Goal: Transaction & Acquisition: Purchase product/service

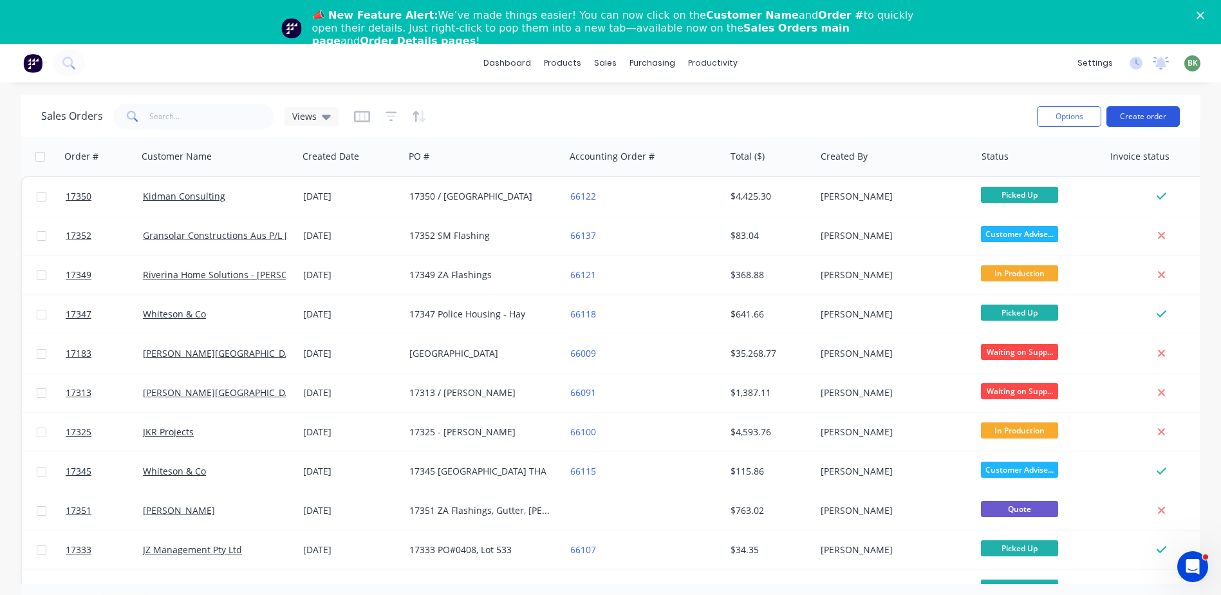
click at [1151, 113] on button "Create order" at bounding box center [1142, 116] width 73 height 21
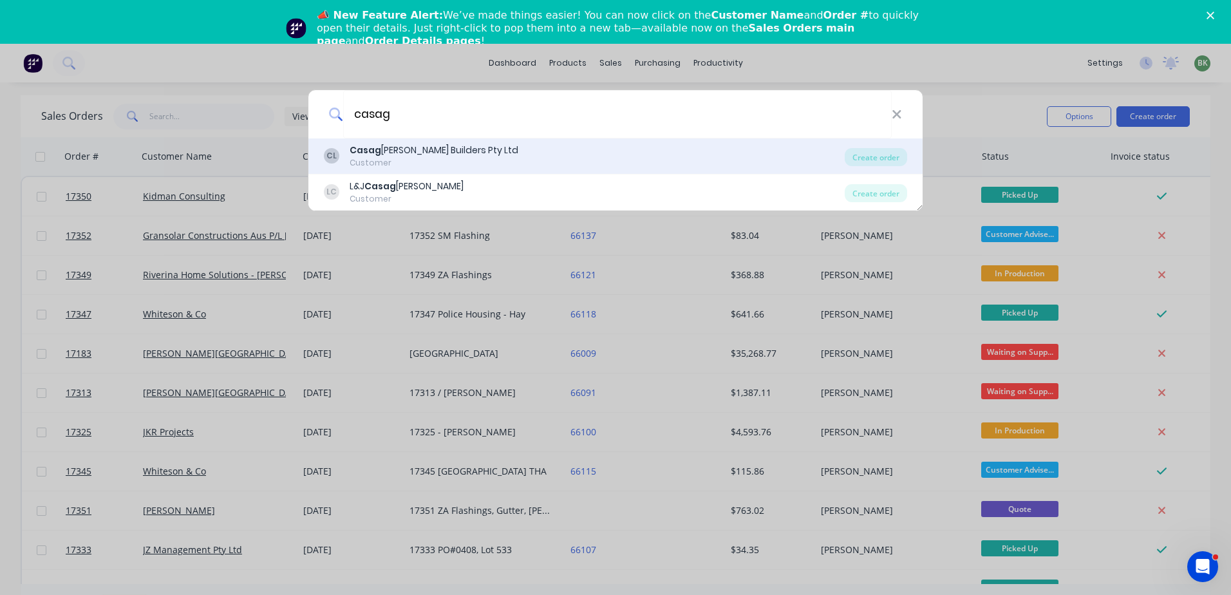
type input "casag"
click at [399, 154] on div "Casag [PERSON_NAME] Builders Pty Ltd" at bounding box center [433, 151] width 169 height 14
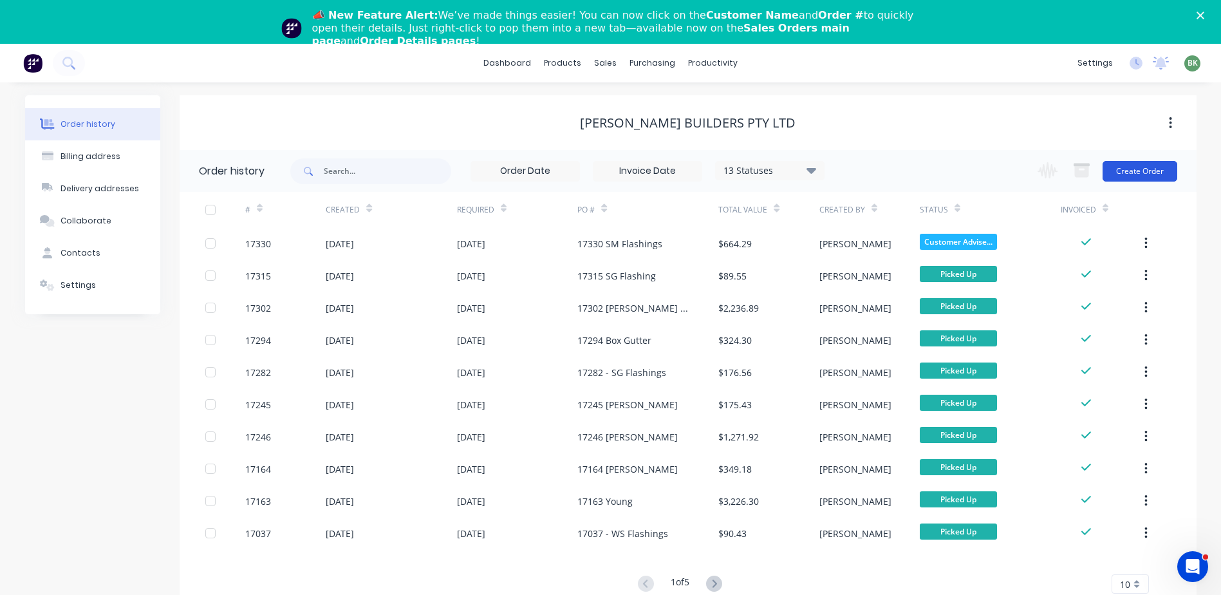
click at [1124, 166] on button "Create Order" at bounding box center [1139, 171] width 75 height 21
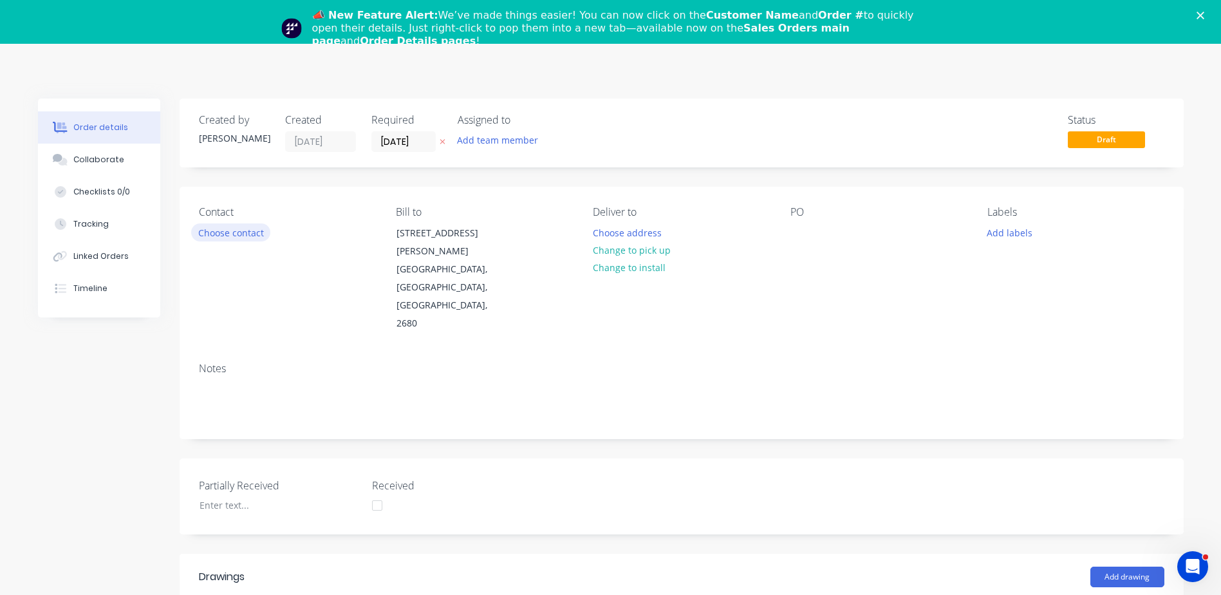
click at [228, 236] on button "Choose contact" at bounding box center [230, 231] width 79 height 17
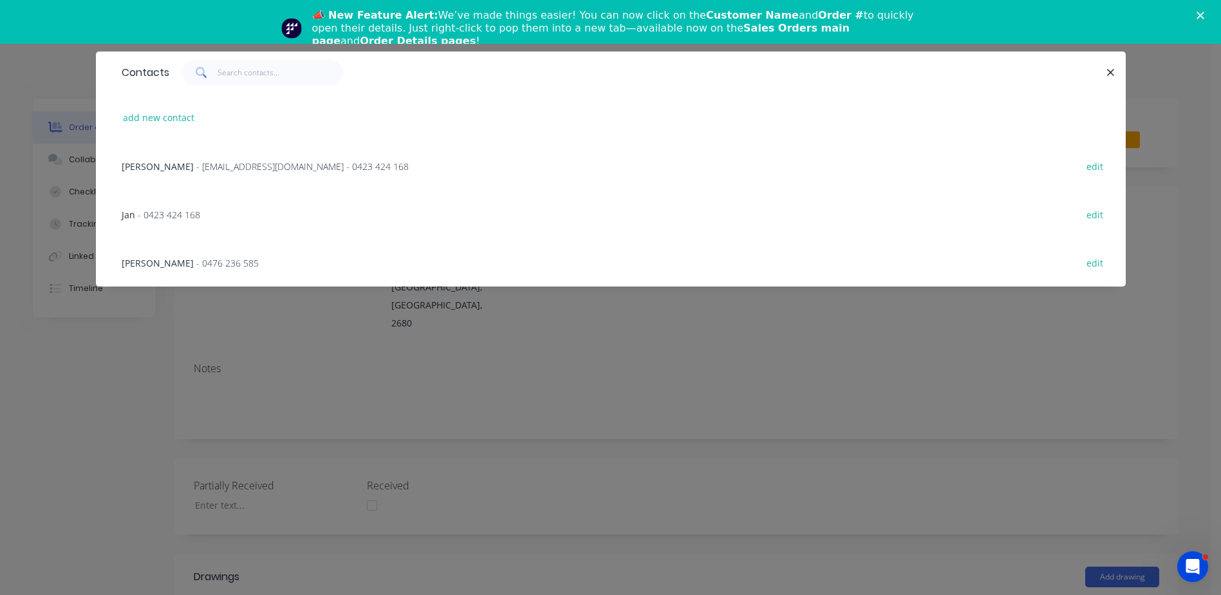
click at [261, 165] on span "- [EMAIL_ADDRESS][DOMAIN_NAME] - 0423 424 168" at bounding box center [302, 166] width 212 height 12
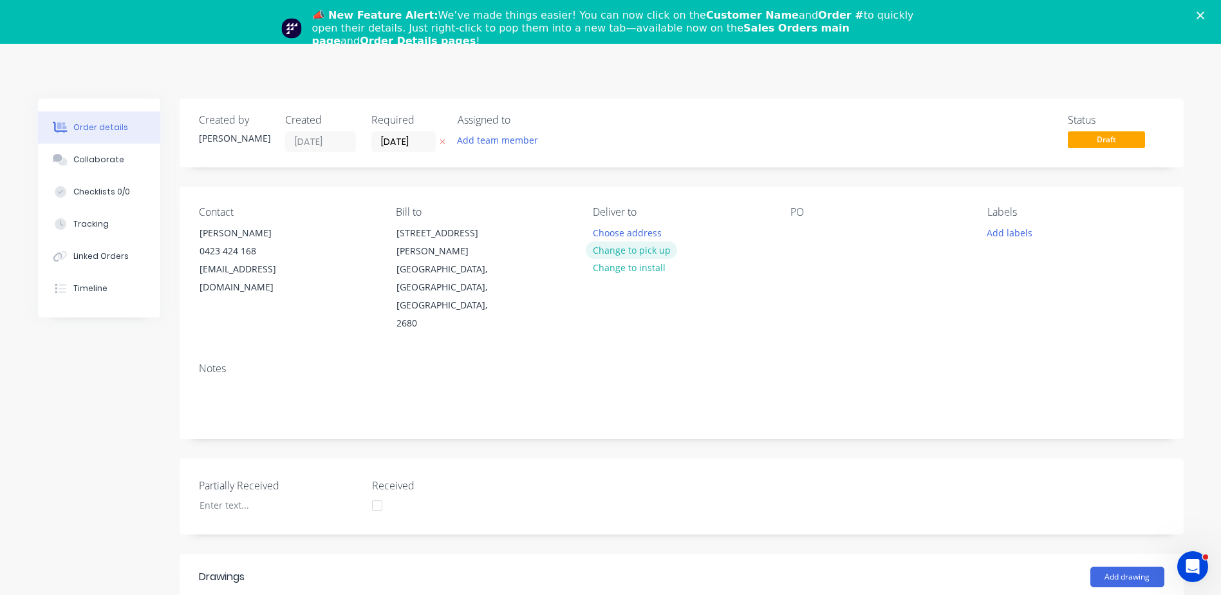
click at [633, 250] on button "Change to pick up" at bounding box center [631, 249] width 91 height 17
click at [796, 224] on div at bounding box center [800, 232] width 21 height 19
click at [1204, 13] on polygon "Close" at bounding box center [1200, 16] width 8 height 8
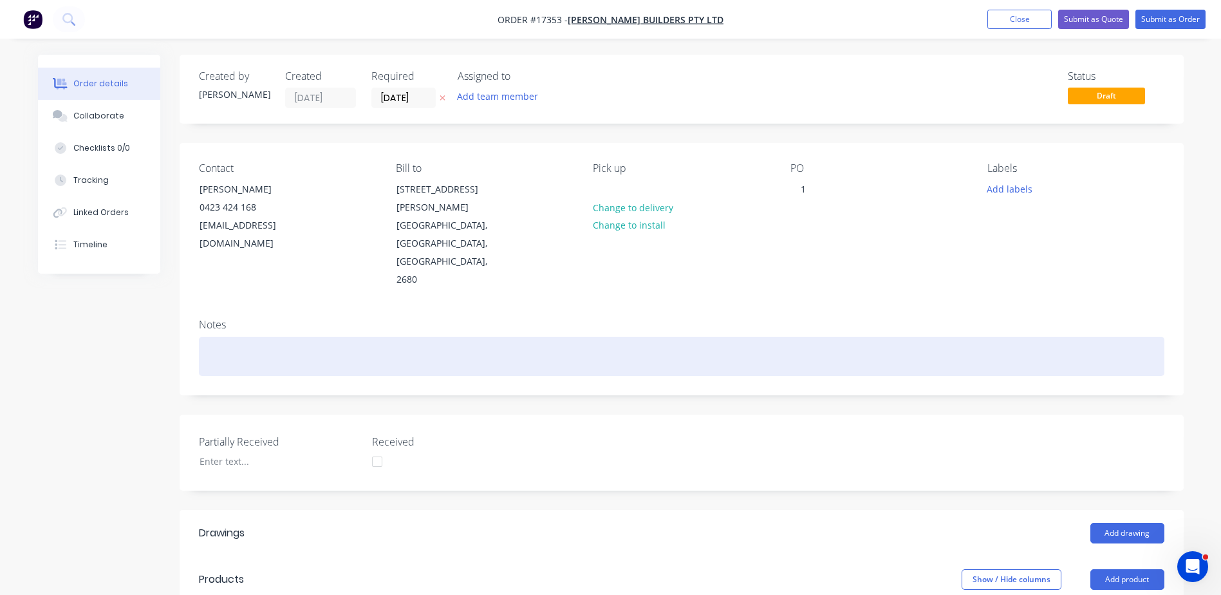
drag, startPoint x: 671, startPoint y: 21, endPoint x: 880, endPoint y: 295, distance: 345.4
click at [880, 337] on div at bounding box center [681, 356] width 965 height 39
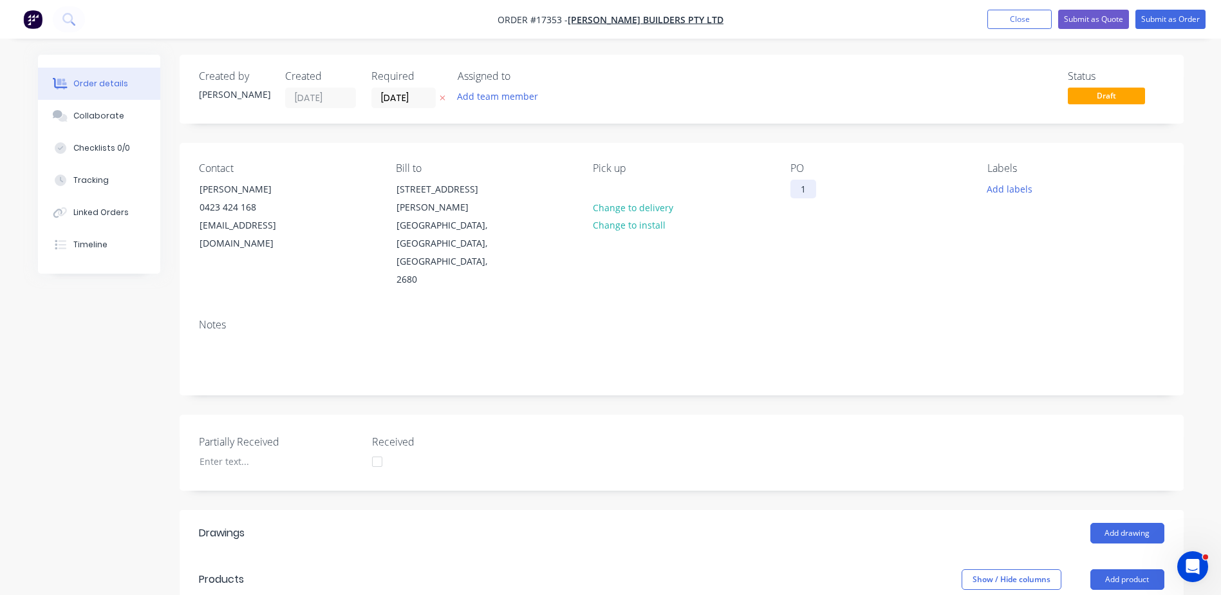
click at [806, 185] on div "1" at bounding box center [803, 189] width 26 height 19
click at [1119, 523] on button "Add drawing" at bounding box center [1127, 533] width 74 height 21
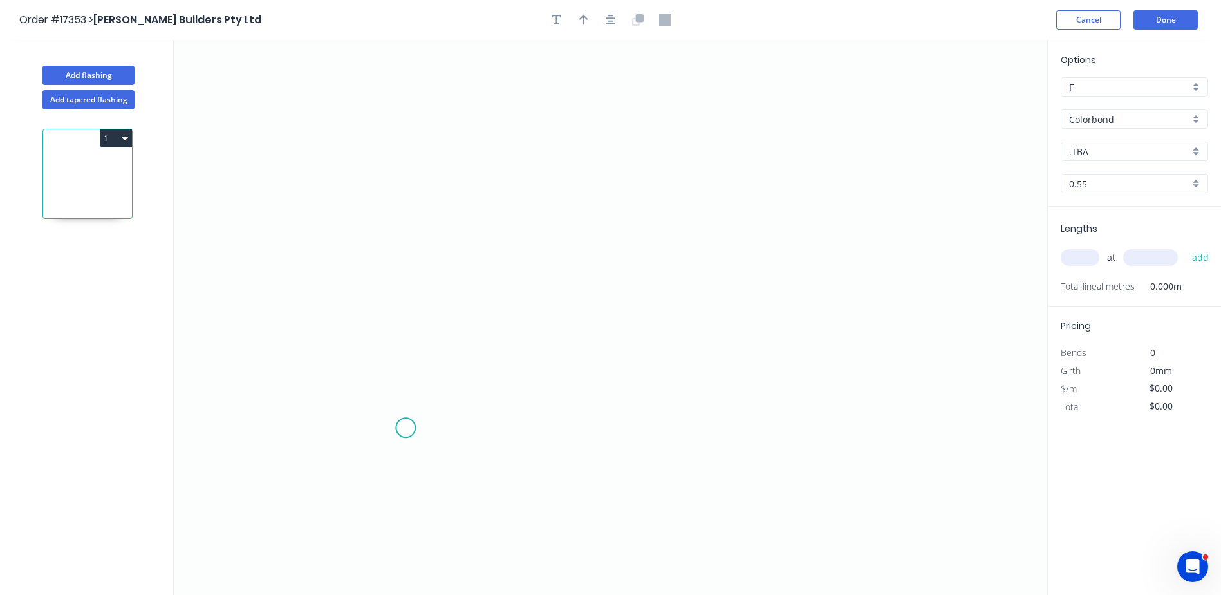
click at [405, 420] on icon "0" at bounding box center [610, 317] width 873 height 555
click at [400, 176] on icon "0" at bounding box center [610, 317] width 873 height 555
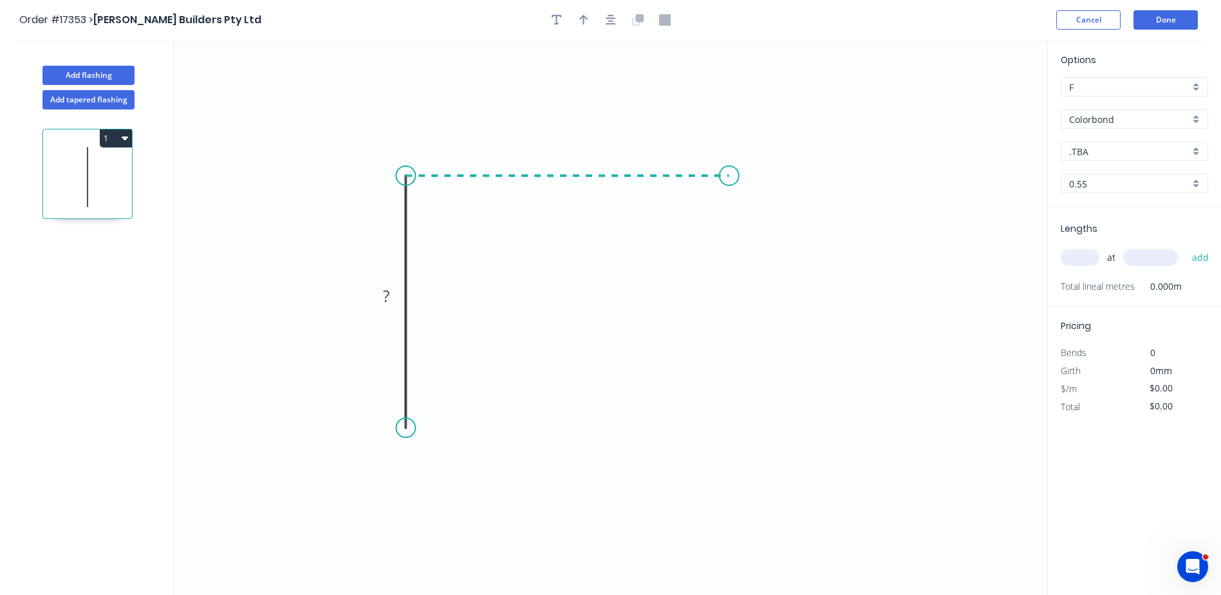
click at [729, 174] on icon "0 ?" at bounding box center [610, 317] width 873 height 555
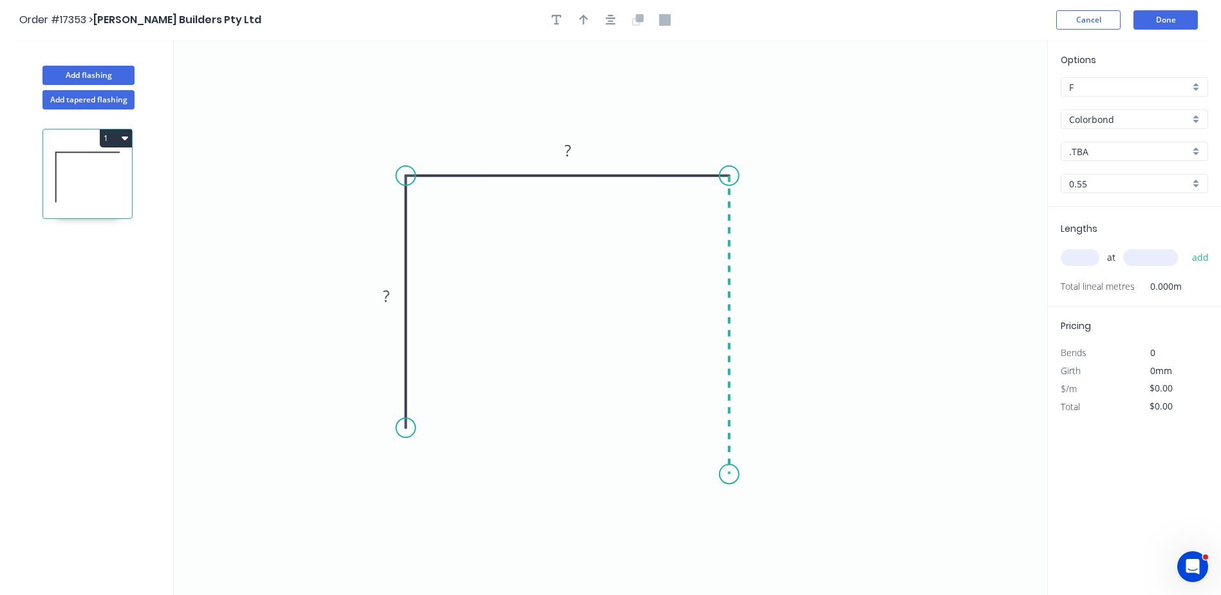
click at [739, 474] on icon "0 ? ?" at bounding box center [610, 317] width 873 height 555
click at [739, 474] on icon "0 ? ? ?" at bounding box center [610, 317] width 873 height 555
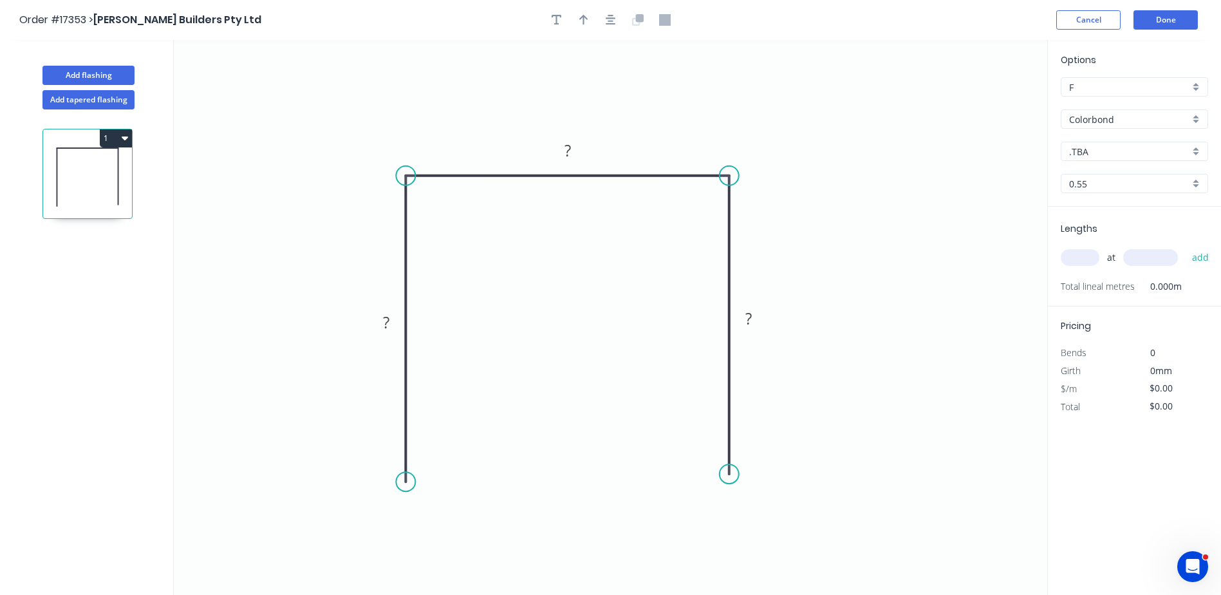
drag, startPoint x: 409, startPoint y: 429, endPoint x: 414, endPoint y: 482, distance: 53.1
click at [414, 482] on circle at bounding box center [405, 481] width 19 height 19
click at [387, 319] on tspan "?" at bounding box center [386, 322] width 6 height 21
click at [1085, 256] on input "text" at bounding box center [1080, 257] width 39 height 17
type input "$9.22"
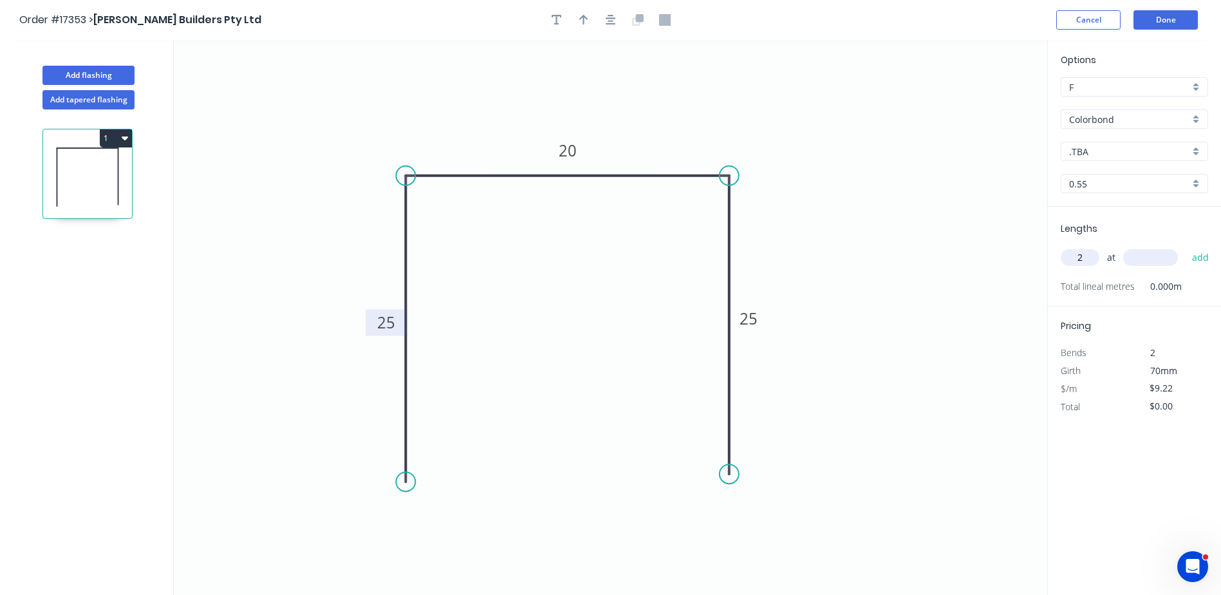
type input "2"
type input "6000"
click at [1186, 246] on button "add" at bounding box center [1201, 257] width 30 height 22
type input "$110.64"
click at [1200, 152] on div ".TBA" at bounding box center [1134, 151] width 147 height 19
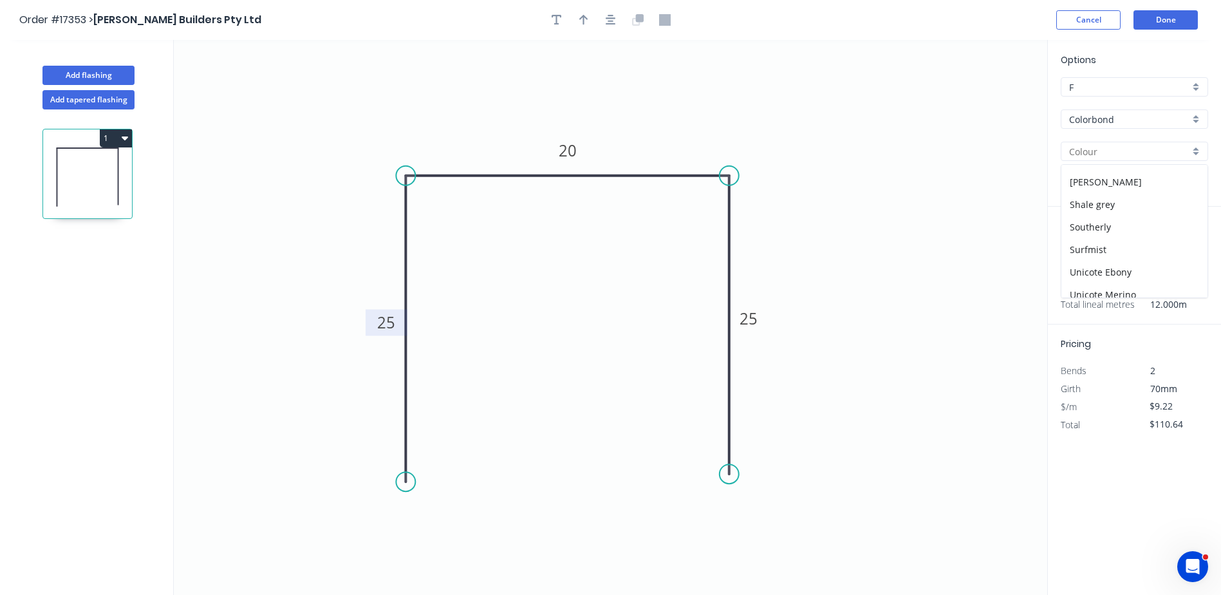
scroll to position [347, 0]
click at [1099, 273] on div "Surfmist" at bounding box center [1134, 279] width 146 height 23
type input "Surfmist"
click at [1172, 21] on button "Done" at bounding box center [1165, 19] width 64 height 19
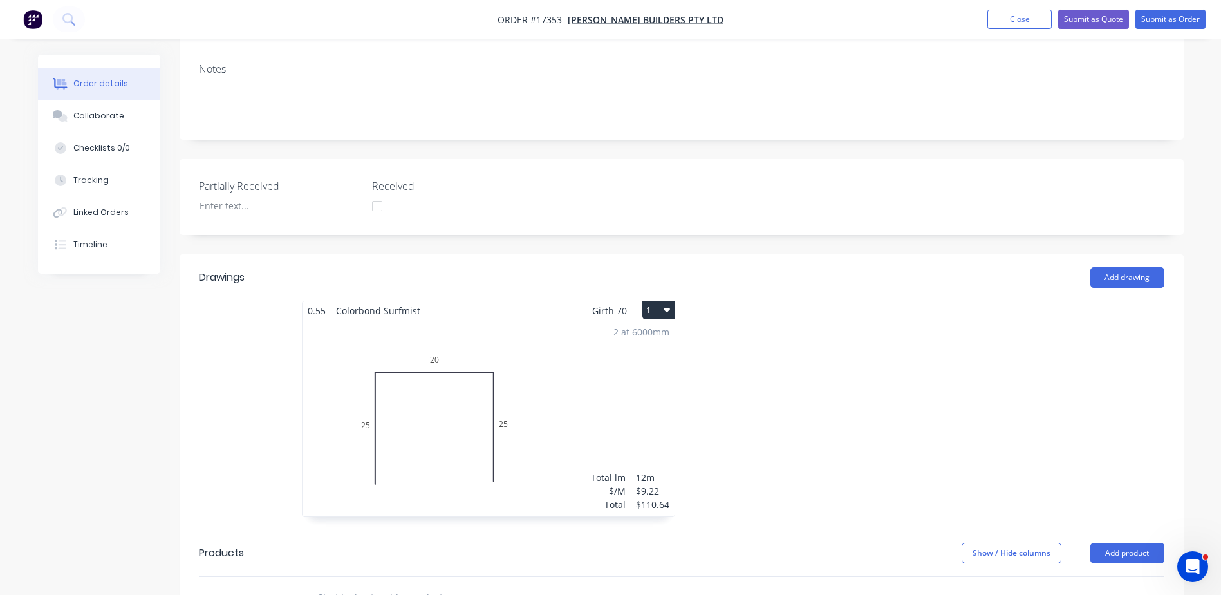
scroll to position [257, 0]
click at [353, 575] on div at bounding box center [533, 596] width 463 height 42
click at [350, 582] on input "text" at bounding box center [445, 595] width 257 height 26
type input "interference"
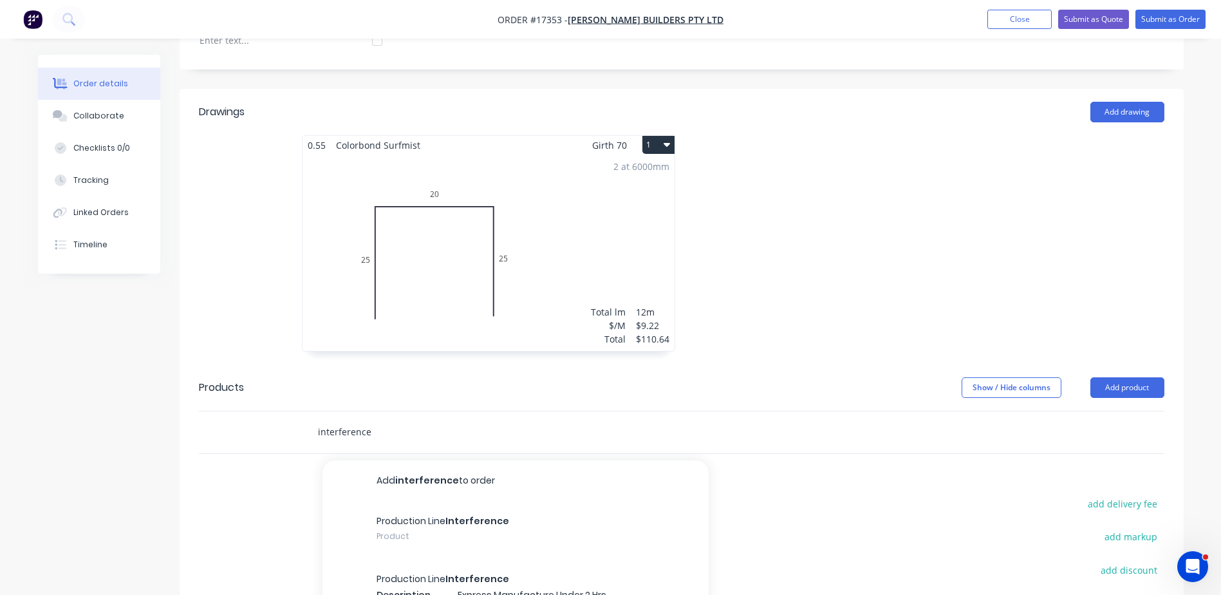
scroll to position [515, 0]
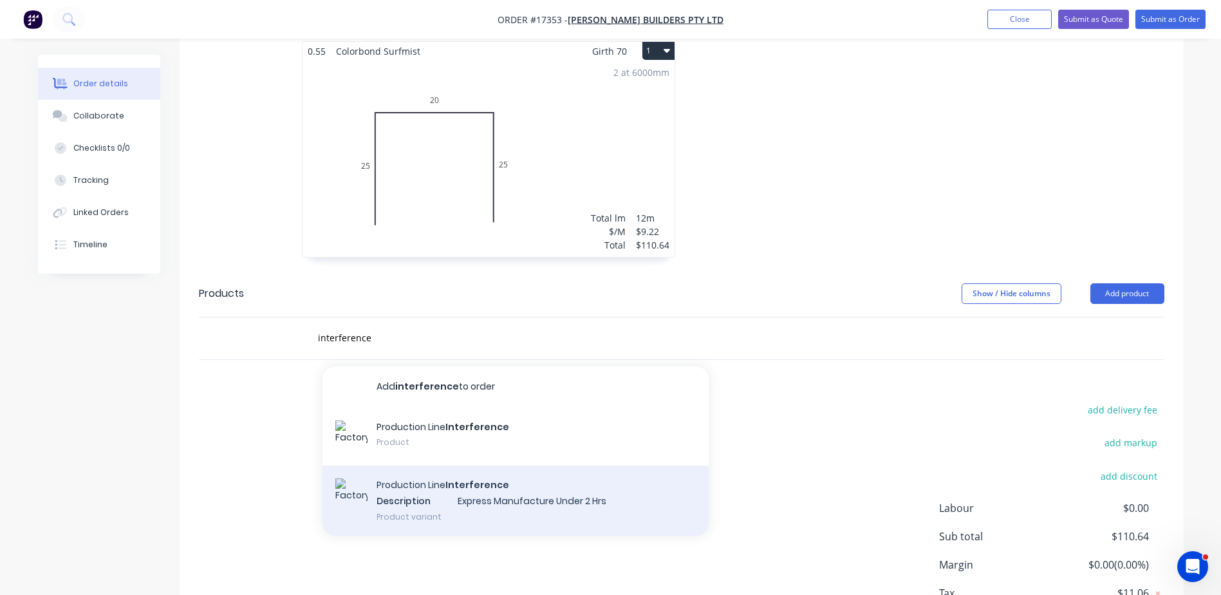
click at [444, 465] on div "Production Line Interference Description Express Manufacture Under 2 Hrs Produc…" at bounding box center [515, 500] width 386 height 71
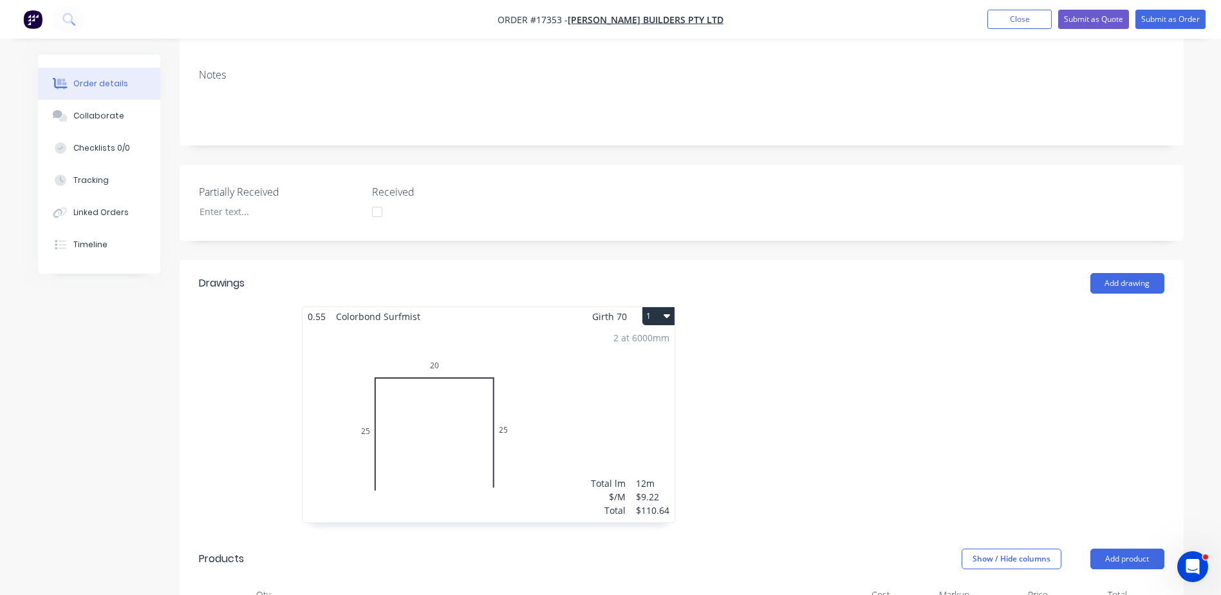
scroll to position [251, 0]
click at [1173, 20] on button "Submit as Order" at bounding box center [1170, 19] width 70 height 19
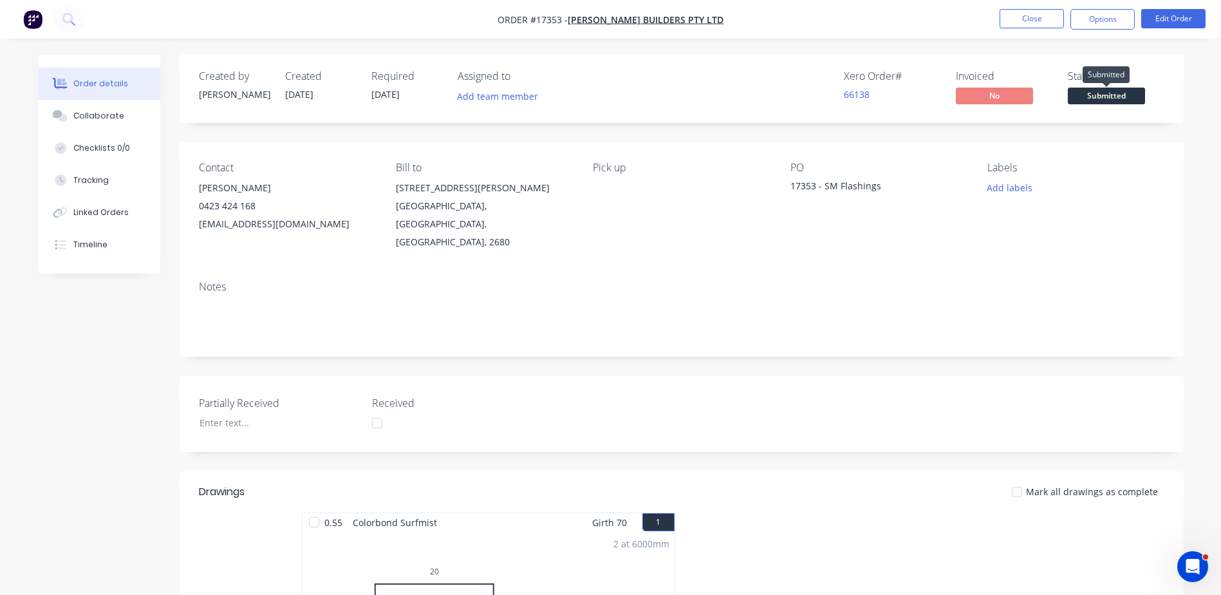
click at [1106, 99] on span "Submitted" at bounding box center [1106, 96] width 77 height 16
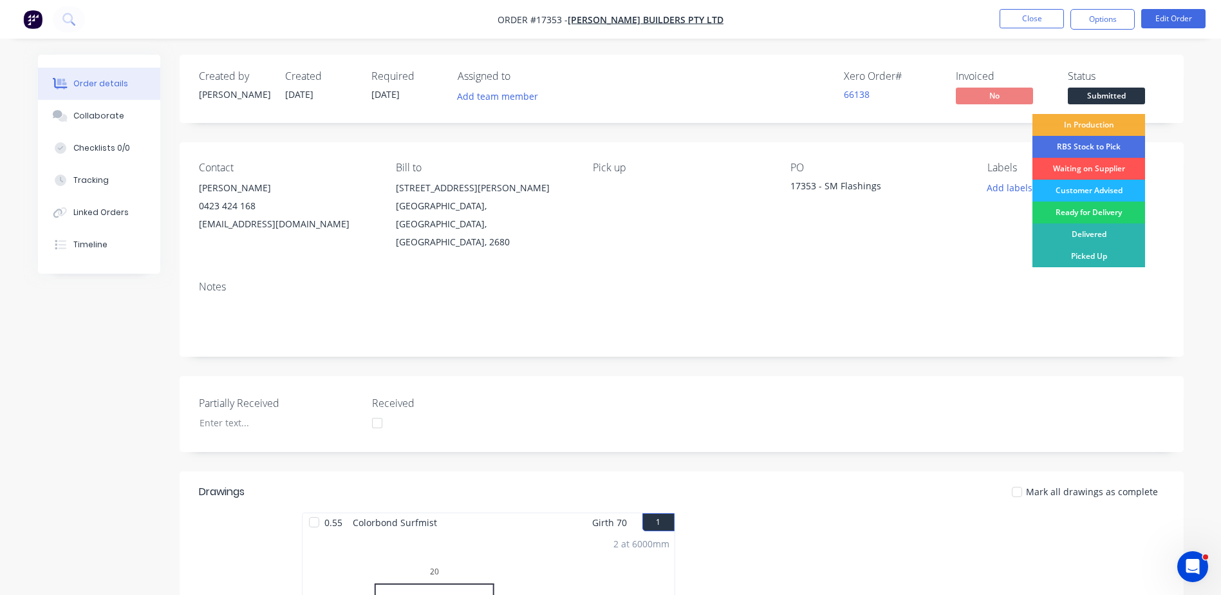
click at [1104, 189] on div "Customer Advised" at bounding box center [1088, 191] width 113 height 22
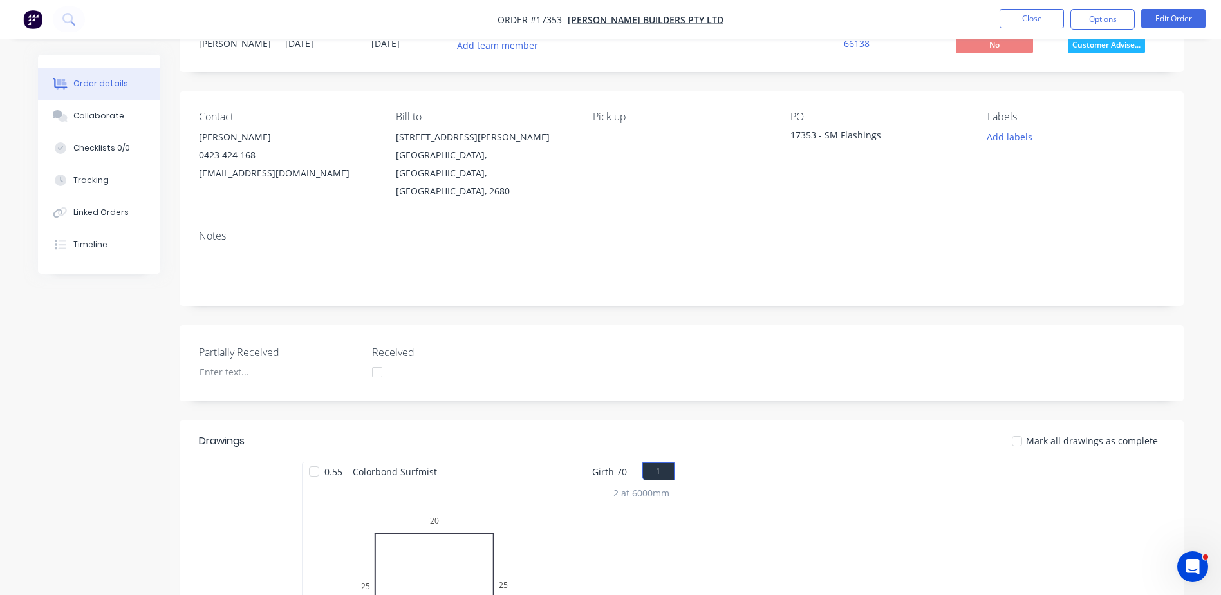
scroll to position [129, 0]
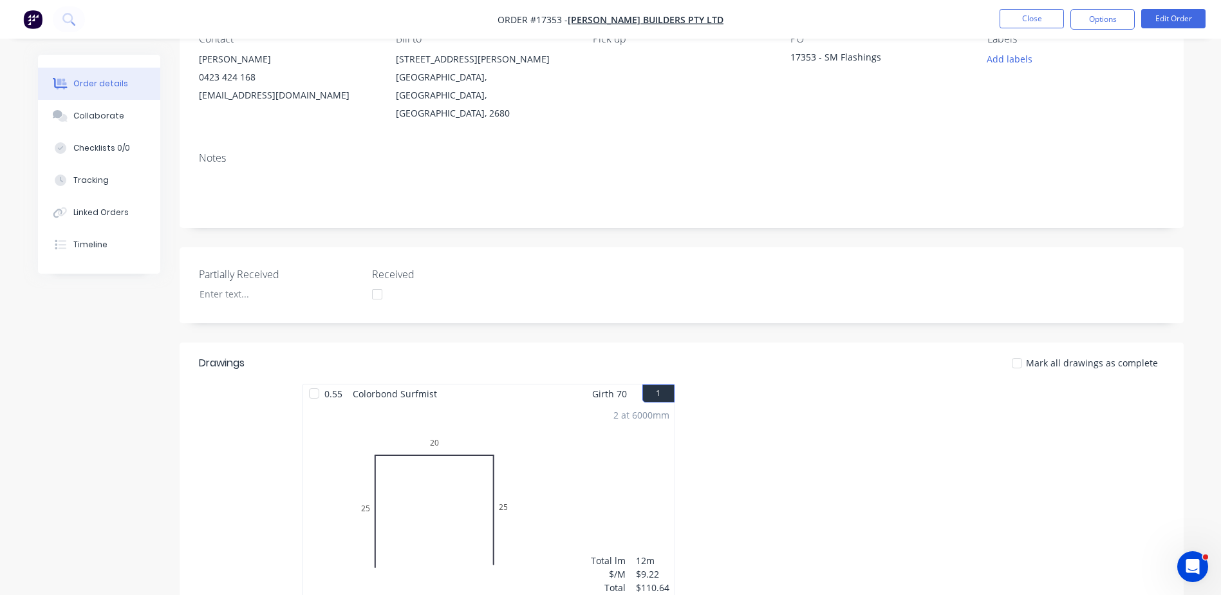
click at [314, 380] on div at bounding box center [314, 393] width 26 height 26
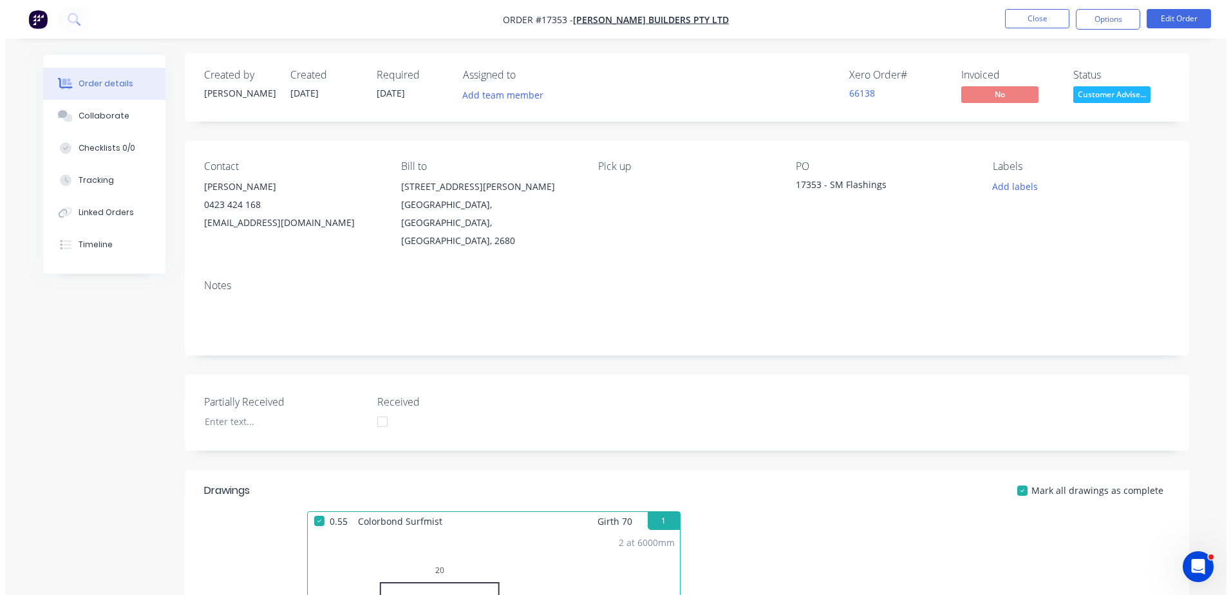
scroll to position [0, 0]
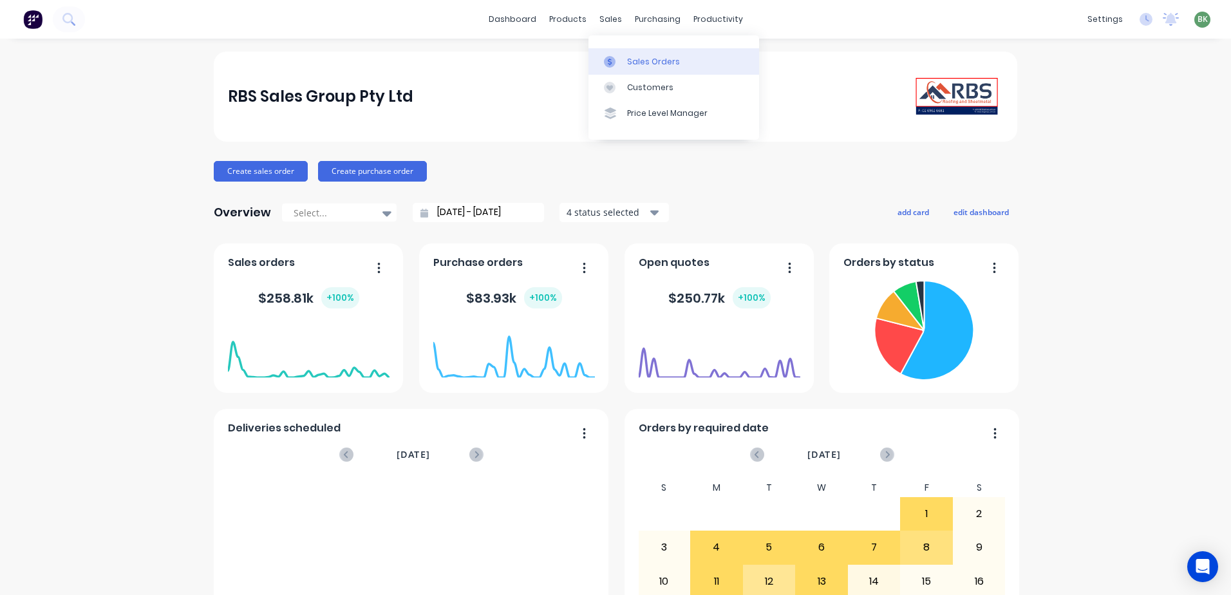
click at [638, 62] on div "Sales Orders" at bounding box center [653, 62] width 53 height 12
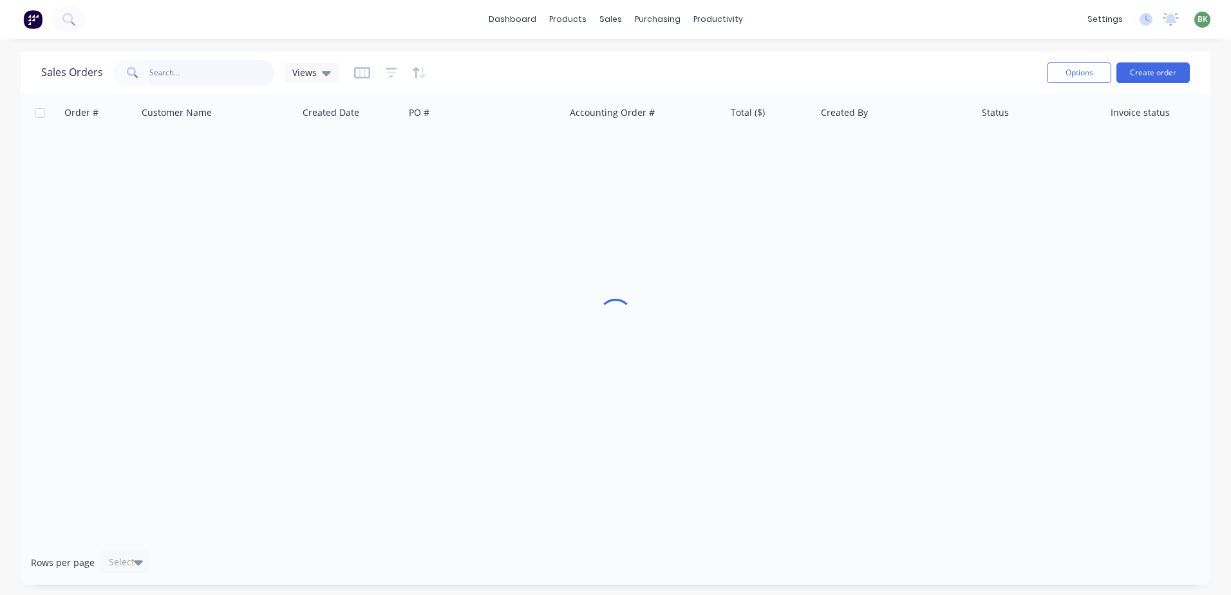
click at [192, 75] on input "text" at bounding box center [212, 73] width 126 height 26
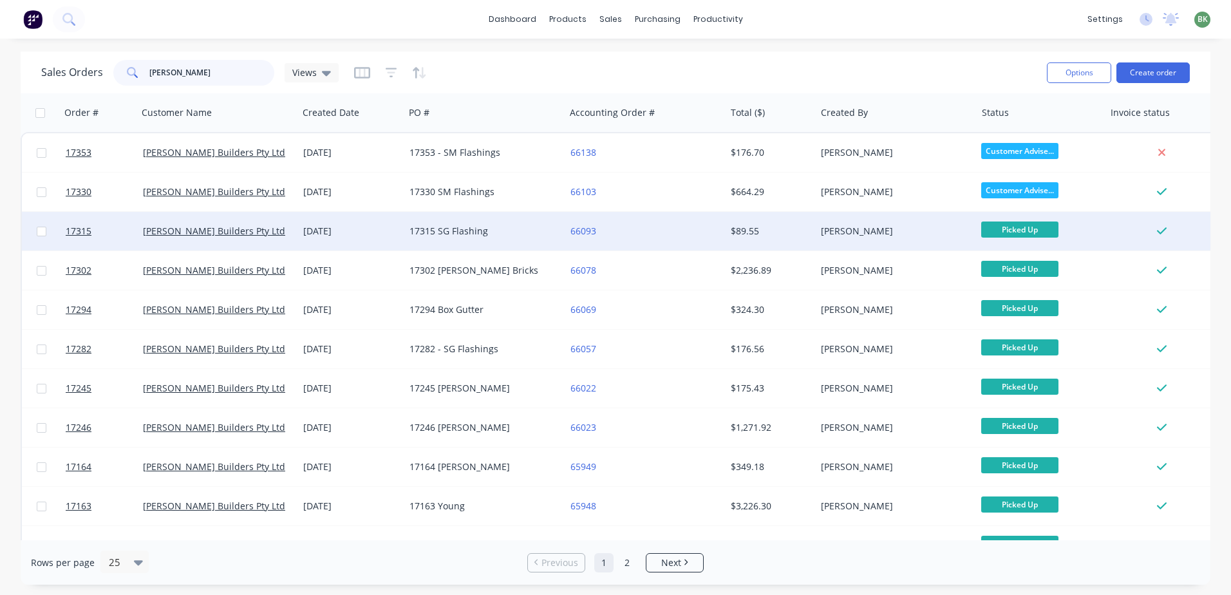
type input "casagrande"
click at [460, 228] on div "17315 SG Flashing" at bounding box center [480, 231] width 143 height 13
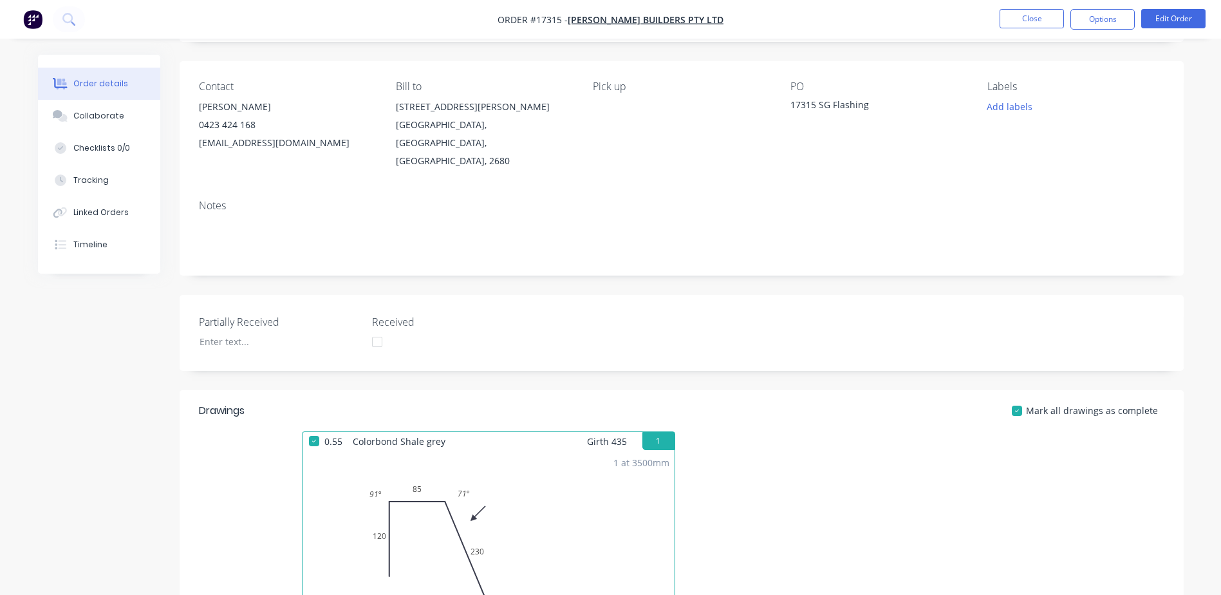
scroll to position [64, 0]
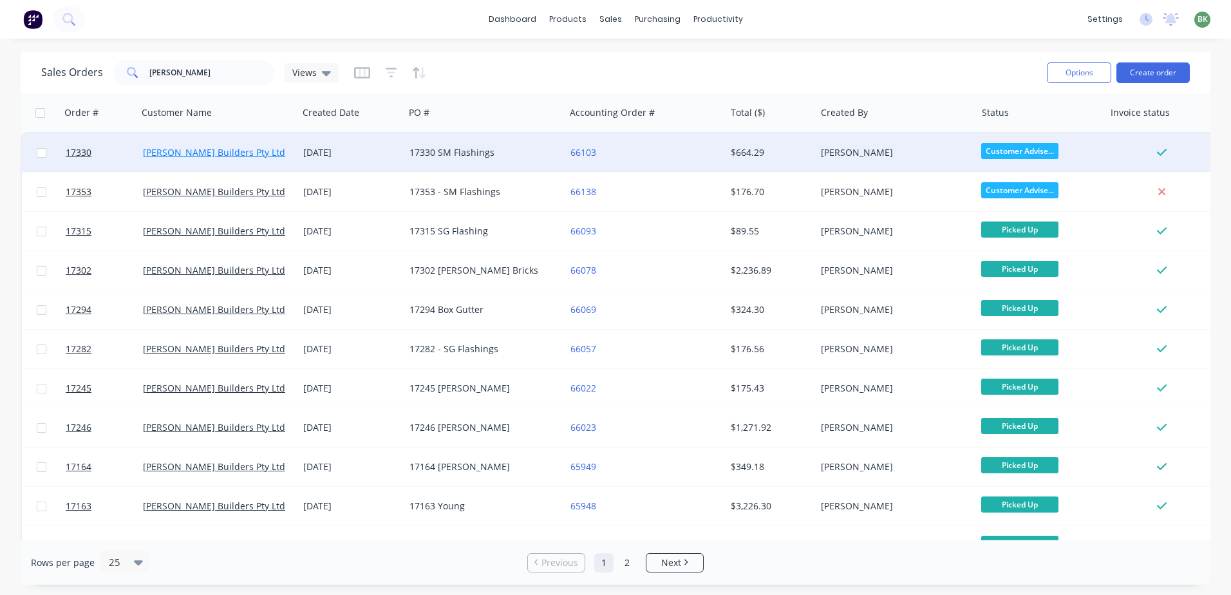
click at [205, 149] on link "[PERSON_NAME] Builders Pty Ltd" at bounding box center [214, 152] width 142 height 12
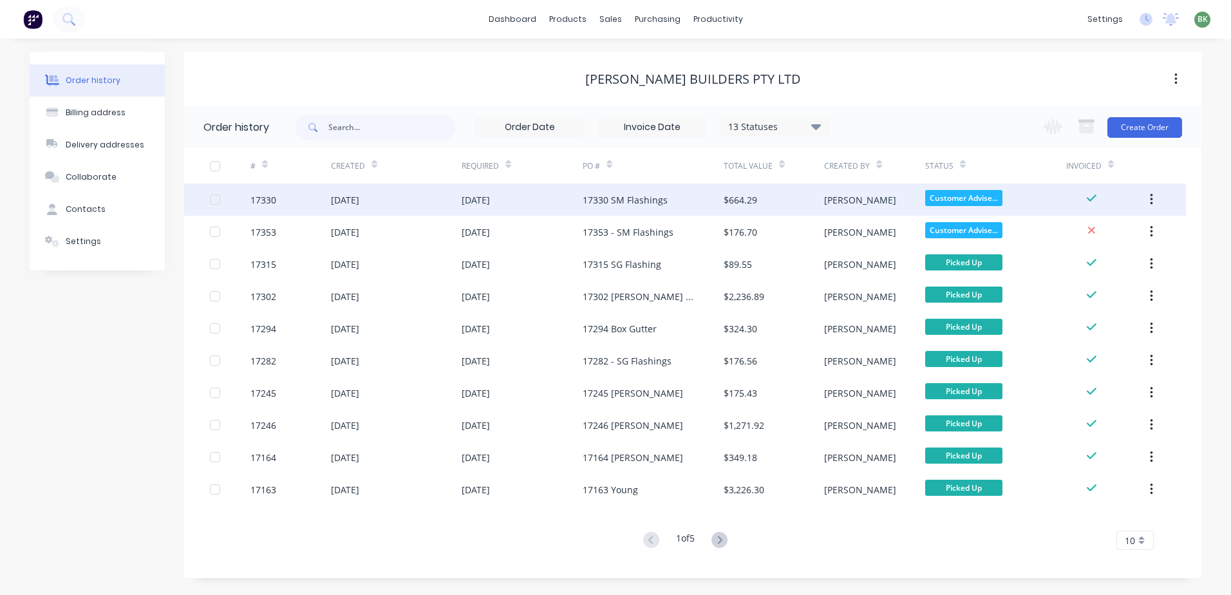
click at [358, 202] on div "[DATE]" at bounding box center [345, 200] width 28 height 14
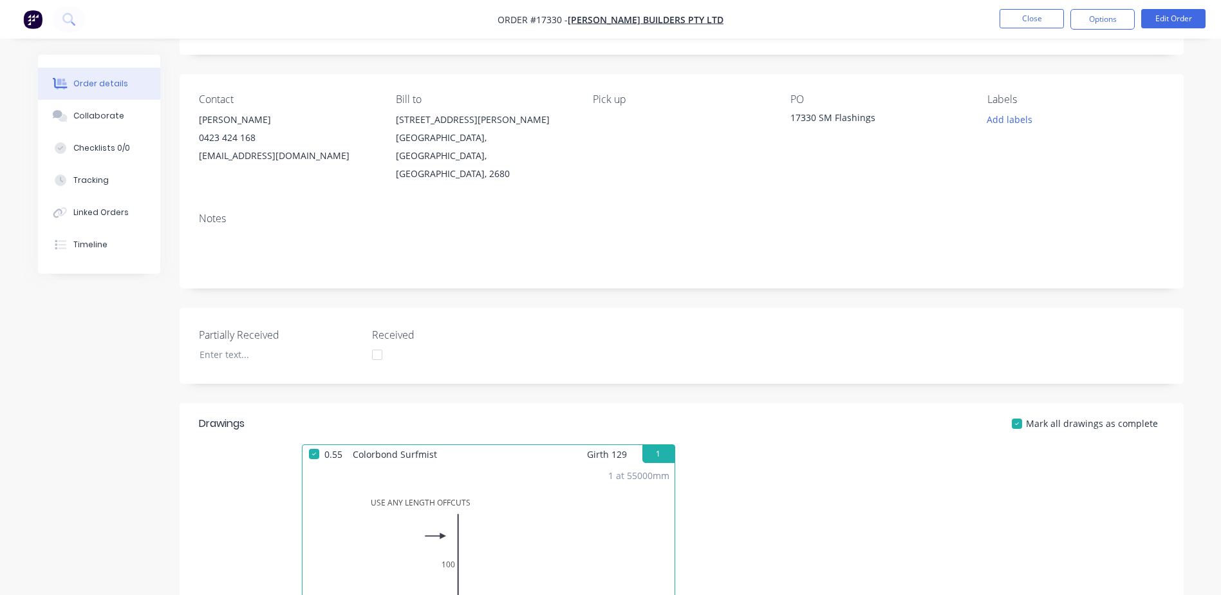
scroll to position [64, 0]
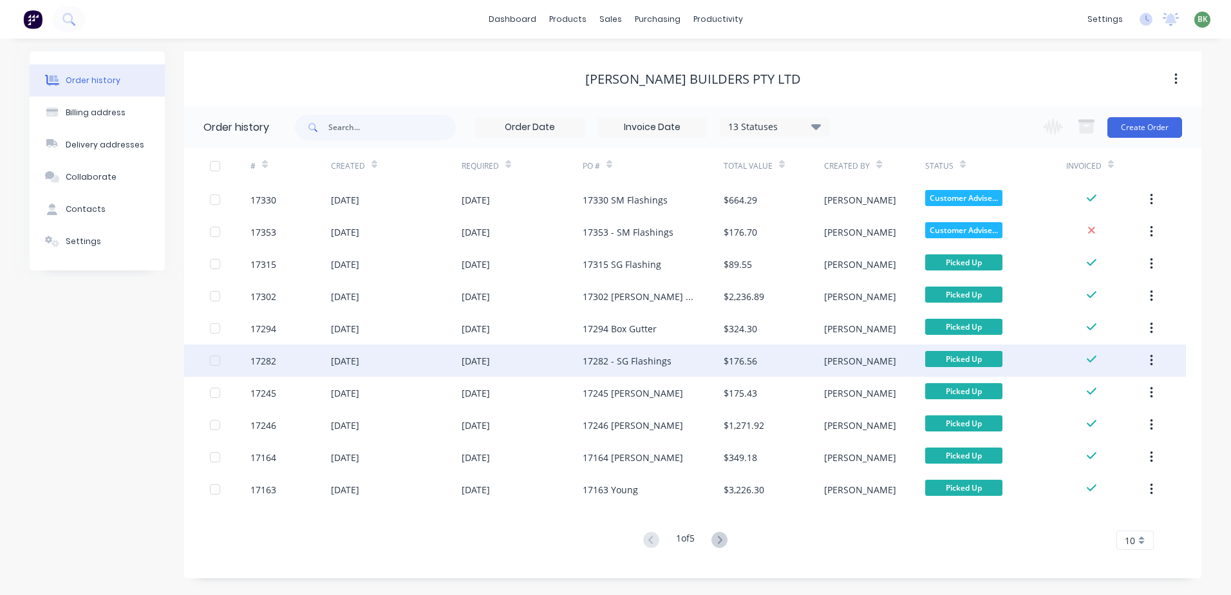
click at [568, 360] on div "[DATE]" at bounding box center [521, 360] width 121 height 32
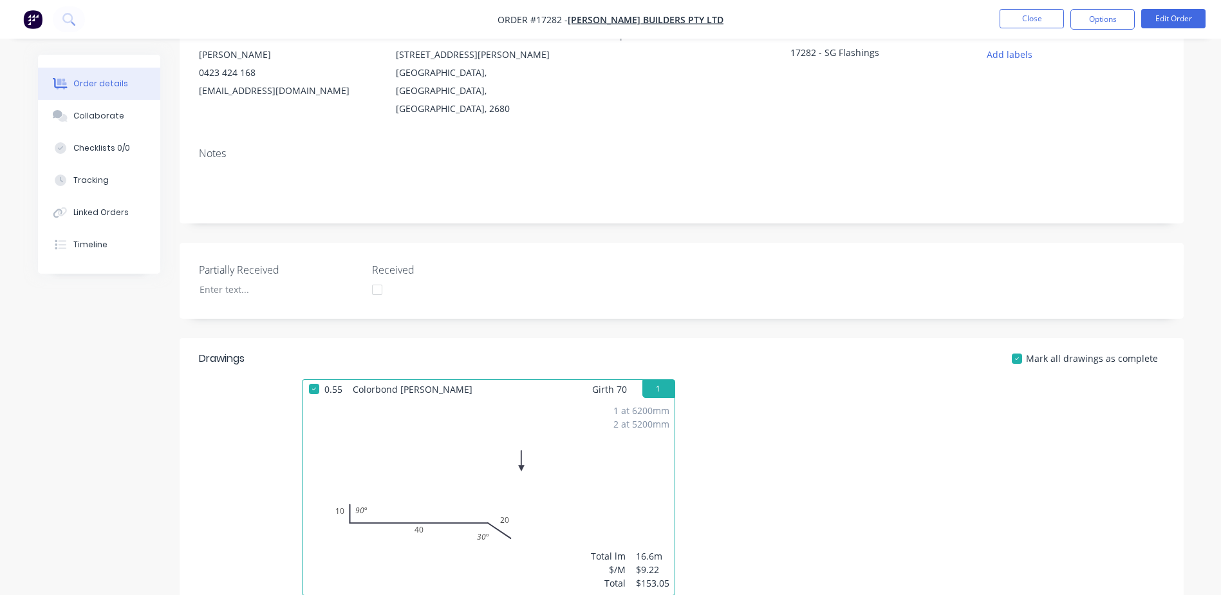
scroll to position [129, 0]
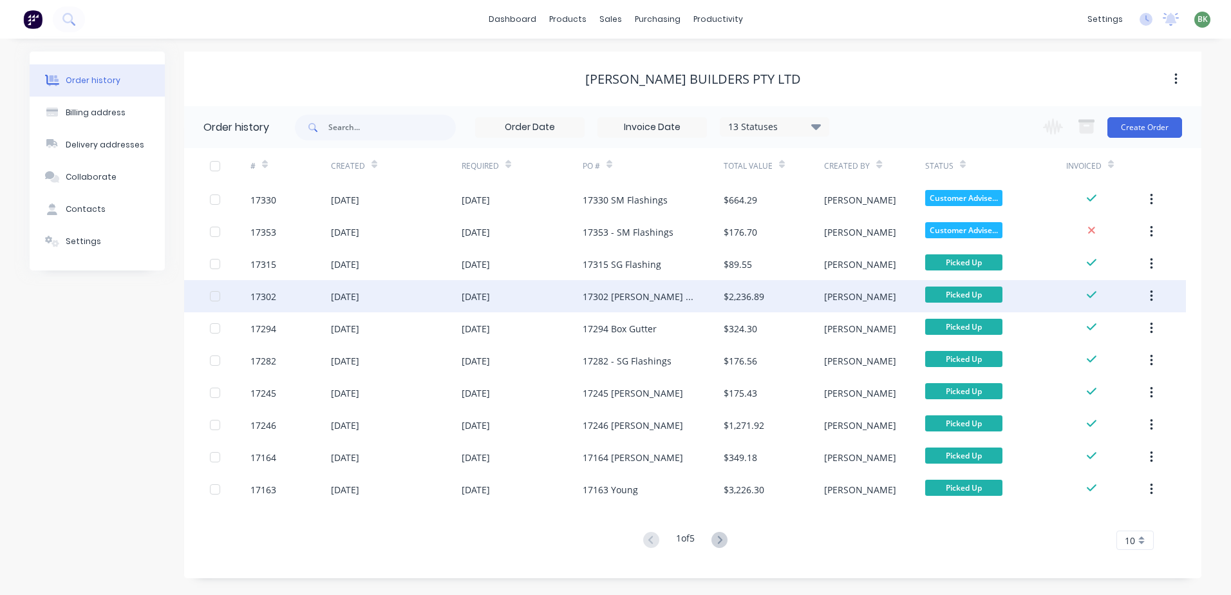
click at [424, 308] on div "[DATE]" at bounding box center [396, 296] width 131 height 32
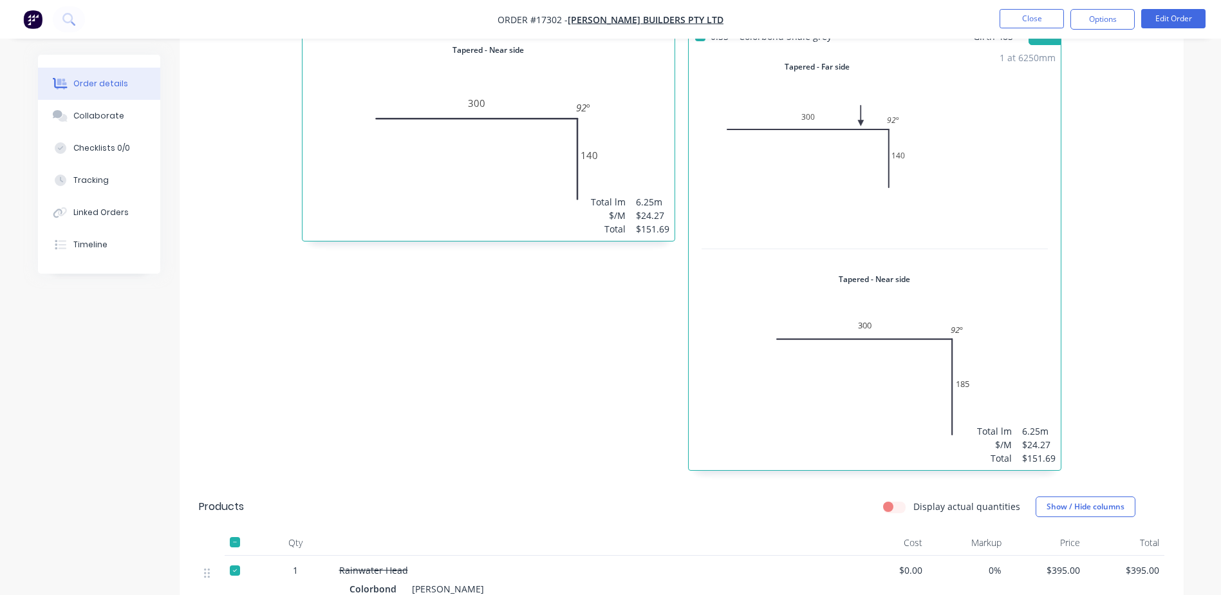
scroll to position [2317, 0]
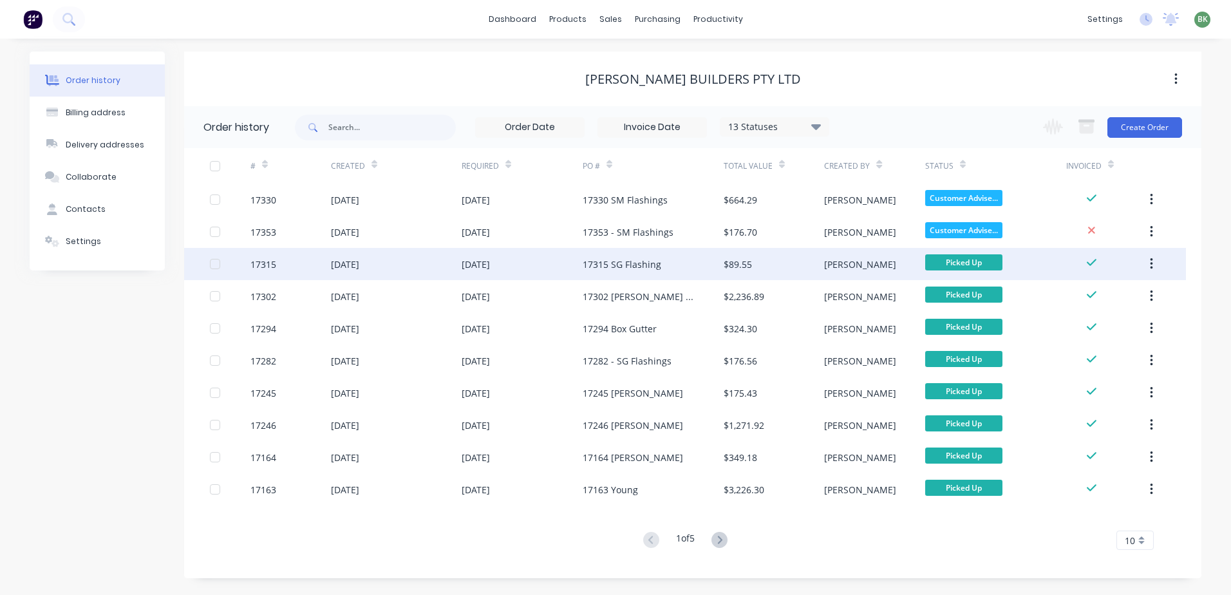
click at [386, 257] on div "[DATE]" at bounding box center [396, 264] width 131 height 32
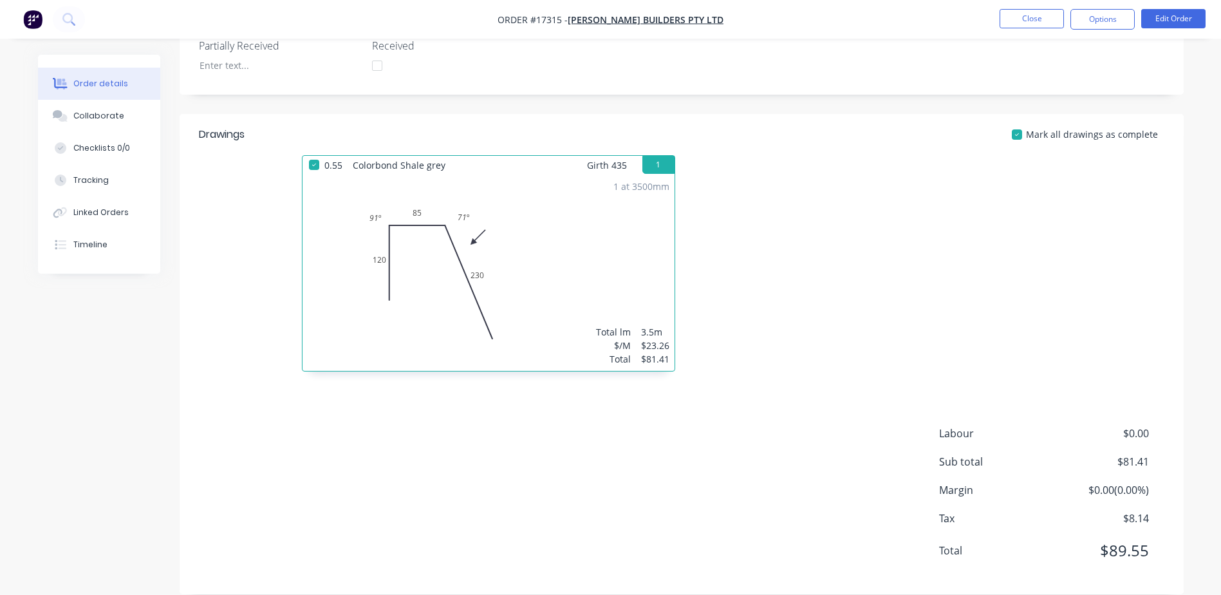
scroll to position [358, 0]
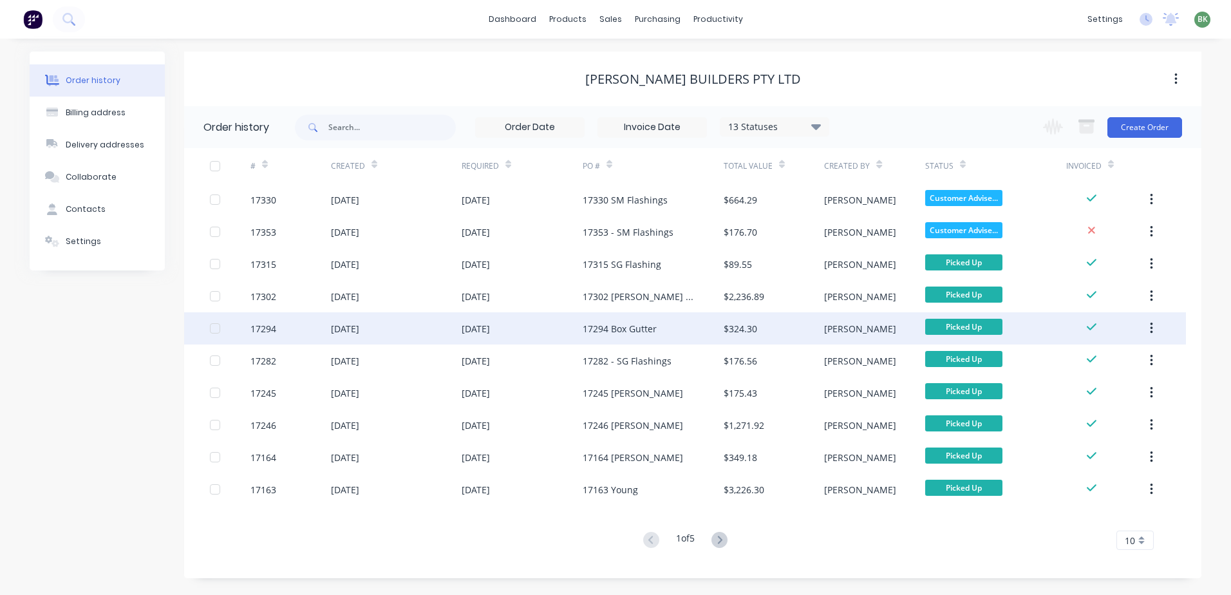
click at [520, 326] on div "[DATE]" at bounding box center [521, 328] width 121 height 32
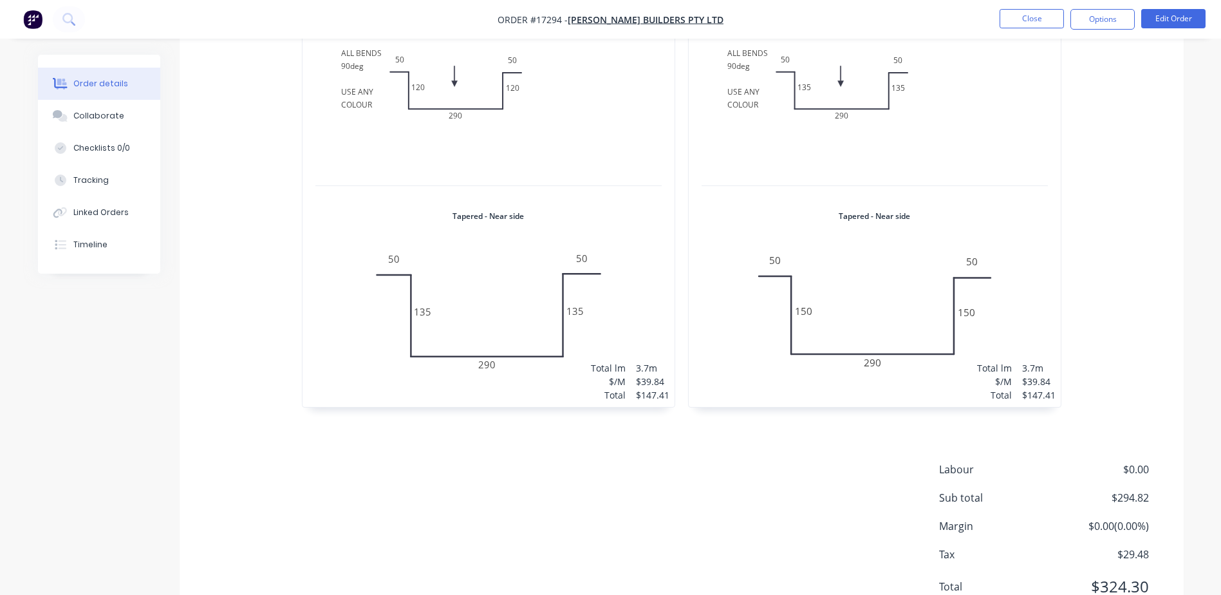
scroll to position [586, 0]
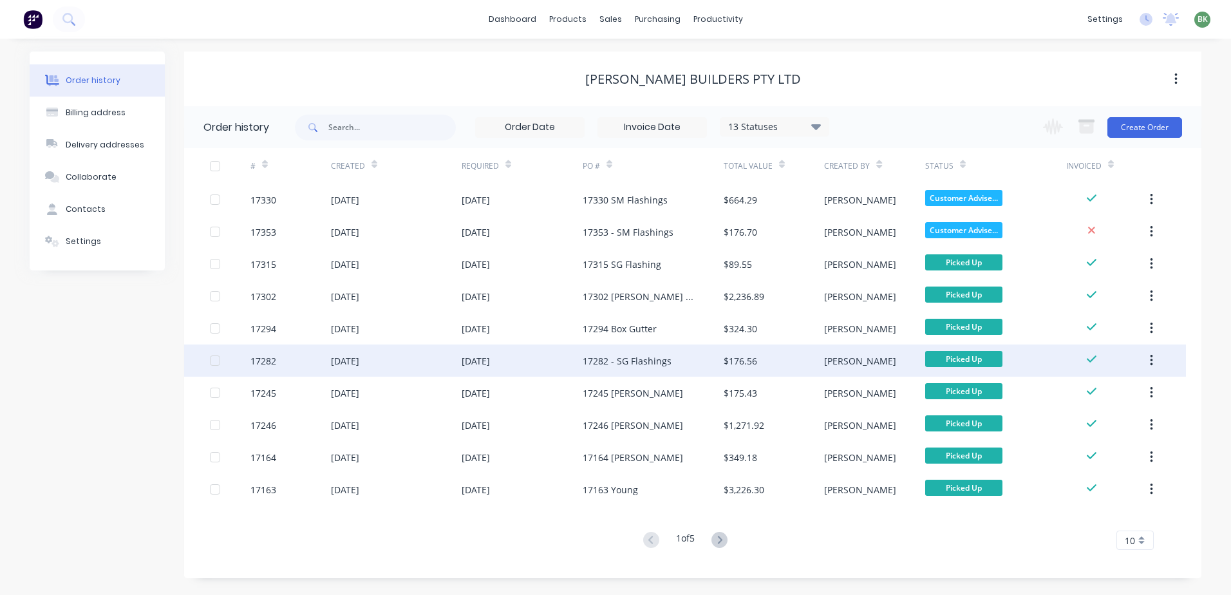
click at [591, 361] on div "17282 - SG Flashings" at bounding box center [626, 361] width 89 height 14
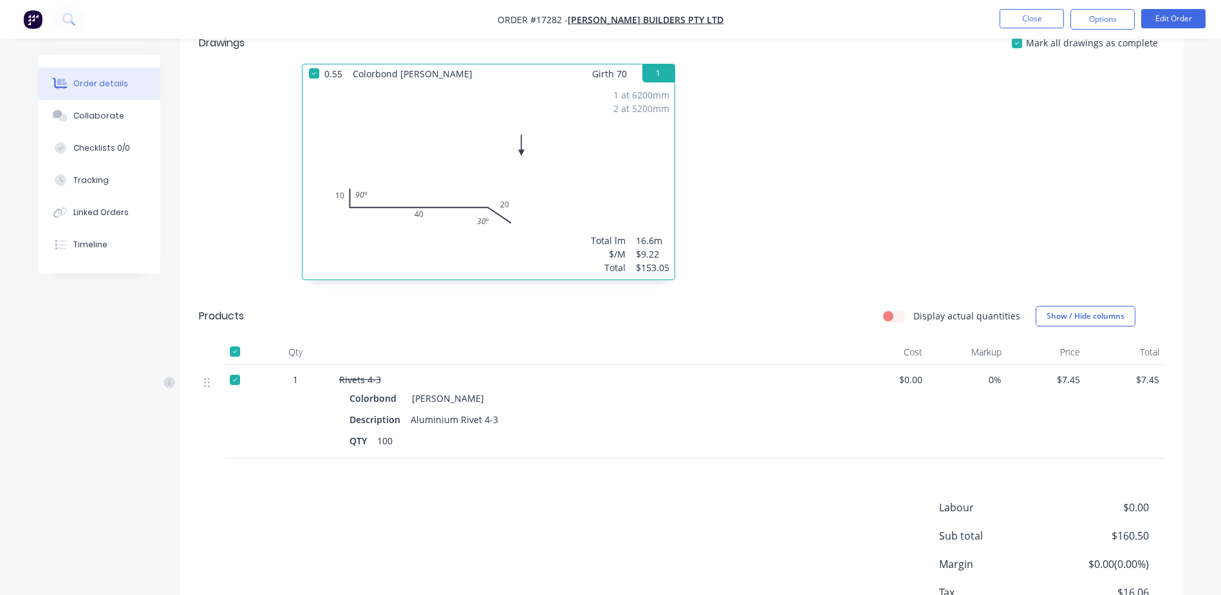
scroll to position [330, 0]
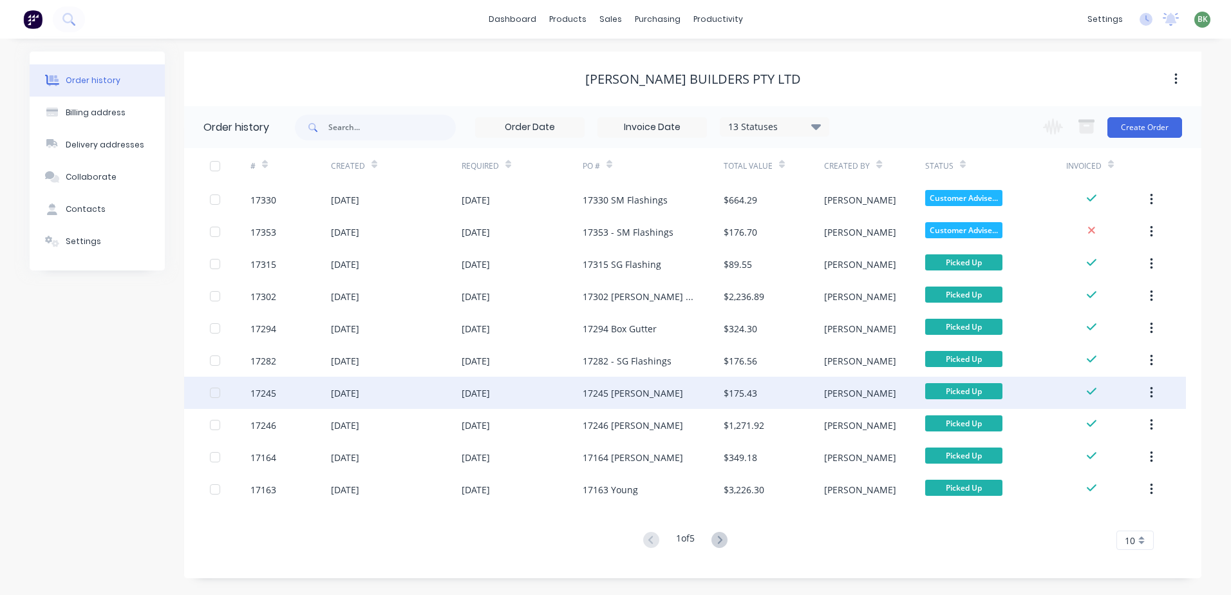
click at [562, 397] on div "[DATE]" at bounding box center [521, 393] width 121 height 32
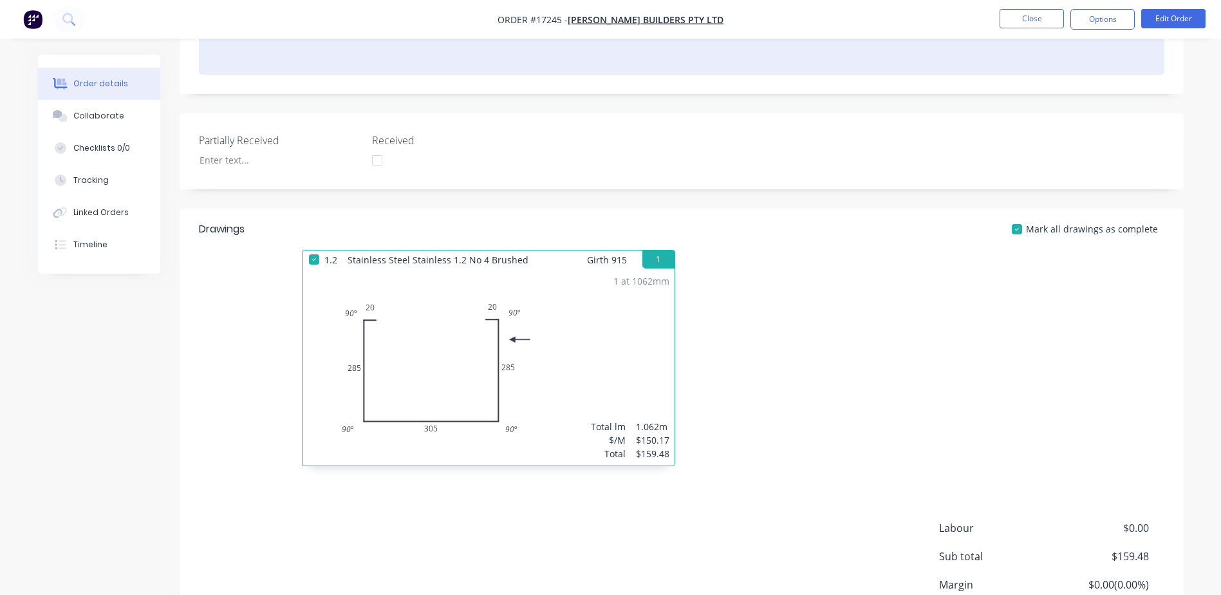
scroll to position [322, 0]
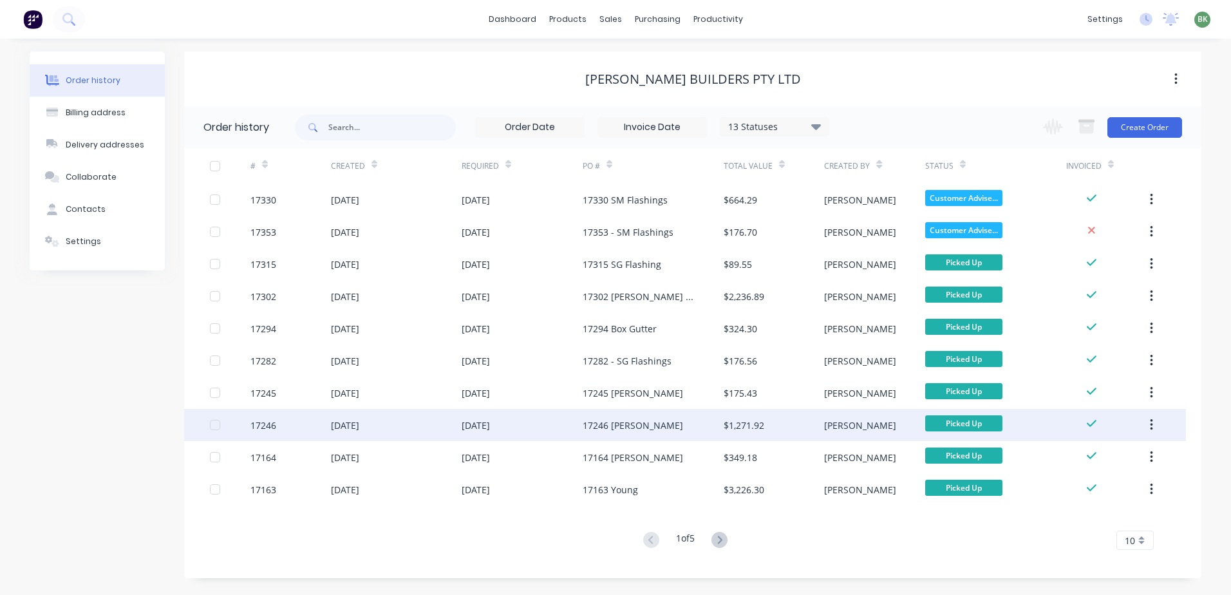
click at [626, 409] on div "17246 [PERSON_NAME]" at bounding box center [652, 425] width 141 height 32
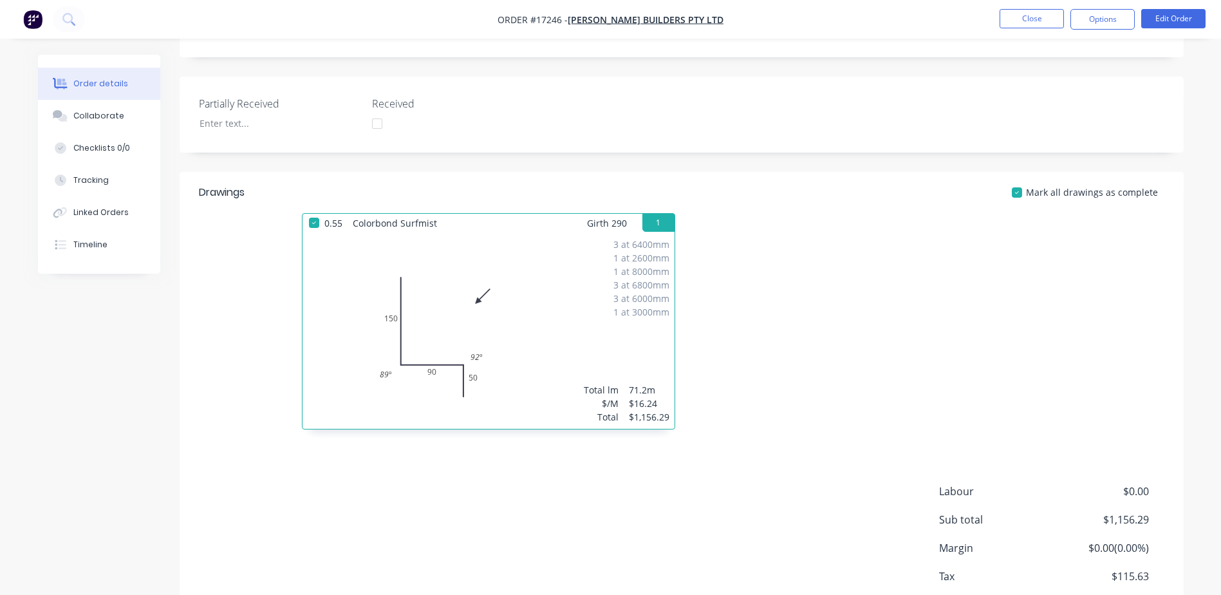
scroll to position [322, 0]
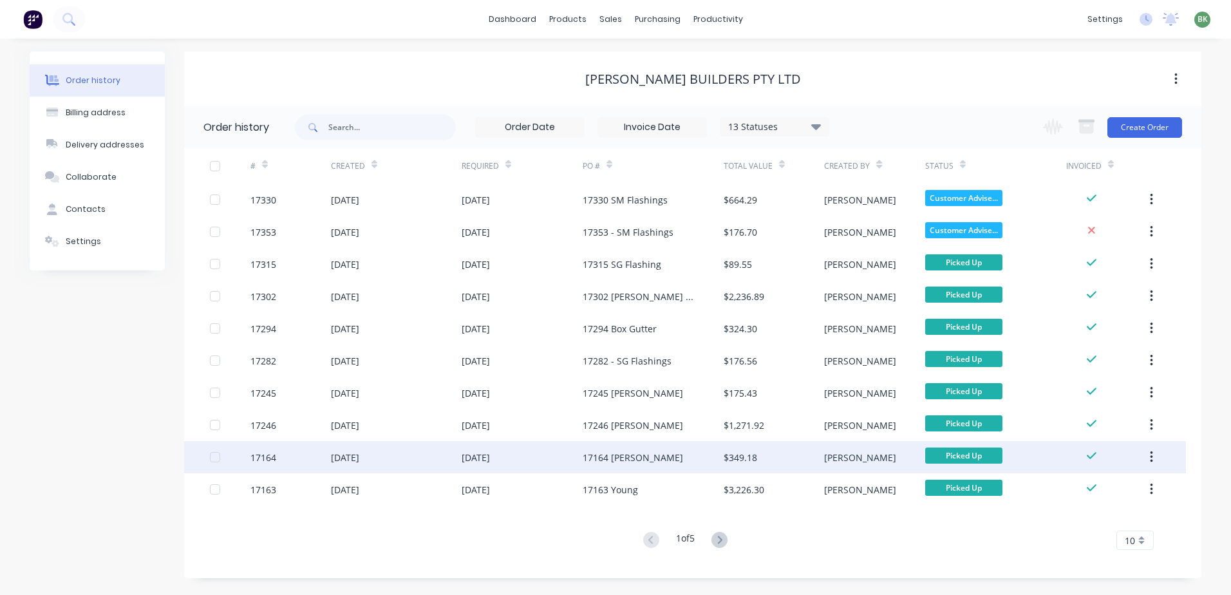
click at [609, 461] on div "17164 [PERSON_NAME]" at bounding box center [632, 458] width 100 height 14
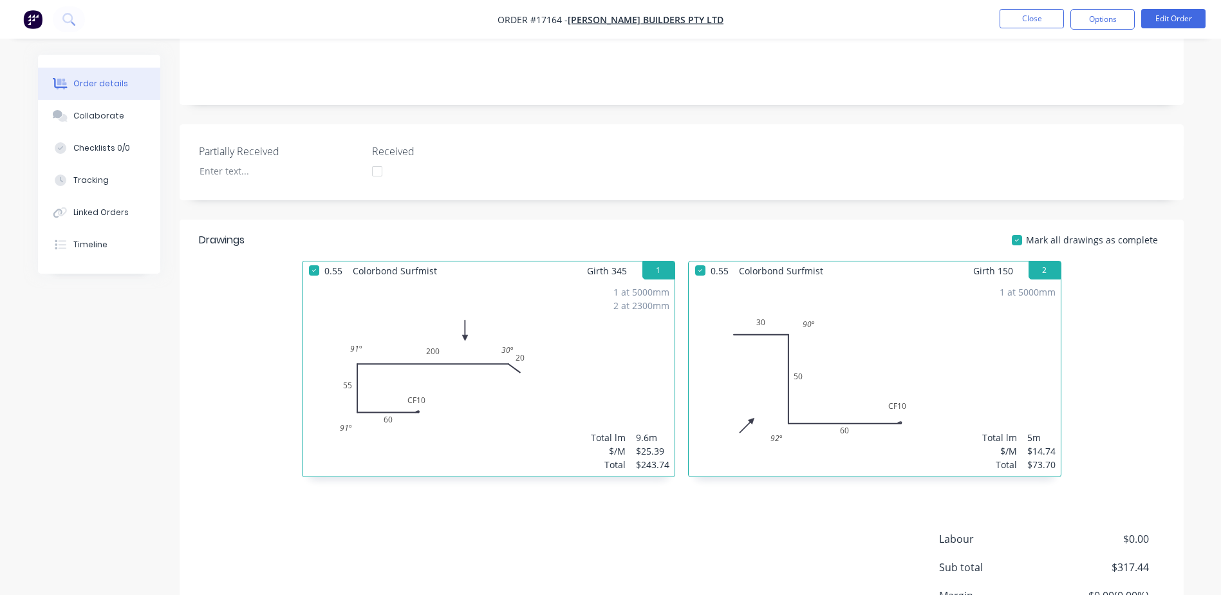
scroll to position [257, 0]
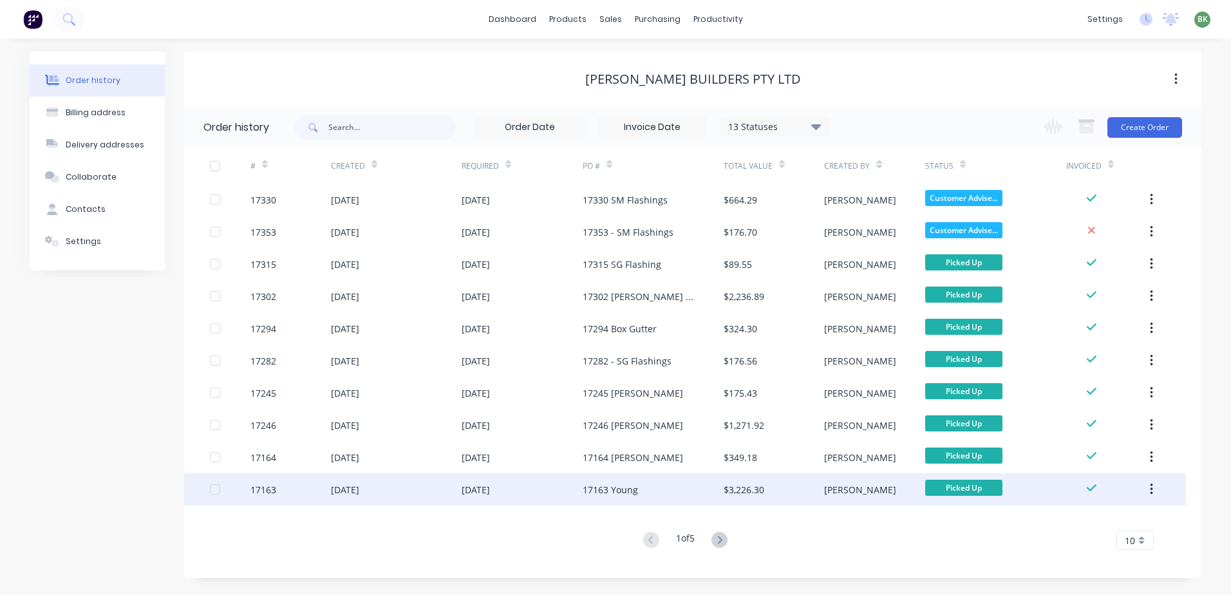
click at [608, 492] on div "17163 Young" at bounding box center [609, 490] width 55 height 14
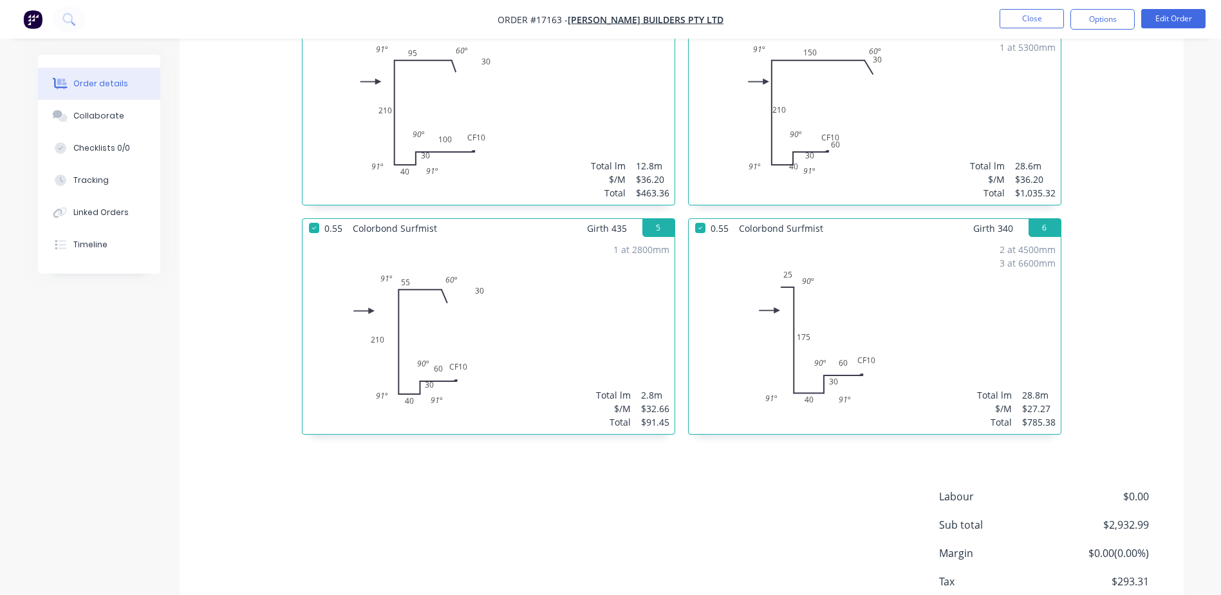
scroll to position [816, 0]
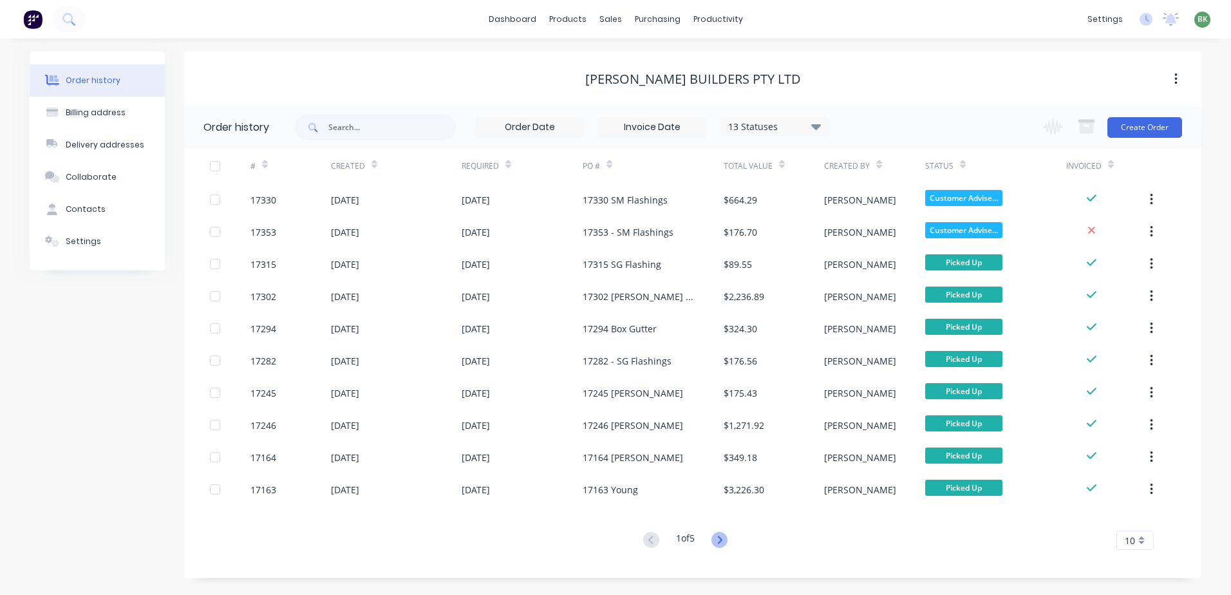
click at [716, 541] on icon at bounding box center [719, 540] width 16 height 16
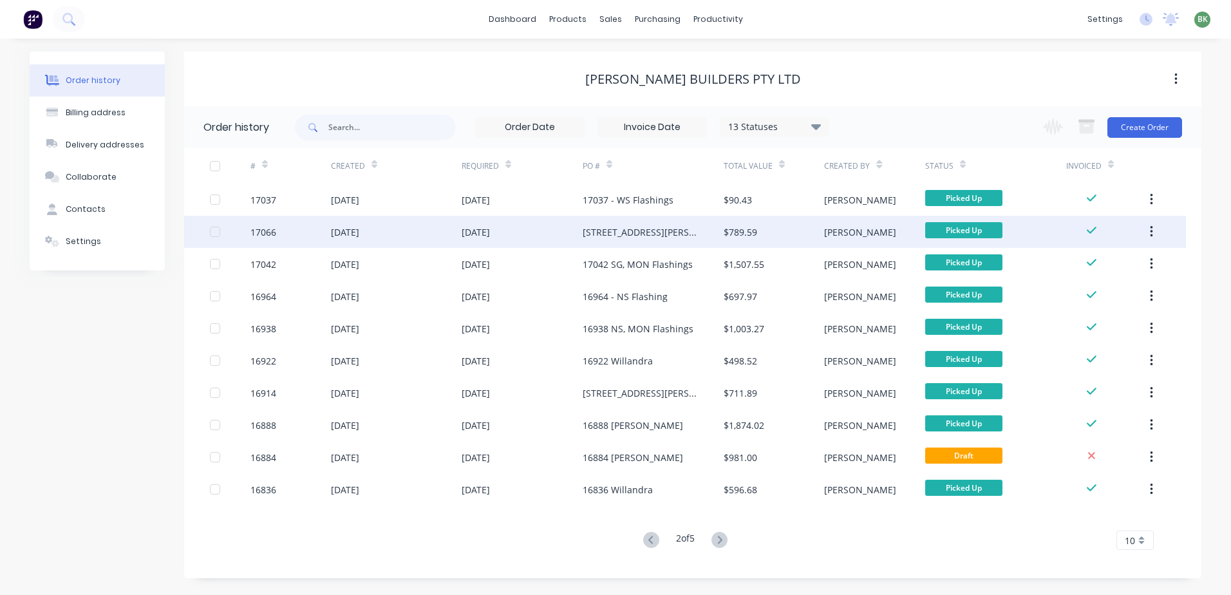
click at [543, 230] on div "26 Jun 2025" at bounding box center [521, 232] width 121 height 32
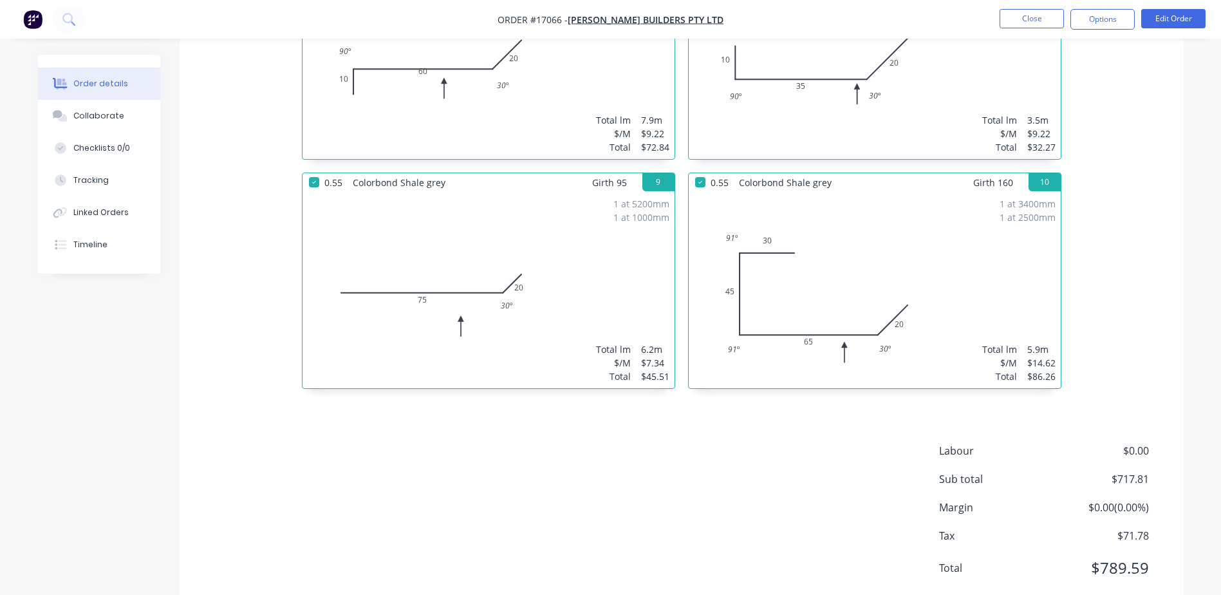
scroll to position [1274, 0]
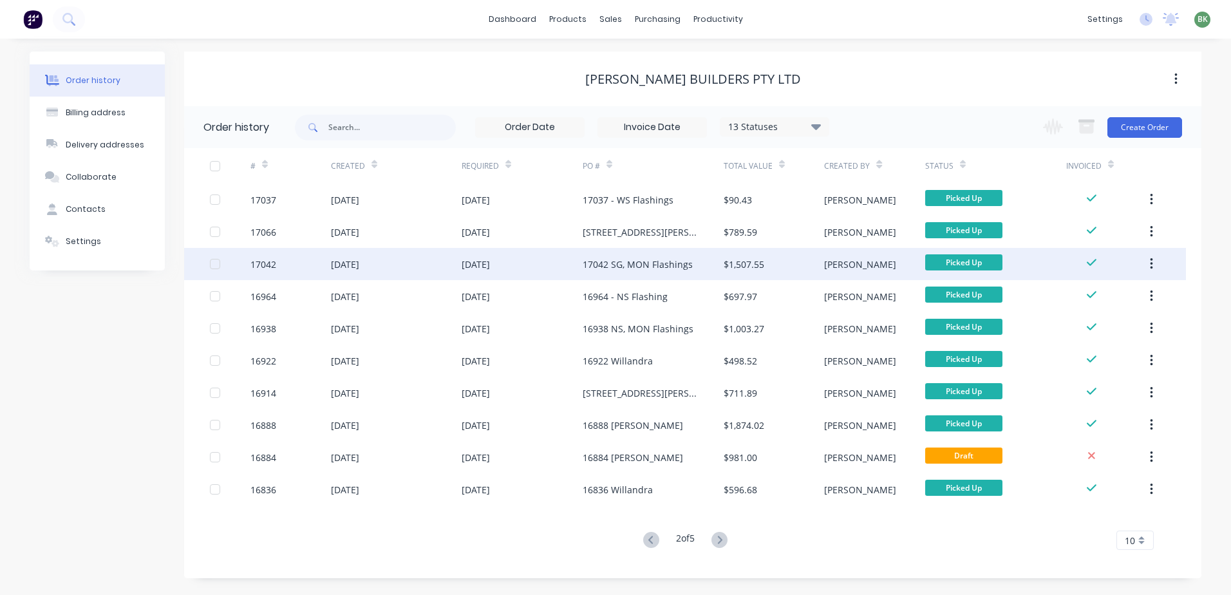
click at [544, 265] on div "23 Jun 2025" at bounding box center [521, 264] width 121 height 32
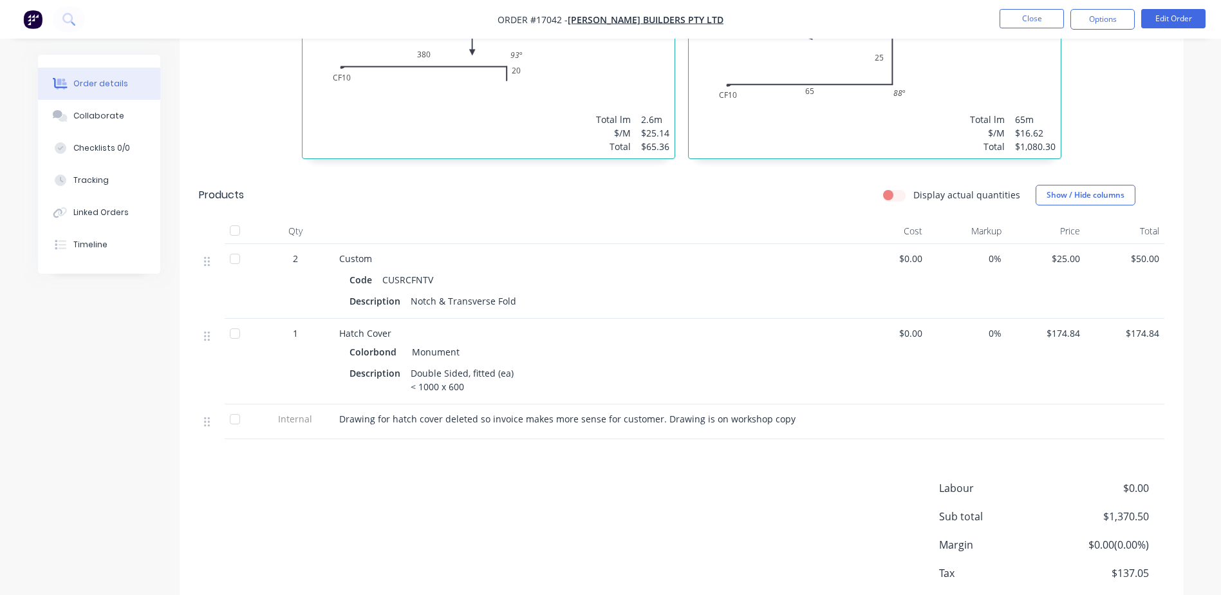
scroll to position [625, 0]
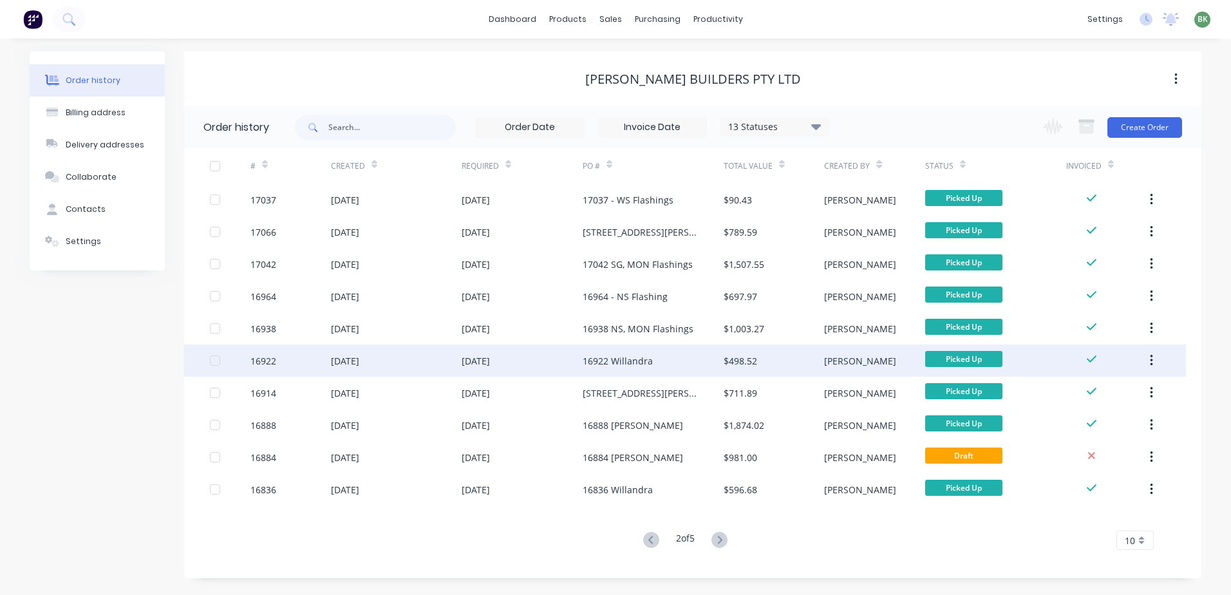
click at [612, 365] on div "16922 Willandra" at bounding box center [617, 361] width 70 height 14
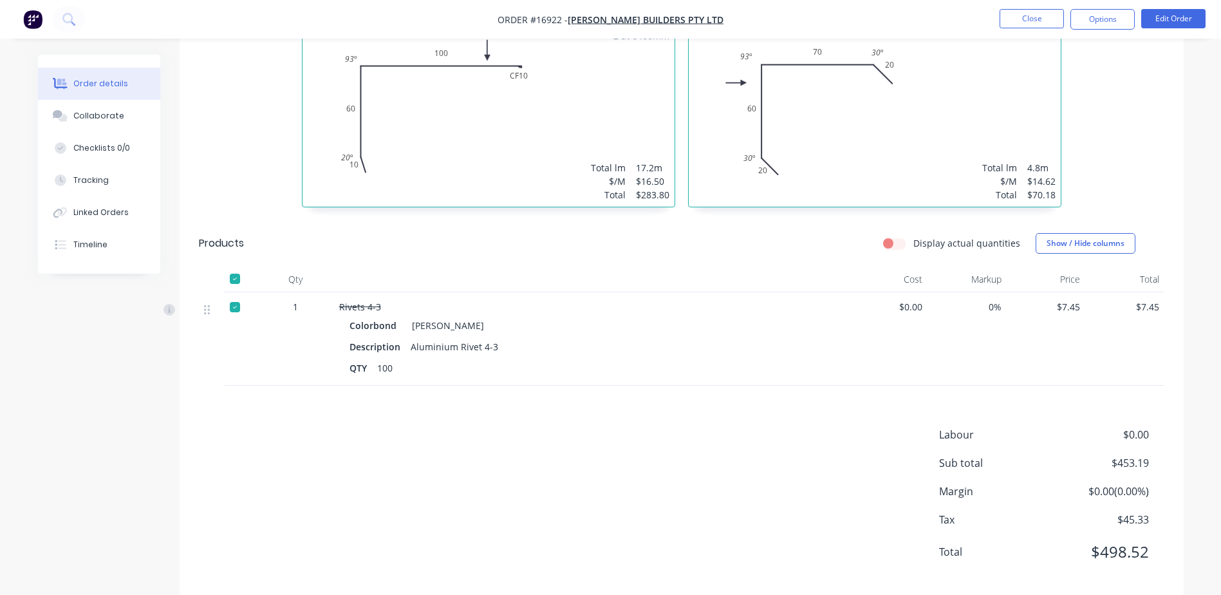
scroll to position [752, 0]
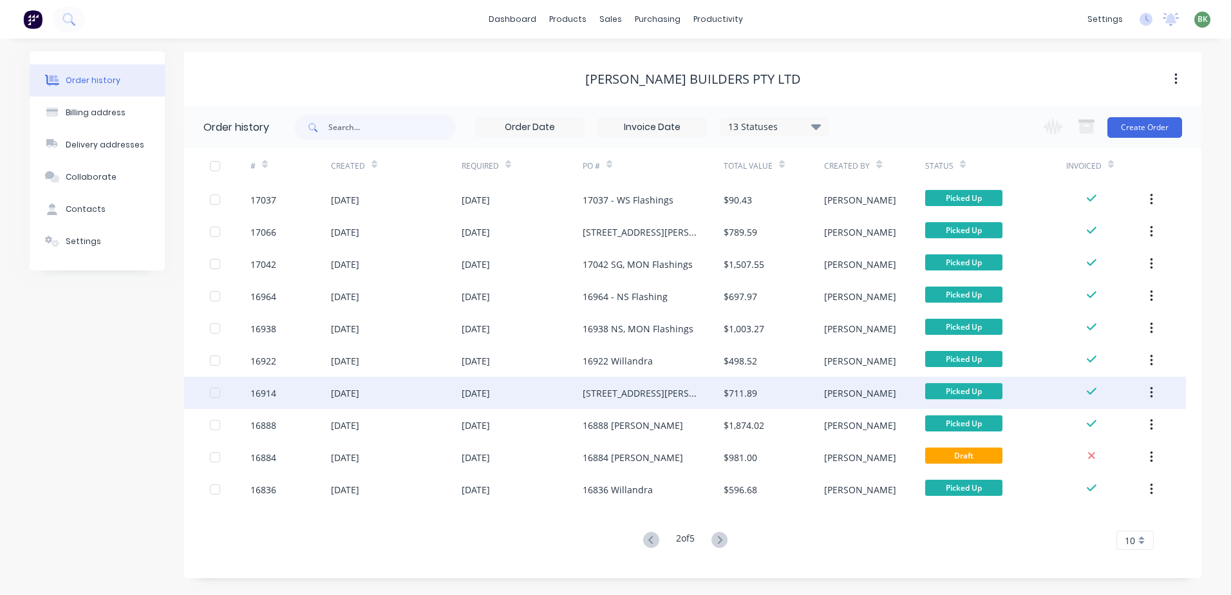
click at [552, 389] on div "26 May 2025" at bounding box center [521, 393] width 121 height 32
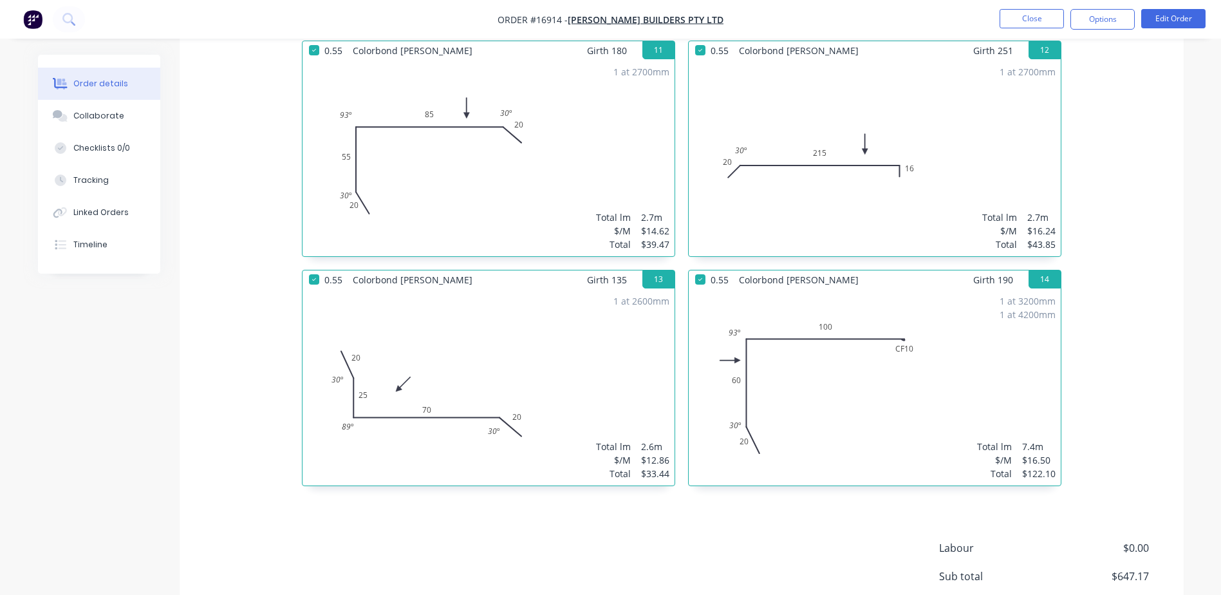
scroll to position [1733, 0]
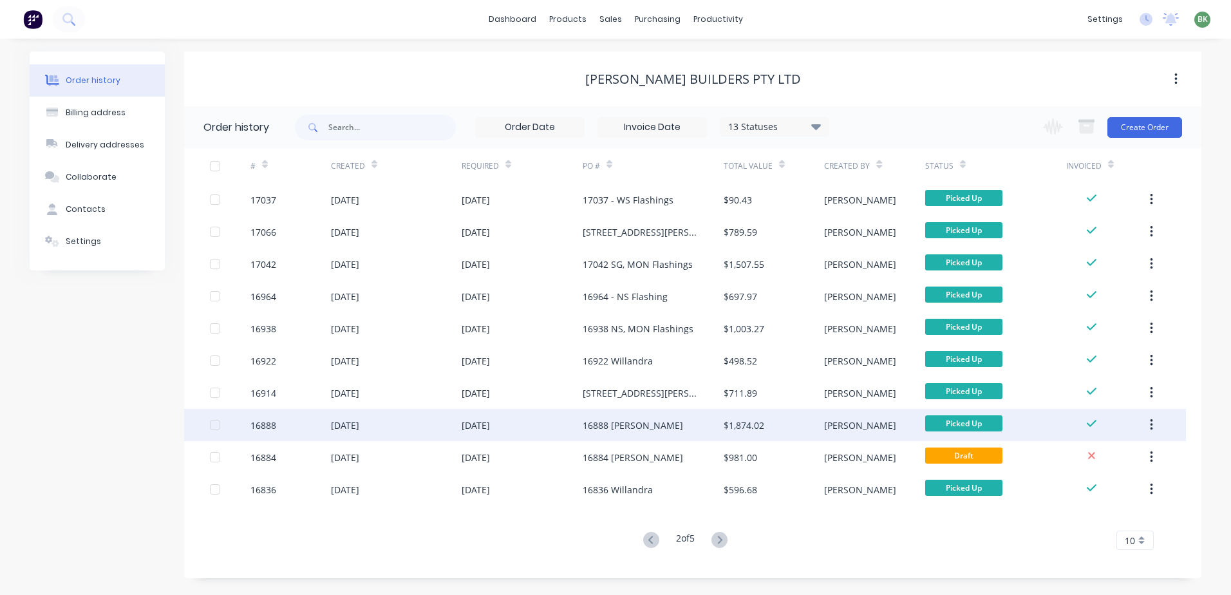
click at [603, 429] on div "16888 Willandra" at bounding box center [632, 425] width 100 height 14
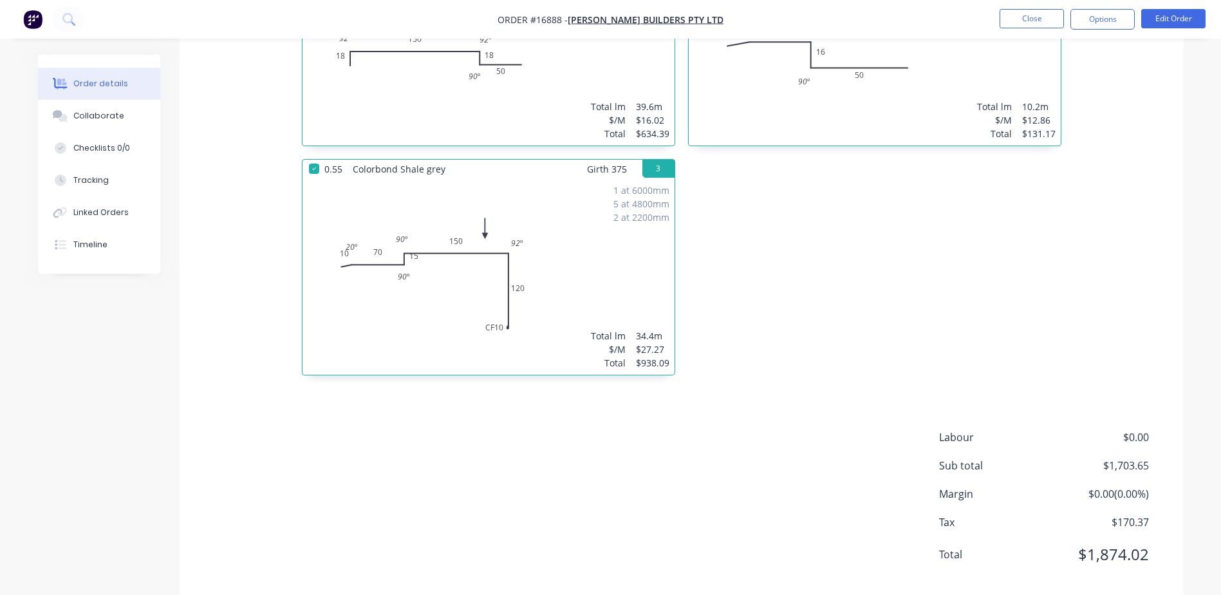
scroll to position [587, 0]
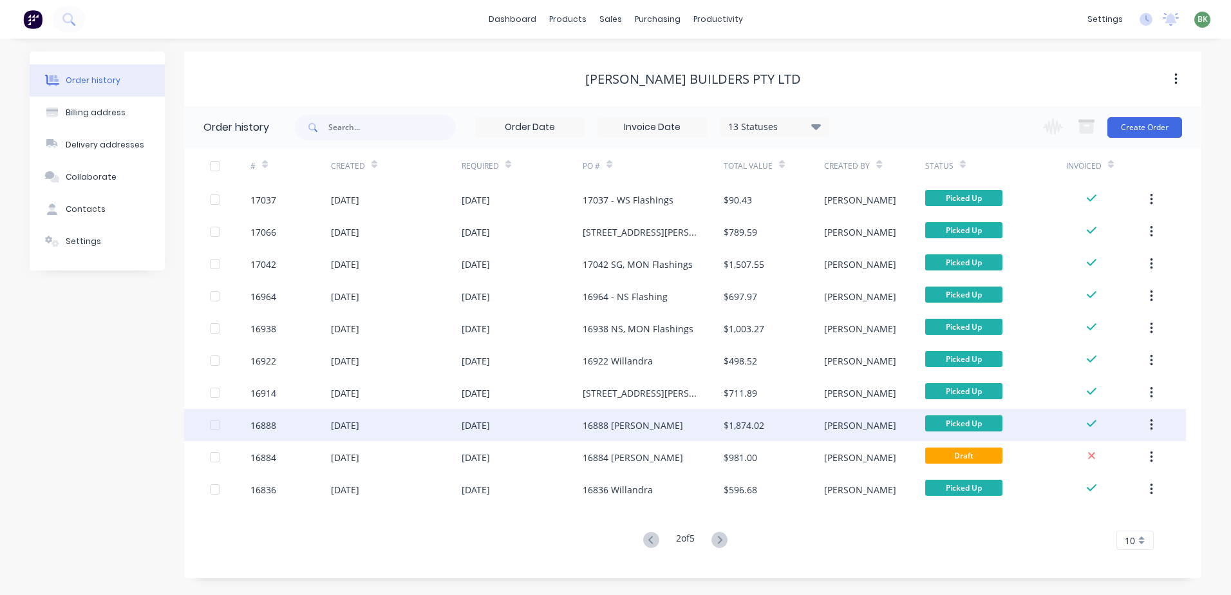
click at [636, 431] on div "16888 Willandra" at bounding box center [632, 425] width 100 height 14
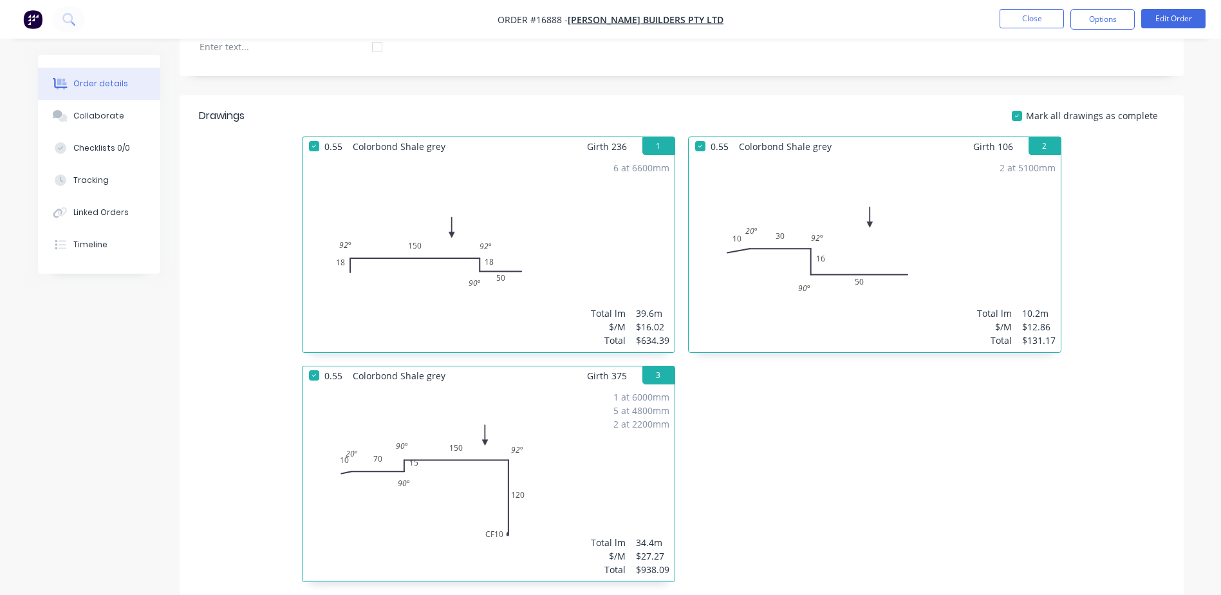
scroll to position [386, 0]
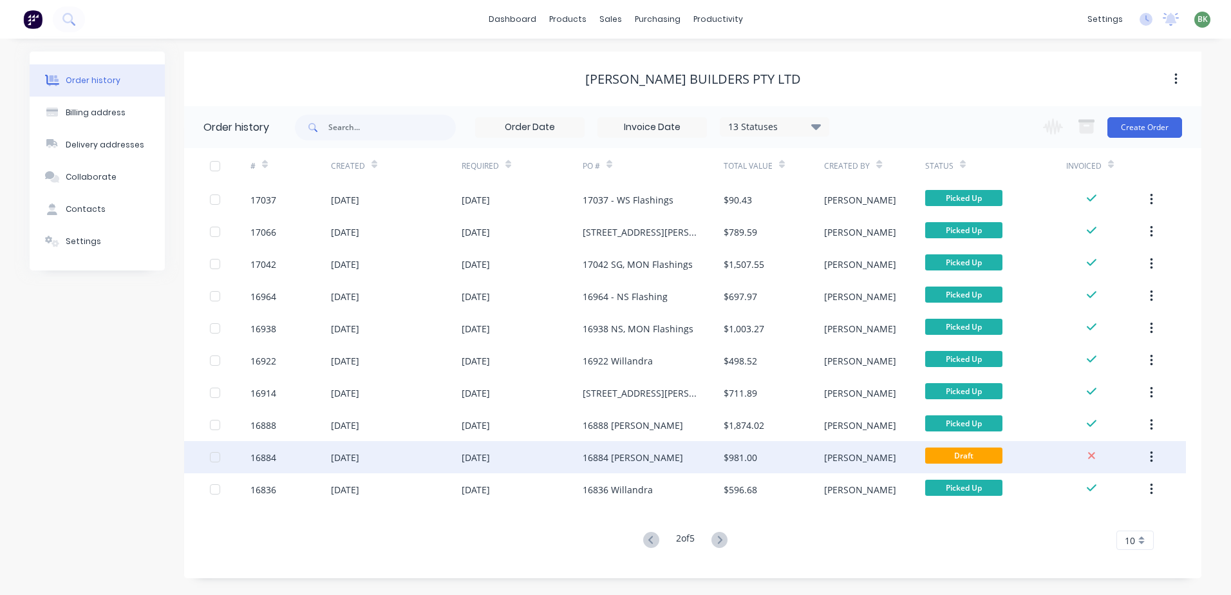
click at [611, 456] on div "16884 Willandra" at bounding box center [632, 458] width 100 height 14
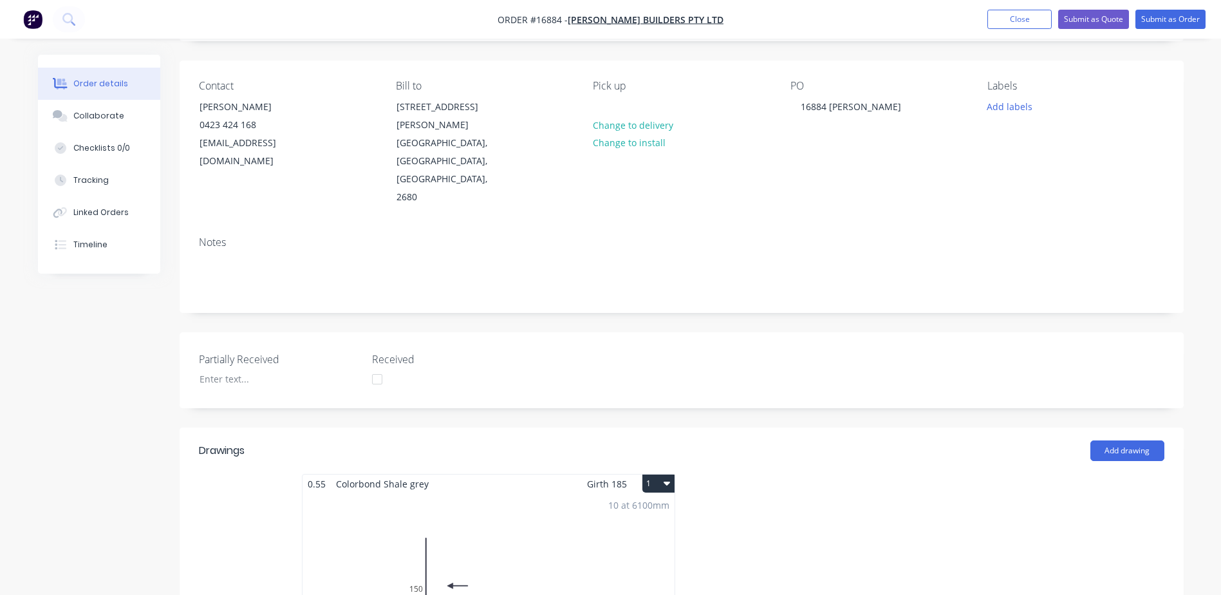
scroll to position [257, 0]
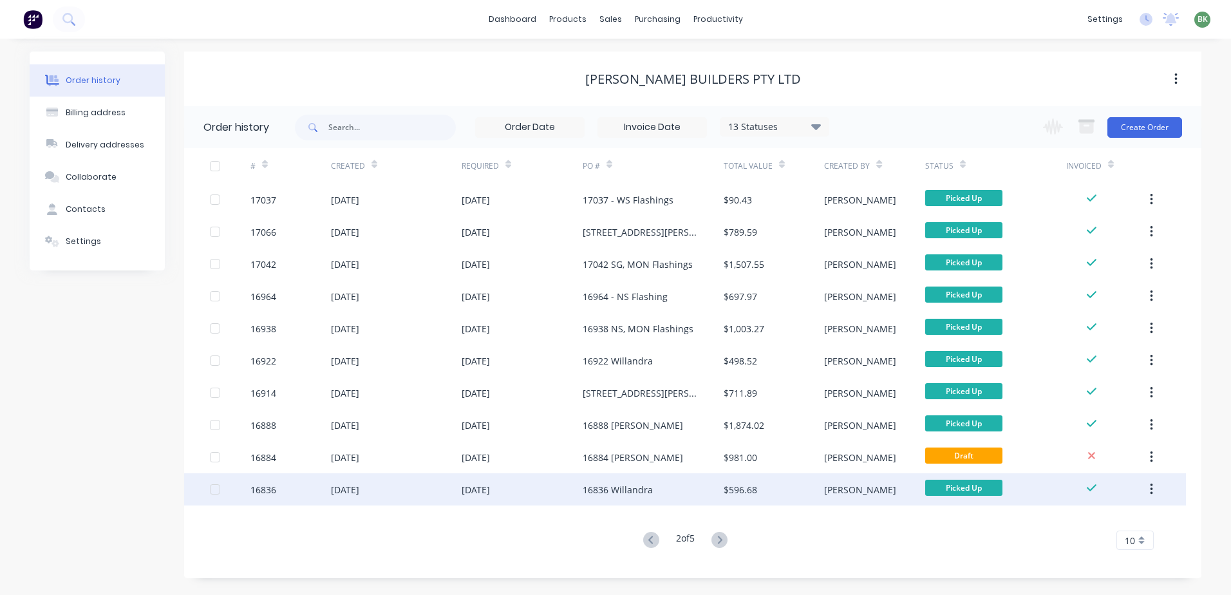
click at [618, 490] on div "16836 Willandra" at bounding box center [617, 490] width 70 height 14
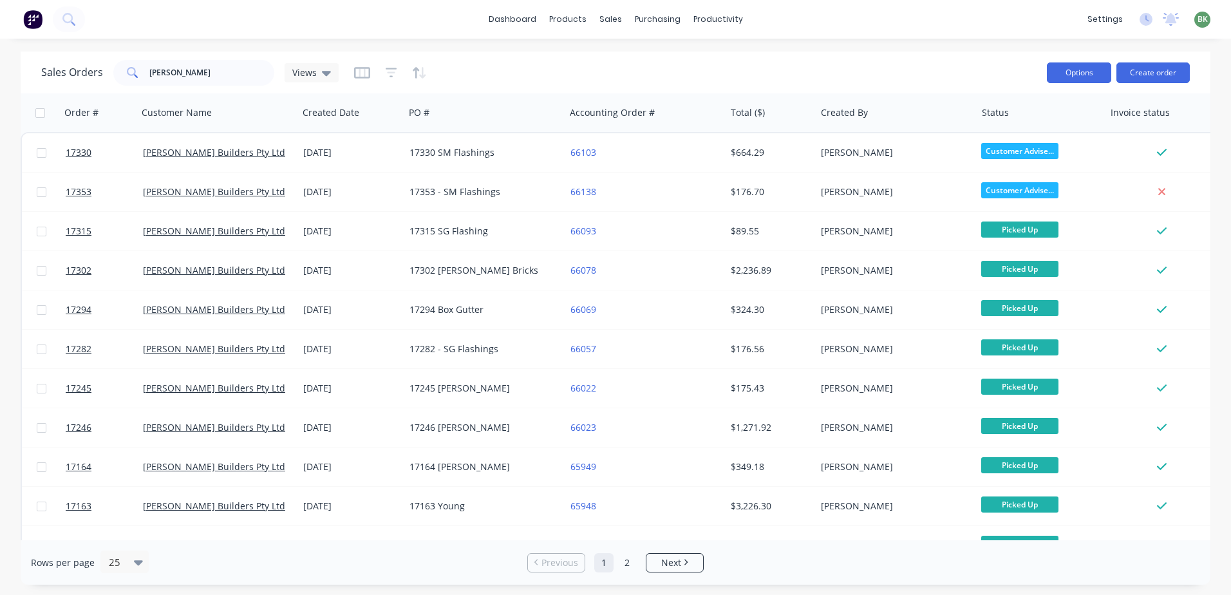
click at [1104, 73] on button "Options" at bounding box center [1078, 72] width 64 height 21
click at [914, 45] on div "dashboard products sales purchasing productivity dashboard products Product Cat…" at bounding box center [615, 297] width 1231 height 595
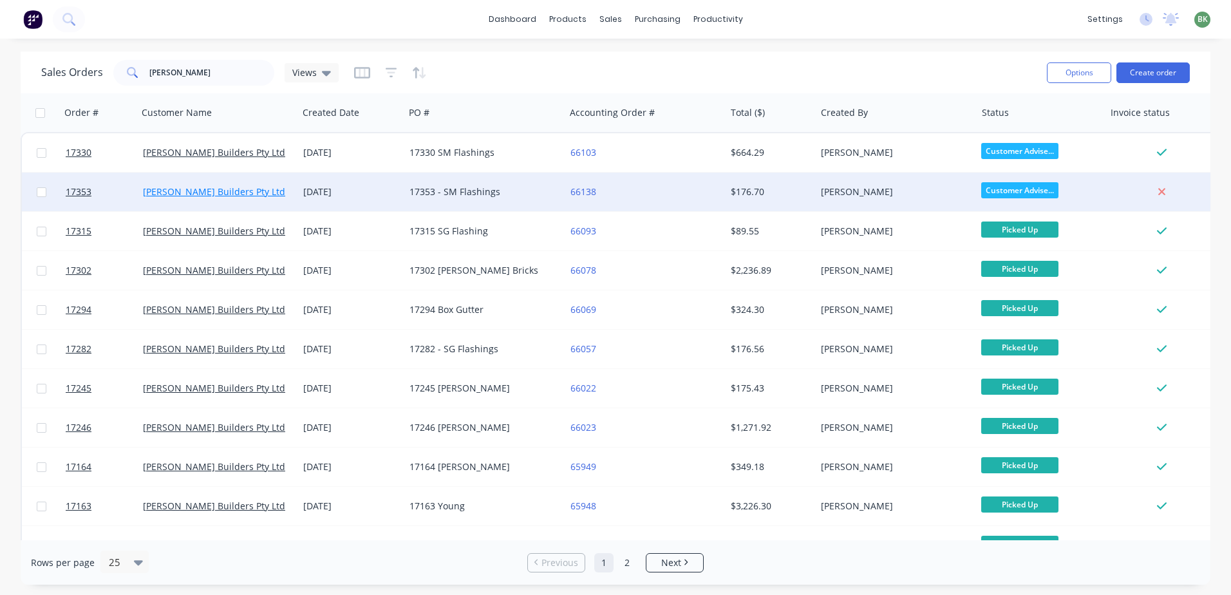
click at [209, 189] on link "[PERSON_NAME] Builders Pty Ltd" at bounding box center [214, 191] width 142 height 12
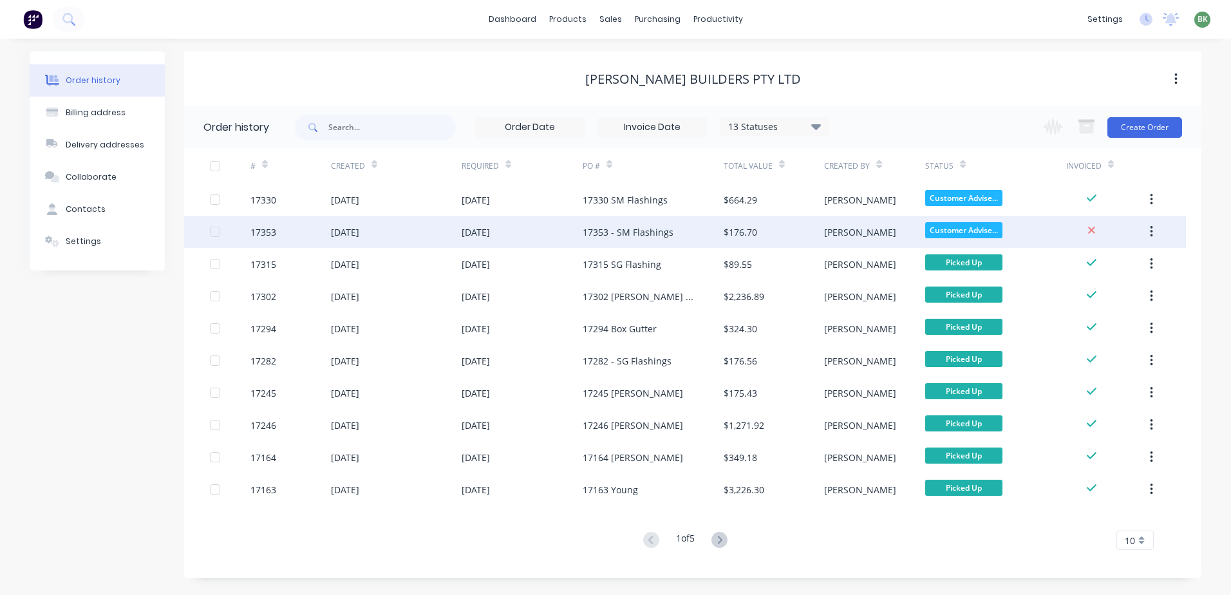
click at [618, 234] on div "17353 - SM Flashings" at bounding box center [627, 232] width 91 height 14
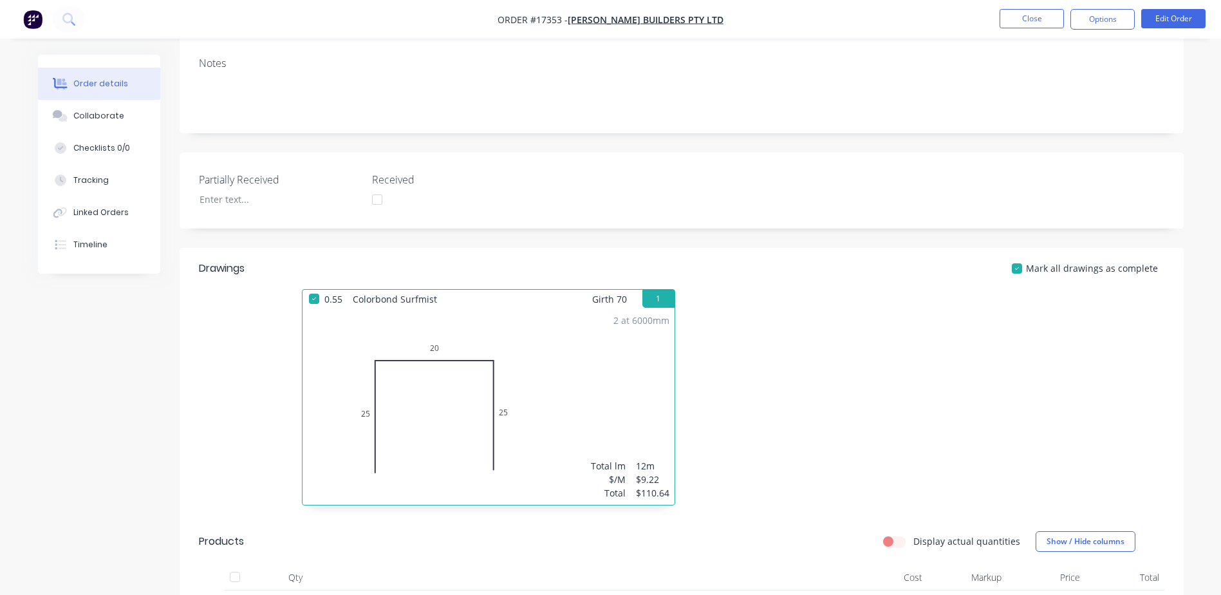
scroll to position [257, 0]
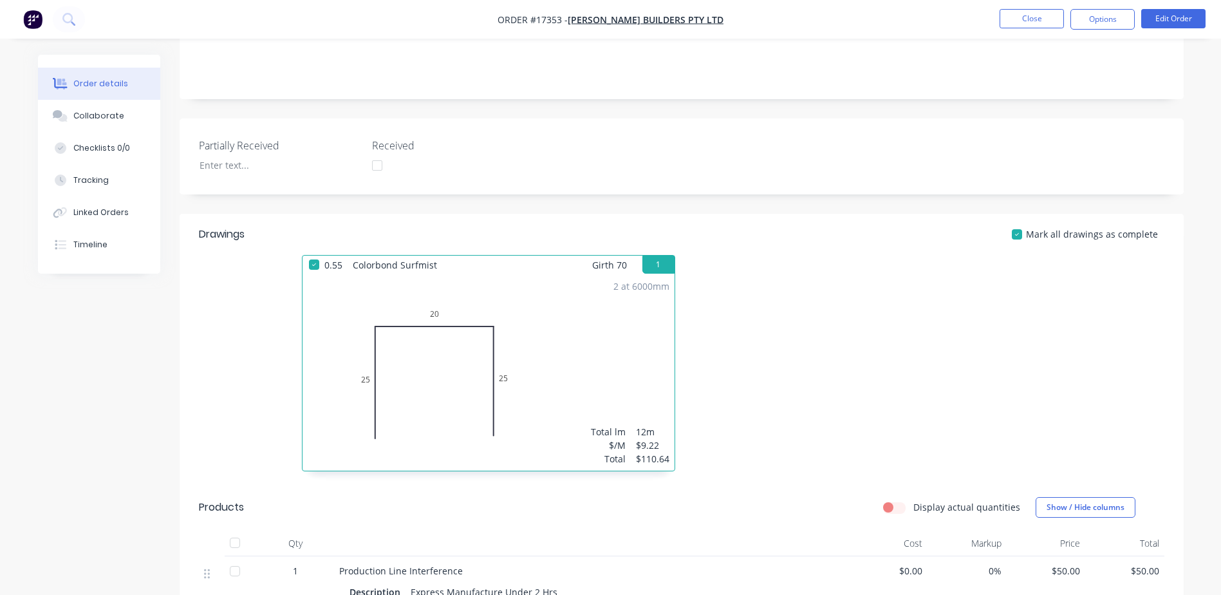
click at [563, 297] on div "2 at 6000mm Total lm $/M Total 12m $9.22 $110.64" at bounding box center [488, 372] width 372 height 196
click at [1168, 19] on button "Edit Order" at bounding box center [1173, 18] width 64 height 19
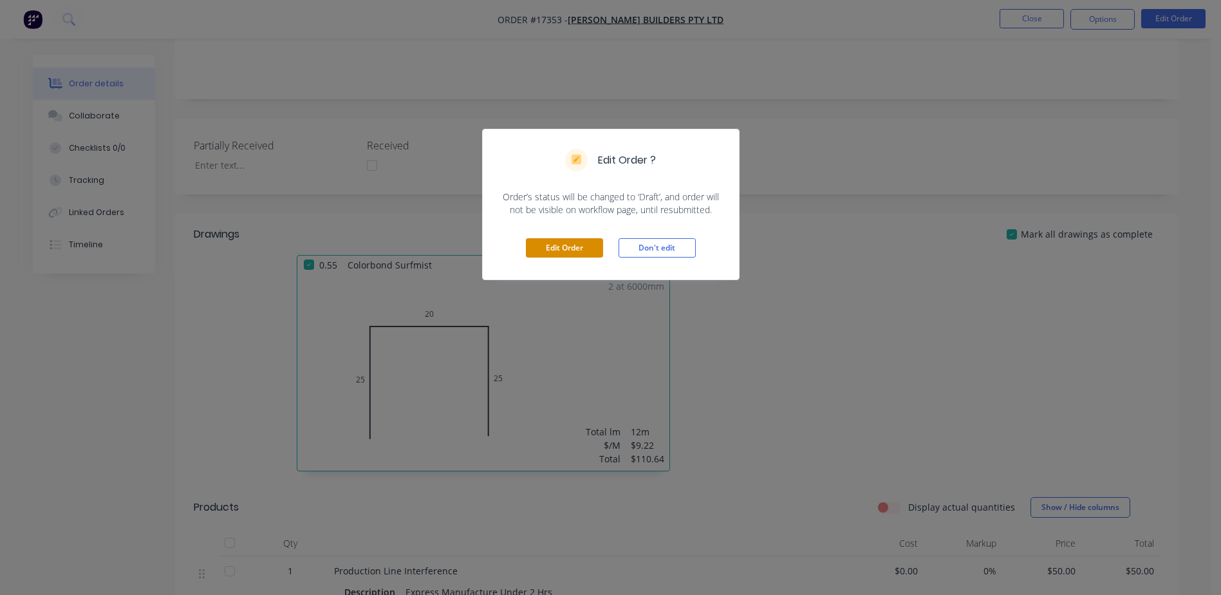
click at [561, 247] on button "Edit Order" at bounding box center [564, 247] width 77 height 19
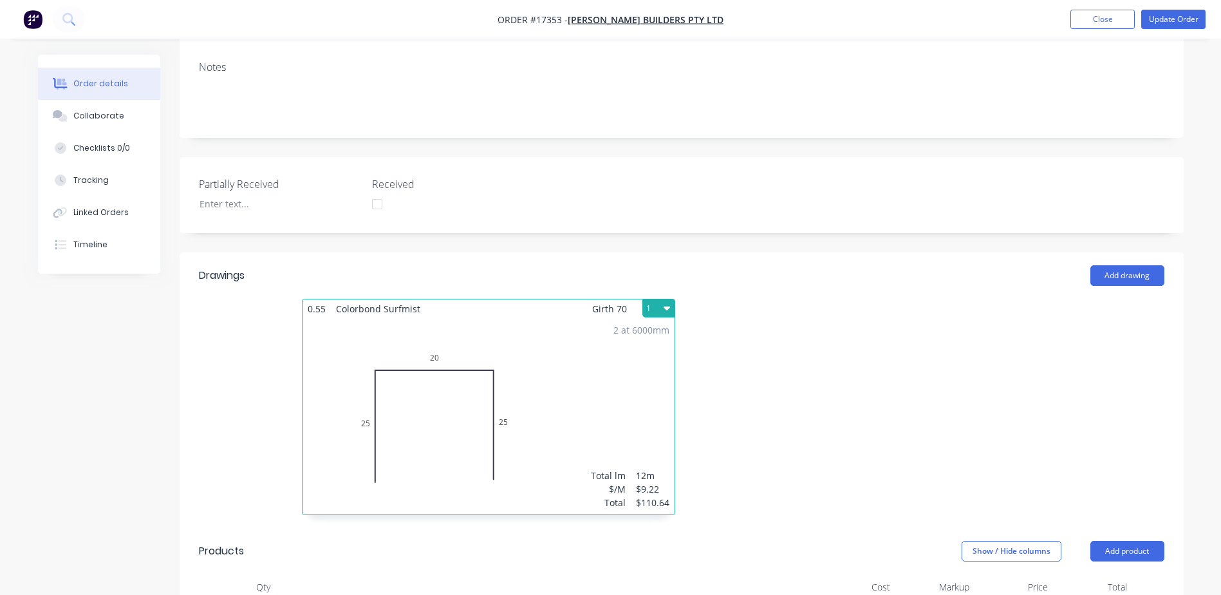
click at [535, 339] on div "2 at 6000mm Total lm $/M Total 12m $9.22 $110.64" at bounding box center [488, 416] width 372 height 196
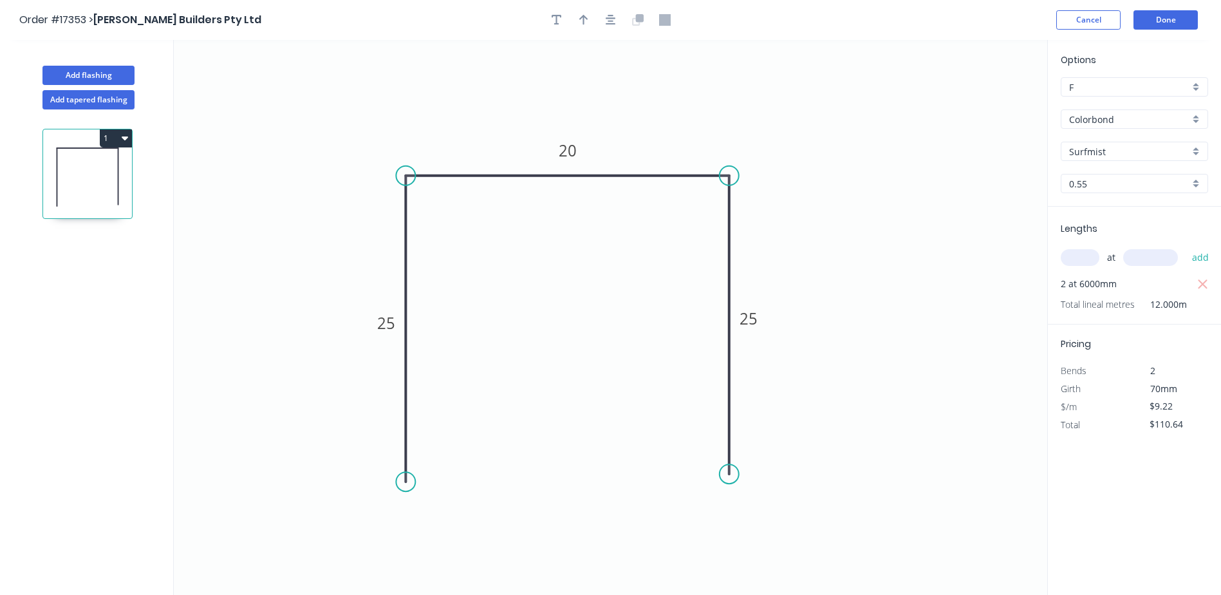
click at [1197, 154] on div "Surfmist" at bounding box center [1134, 151] width 147 height 19
click at [1102, 198] on div "Shale grey" at bounding box center [1134, 195] width 146 height 23
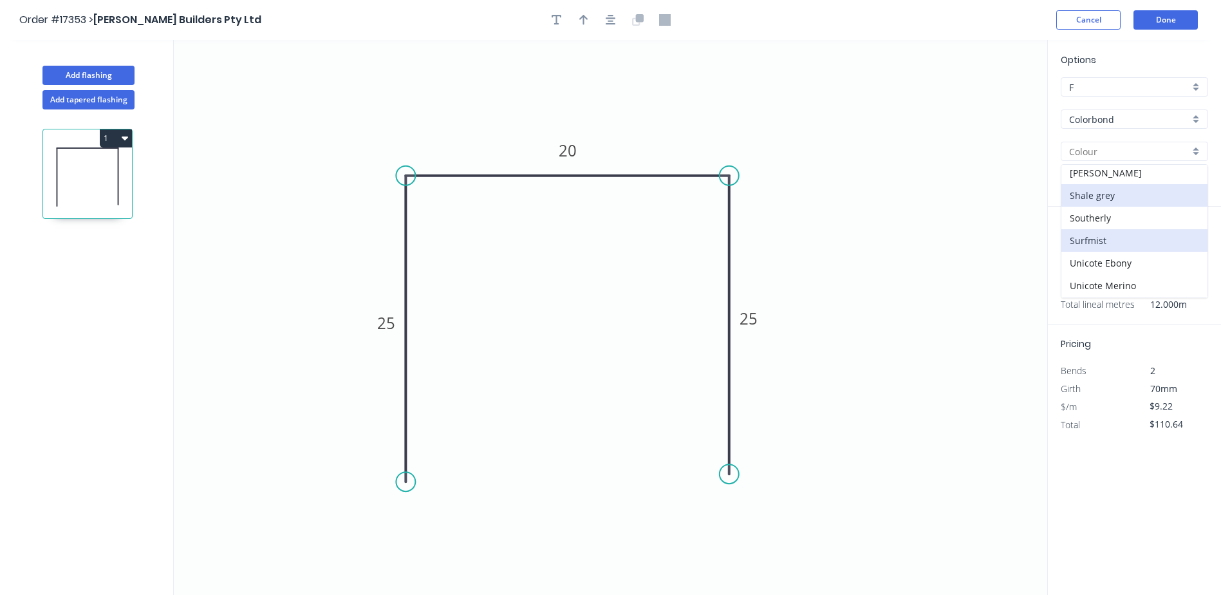
type input "Shale grey"
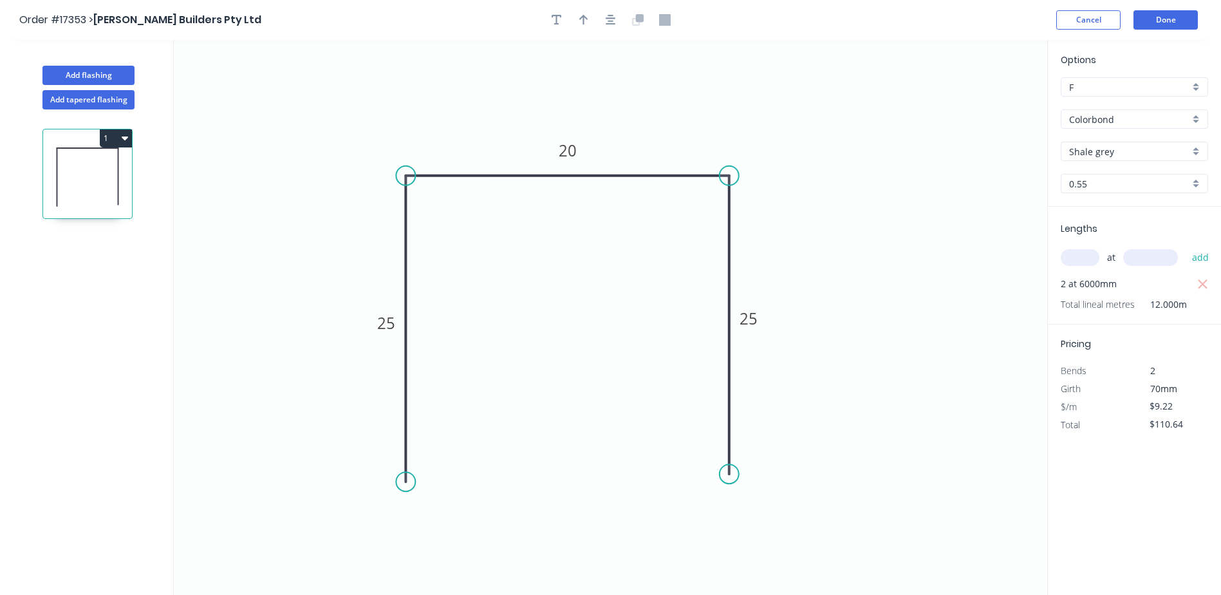
drag, startPoint x: 1173, startPoint y: 154, endPoint x: 1182, endPoint y: 154, distance: 9.0
click at [1176, 154] on input "Shale grey" at bounding box center [1129, 152] width 120 height 14
click at [1187, 154] on input "text" at bounding box center [1129, 152] width 120 height 14
type input "Shale grey"
click at [1196, 151] on div "Shale grey" at bounding box center [1134, 151] width 147 height 19
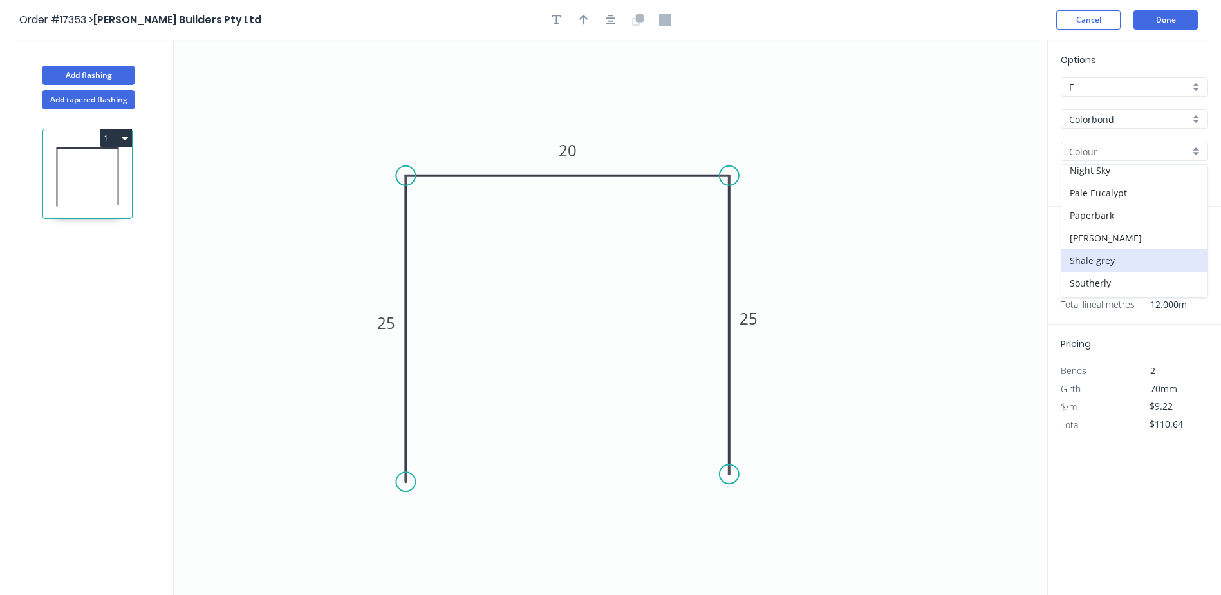
scroll to position [322, 0]
click at [1109, 241] on div "[PERSON_NAME]" at bounding box center [1134, 237] width 146 height 23
type input "[PERSON_NAME]"
click at [984, 265] on icon "0 25 20 25" at bounding box center [610, 317] width 873 height 555
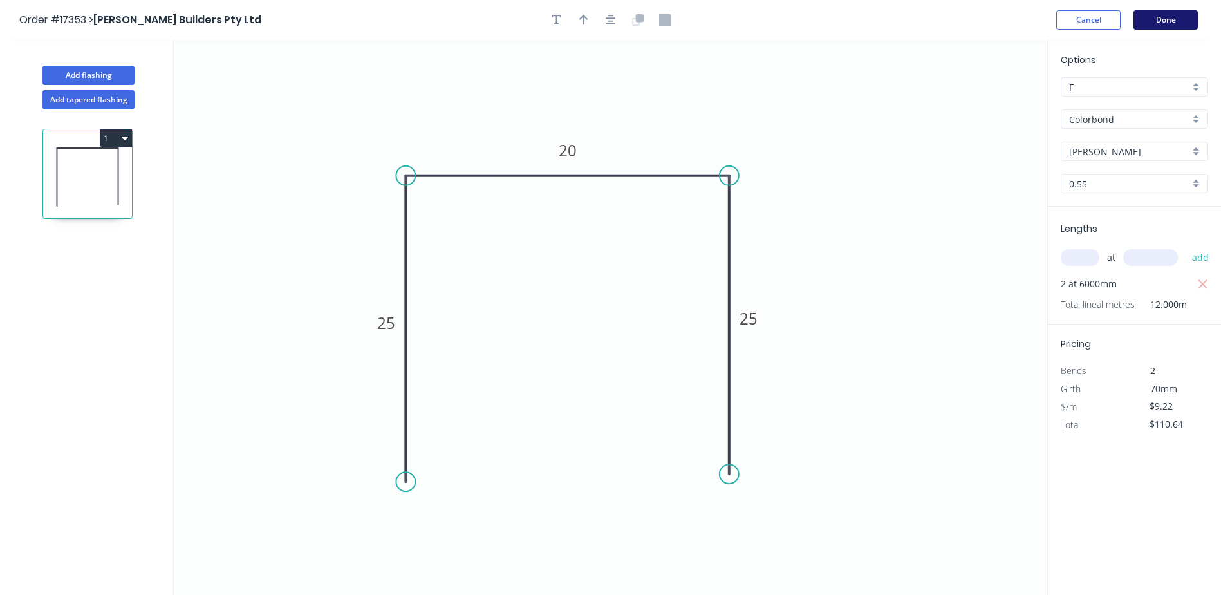
click at [1165, 19] on button "Done" at bounding box center [1165, 19] width 64 height 19
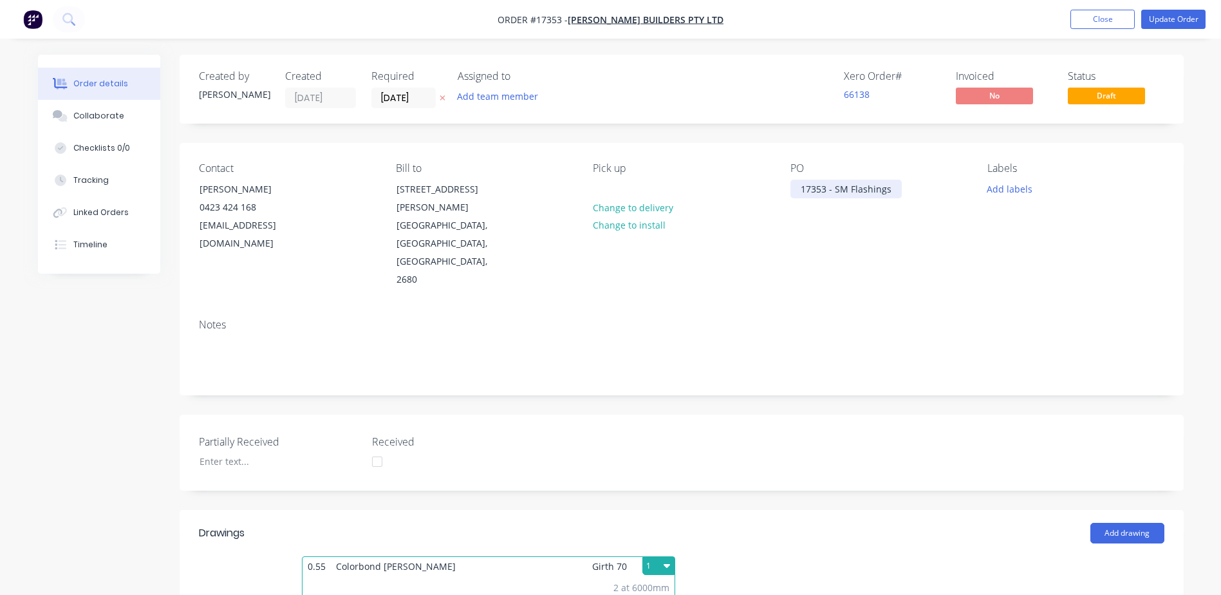
click at [840, 192] on div "17353 - SM Flashings" at bounding box center [845, 189] width 111 height 19
click at [845, 189] on div "17353 - SM Flashings" at bounding box center [845, 189] width 111 height 19
click at [889, 195] on div "17353 - SG Flashings" at bounding box center [844, 189] width 109 height 19
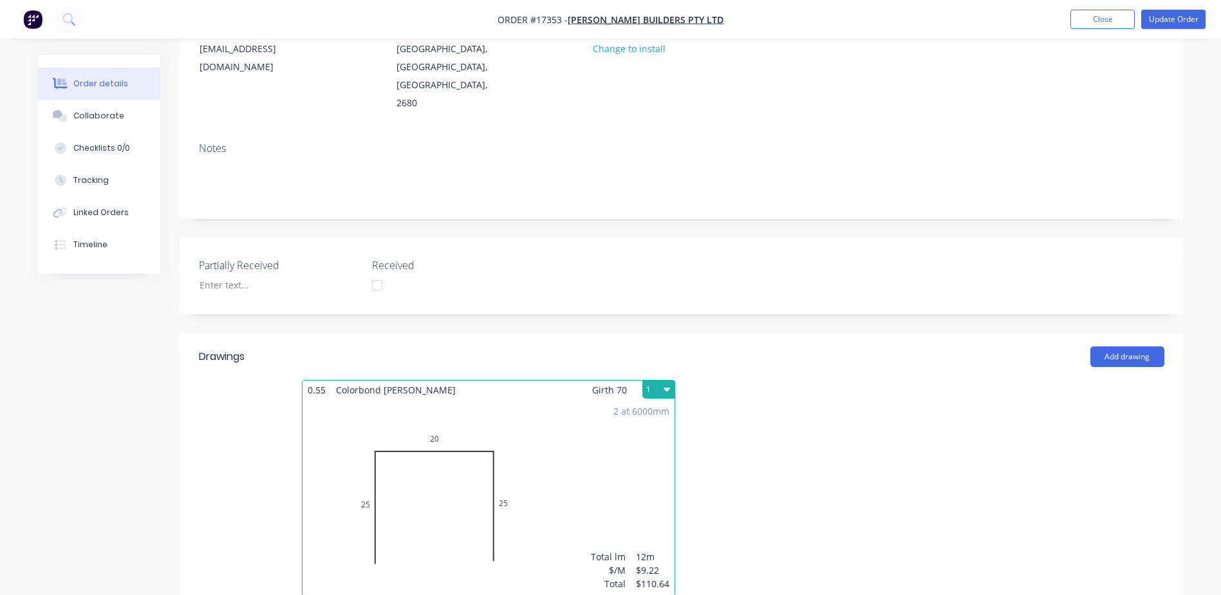
scroll to position [386, 0]
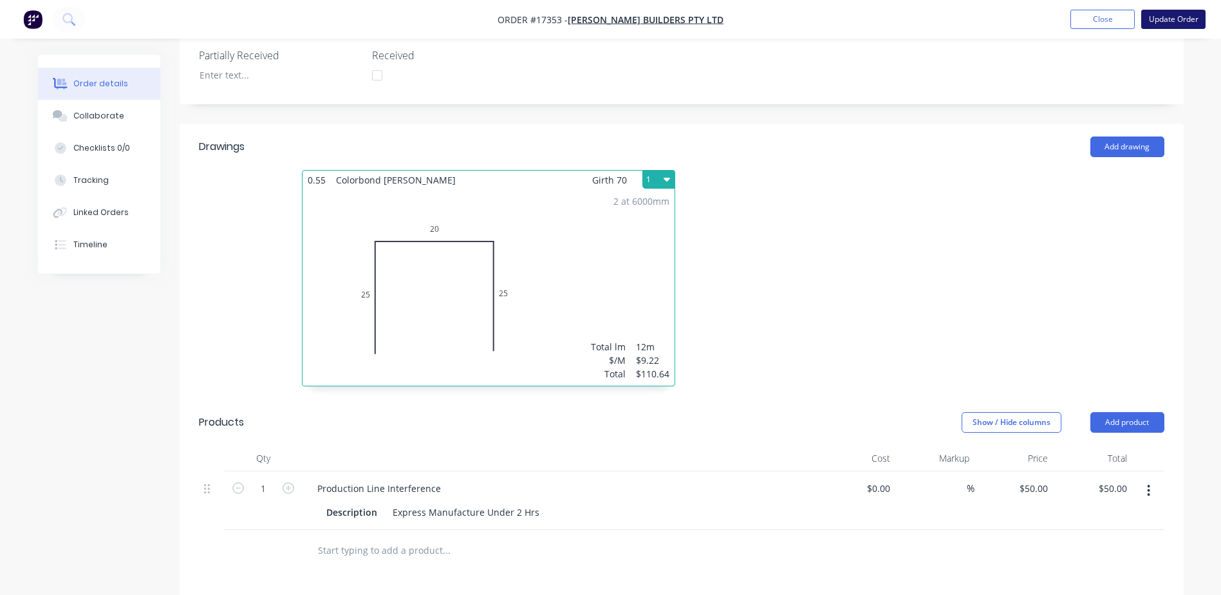
click at [1162, 21] on button "Update Order" at bounding box center [1173, 19] width 64 height 19
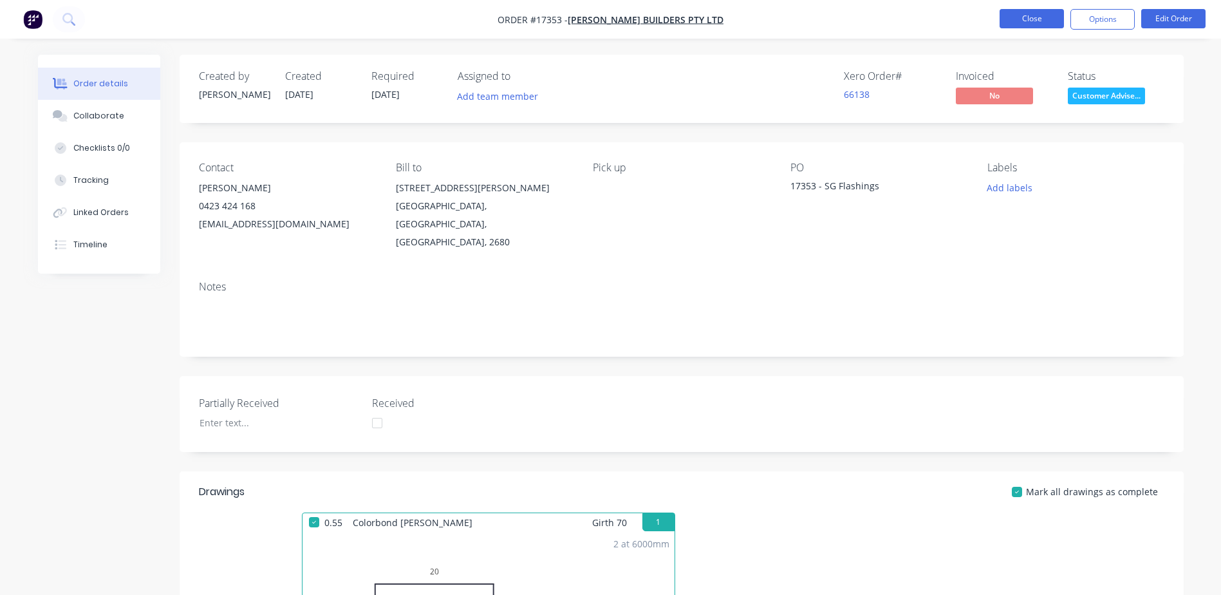
click at [1049, 19] on button "Close" at bounding box center [1032, 18] width 64 height 19
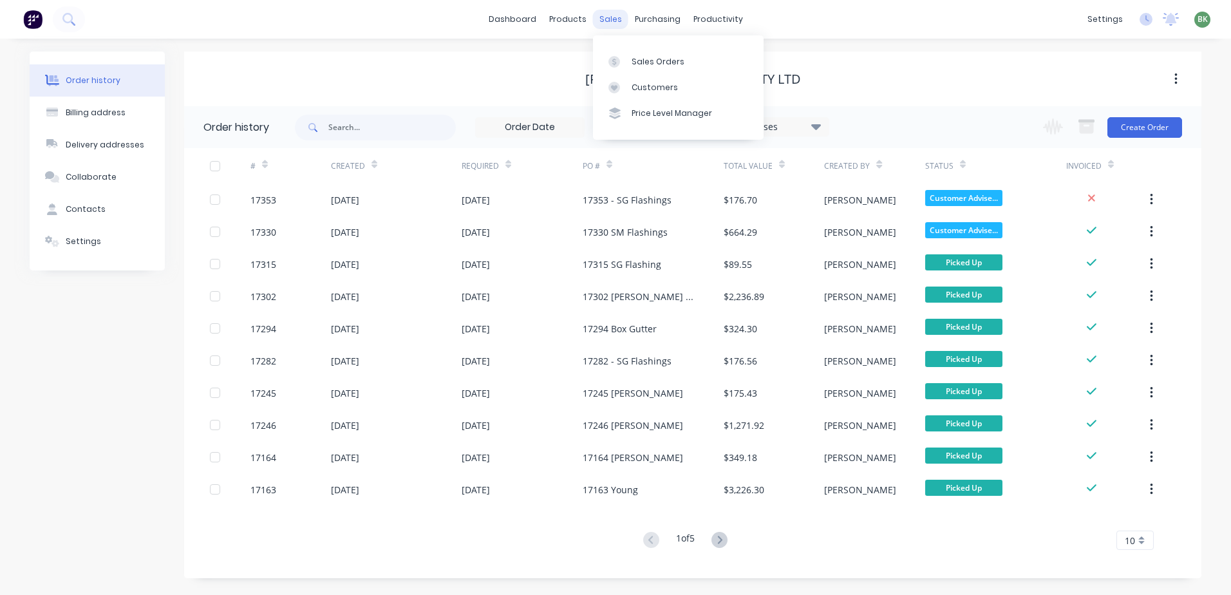
drag, startPoint x: 613, startPoint y: 18, endPoint x: 615, endPoint y: 24, distance: 6.7
click at [613, 18] on div "sales" at bounding box center [610, 19] width 35 height 19
drag, startPoint x: 615, startPoint y: 24, endPoint x: 598, endPoint y: 8, distance: 24.1
click at [573, 42] on div "Order history Billing address Delivery addresses Collaborate Contacts Settings …" at bounding box center [615, 317] width 1231 height 556
click at [660, 60] on div "Sales Orders" at bounding box center [657, 62] width 53 height 12
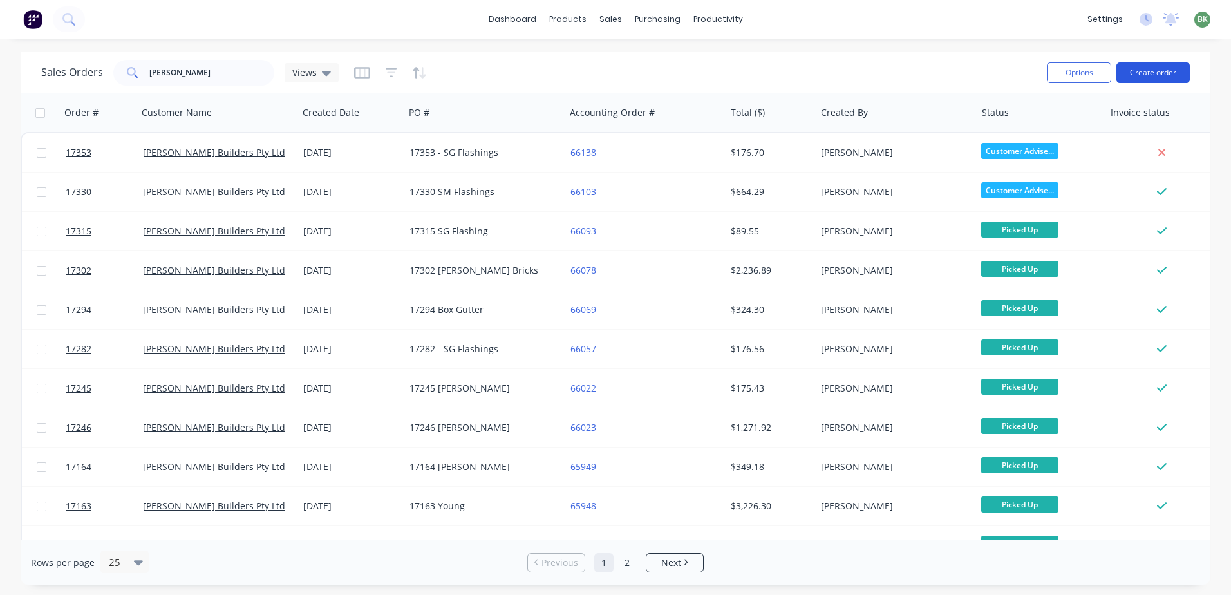
click at [1149, 79] on button "Create order" at bounding box center [1152, 72] width 73 height 21
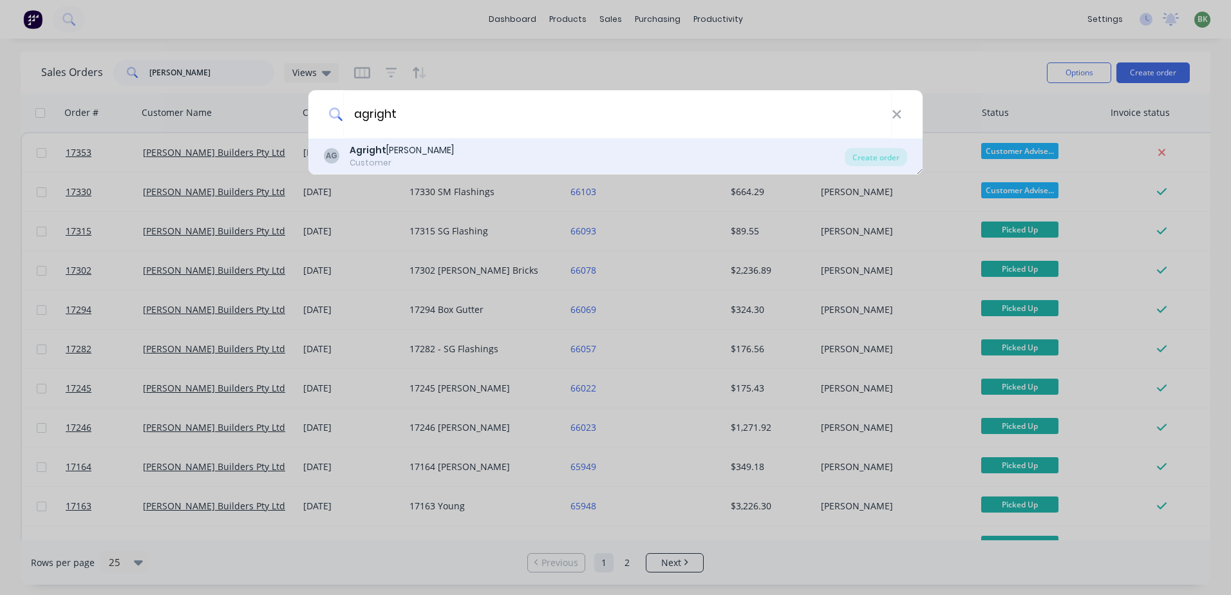
type input "agright"
click at [384, 155] on div "Agright Griffith" at bounding box center [401, 151] width 104 height 14
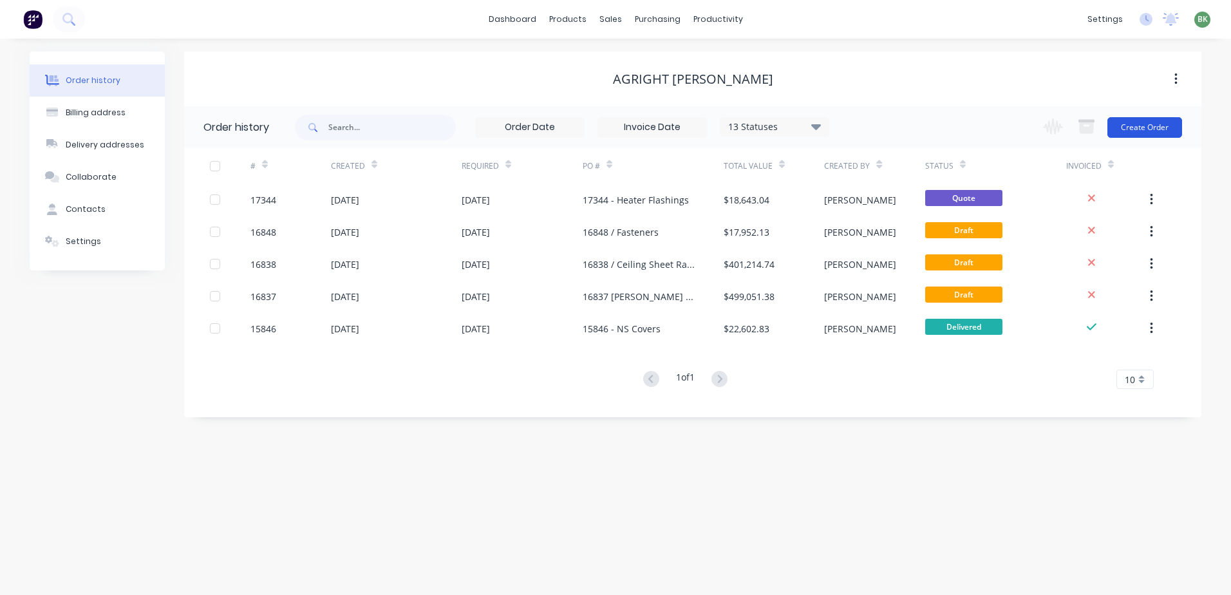
click at [1149, 128] on button "Create Order" at bounding box center [1144, 127] width 75 height 21
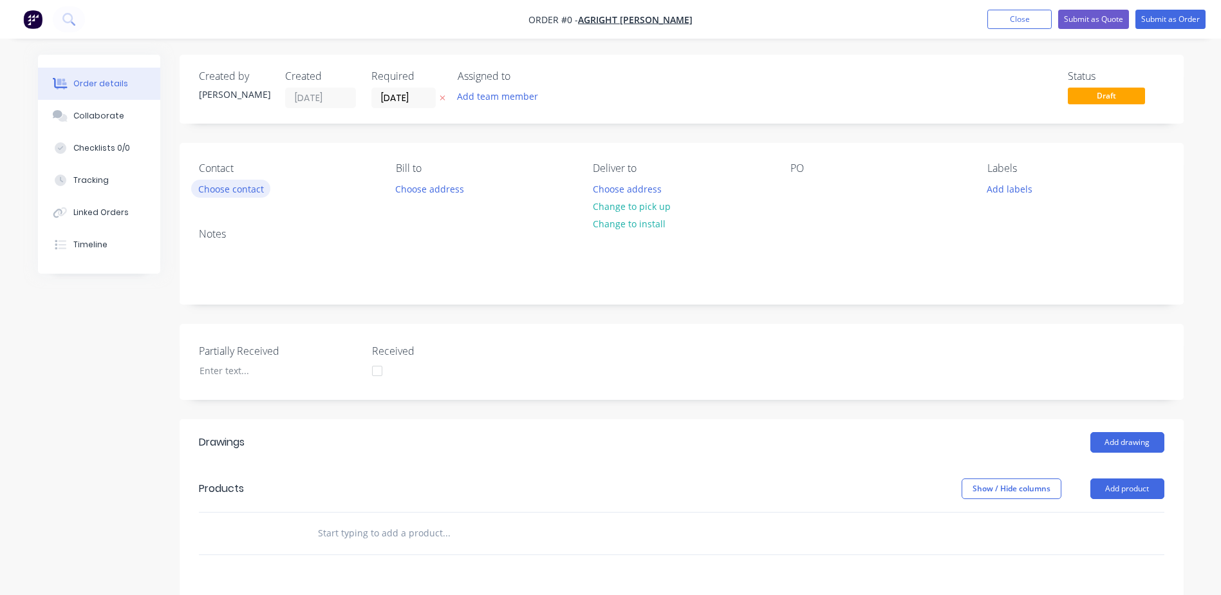
click at [228, 189] on button "Choose contact" at bounding box center [230, 188] width 79 height 17
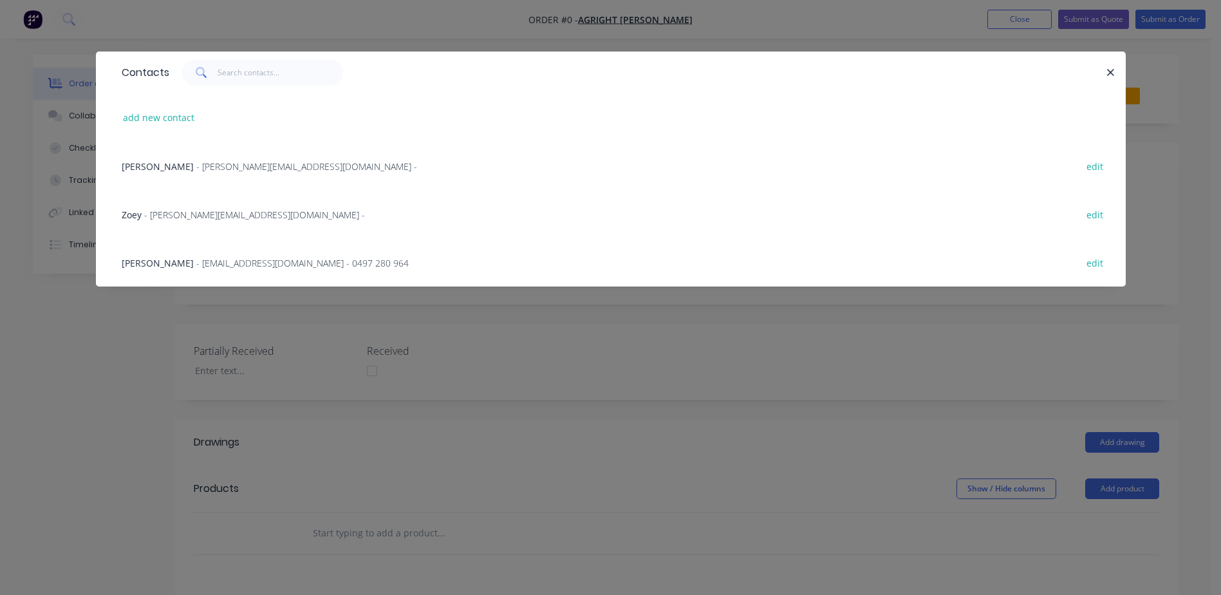
click at [196, 261] on span "- bill@agright.co.nz - 0497 280 964" at bounding box center [302, 263] width 212 height 12
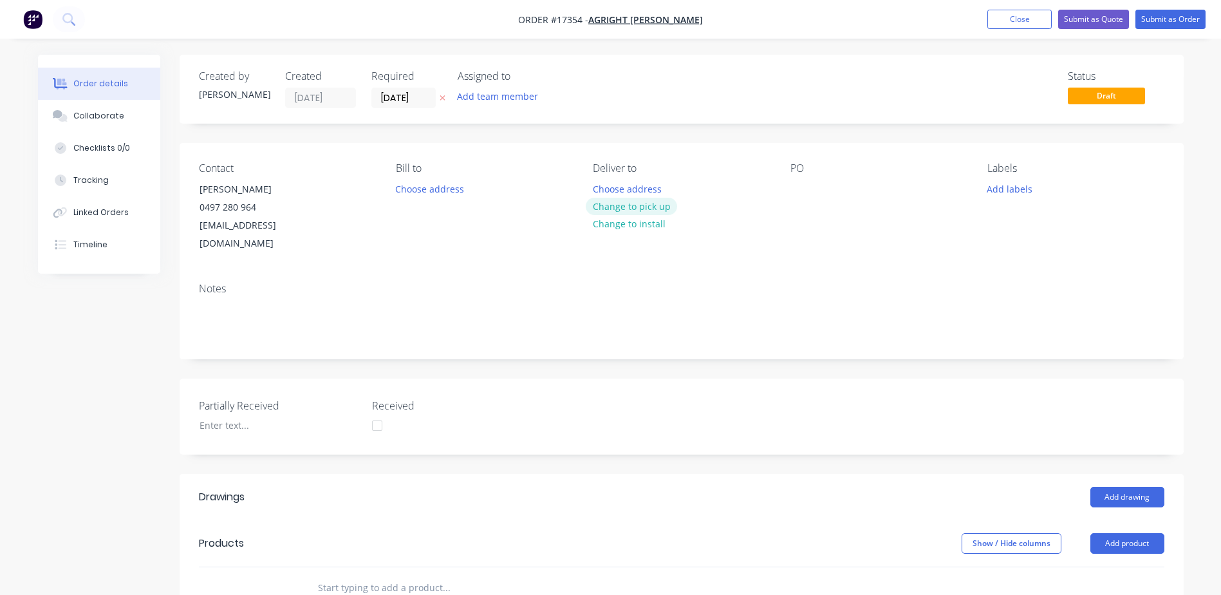
click at [640, 207] on button "Change to pick up" at bounding box center [631, 206] width 91 height 17
click at [633, 223] on button "Change to install" at bounding box center [629, 224] width 86 height 17
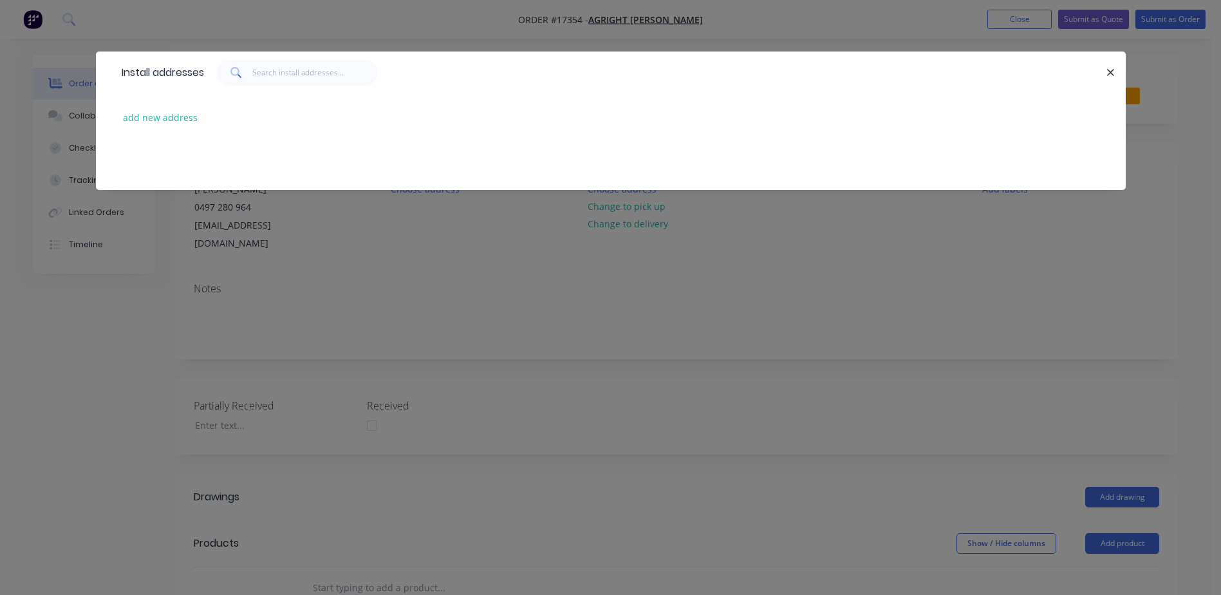
click at [158, 131] on div "add new address" at bounding box center [610, 117] width 991 height 48
click at [288, 71] on input "text" at bounding box center [315, 73] width 126 height 26
type input "meriki"
click at [325, 105] on div "add new address" at bounding box center [610, 117] width 991 height 48
click at [149, 124] on button "add new address" at bounding box center [160, 117] width 88 height 17
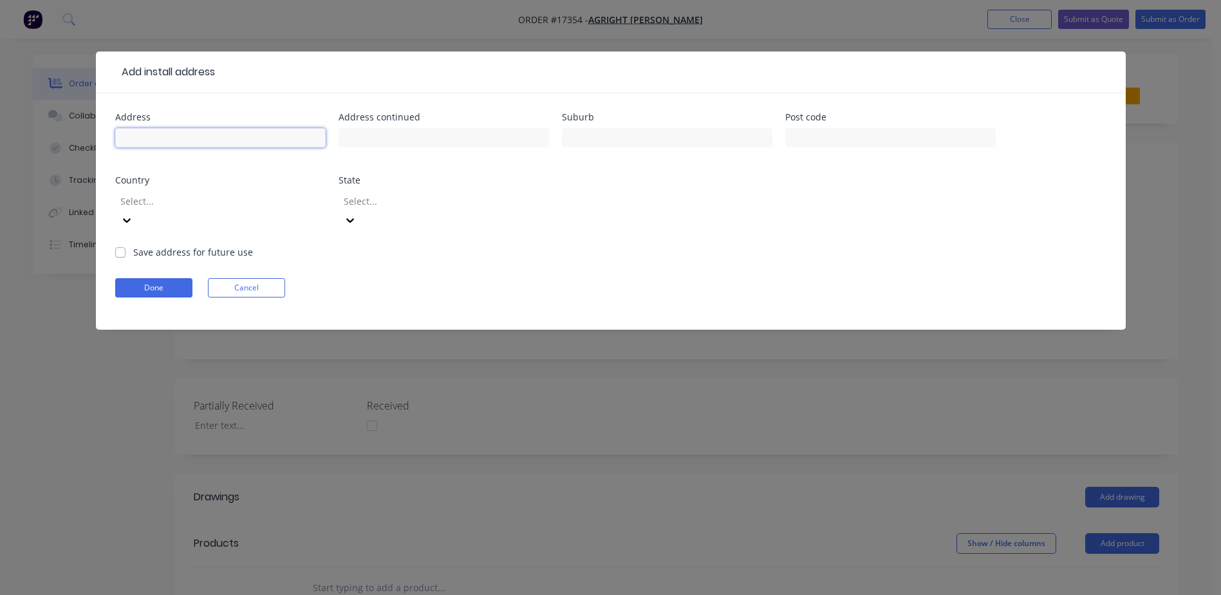
click at [192, 142] on input "text" at bounding box center [220, 137] width 210 height 19
type input "Meriki & Sprindale Farms"
drag, startPoint x: 116, startPoint y: 233, endPoint x: 122, endPoint y: 240, distance: 9.1
click at [133, 245] on label "Save address for future use" at bounding box center [193, 252] width 120 height 14
click at [117, 245] on input "Save address for future use" at bounding box center [120, 251] width 10 height 12
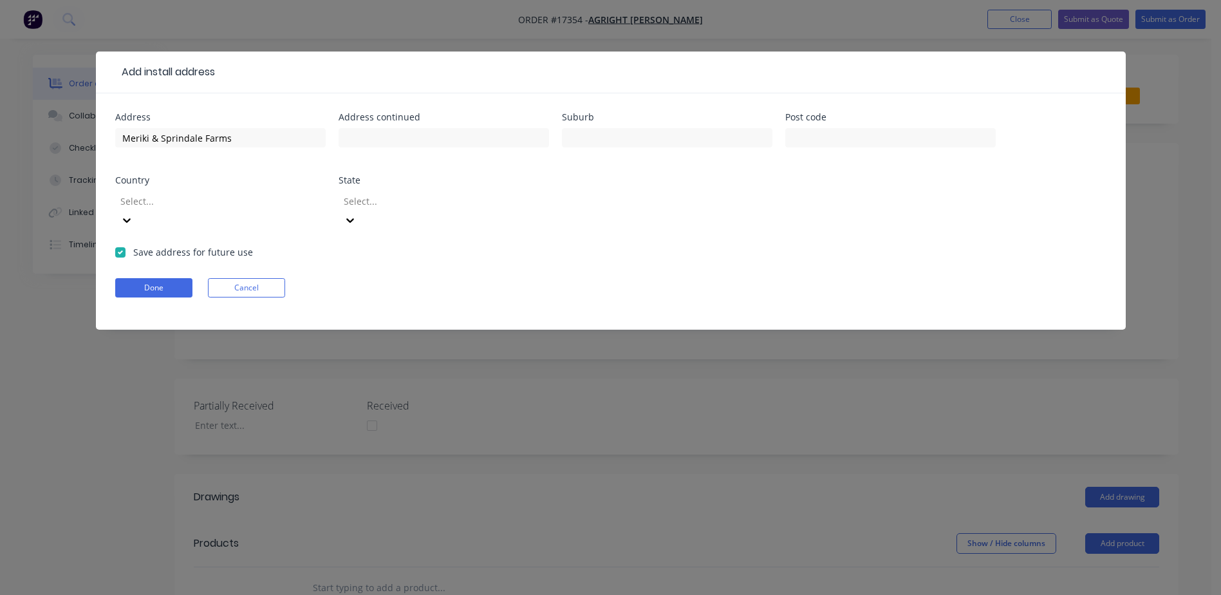
checkbox input "true"
click at [171, 292] on form "Address Meriki & Sprindale Farms Address continued Suburb Post code Country Sel…" at bounding box center [610, 221] width 991 height 217
click at [165, 278] on button "Done" at bounding box center [153, 287] width 77 height 19
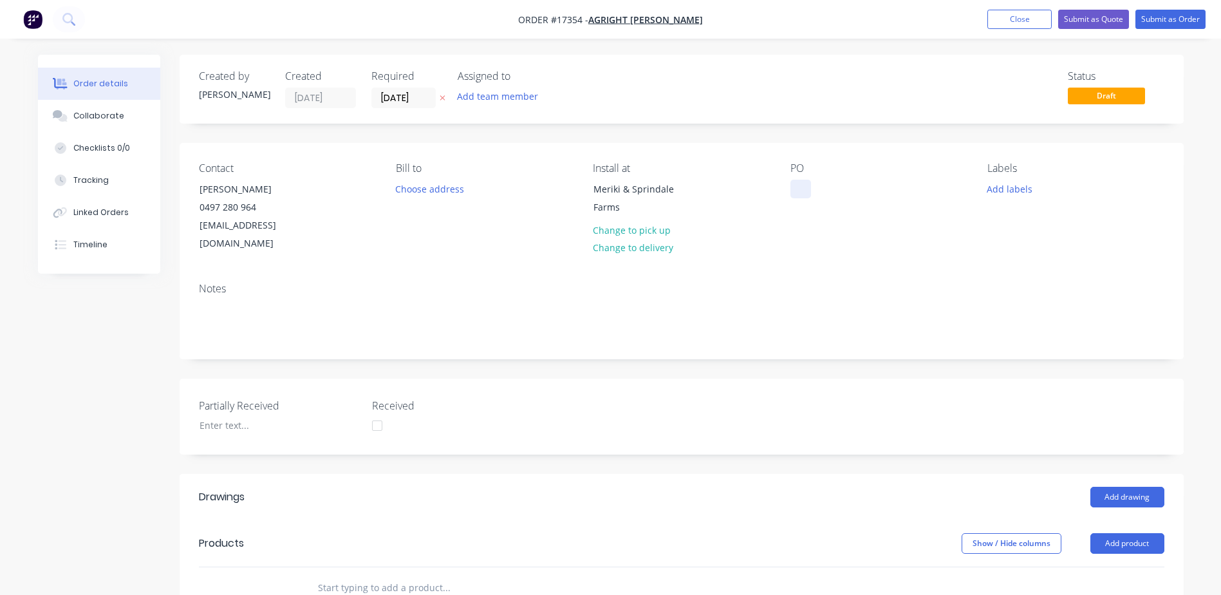
click at [803, 190] on div at bounding box center [800, 189] width 21 height 19
click at [887, 187] on div "17354 - Heater Covcer" at bounding box center [847, 189] width 115 height 19
click at [886, 192] on div "17354 - Heater Cover" at bounding box center [845, 189] width 111 height 19
click at [882, 187] on div "17354 - Heater Cover" at bounding box center [845, 189] width 111 height 19
click at [888, 187] on div "17354 - Heater Cover" at bounding box center [845, 189] width 111 height 19
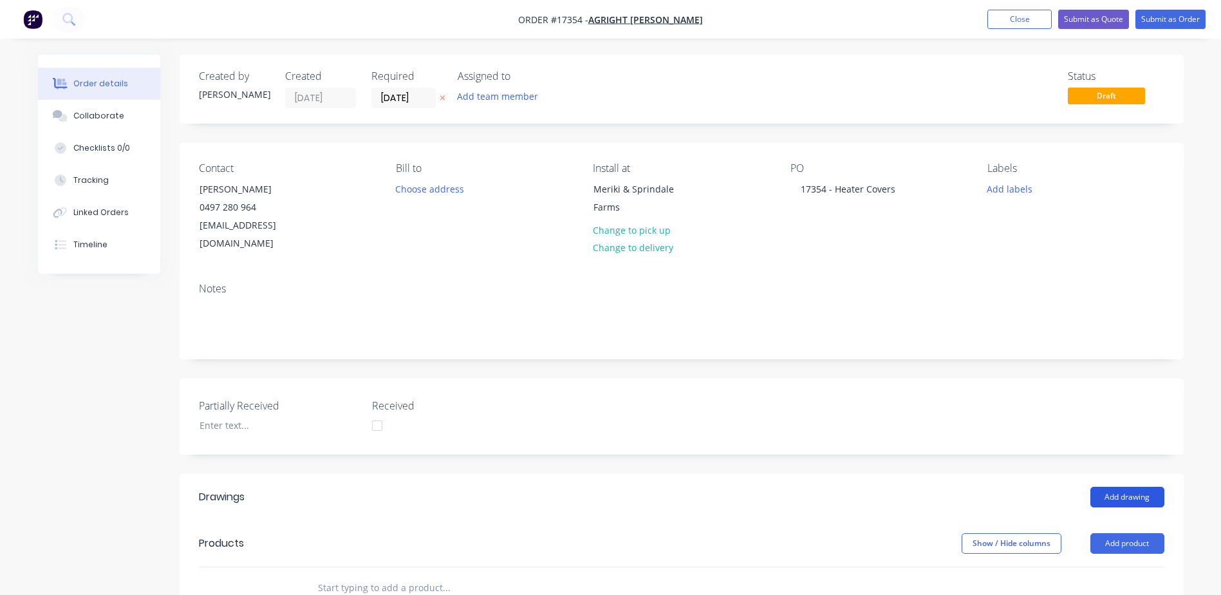
click at [1130, 487] on button "Add drawing" at bounding box center [1127, 497] width 74 height 21
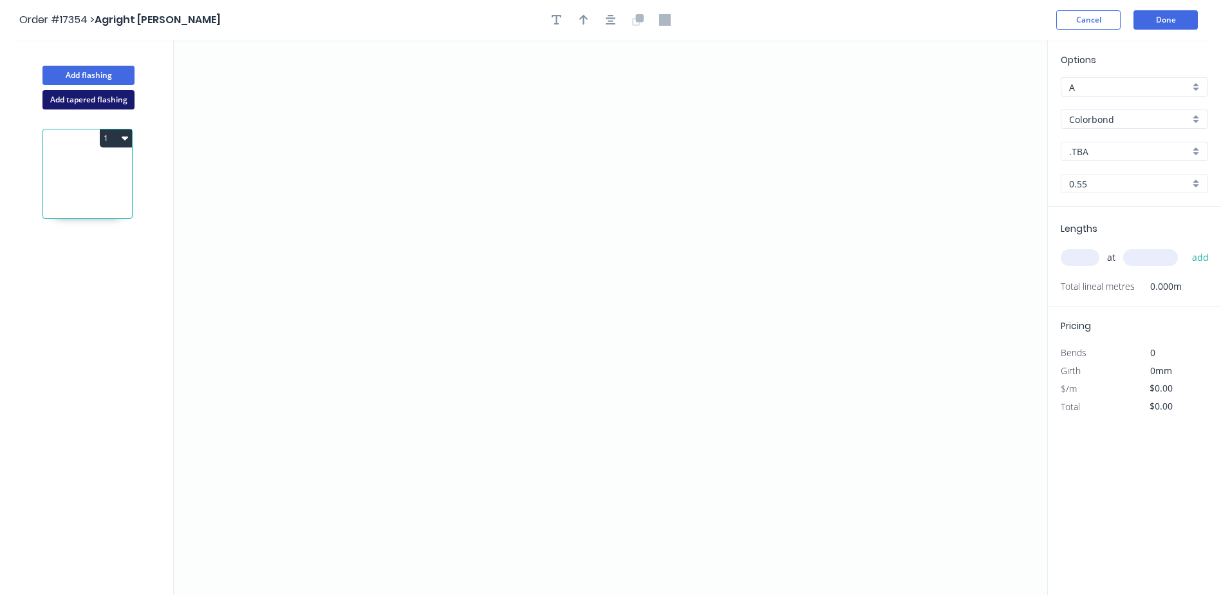
click at [90, 102] on button "Add tapered flashing" at bounding box center [88, 99] width 92 height 19
click at [411, 153] on icon "0" at bounding box center [610, 178] width 873 height 277
click at [413, 115] on icon "0" at bounding box center [610, 178] width 873 height 277
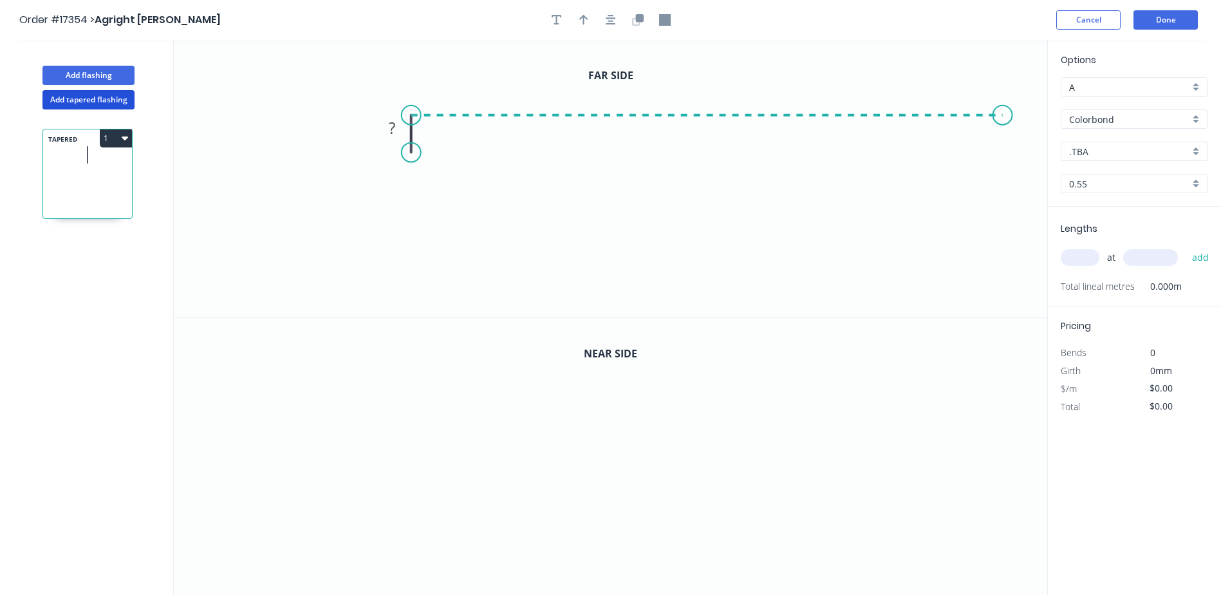
click at [1005, 109] on icon "0 ?" at bounding box center [610, 178] width 873 height 277
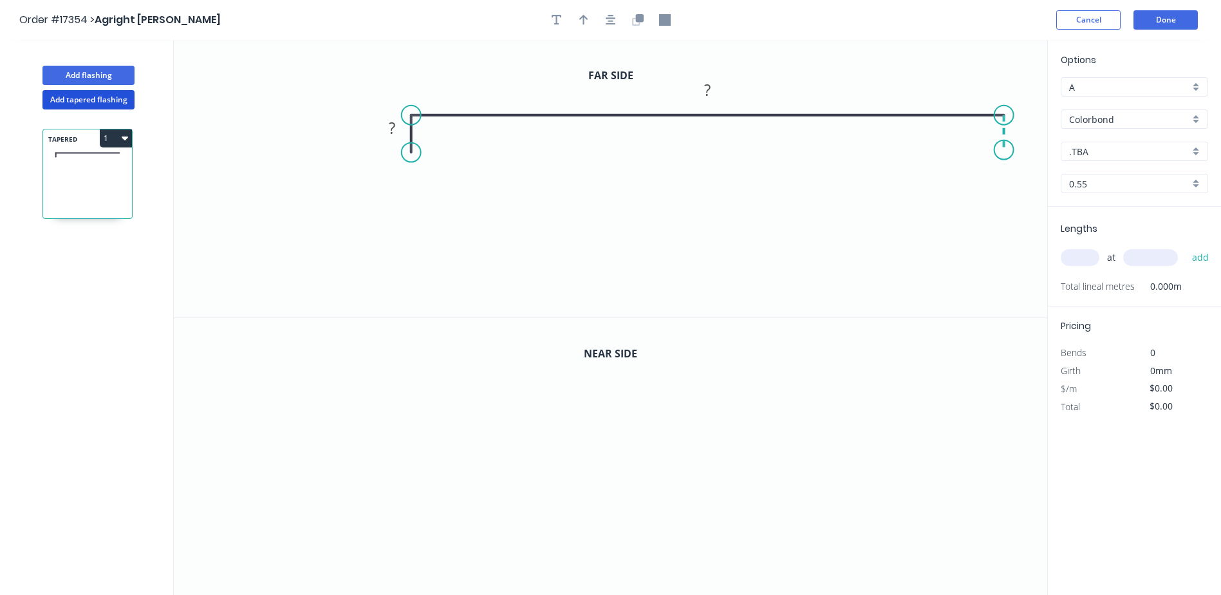
click at [1007, 150] on icon "0 ? ?" at bounding box center [610, 178] width 873 height 277
click at [1007, 150] on circle at bounding box center [1003, 149] width 19 height 19
click at [606, 23] on icon "button" at bounding box center [611, 20] width 10 height 12
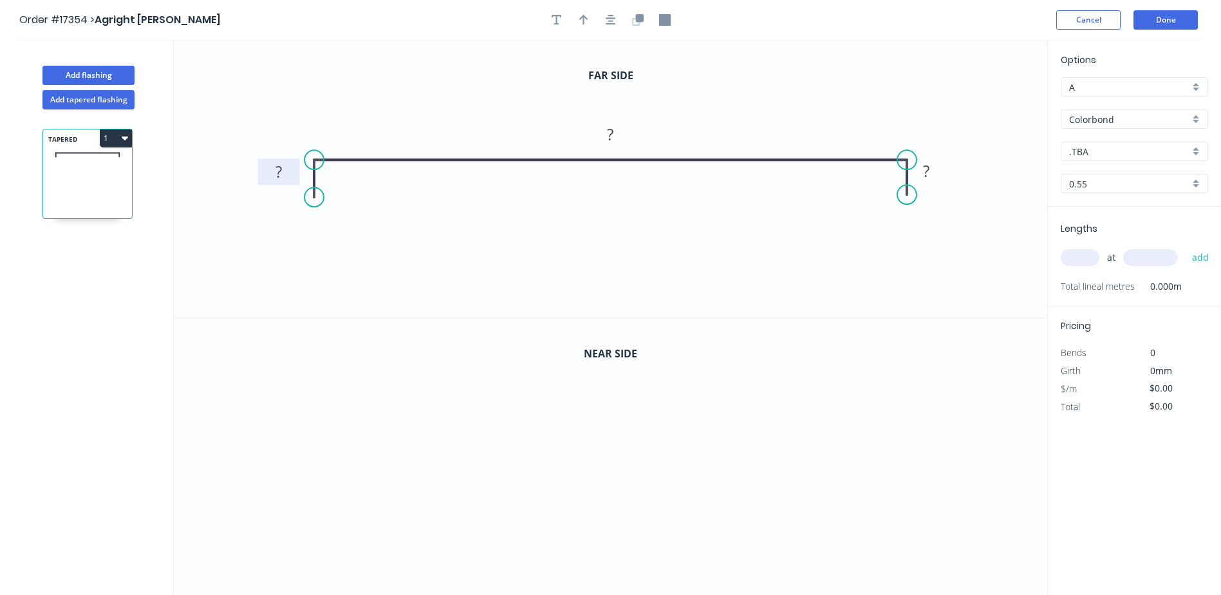
drag, startPoint x: 315, startPoint y: 180, endPoint x: 299, endPoint y: 179, distance: 16.1
click at [299, 179] on rect at bounding box center [279, 171] width 42 height 26
click at [314, 540] on icon "0" at bounding box center [610, 457] width 873 height 278
click at [311, 440] on icon "0" at bounding box center [610, 457] width 873 height 278
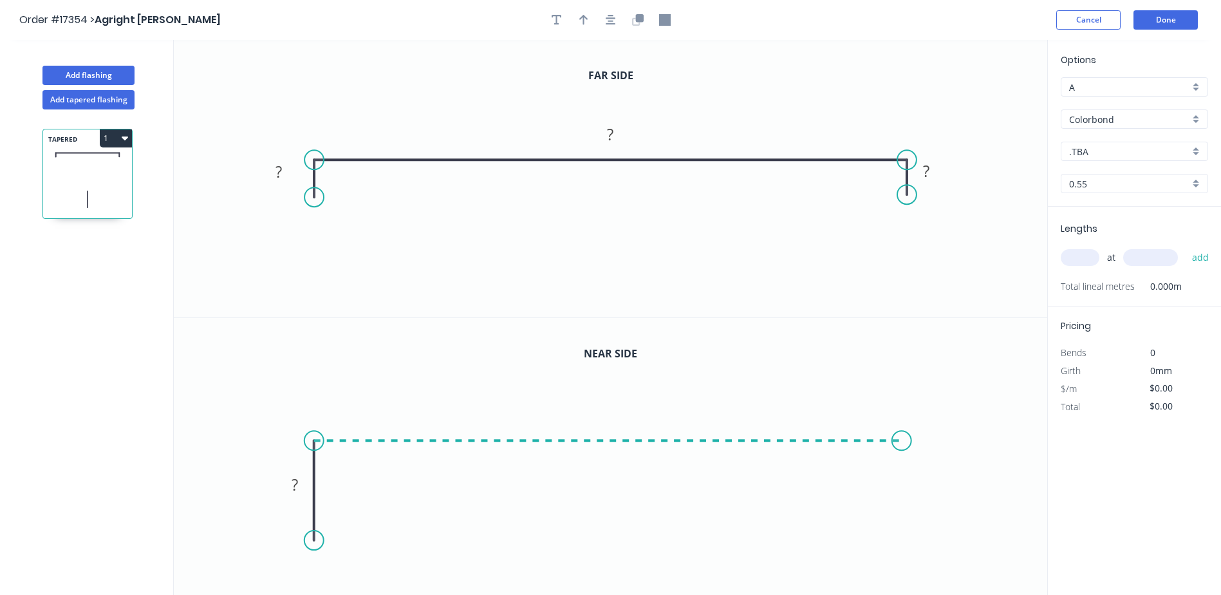
click at [902, 439] on icon "0 ?" at bounding box center [610, 457] width 873 height 278
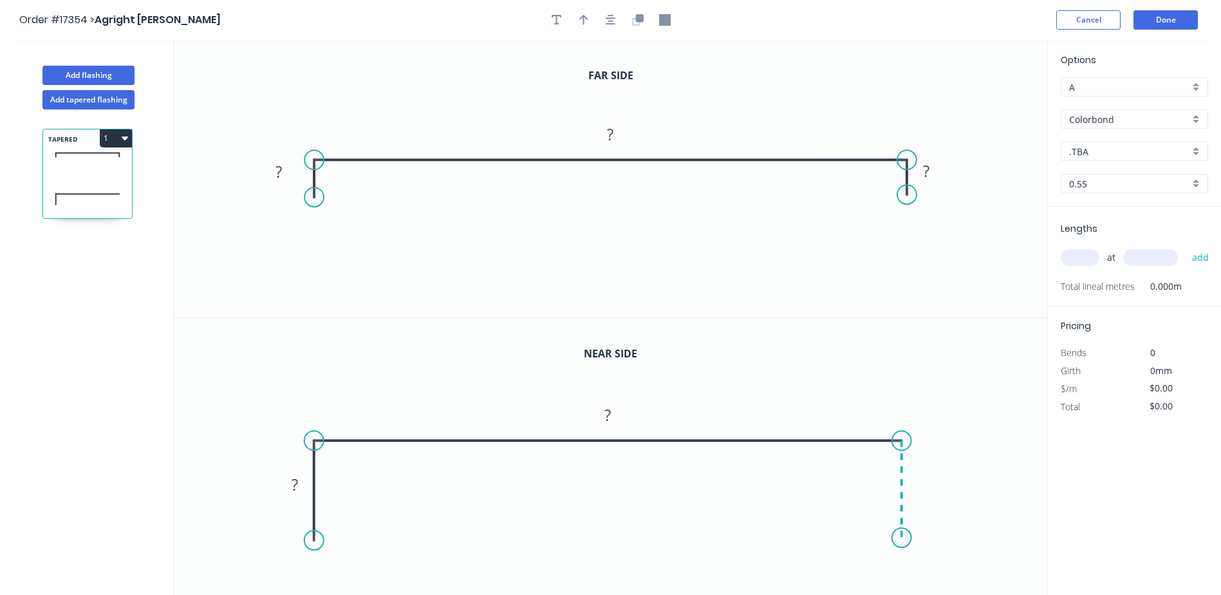
click at [908, 536] on icon "0 ? ?" at bounding box center [610, 457] width 873 height 278
click at [908, 536] on circle at bounding box center [902, 535] width 19 height 19
click at [1199, 84] on div "A" at bounding box center [1134, 86] width 147 height 19
click at [1145, 176] on div "H" at bounding box center [1134, 176] width 146 height 23
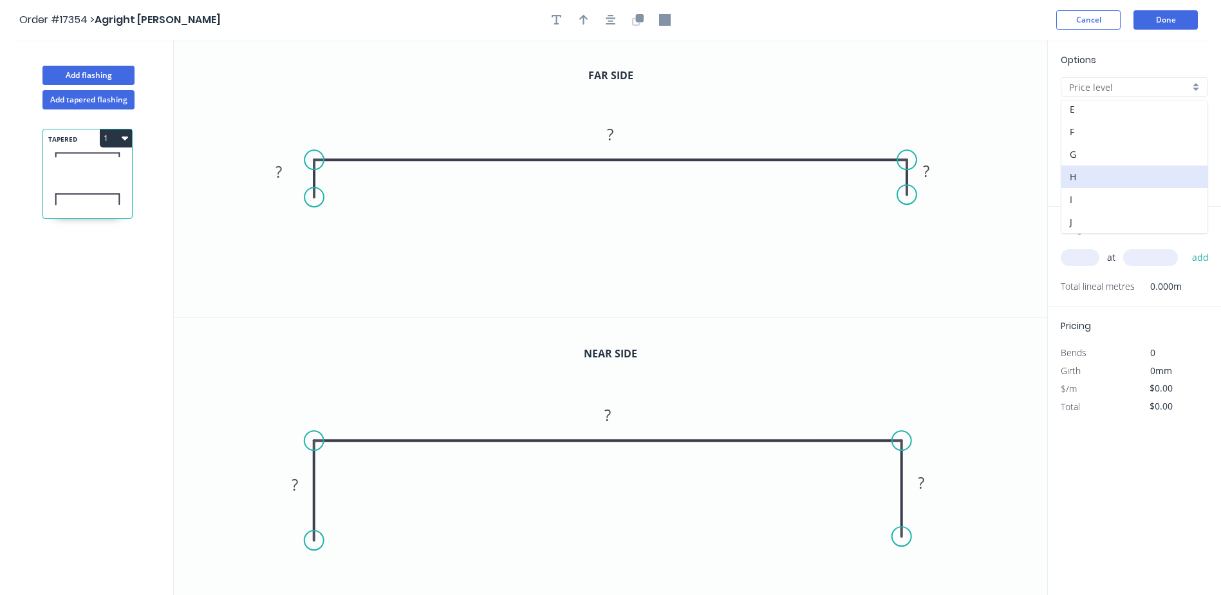
type input "H"
click at [1200, 153] on div ".TBA" at bounding box center [1134, 151] width 147 height 19
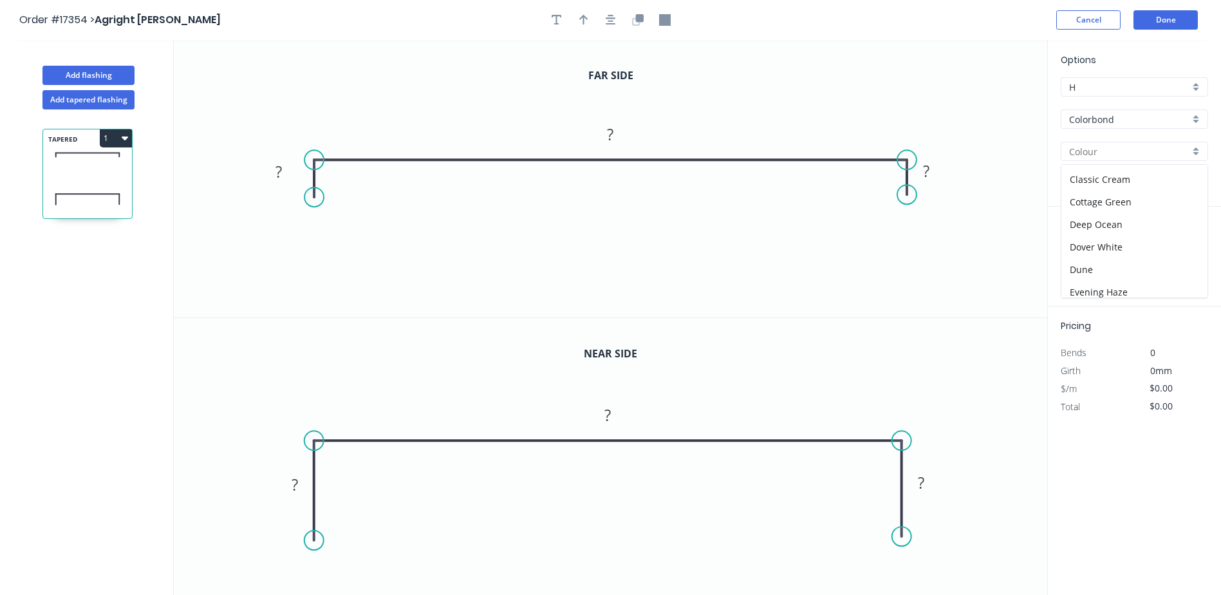
click at [1196, 116] on div "Colorbond" at bounding box center [1134, 118] width 147 height 19
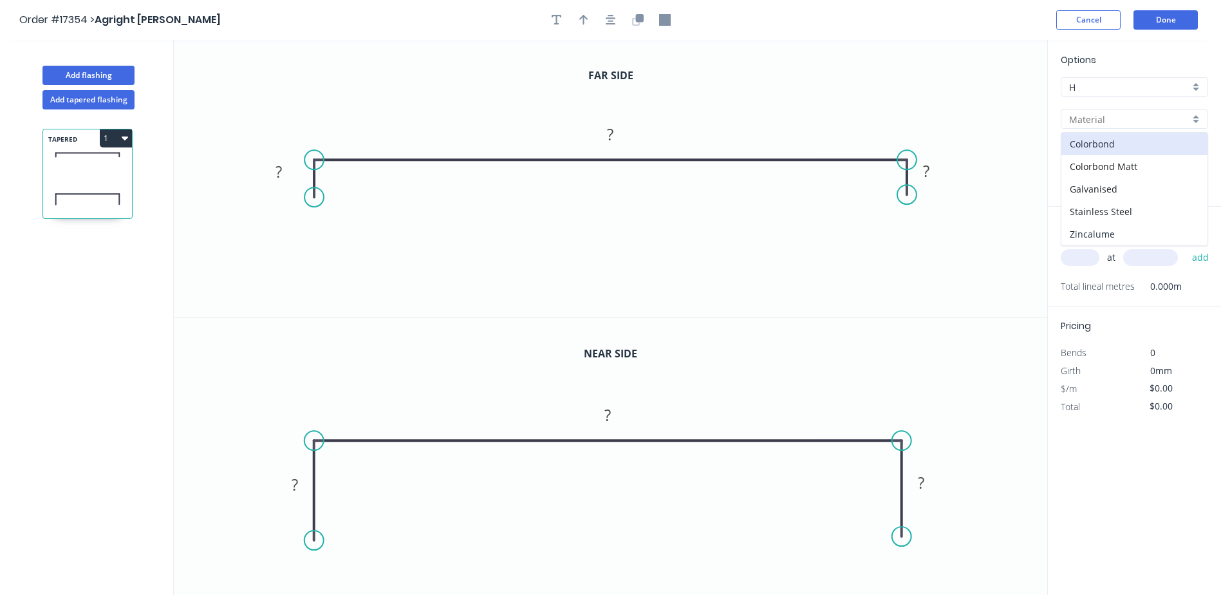
click at [1119, 234] on div "Zincalume" at bounding box center [1134, 234] width 146 height 23
type input "Zincalume"
click at [284, 178] on rect at bounding box center [279, 172] width 26 height 18
click at [125, 139] on icon "button" at bounding box center [125, 138] width 6 height 4
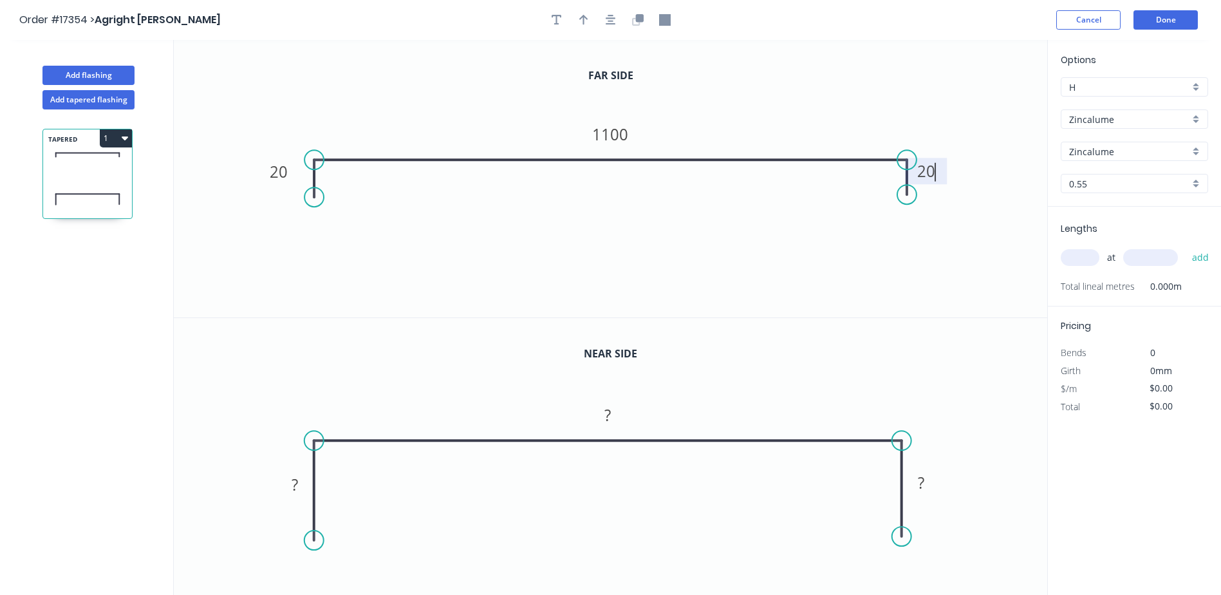
type input "$35.15"
click at [95, 77] on button "Add flashing" at bounding box center [88, 75] width 92 height 19
type input "A"
type input "$0.00"
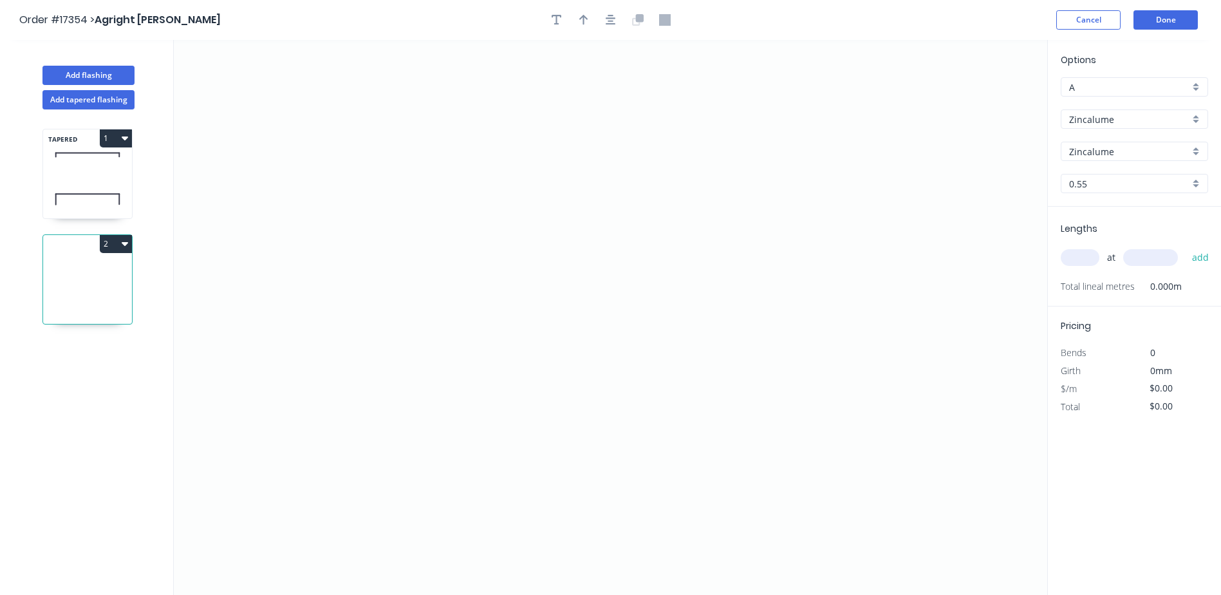
click at [127, 135] on icon "button" at bounding box center [125, 138] width 6 height 10
click at [59, 194] on div "Delete" at bounding box center [70, 196] width 99 height 19
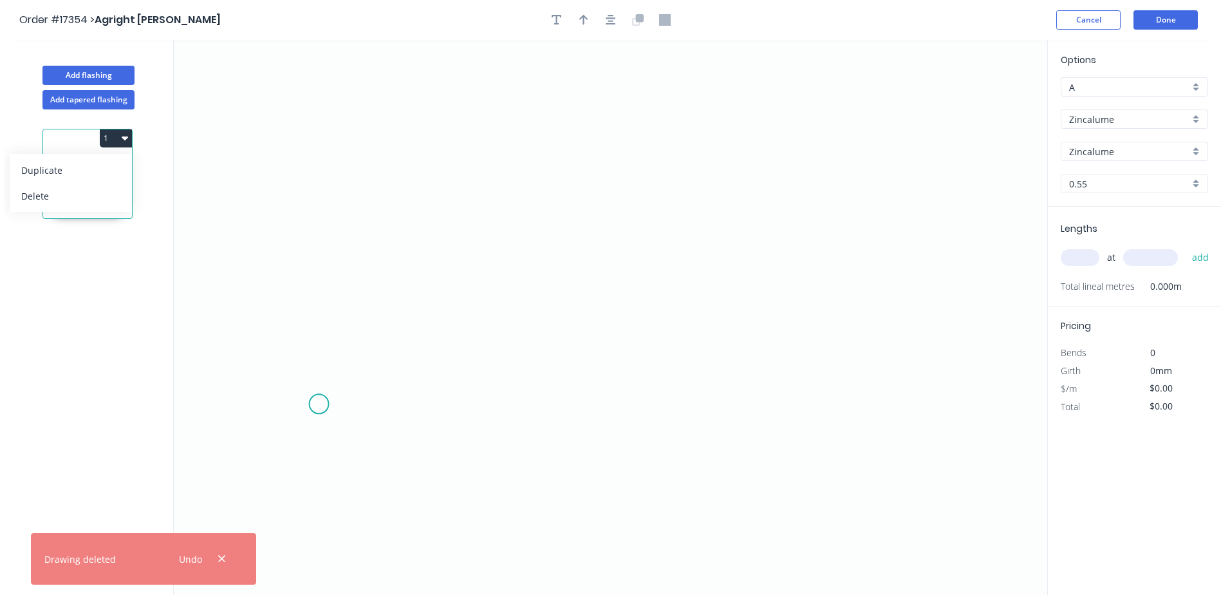
click at [319, 404] on icon "0" at bounding box center [610, 317] width 873 height 555
click at [318, 402] on circle at bounding box center [319, 403] width 19 height 19
drag, startPoint x: 319, startPoint y: 405, endPoint x: 215, endPoint y: 408, distance: 104.3
click at [216, 407] on circle at bounding box center [218, 406] width 19 height 19
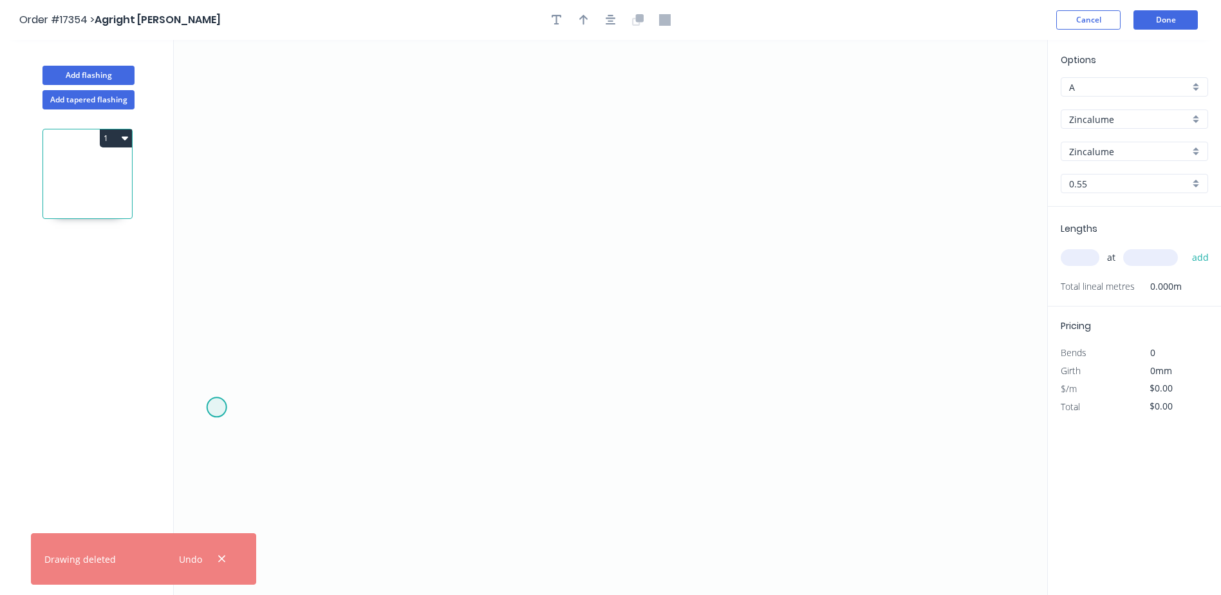
click at [215, 409] on circle at bounding box center [216, 406] width 19 height 19
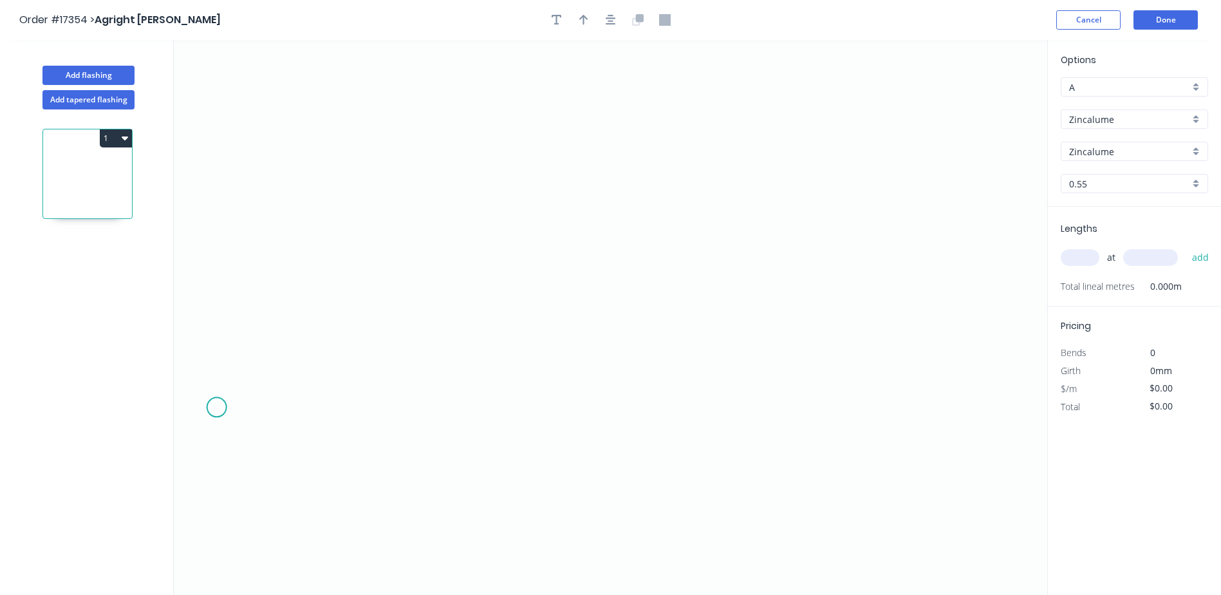
click at [214, 396] on icon "0" at bounding box center [610, 317] width 873 height 555
click at [215, 404] on circle at bounding box center [216, 406] width 19 height 19
click at [217, 252] on icon at bounding box center [217, 329] width 0 height 155
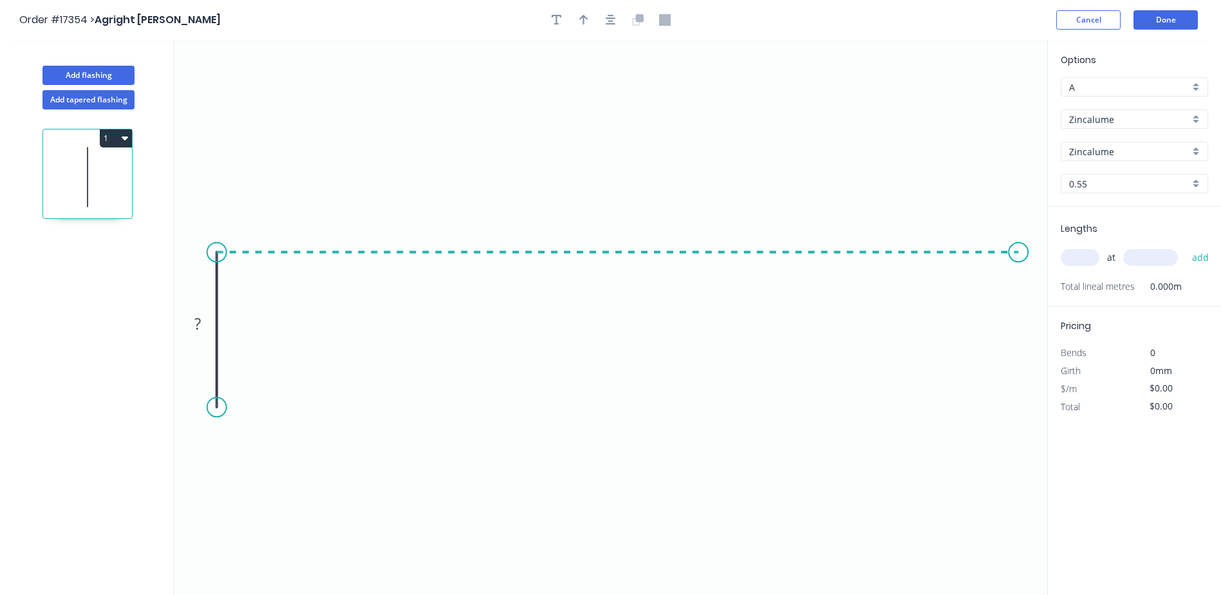
click at [1019, 254] on icon "0 ?" at bounding box center [610, 317] width 873 height 555
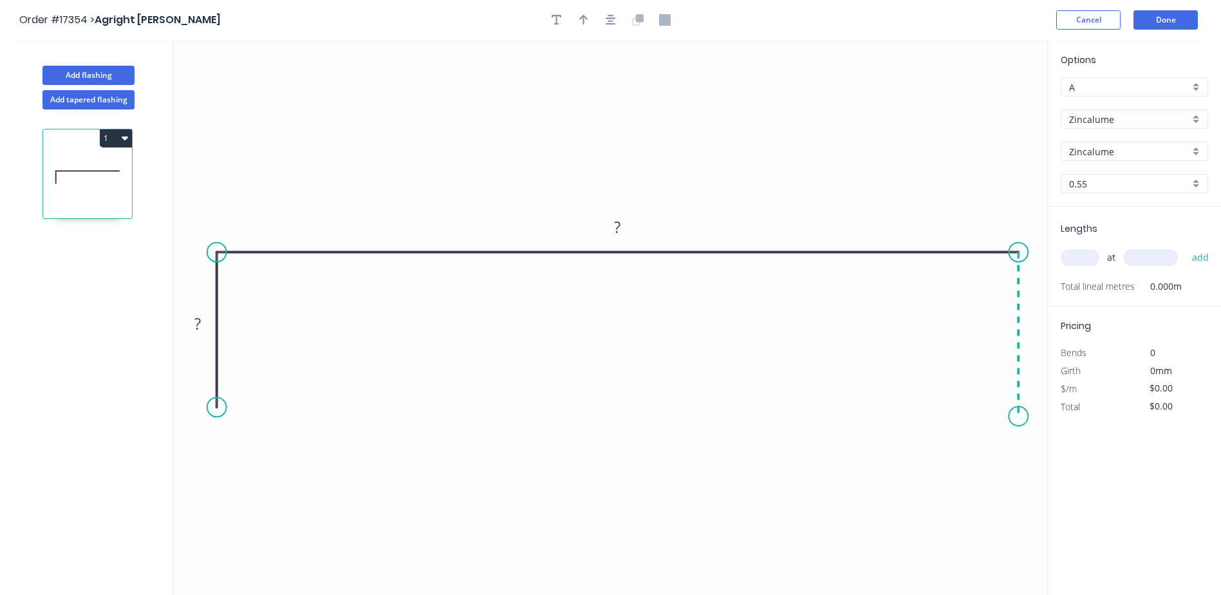
click at [1023, 416] on icon "0 ? ?" at bounding box center [610, 317] width 873 height 555
click at [1023, 416] on circle at bounding box center [1018, 415] width 19 height 19
click at [199, 326] on tspan "?" at bounding box center [197, 323] width 6 height 21
click at [1197, 93] on div "A" at bounding box center [1134, 86] width 147 height 19
type input "$38.94"
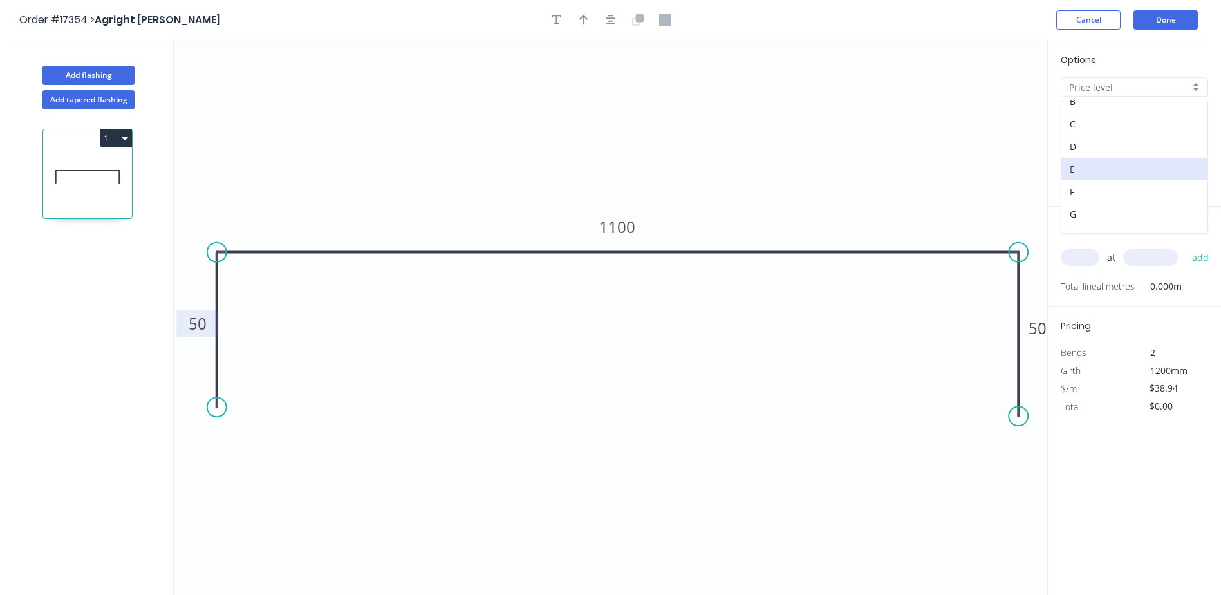
scroll to position [93, 0]
click at [1138, 181] on div "H" at bounding box center [1134, 176] width 146 height 23
type input "H"
type input "$26.48"
click at [1089, 261] on input "text" at bounding box center [1080, 257] width 39 height 17
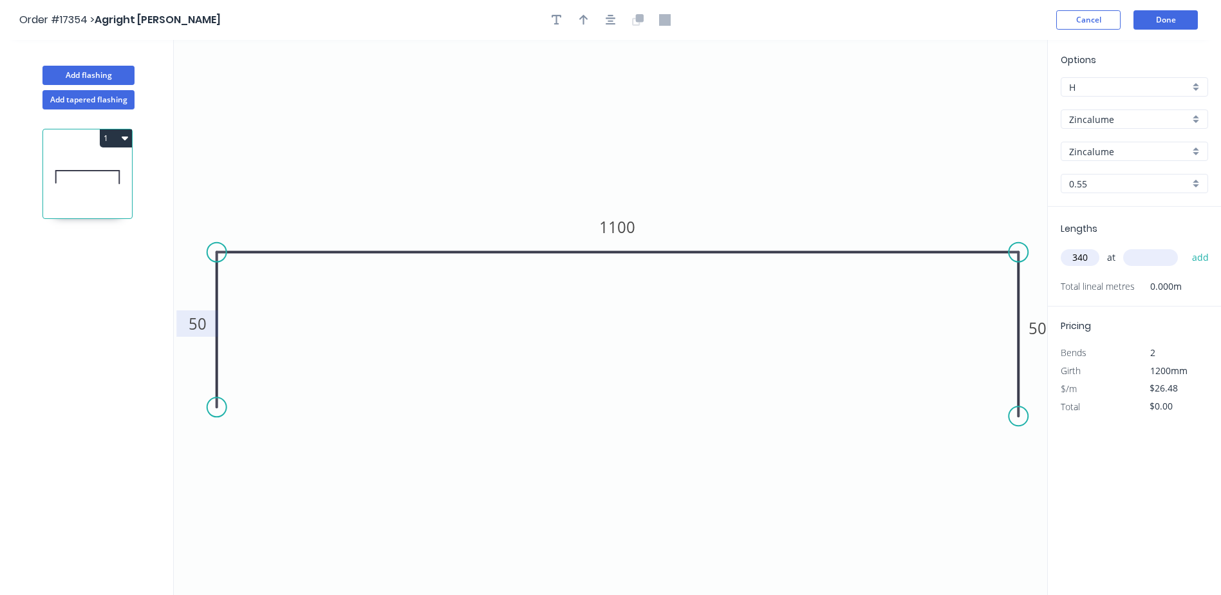
type input "340"
type input "1140"
click at [1186, 246] on button "add" at bounding box center [1201, 257] width 30 height 22
click at [585, 17] on icon "button" at bounding box center [583, 20] width 9 height 10
click at [1203, 284] on icon "button" at bounding box center [1203, 284] width 12 height 15
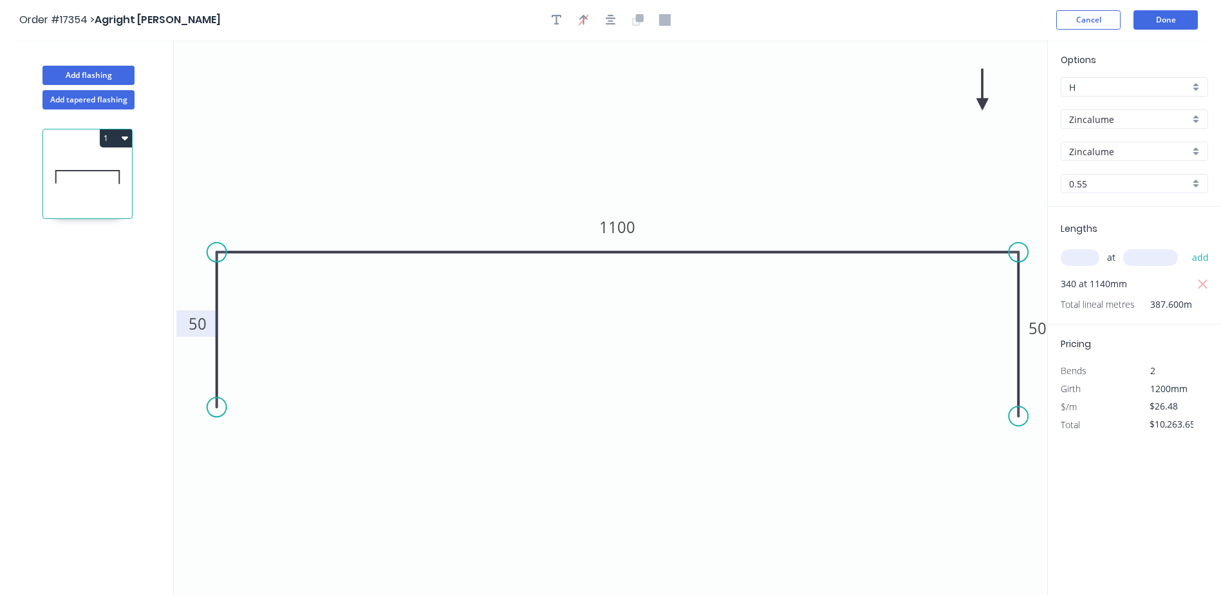
type input "$0.00"
click at [1091, 260] on input "text" at bounding box center [1080, 257] width 39 height 17
type input "1"
type input "1140"
click at [1186, 246] on button "add" at bounding box center [1201, 257] width 30 height 22
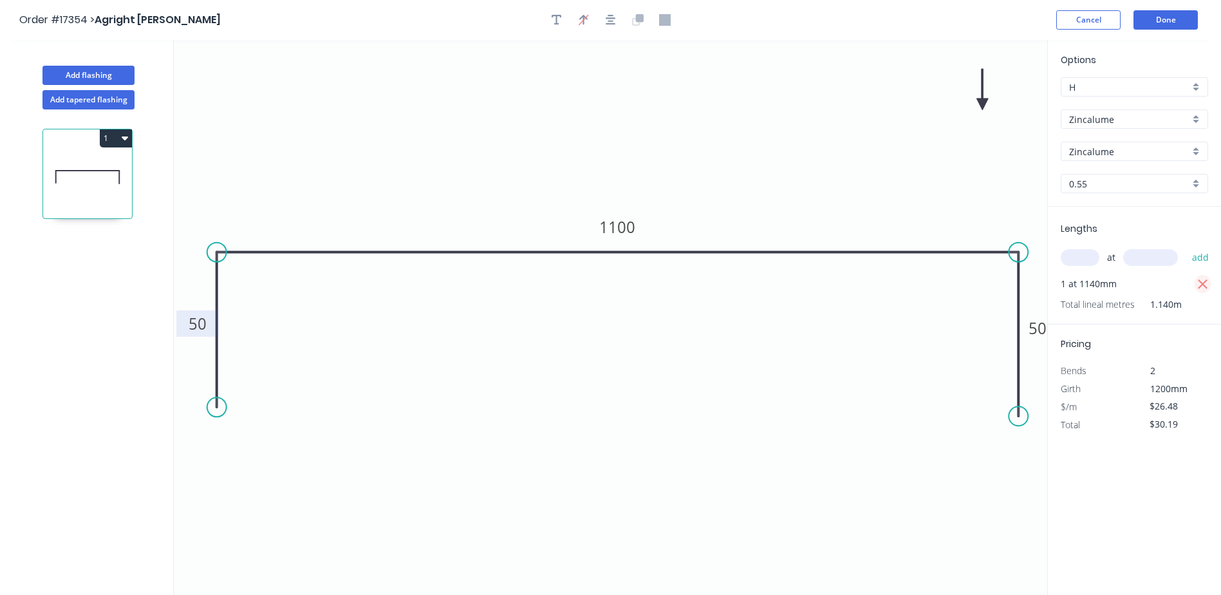
click at [1201, 285] on icon "button" at bounding box center [1203, 284] width 10 height 10
type input "$0.00"
click at [1156, 25] on button "Done" at bounding box center [1165, 19] width 64 height 19
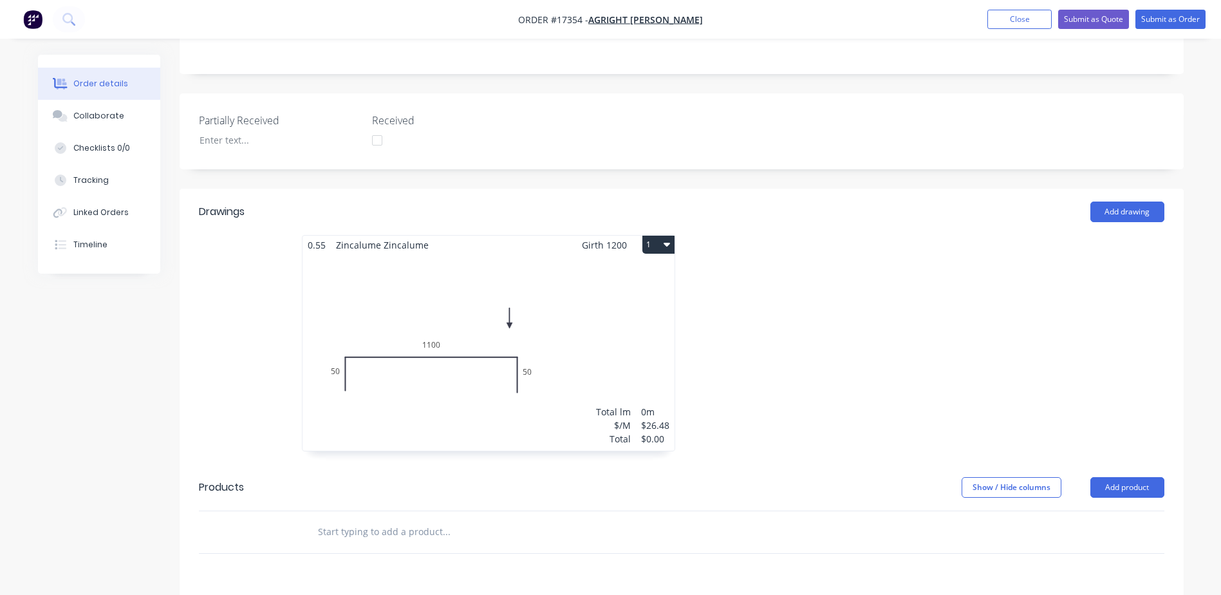
scroll to position [386, 0]
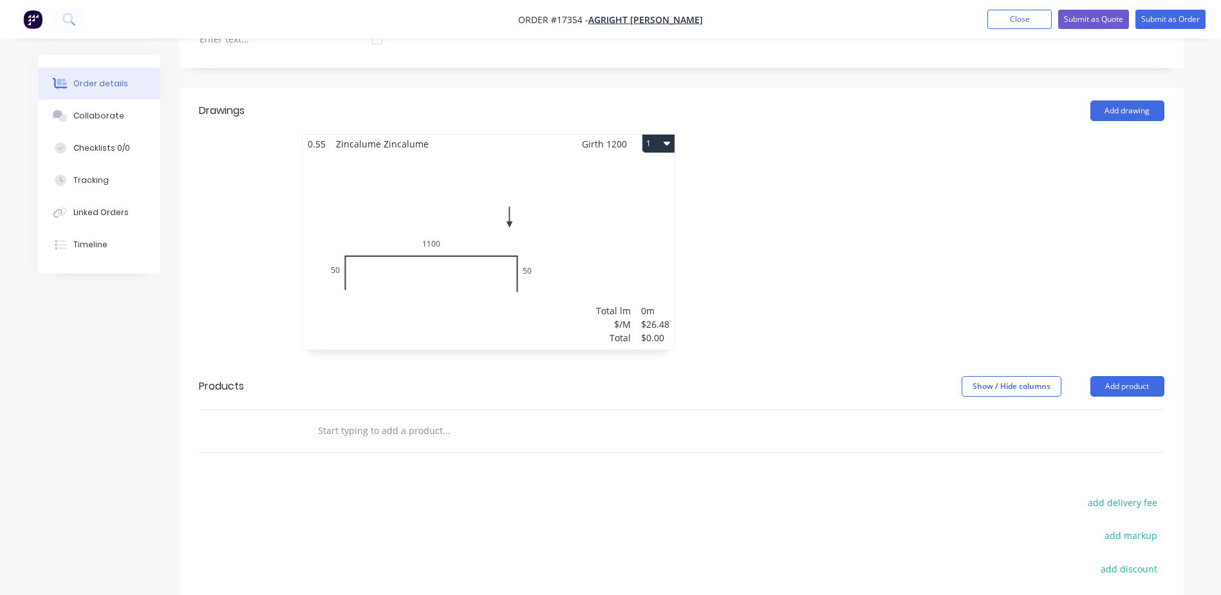
click at [396, 418] on input "text" at bounding box center [445, 431] width 257 height 26
click at [1132, 376] on button "Add product" at bounding box center [1127, 386] width 74 height 21
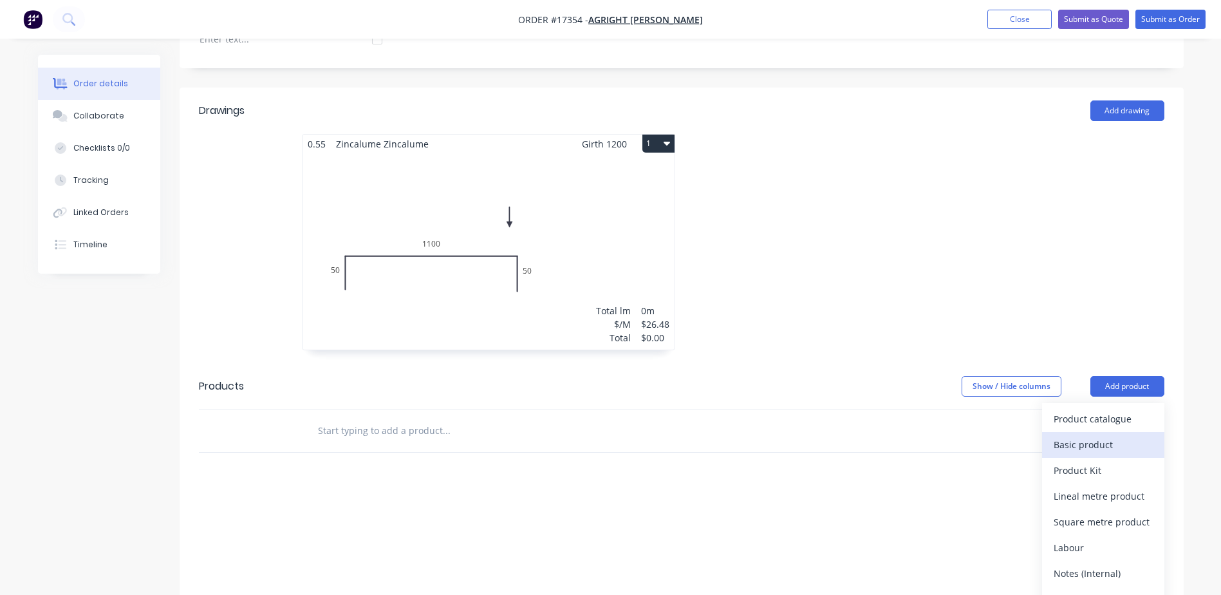
click at [1104, 435] on div "Basic product" at bounding box center [1103, 444] width 99 height 19
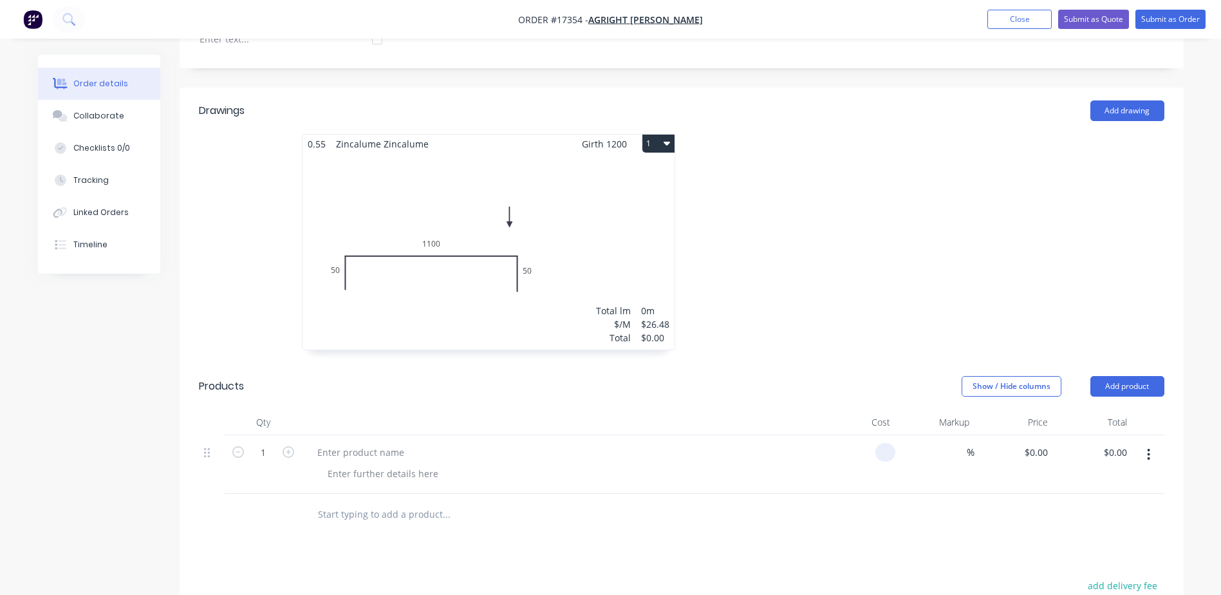
click at [887, 443] on input at bounding box center [887, 452] width 15 height 19
type input "$67.20"
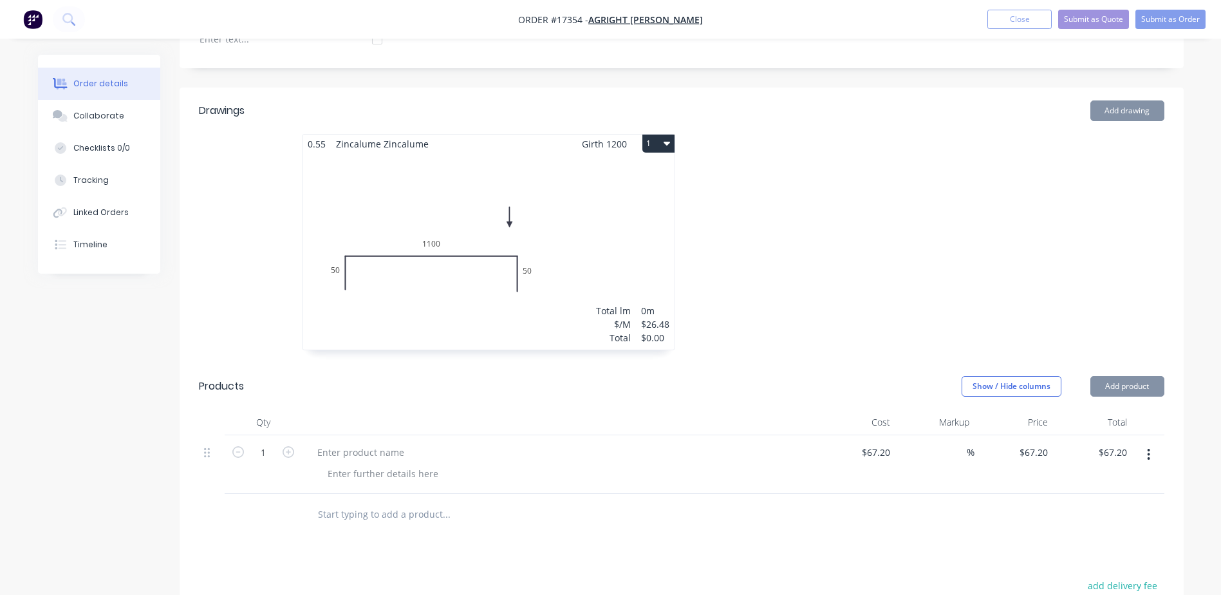
click at [931, 450] on div "%" at bounding box center [934, 464] width 79 height 59
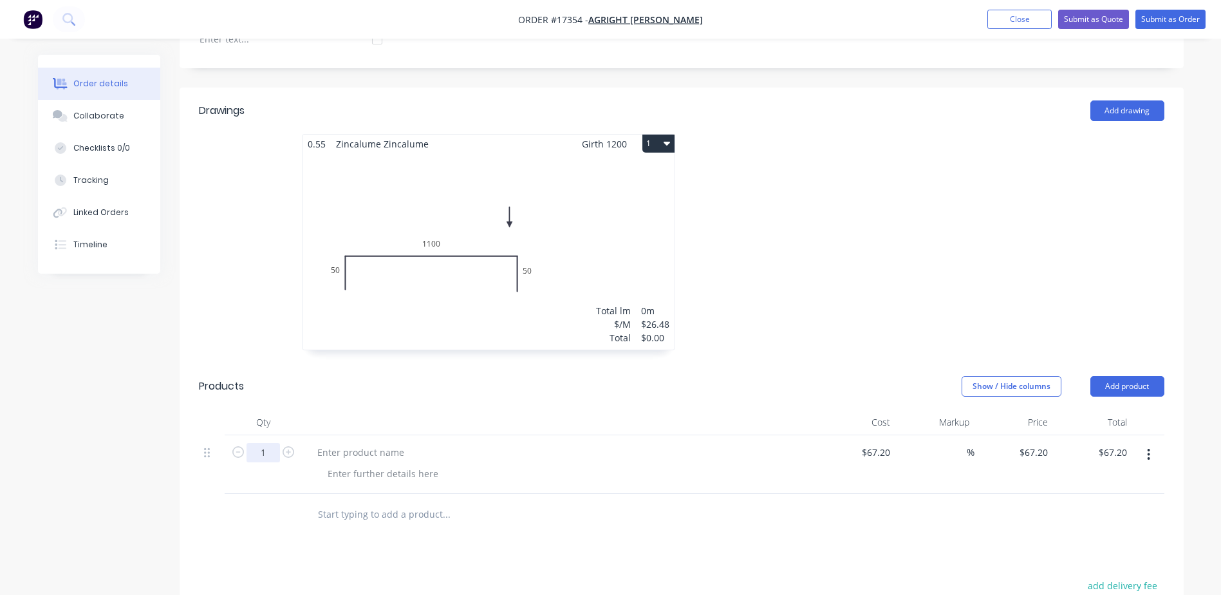
click at [264, 443] on input "1" at bounding box center [262, 452] width 33 height 19
type input "340"
type input "$22,848.00"
click at [640, 471] on div at bounding box center [559, 464] width 515 height 59
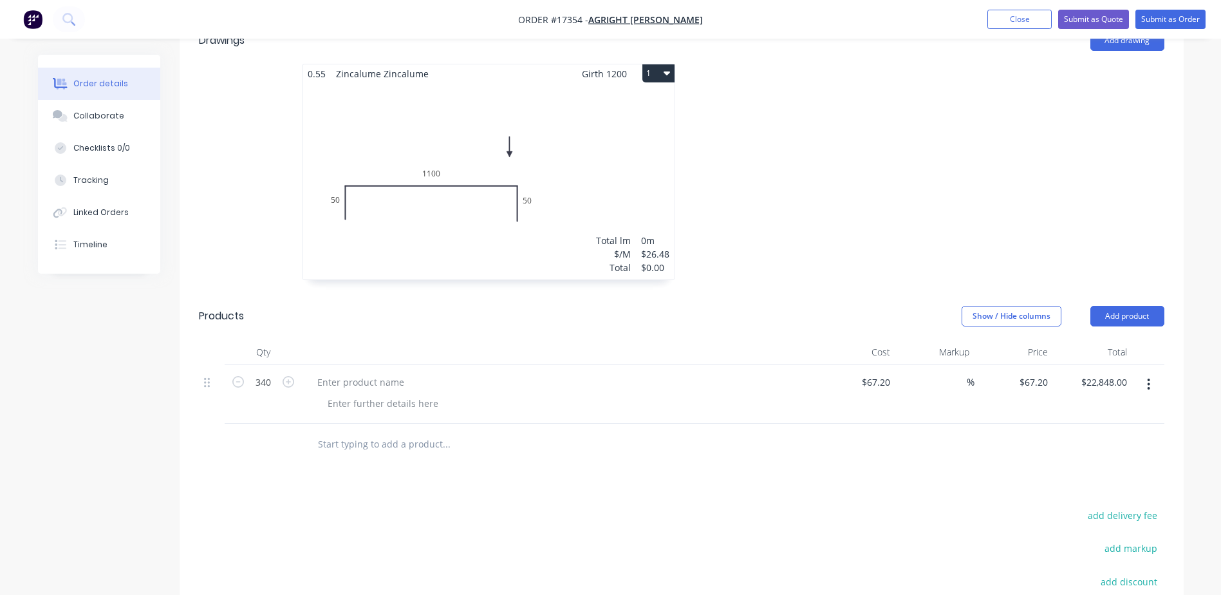
scroll to position [637, 0]
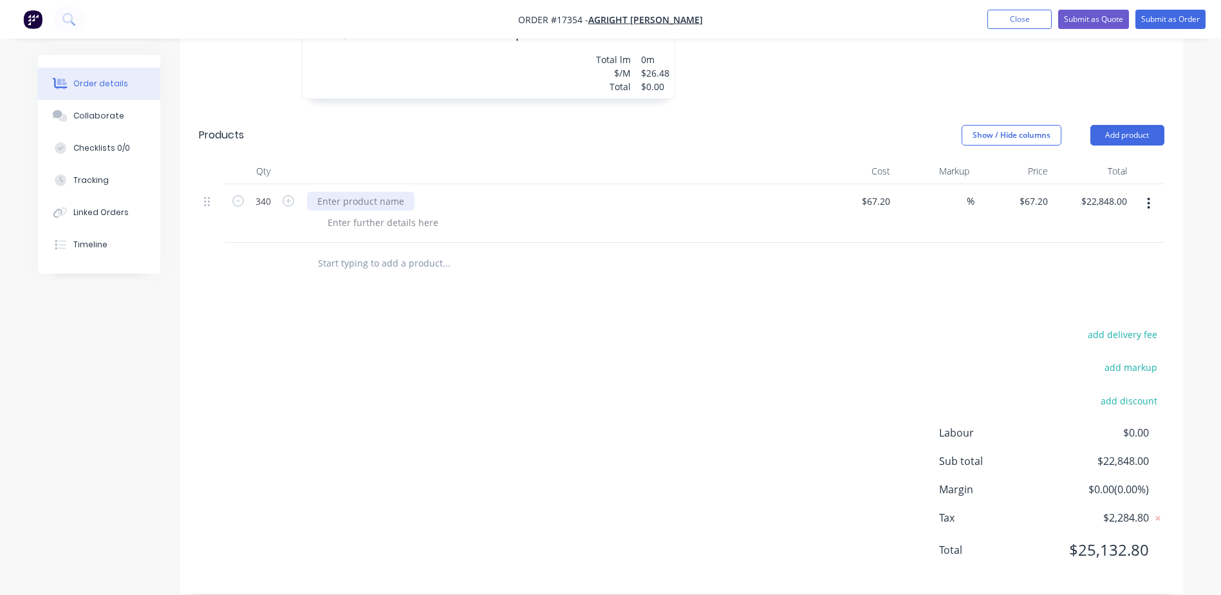
click at [392, 192] on div at bounding box center [360, 201] width 107 height 19
click at [395, 213] on div at bounding box center [382, 222] width 131 height 19
click at [1141, 125] on button "Add product" at bounding box center [1127, 135] width 74 height 21
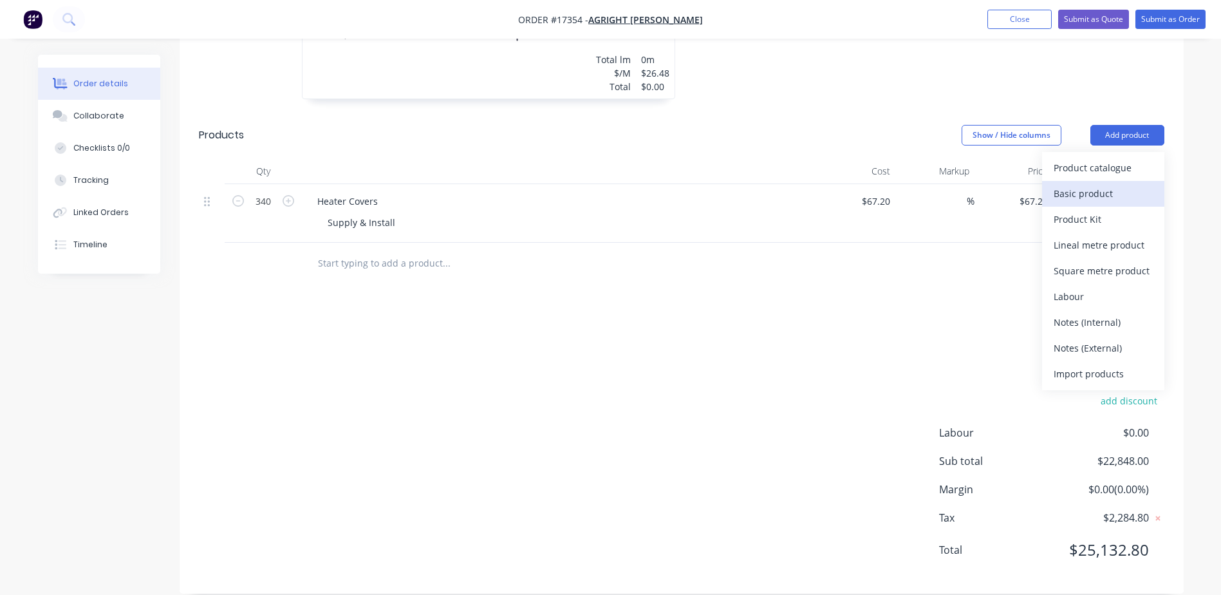
click at [1089, 184] on div "Basic product" at bounding box center [1103, 193] width 99 height 19
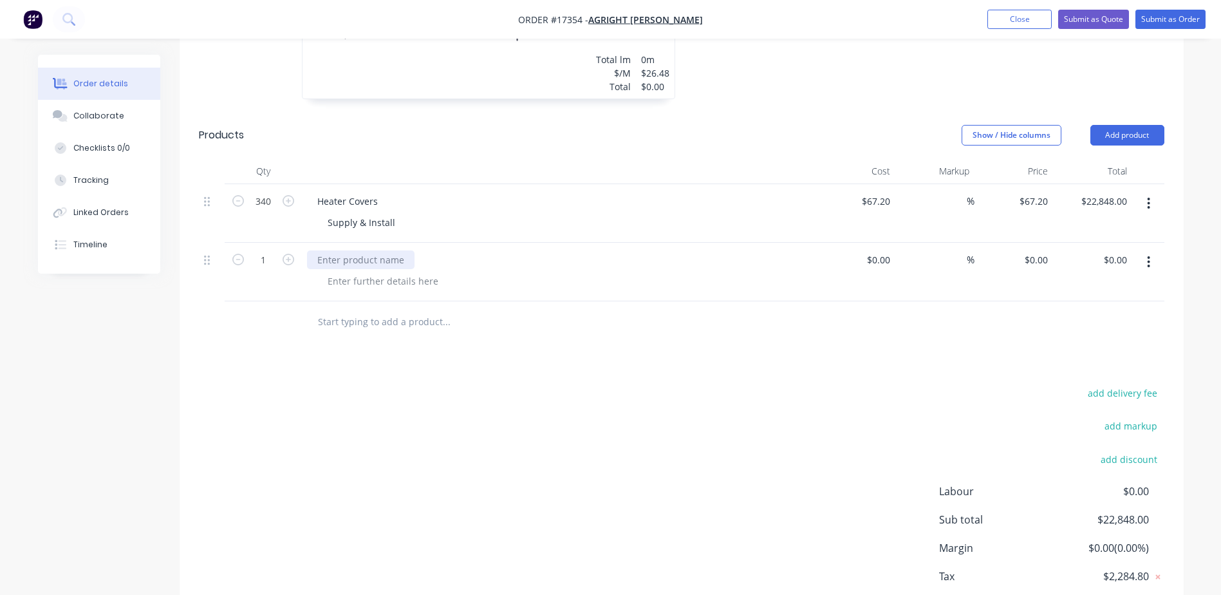
click at [371, 250] on div at bounding box center [360, 259] width 107 height 19
click at [367, 272] on div at bounding box center [382, 281] width 131 height 19
click at [881, 250] on input at bounding box center [881, 259] width 30 height 19
type input "$0.00"
click at [1140, 125] on button "Add product" at bounding box center [1127, 135] width 74 height 21
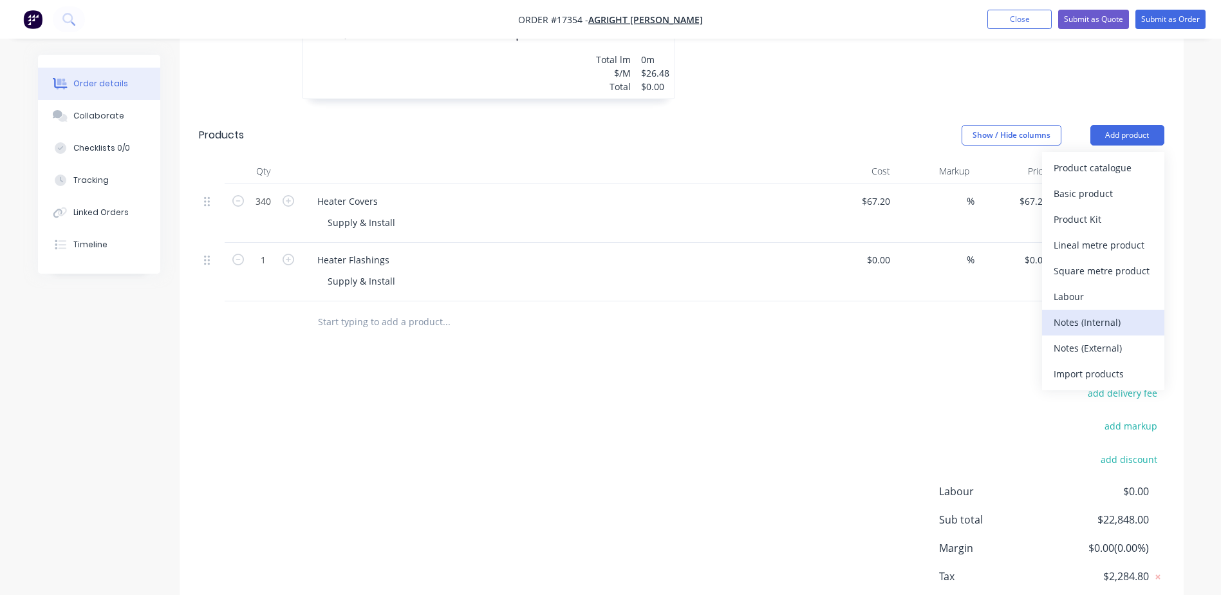
click at [1102, 313] on div "Notes (Internal)" at bounding box center [1103, 322] width 99 height 19
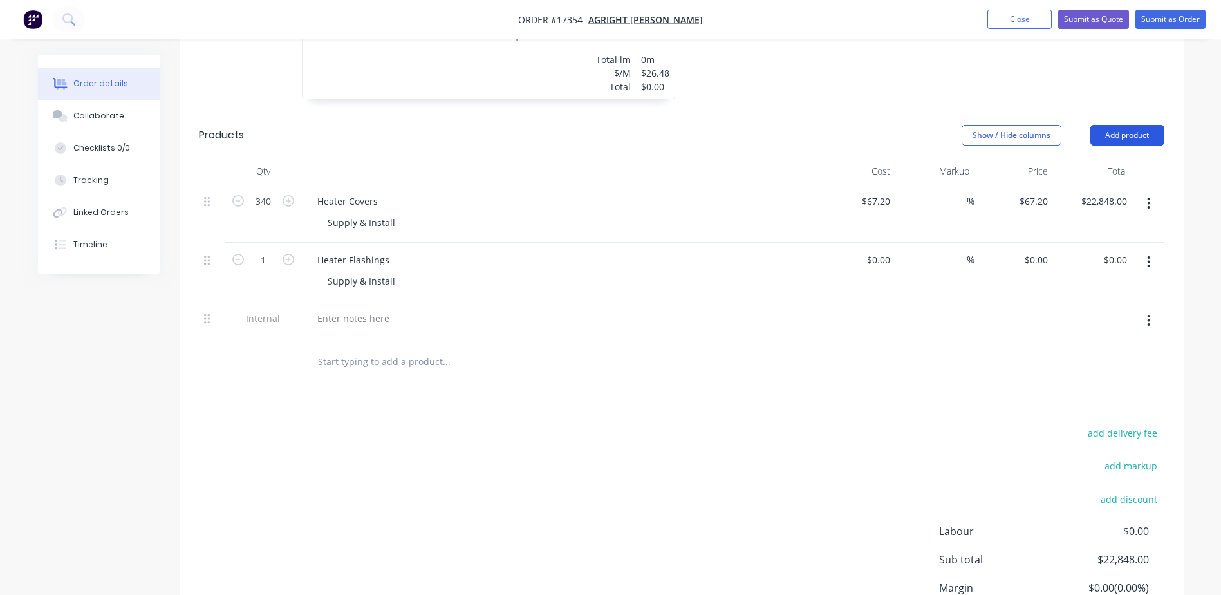
click at [1133, 125] on button "Add product" at bounding box center [1127, 135] width 74 height 21
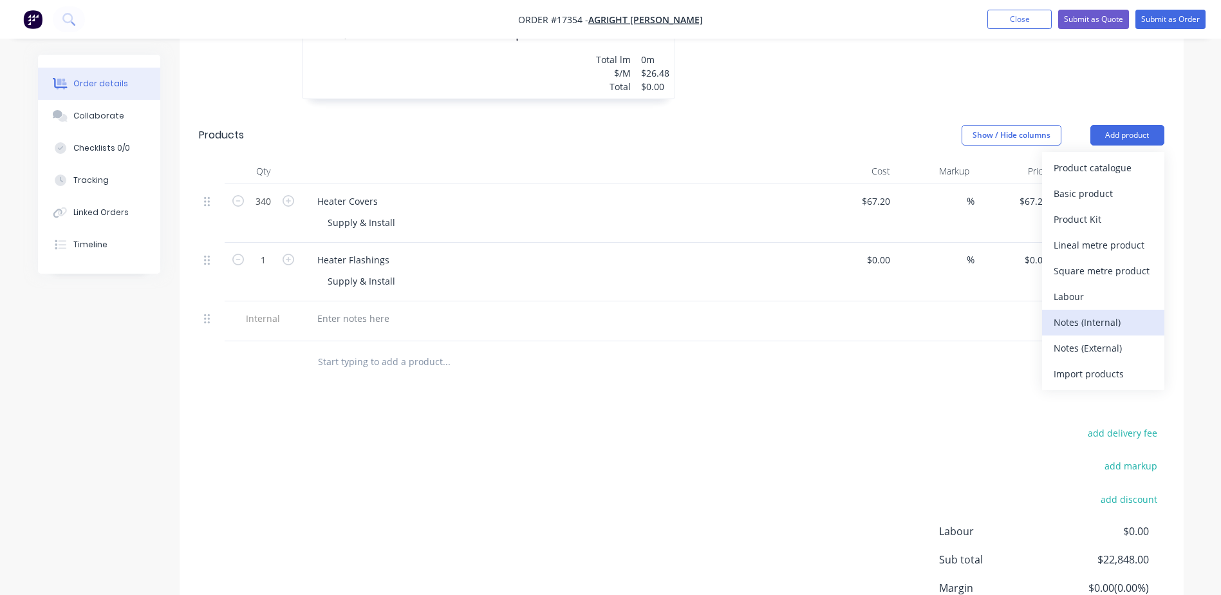
click at [1096, 313] on div "Notes (Internal)" at bounding box center [1103, 322] width 99 height 19
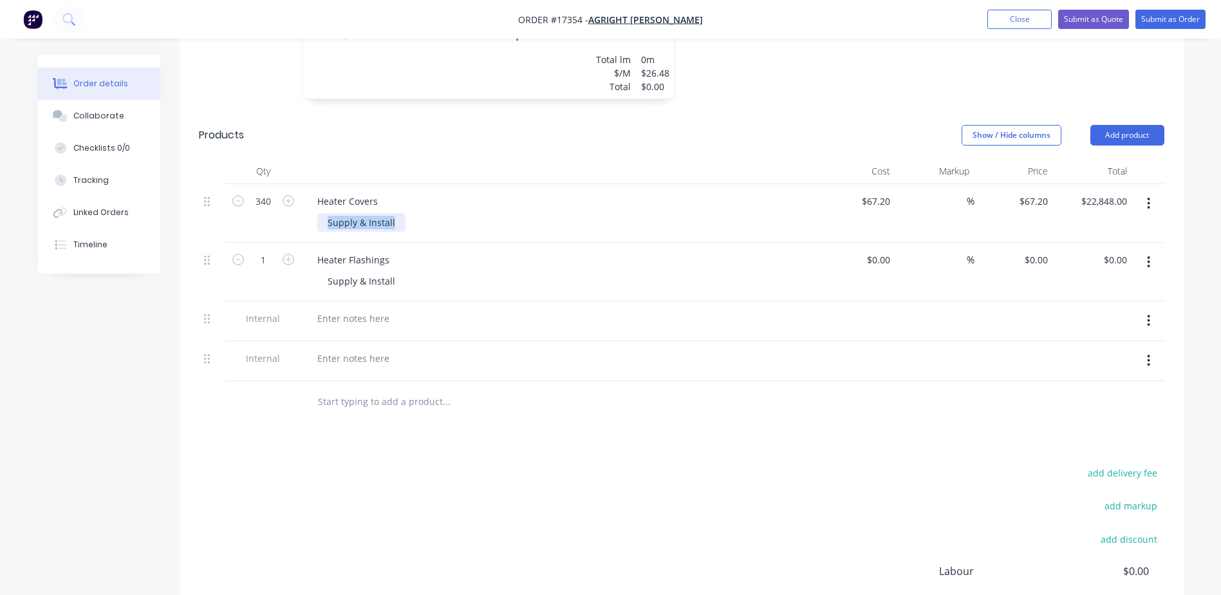
drag, startPoint x: 398, startPoint y: 209, endPoint x: 310, endPoint y: 163, distance: 99.6
click at [310, 163] on div "Qty Cost Markup Price Total 340 Heater Covers Supply & Install $67.20 $67.20 % …" at bounding box center [681, 269] width 965 height 223
click at [470, 213] on div "Supply & Install" at bounding box center [564, 222] width 494 height 19
click at [355, 309] on div at bounding box center [353, 318] width 93 height 19
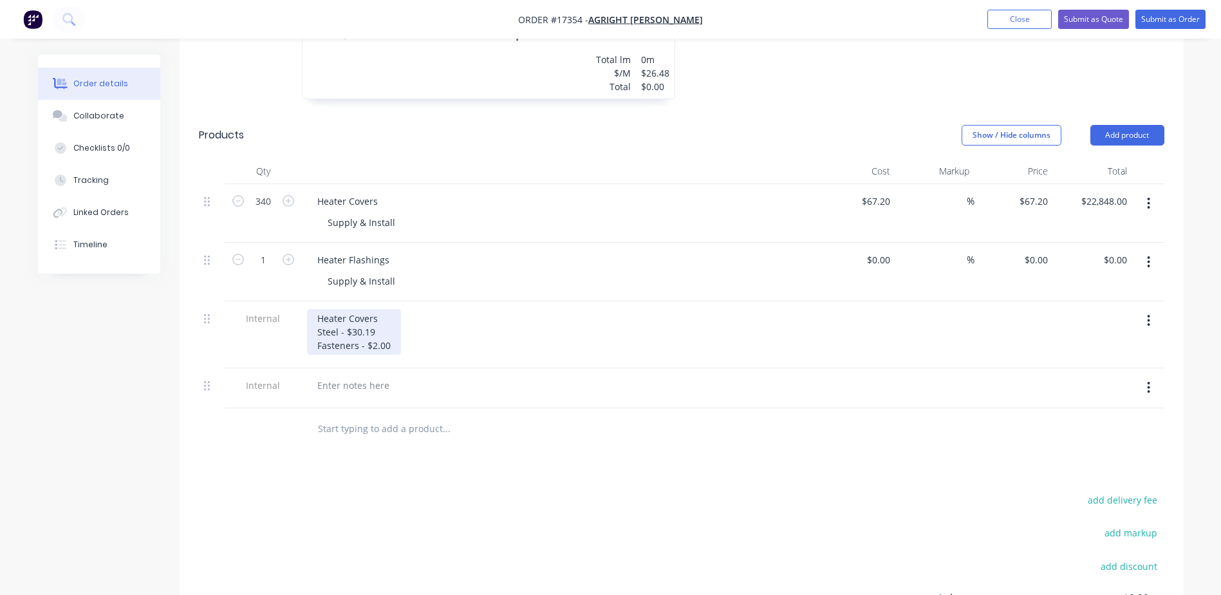
click at [392, 309] on div "Heater Covers Steel - $30.19 Fasteners - $2.00" at bounding box center [354, 332] width 94 height 46
click at [378, 309] on div "Heater Covers Steel - $30.19 Fasteners - $2.00" at bounding box center [354, 332] width 94 height 46
click at [392, 324] on div "Heater Covers (ea) Steel - $30.19 Fasteners - $2.00" at bounding box center [356, 332] width 99 height 46
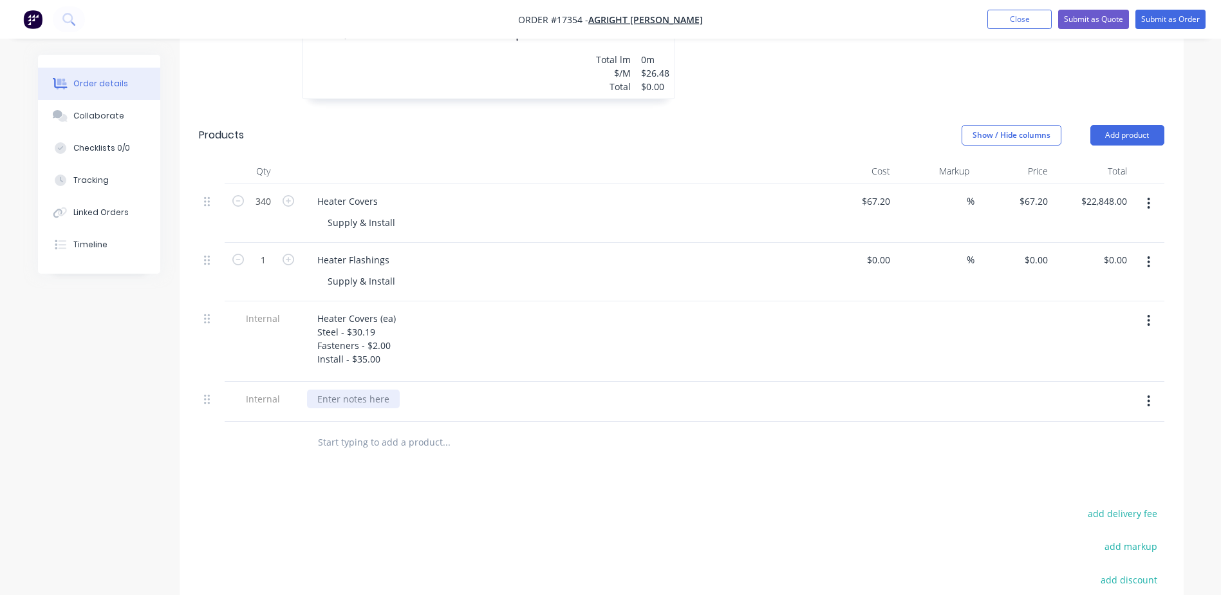
click at [380, 389] on div at bounding box center [353, 398] width 93 height 19
click at [369, 389] on div "Heater Flasning" at bounding box center [351, 398] width 88 height 19
click at [387, 389] on div "Heater Flashing" at bounding box center [351, 398] width 88 height 19
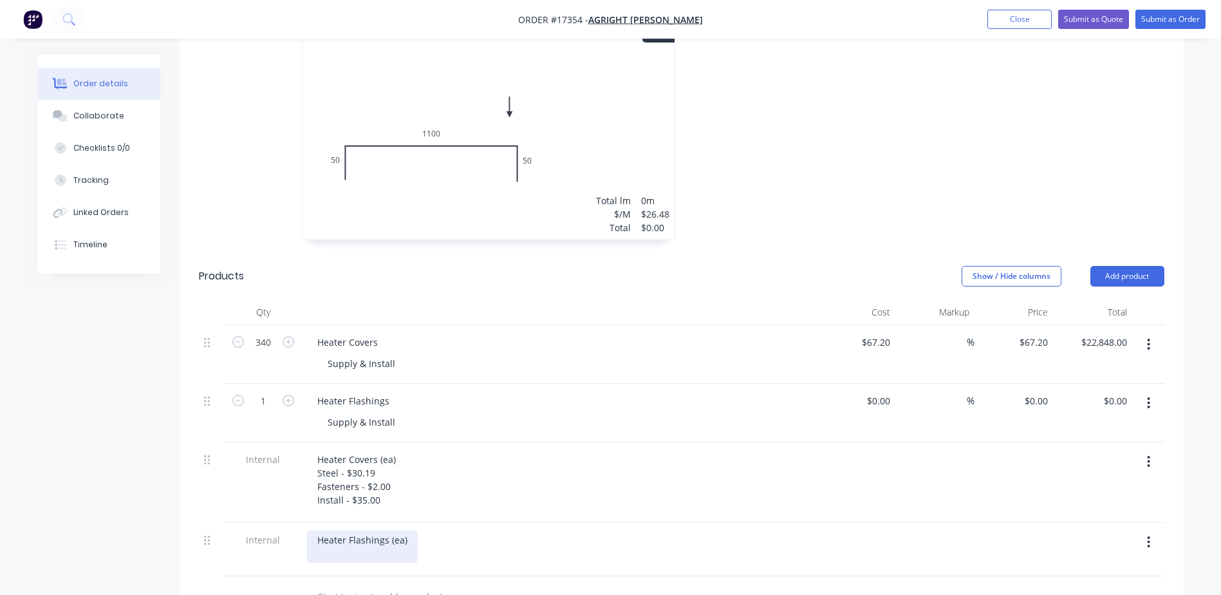
scroll to position [251, 0]
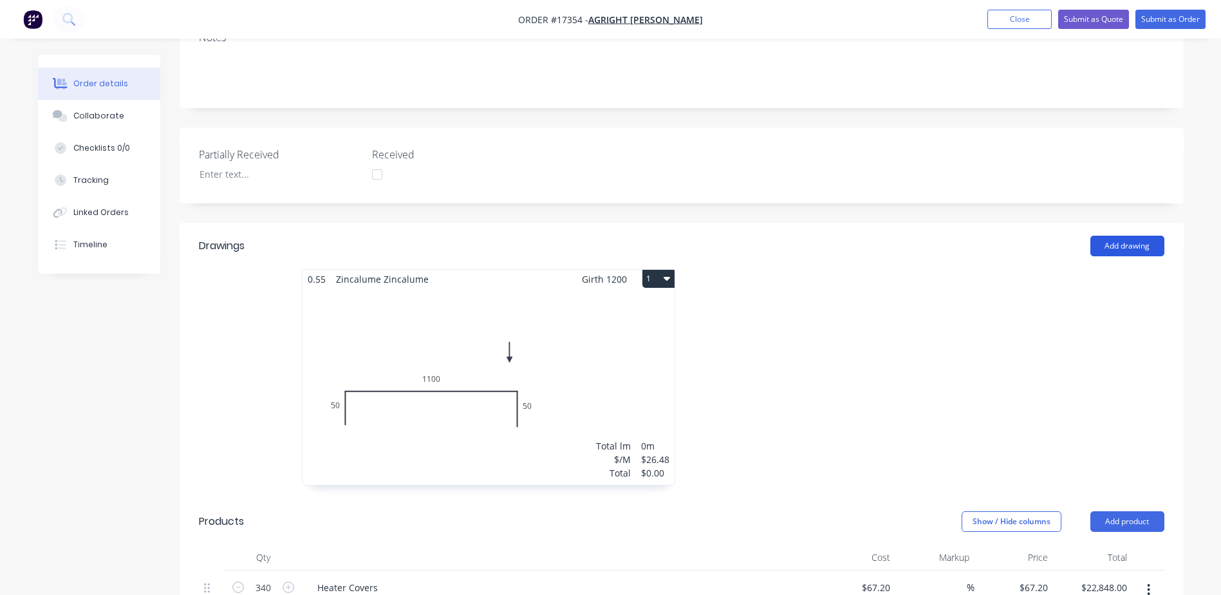
click at [1126, 236] on button "Add drawing" at bounding box center [1127, 246] width 74 height 21
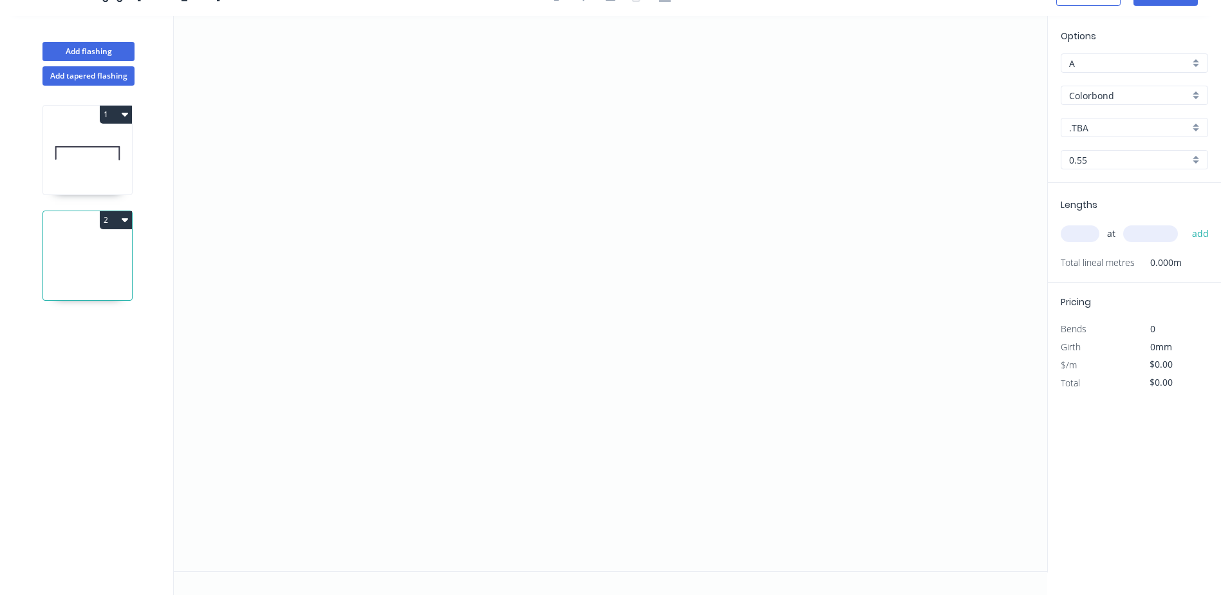
scroll to position [24, 0]
click at [275, 84] on icon "0" at bounding box center [610, 293] width 873 height 555
click at [275, 178] on icon "0" at bounding box center [610, 293] width 873 height 555
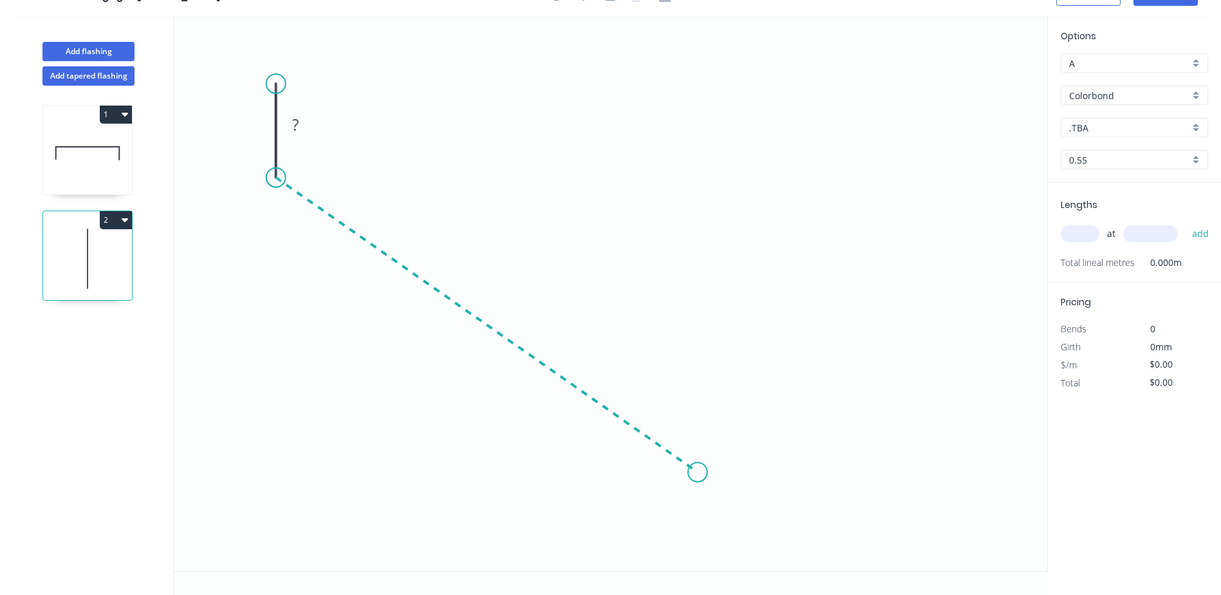
click at [698, 472] on icon "0 ?" at bounding box center [610, 293] width 873 height 555
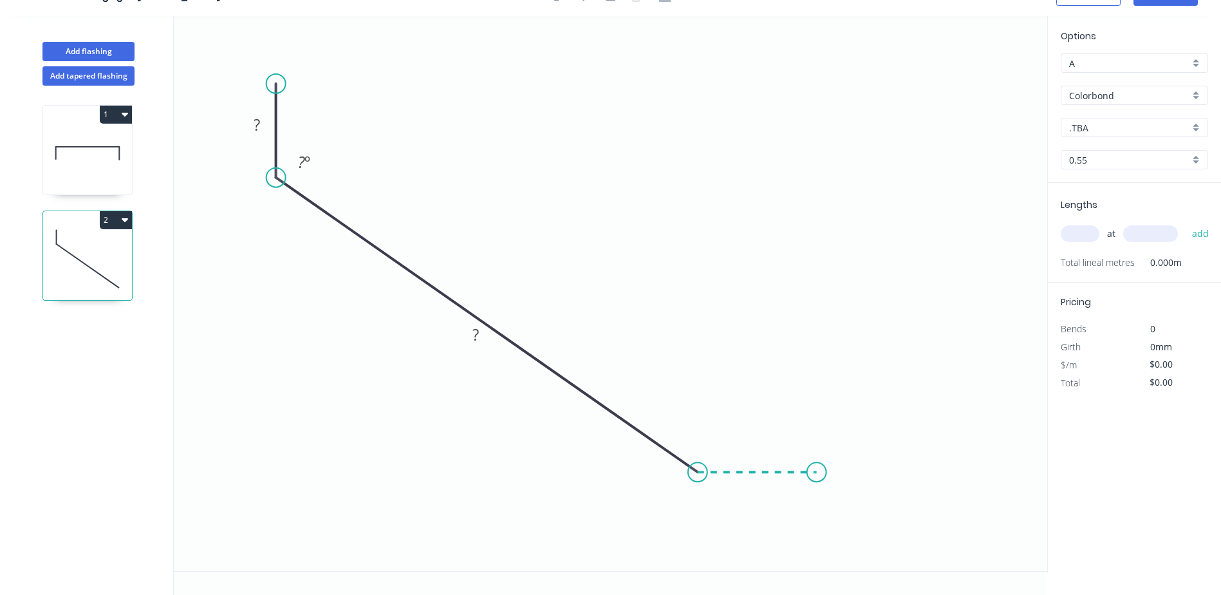
click at [817, 473] on icon "0 ? ? ? º" at bounding box center [610, 293] width 873 height 555
click at [817, 473] on circle at bounding box center [816, 471] width 19 height 19
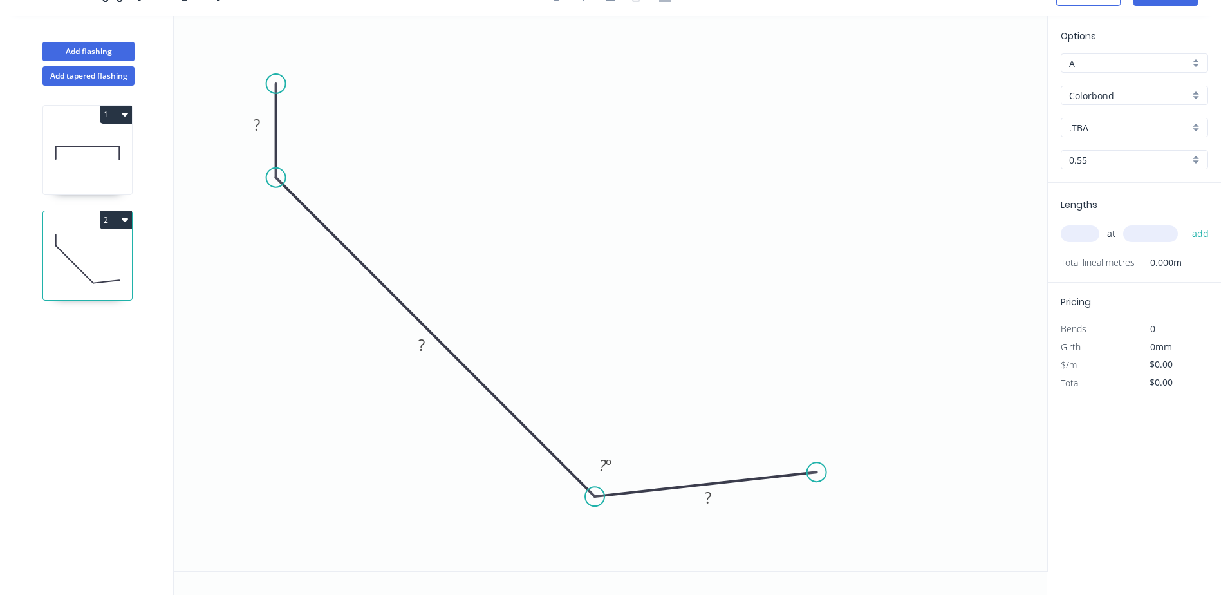
drag, startPoint x: 697, startPoint y: 472, endPoint x: 595, endPoint y: 485, distance: 103.2
click at [595, 485] on icon "0 ? ? ? ? º" at bounding box center [610, 293] width 873 height 555
drag, startPoint x: 819, startPoint y: 472, endPoint x: 702, endPoint y: 499, distance: 120.8
click at [702, 499] on circle at bounding box center [701, 496] width 19 height 19
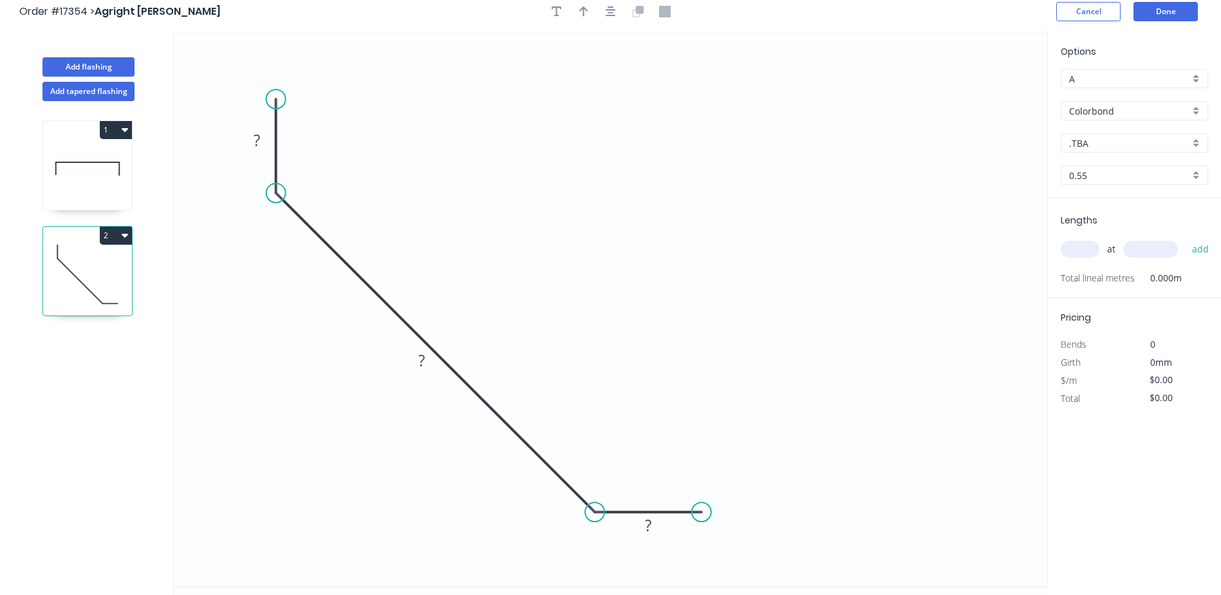
scroll to position [0, 0]
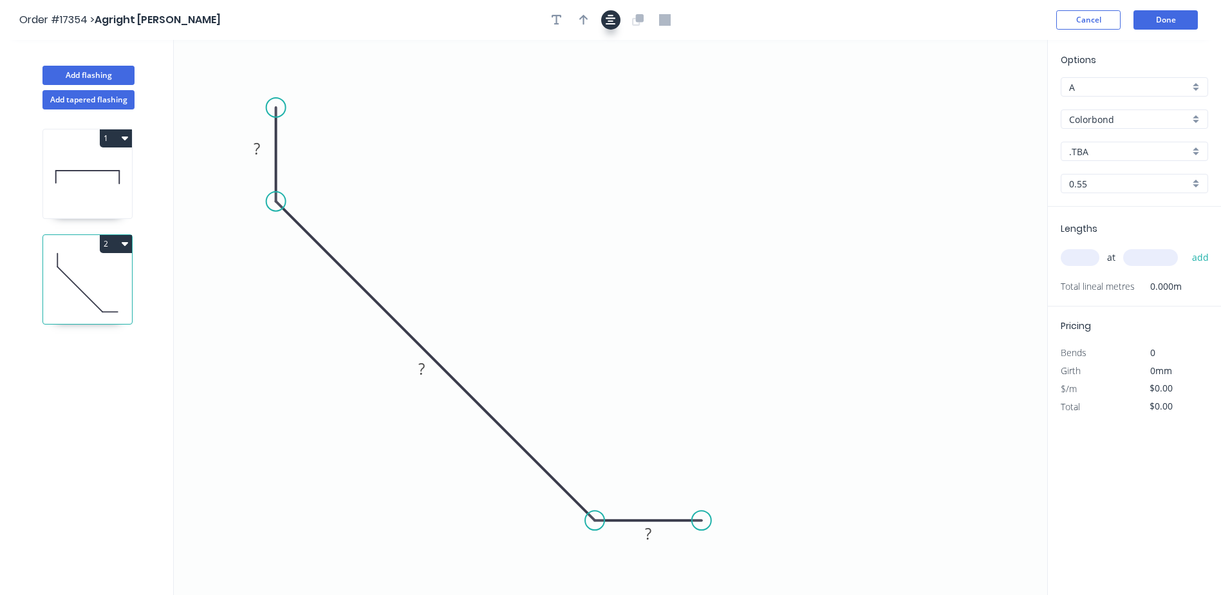
click at [608, 25] on icon "button" at bounding box center [611, 20] width 10 height 12
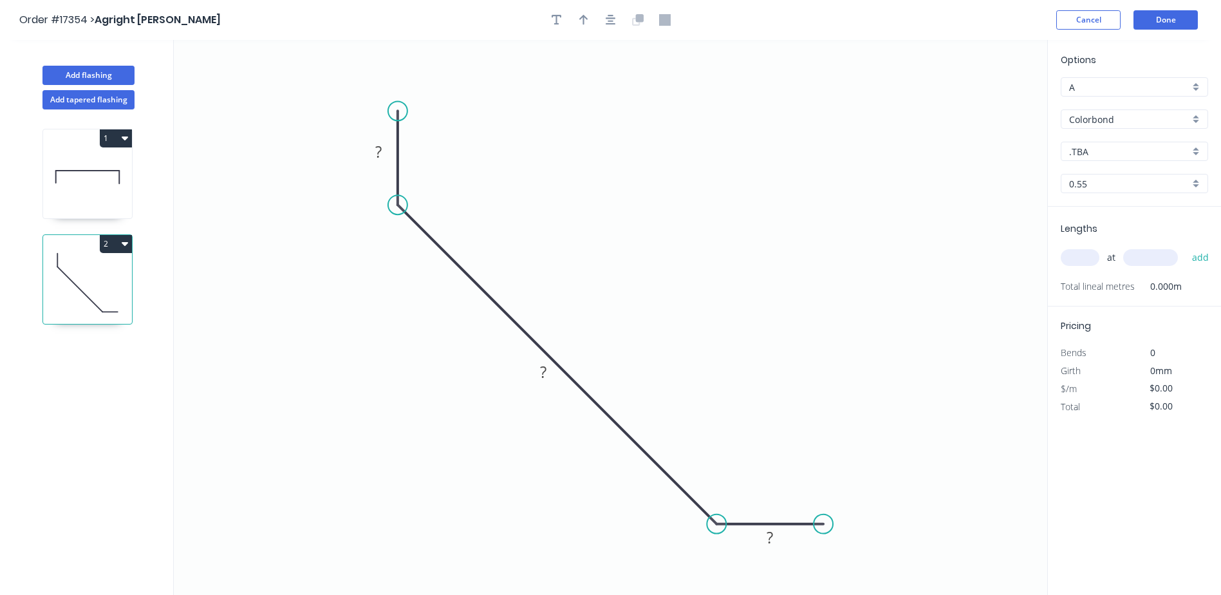
drag, startPoint x: 584, startPoint y: 22, endPoint x: 701, endPoint y: 38, distance: 118.2
click at [584, 23] on icon "button" at bounding box center [583, 20] width 9 height 12
drag, startPoint x: 981, startPoint y: 103, endPoint x: 710, endPoint y: 167, distance: 279.0
click at [689, 178] on icon at bounding box center [684, 165] width 12 height 41
click at [692, 176] on icon at bounding box center [683, 167] width 37 height 37
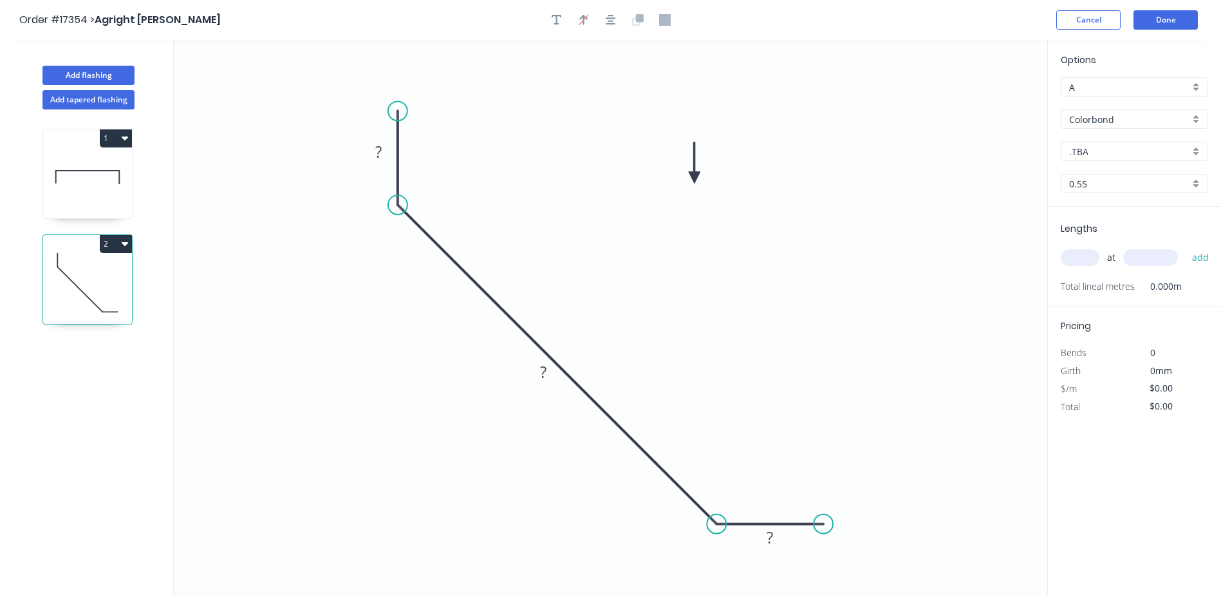
click at [692, 176] on icon at bounding box center [695, 162] width 12 height 41
click at [692, 176] on icon at bounding box center [704, 167] width 37 height 37
click at [389, 149] on rect at bounding box center [379, 153] width 26 height 18
click at [1198, 91] on div "A" at bounding box center [1134, 86] width 147 height 19
type input "$21.64"
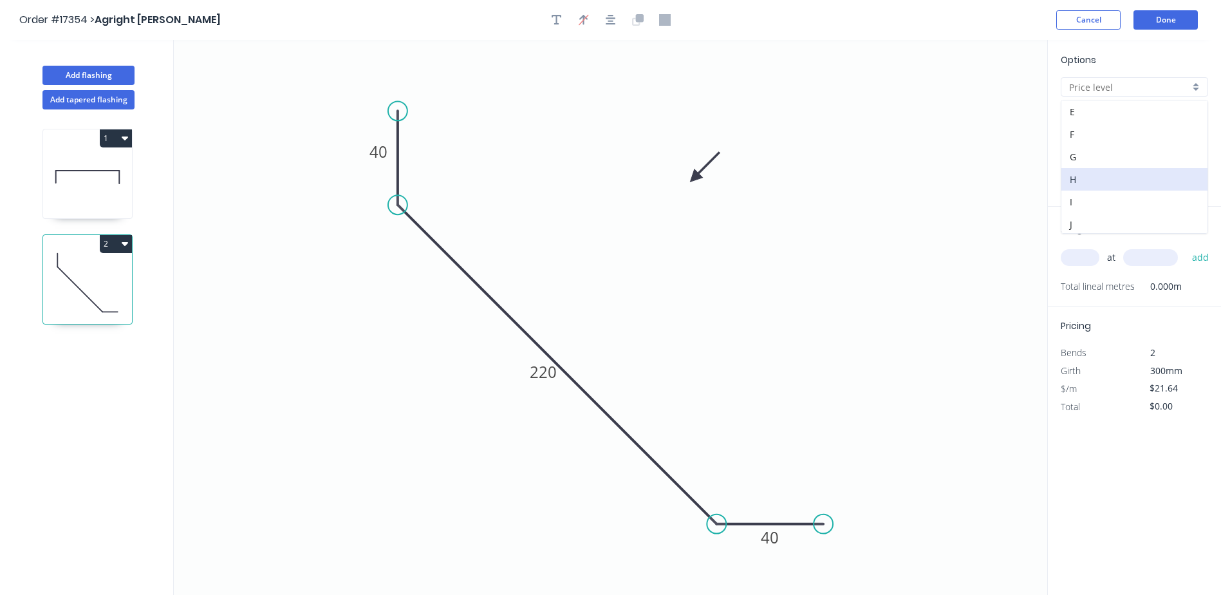
scroll to position [93, 0]
click at [1119, 177] on div "H" at bounding box center [1134, 176] width 146 height 23
type input "H"
type input "$14.72"
click at [1200, 185] on div "0.55" at bounding box center [1134, 183] width 147 height 19
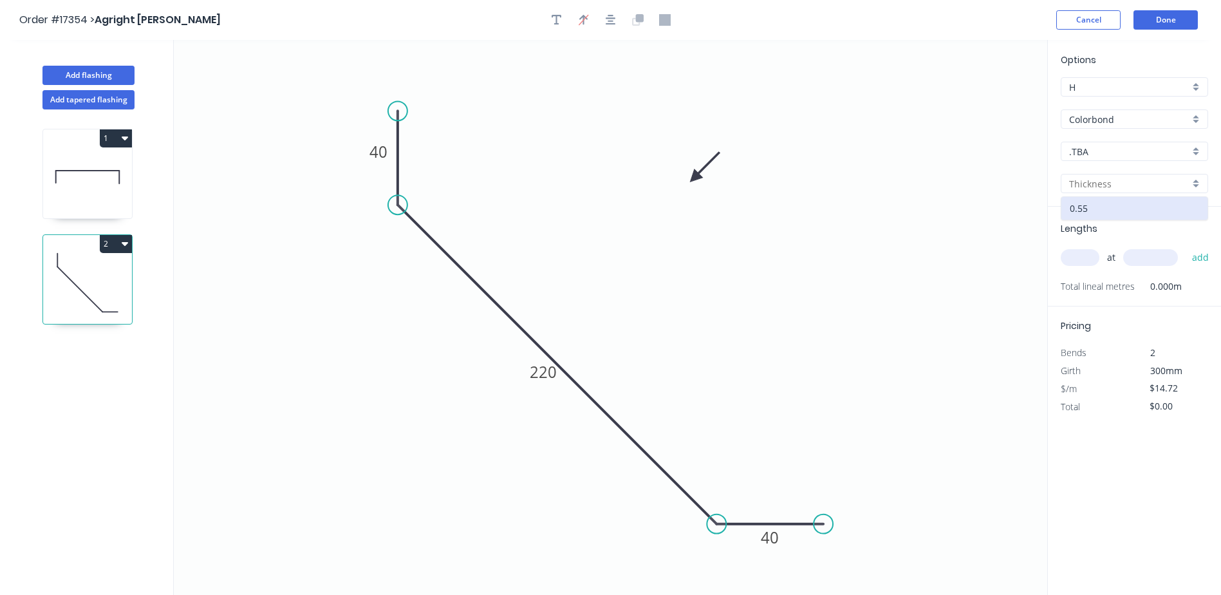
click at [1196, 159] on div ".TBA" at bounding box center [1134, 151] width 147 height 19
click at [1113, 279] on div "Paperbark" at bounding box center [1134, 279] width 146 height 23
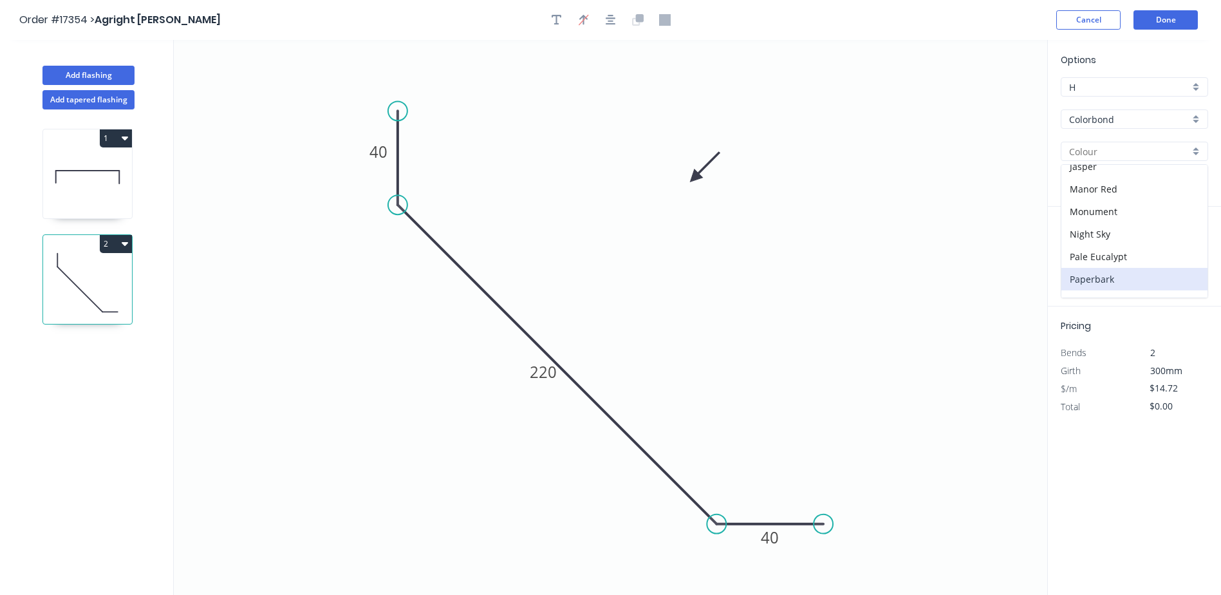
type input "Paperbark"
click at [1198, 185] on div at bounding box center [1134, 183] width 147 height 19
click at [1142, 210] on div "0.55" at bounding box center [1134, 208] width 146 height 23
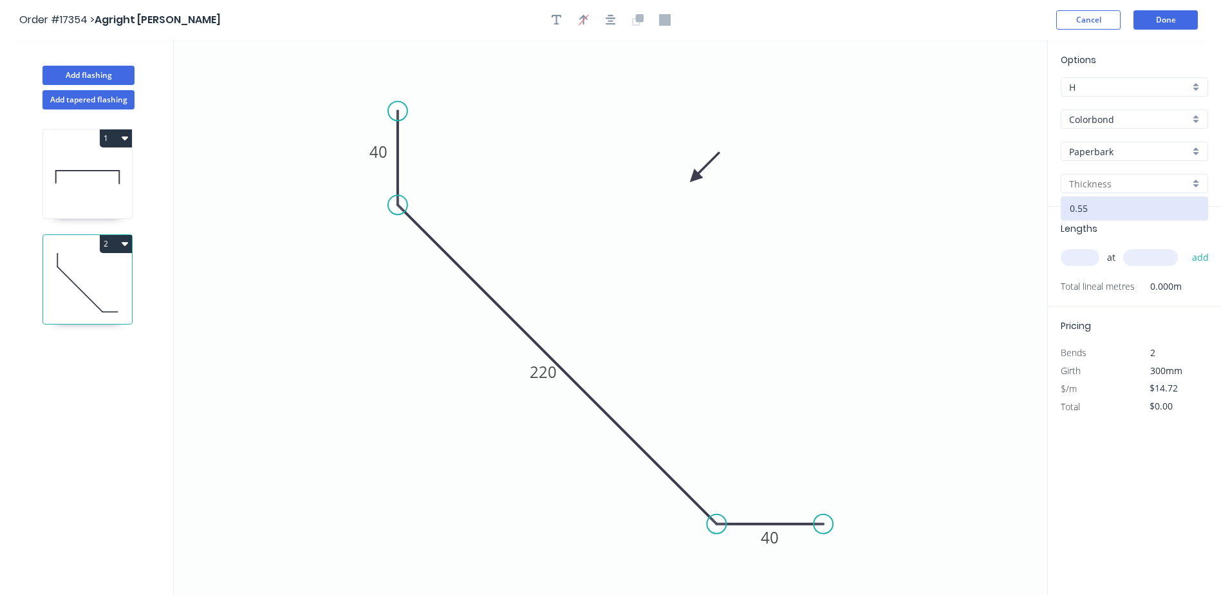
type input "0.55"
click at [1084, 259] on input "text" at bounding box center [1080, 257] width 39 height 17
type input "1"
type input "1300"
click at [1186, 246] on button "add" at bounding box center [1201, 257] width 30 height 22
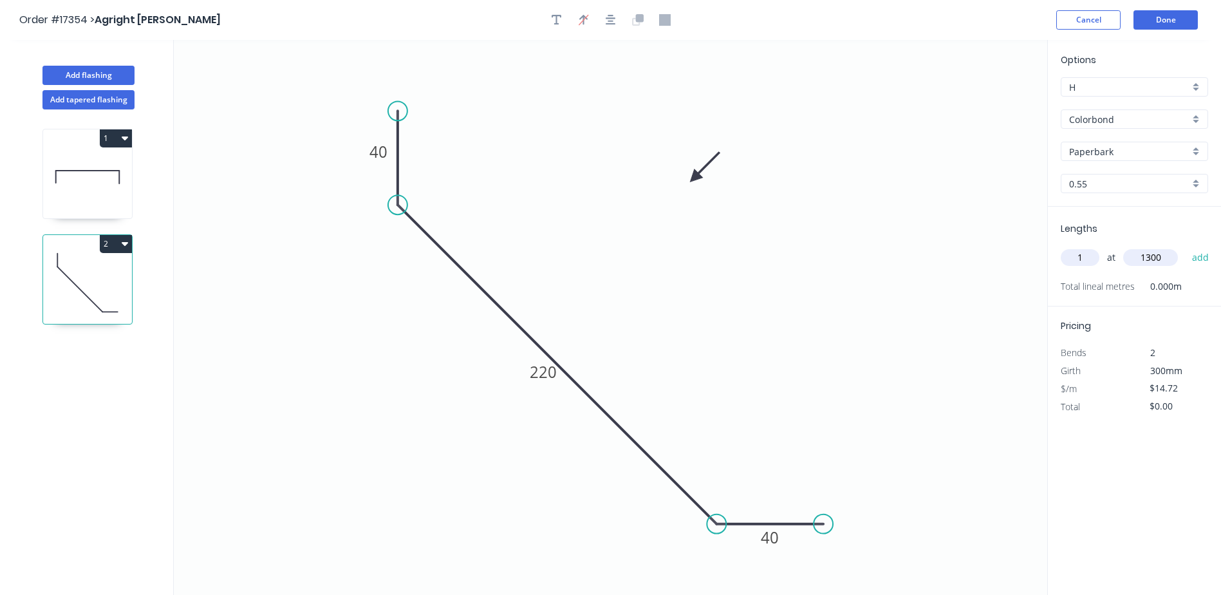
type input "$19.14"
click at [1166, 28] on button "Done" at bounding box center [1165, 19] width 64 height 19
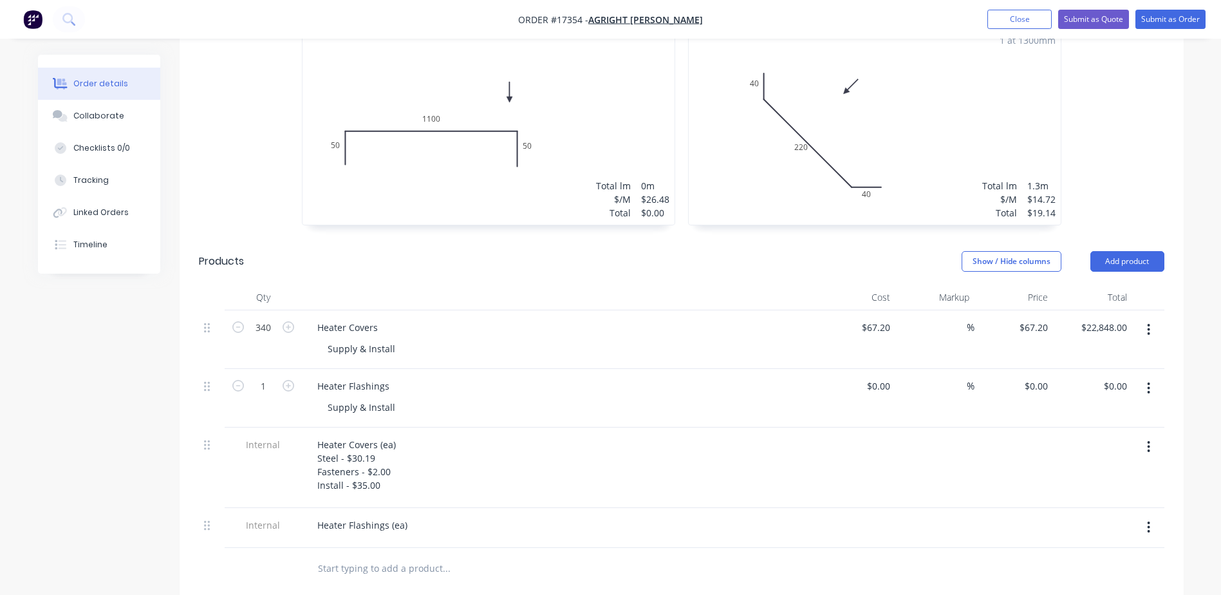
scroll to position [515, 0]
drag, startPoint x: 409, startPoint y: 508, endPoint x: 454, endPoint y: 504, distance: 44.6
click at [411, 512] on div "Heater Flashings (ea)" at bounding box center [362, 521] width 111 height 19
click at [346, 517] on div "Heater Flashings (ea) Steel - 19.15" at bounding box center [362, 528] width 111 height 32
click at [371, 514] on div "Heater Flashings (ea) Steel - 19.15" at bounding box center [362, 528] width 111 height 32
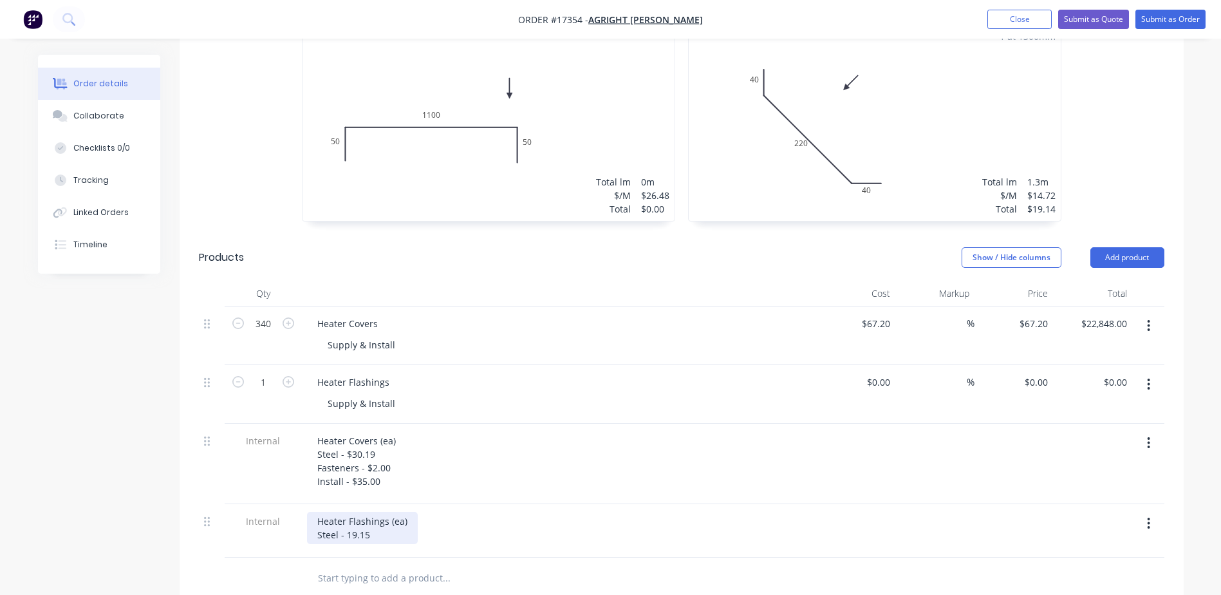
click at [345, 514] on div "Heater Flashings (ea) Steel - 19.15" at bounding box center [362, 528] width 111 height 32
click at [395, 520] on div "Heater Flashings (ea) Steel - $19.15" at bounding box center [362, 528] width 111 height 32
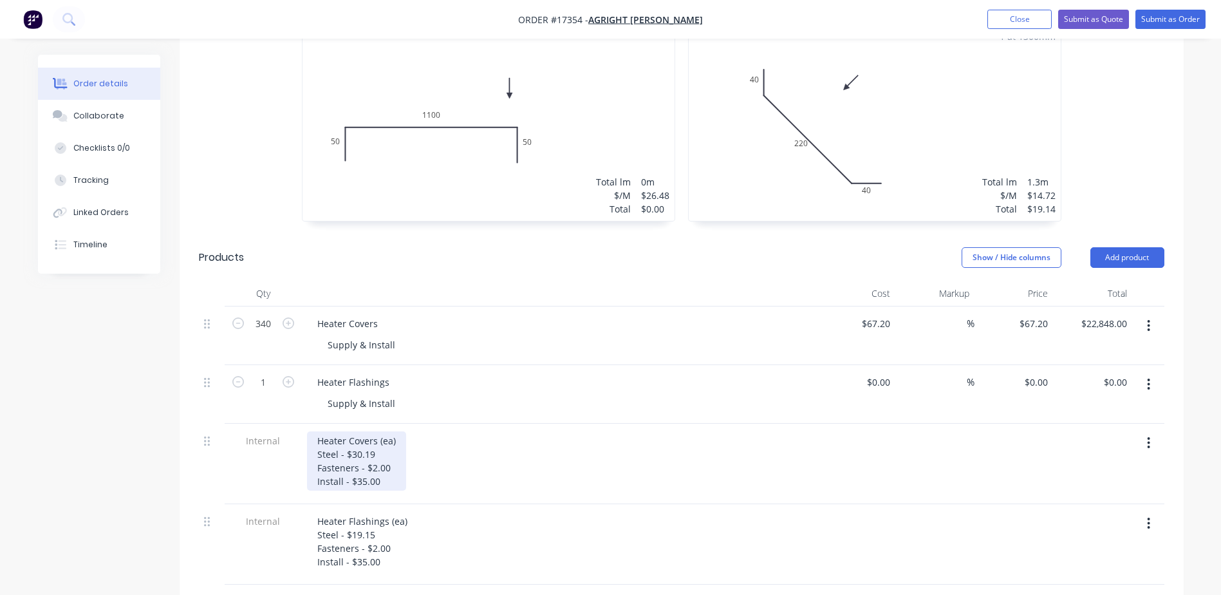
click at [359, 461] on div "Heater Covers (ea) Steel - $30.19 Fasteners - $2.00 Install - $35.00" at bounding box center [356, 460] width 99 height 59
click at [422, 466] on div "Heater Covers (ea) Steel - $30.19 Fasteners - $2.00 Install - $45.00" at bounding box center [559, 460] width 505 height 59
click at [889, 314] on input "67.2" at bounding box center [877, 323] width 35 height 19
type input "$77.20"
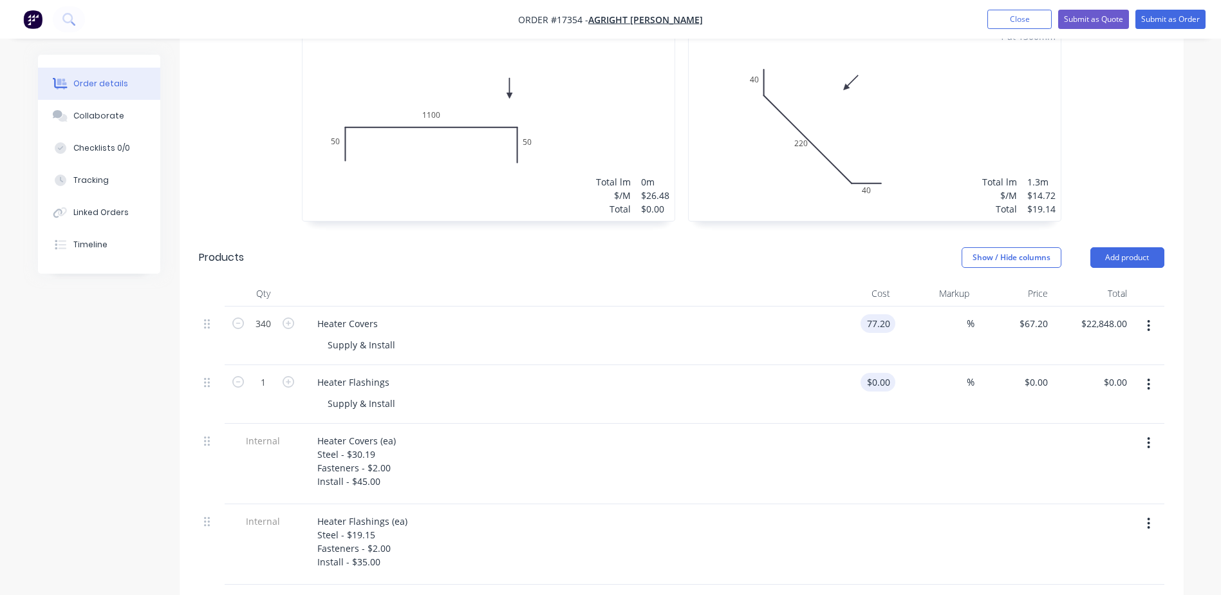
type input "$26,248.00"
click at [882, 373] on input "0" at bounding box center [881, 382] width 30 height 19
type input "$56.15"
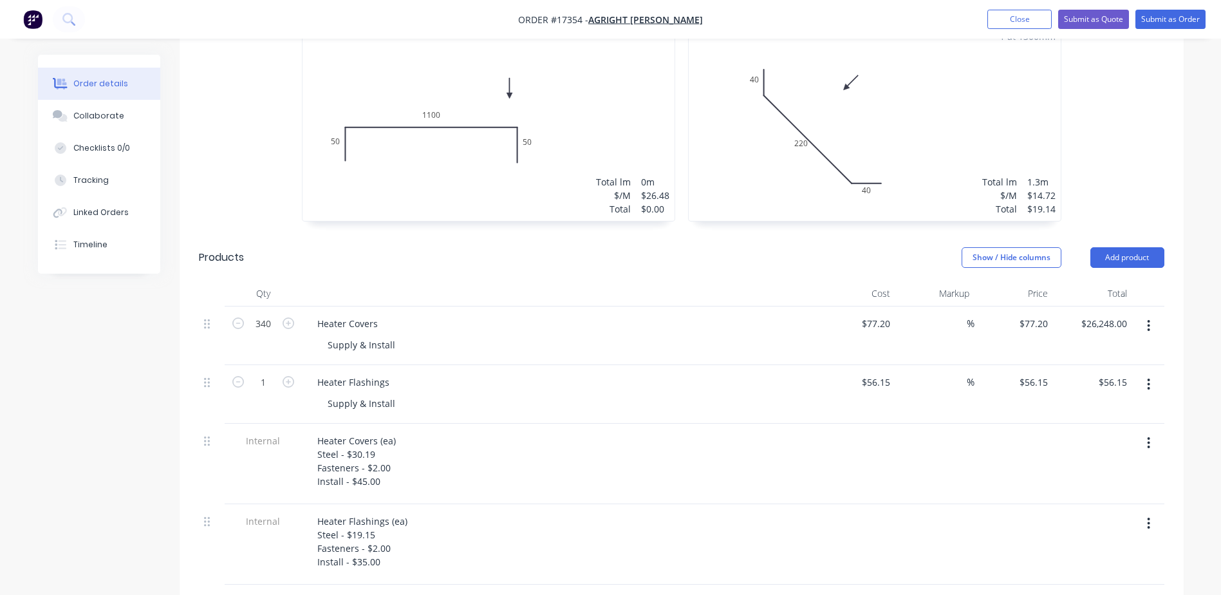
click at [912, 453] on div at bounding box center [934, 463] width 79 height 80
click at [263, 333] on input "1" at bounding box center [262, 323] width 33 height 19
type input "44"
type input "$2,470.60"
click at [664, 431] on div "Heater Covers (ea) Steel - $30.19 Fasteners - $2.00 Install - $45.00" at bounding box center [559, 460] width 505 height 59
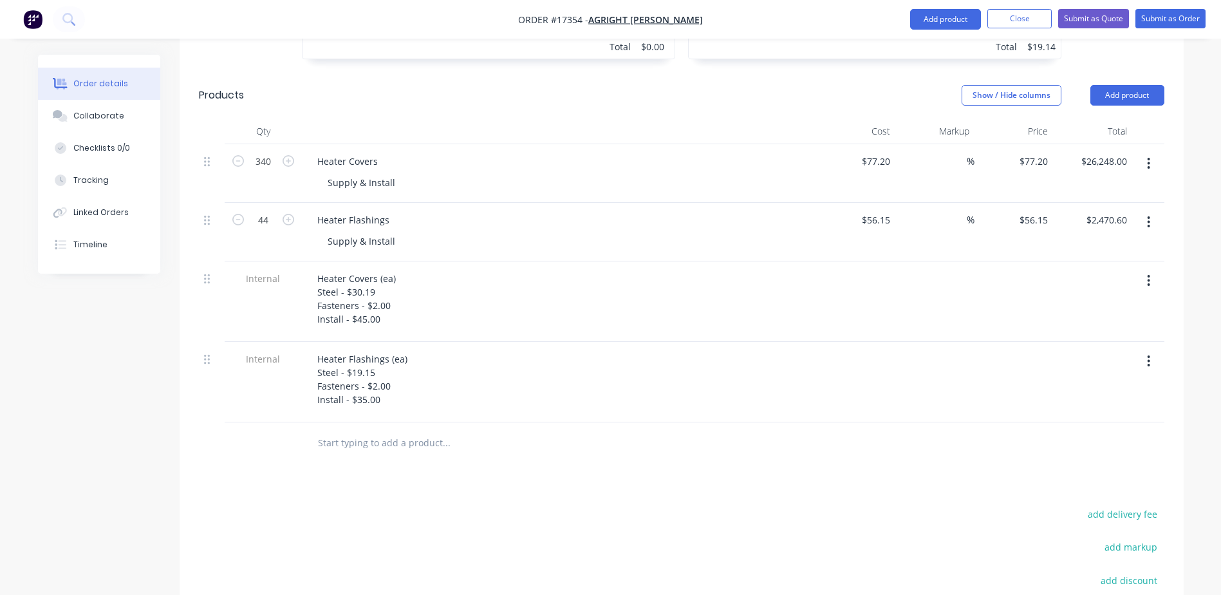
scroll to position [406, 0]
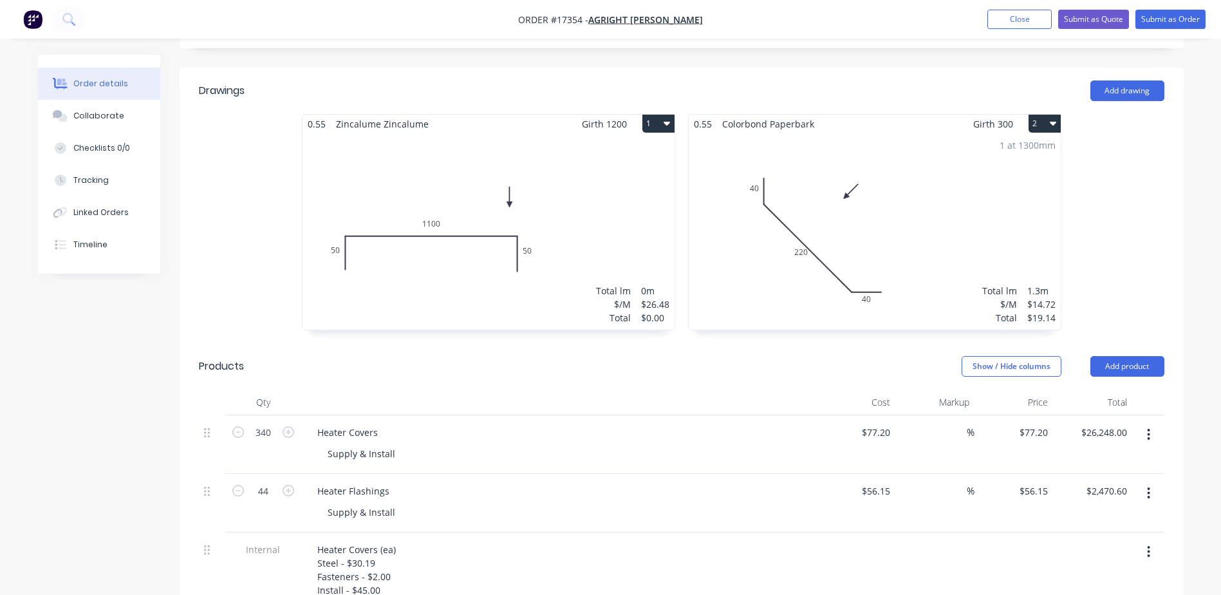
click at [656, 297] on div "$26.48" at bounding box center [655, 304] width 28 height 14
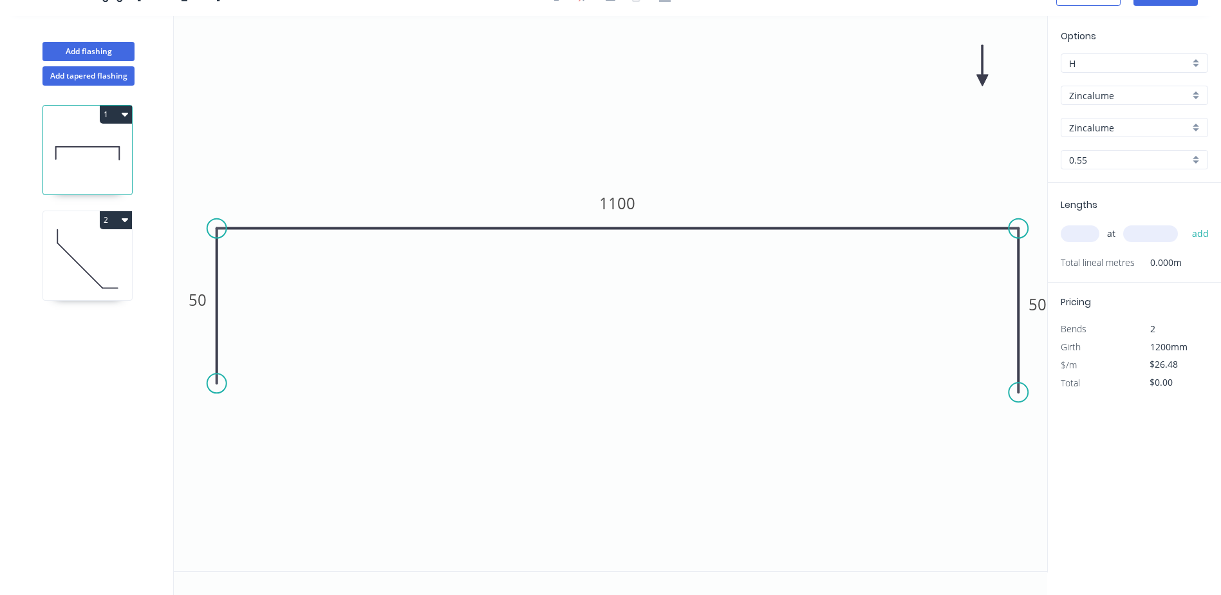
scroll to position [24, 0]
click at [1180, 360] on input "$26.48" at bounding box center [1171, 364] width 44 height 18
click at [1068, 364] on div "$/m $26.48" at bounding box center [1134, 365] width 167 height 18
click at [882, 475] on icon "0 50 1100 50" at bounding box center [610, 293] width 873 height 555
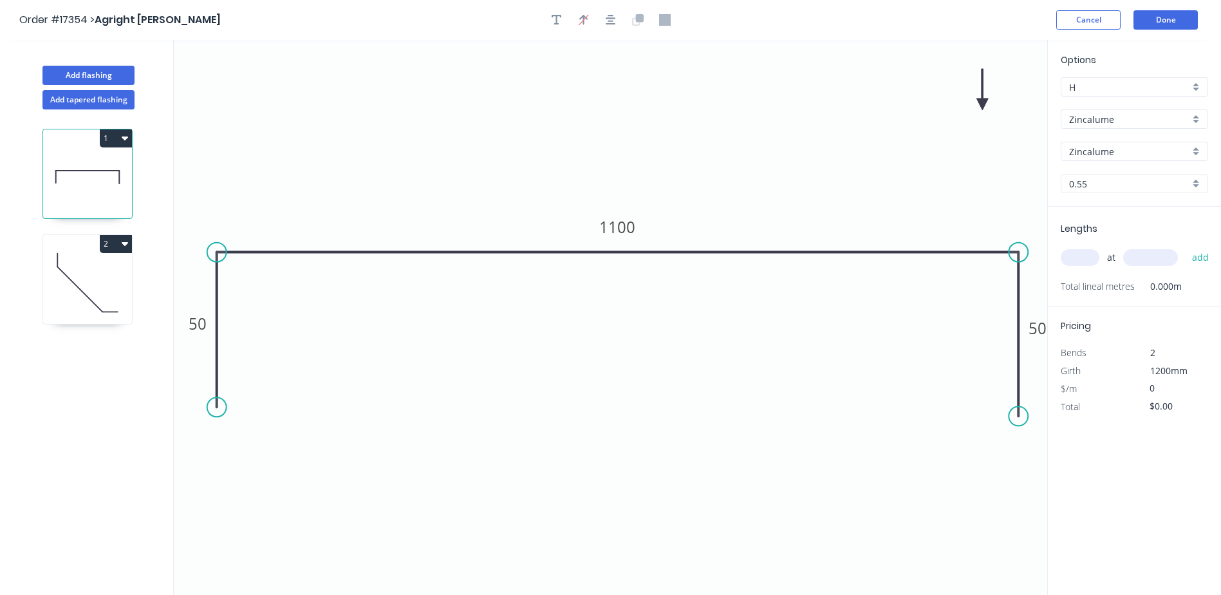
type input "$0.00"
click at [1171, 8] on header "Order #17354 > Agright Griffith Cancel Done" at bounding box center [610, 20] width 1221 height 40
click at [1170, 20] on button "Done" at bounding box center [1165, 19] width 64 height 19
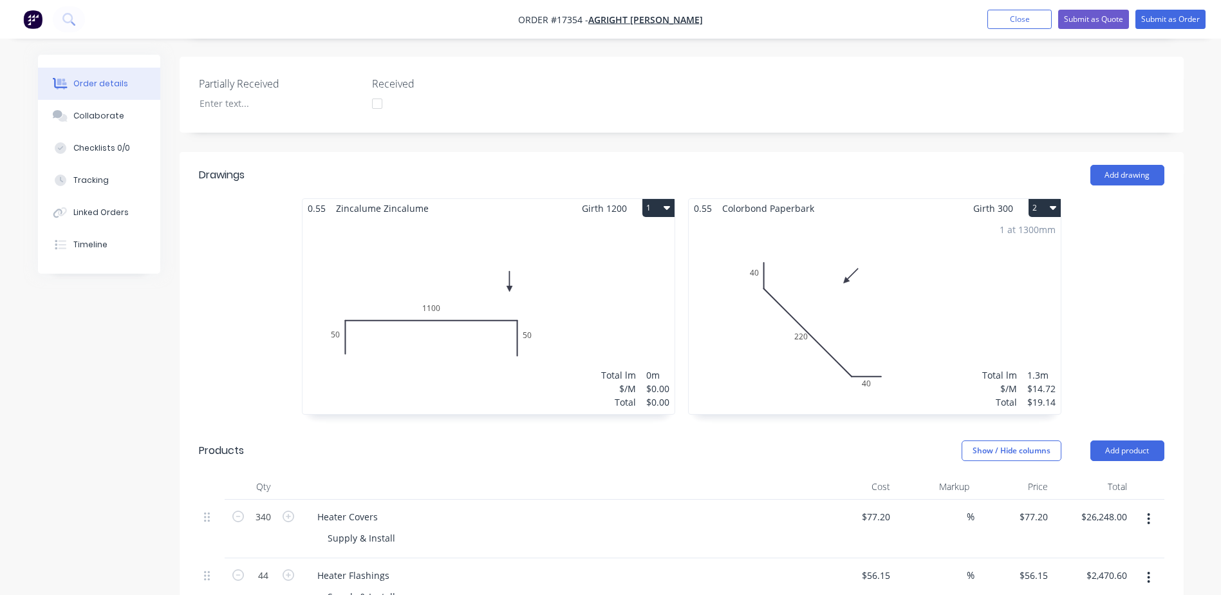
click at [1028, 368] on div "1.3m" at bounding box center [1041, 375] width 28 height 14
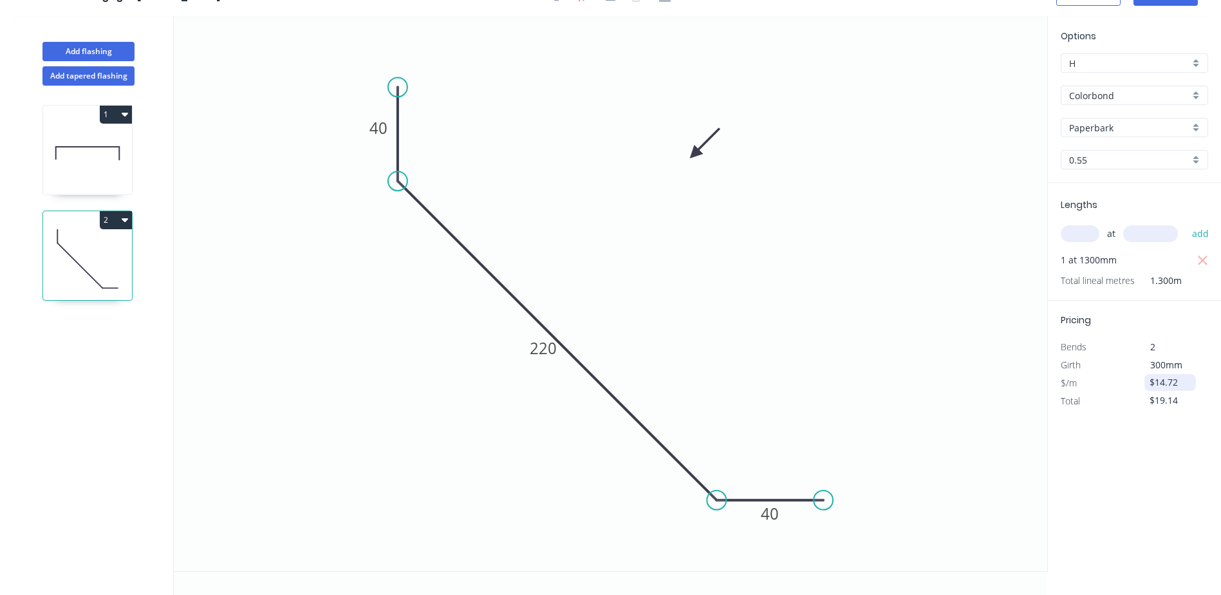
click at [1180, 385] on input "$14.72" at bounding box center [1171, 382] width 44 height 18
drag, startPoint x: 1180, startPoint y: 385, endPoint x: 1216, endPoint y: 383, distance: 36.1
click at [1070, 386] on div "$/m $14.72" at bounding box center [1134, 383] width 167 height 18
type input "$0.00"
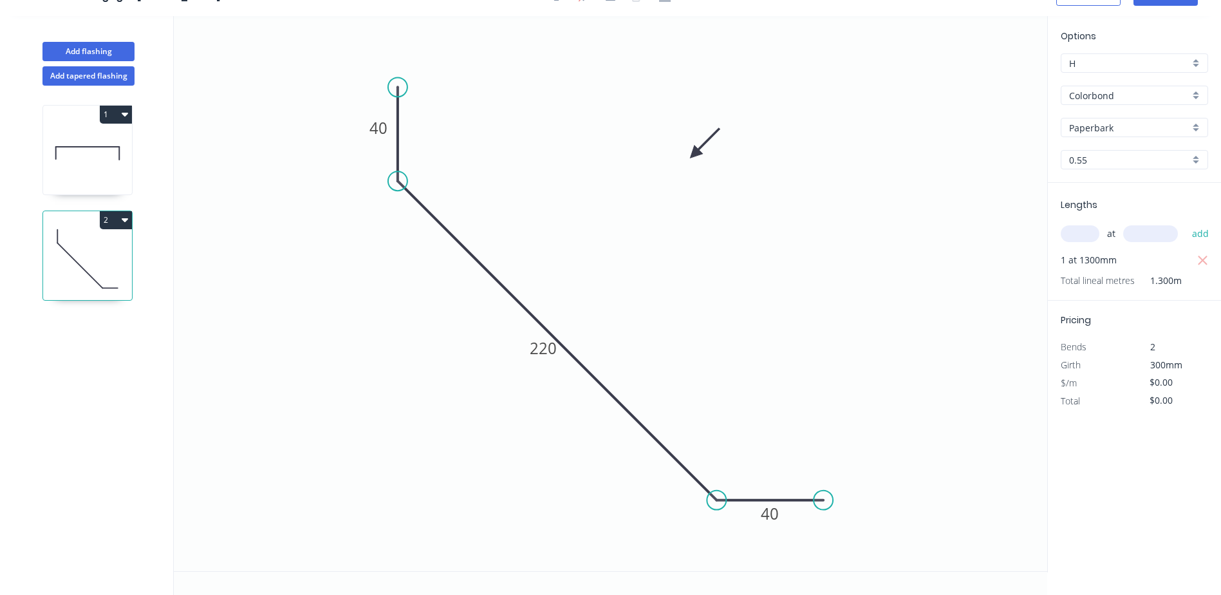
click at [1122, 517] on div "Options H H Colorbond Colorbond Colorbond Matt Paperbark Paperbark 0.55 0.55 Le…" at bounding box center [1134, 294] width 174 height 556
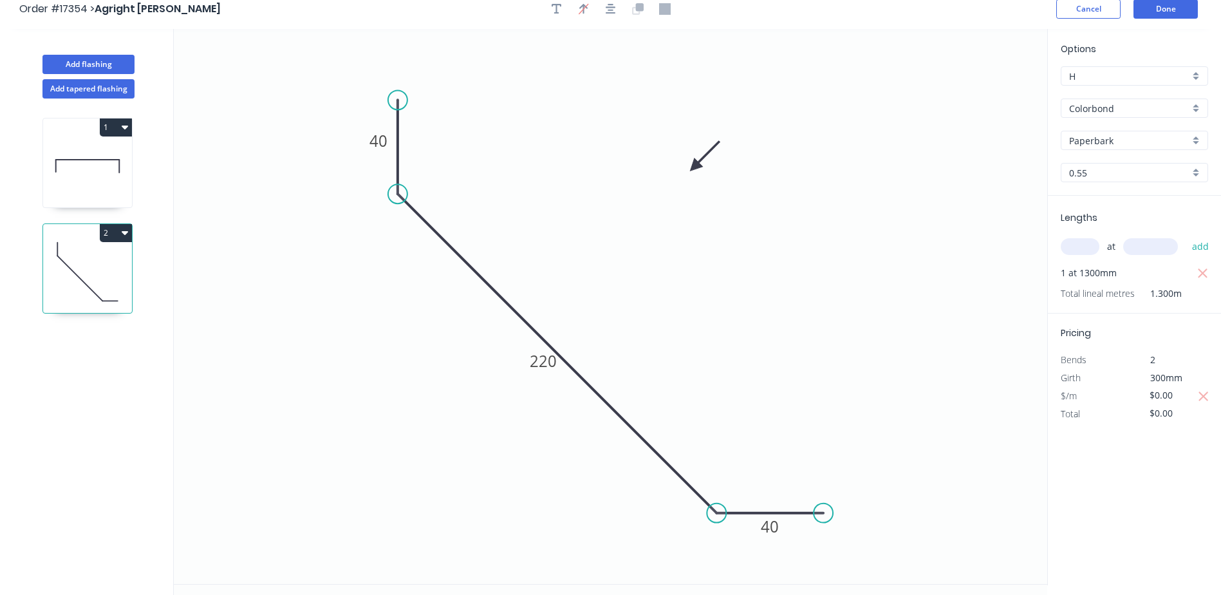
scroll to position [0, 0]
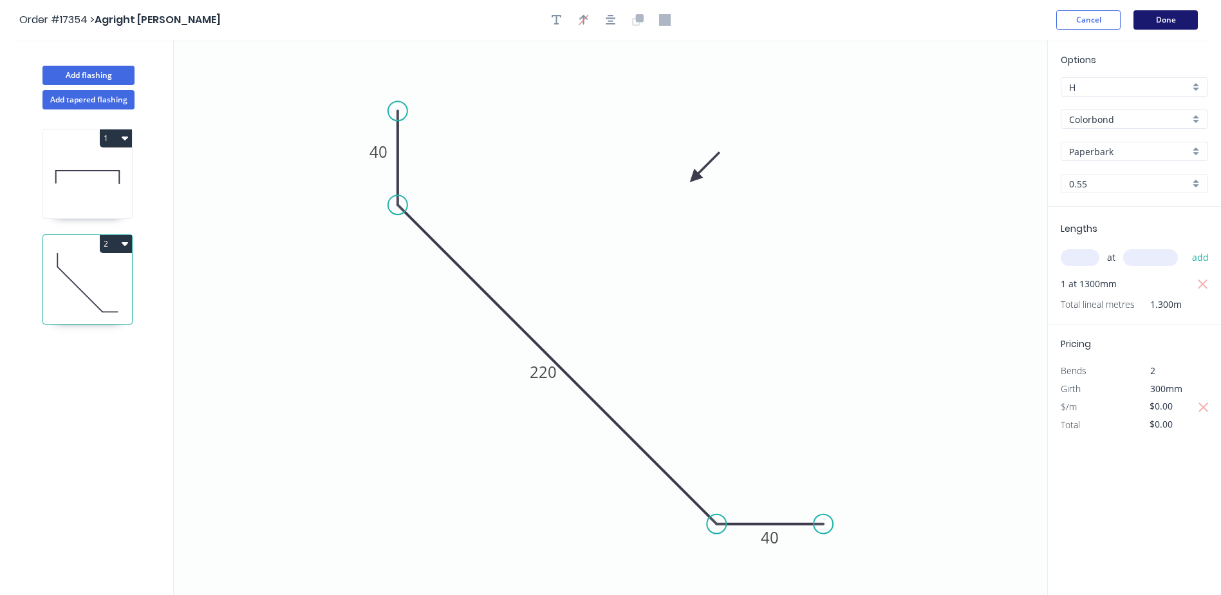
click at [1167, 20] on button "Done" at bounding box center [1165, 19] width 64 height 19
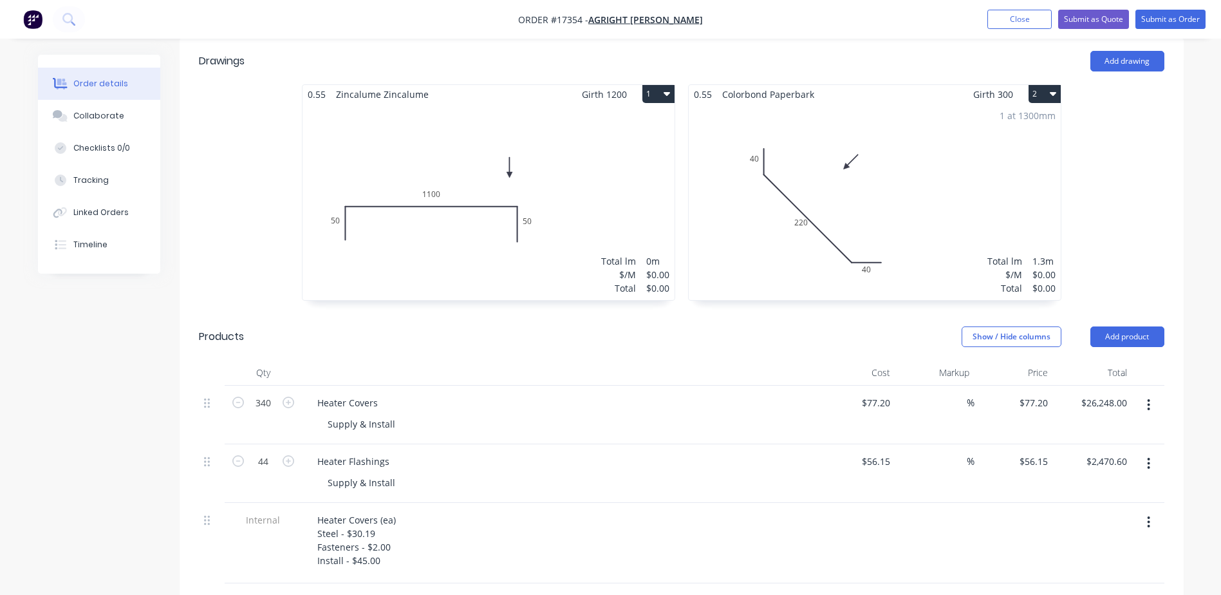
scroll to position [406, 0]
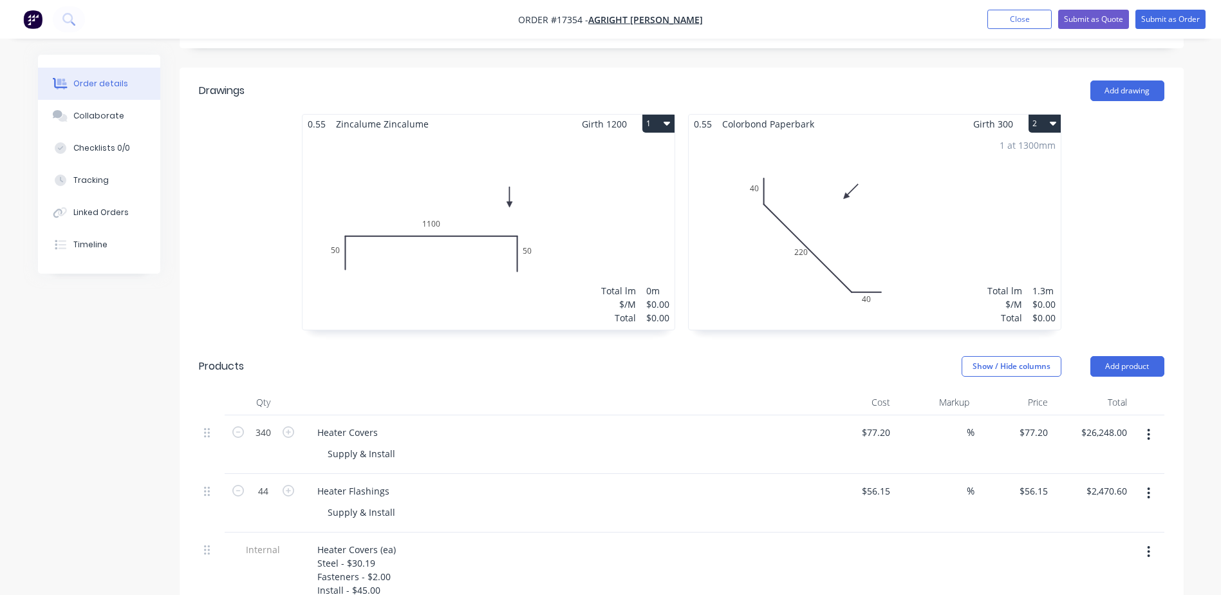
click at [591, 212] on div "Total lm $/M Total 0m $0.00 $0.00" at bounding box center [488, 231] width 372 height 196
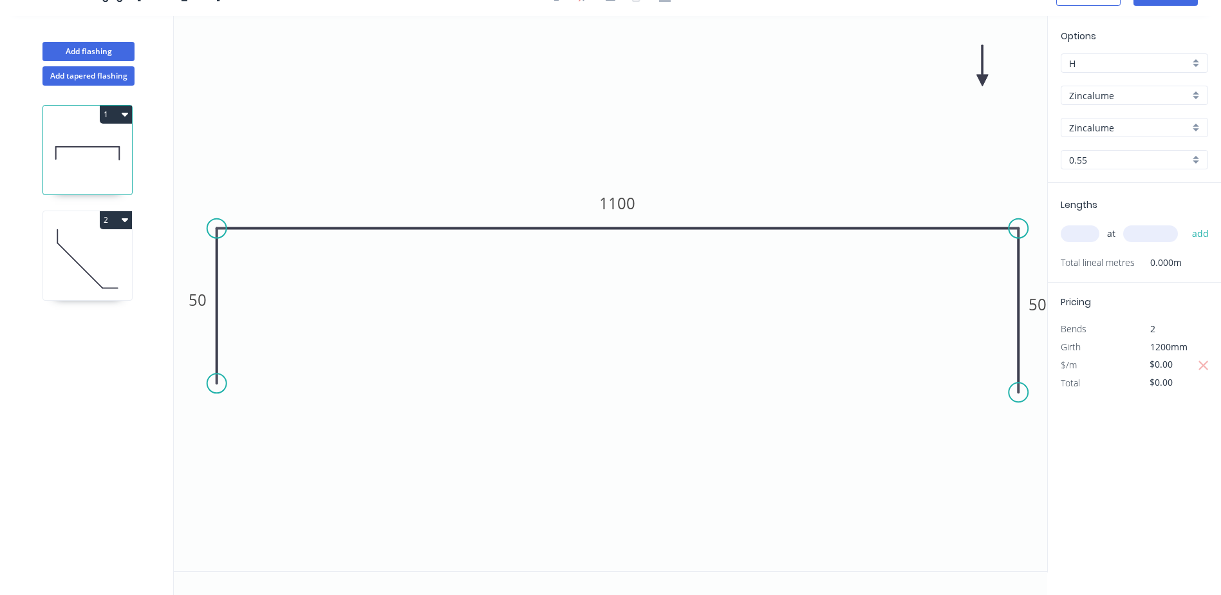
click at [1088, 232] on input "text" at bounding box center [1080, 233] width 39 height 17
type input "1"
type input "1140"
click at [1186, 223] on button "add" at bounding box center [1201, 234] width 30 height 22
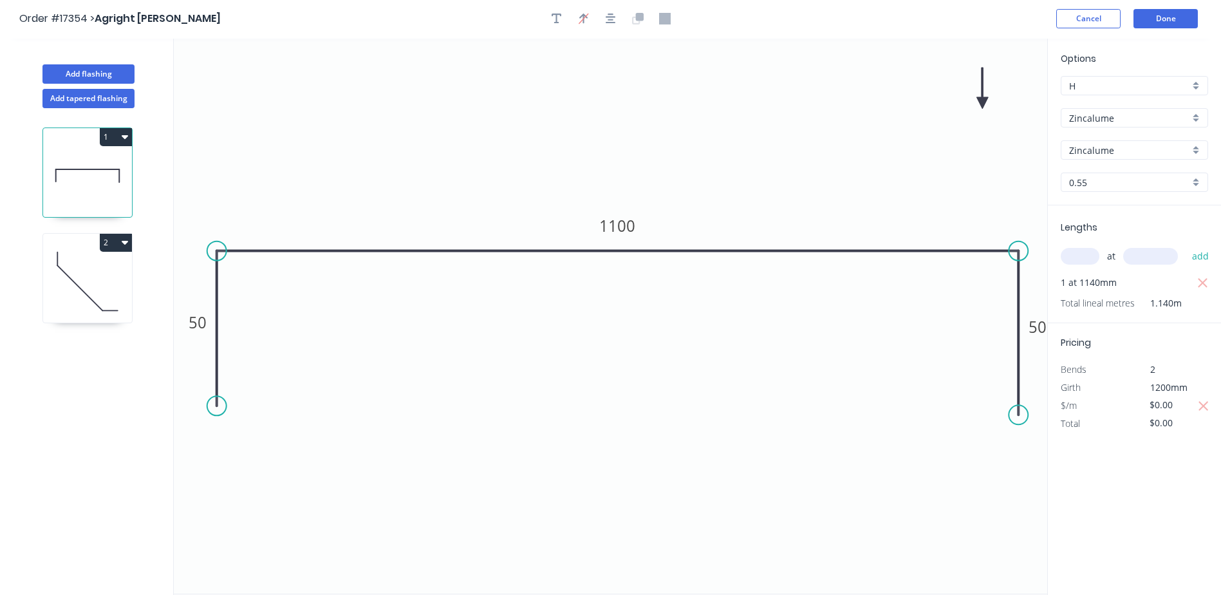
scroll to position [0, 0]
click at [631, 228] on tspan "1100" at bounding box center [617, 226] width 36 height 21
click at [631, 228] on tspan "1115" at bounding box center [617, 226] width 36 height 21
click at [1097, 257] on input "text" at bounding box center [1080, 257] width 39 height 17
type input "9"
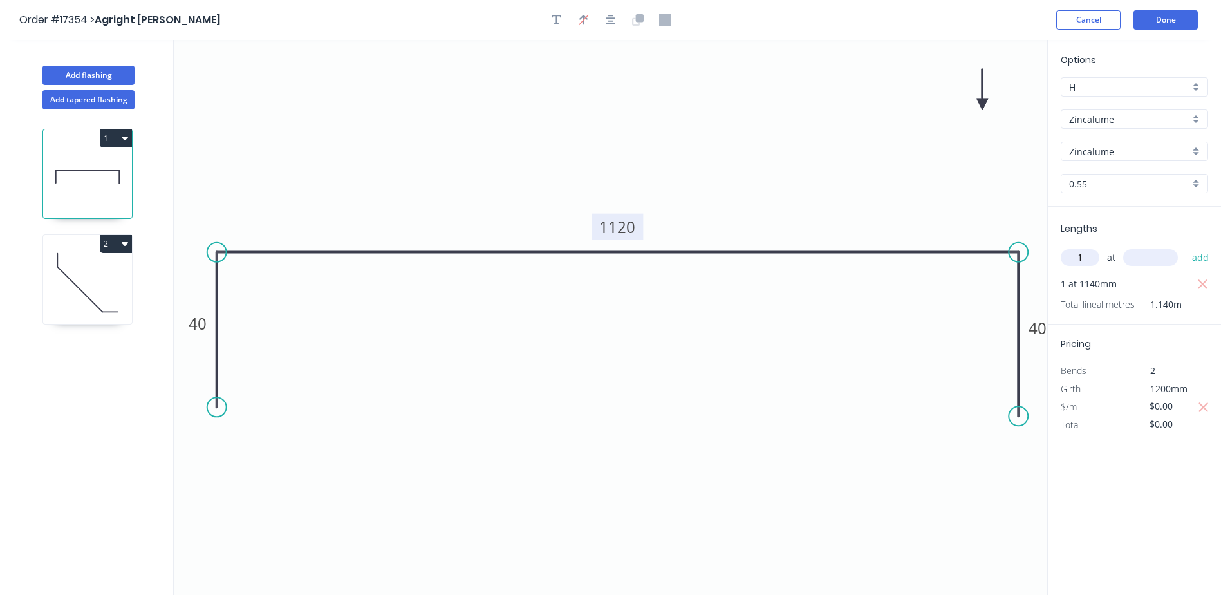
type input "1"
type input "925"
click at [1186, 246] on button "add" at bounding box center [1201, 257] width 30 height 22
click at [1207, 284] on icon "button" at bounding box center [1203, 284] width 12 height 15
click at [1203, 404] on icon "button" at bounding box center [1204, 407] width 12 height 15
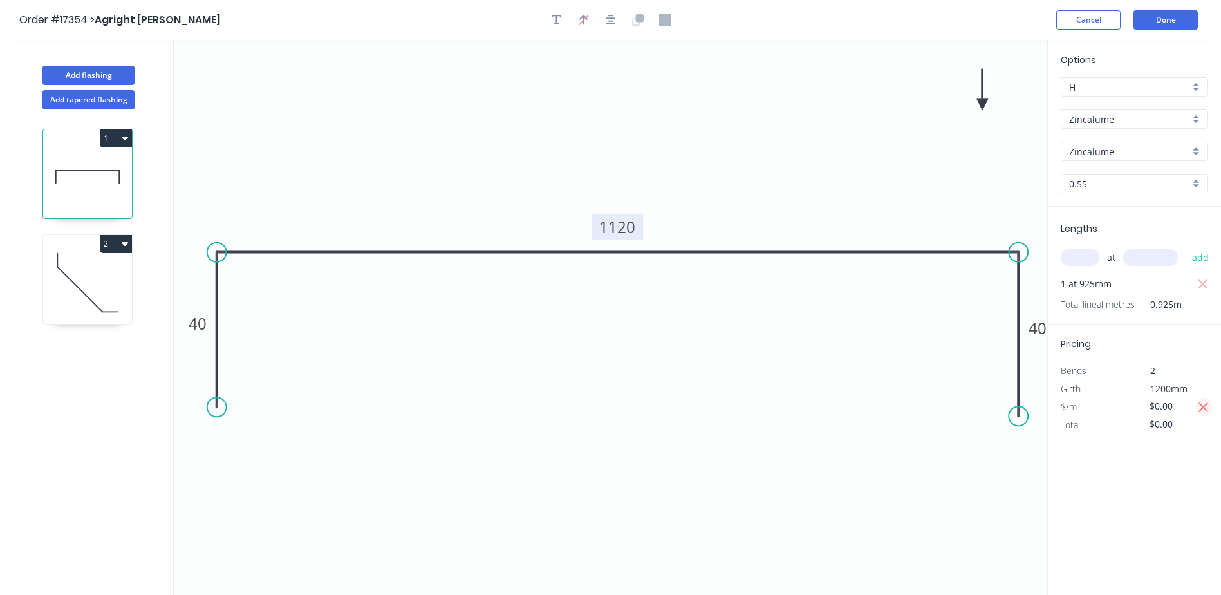
type input "$26.48"
click at [1169, 405] on input "$26.48" at bounding box center [1171, 406] width 44 height 18
drag, startPoint x: 1183, startPoint y: 407, endPoint x: 1151, endPoint y: 401, distance: 32.8
click at [1123, 407] on div "$/m $26.48" at bounding box center [1134, 407] width 167 height 18
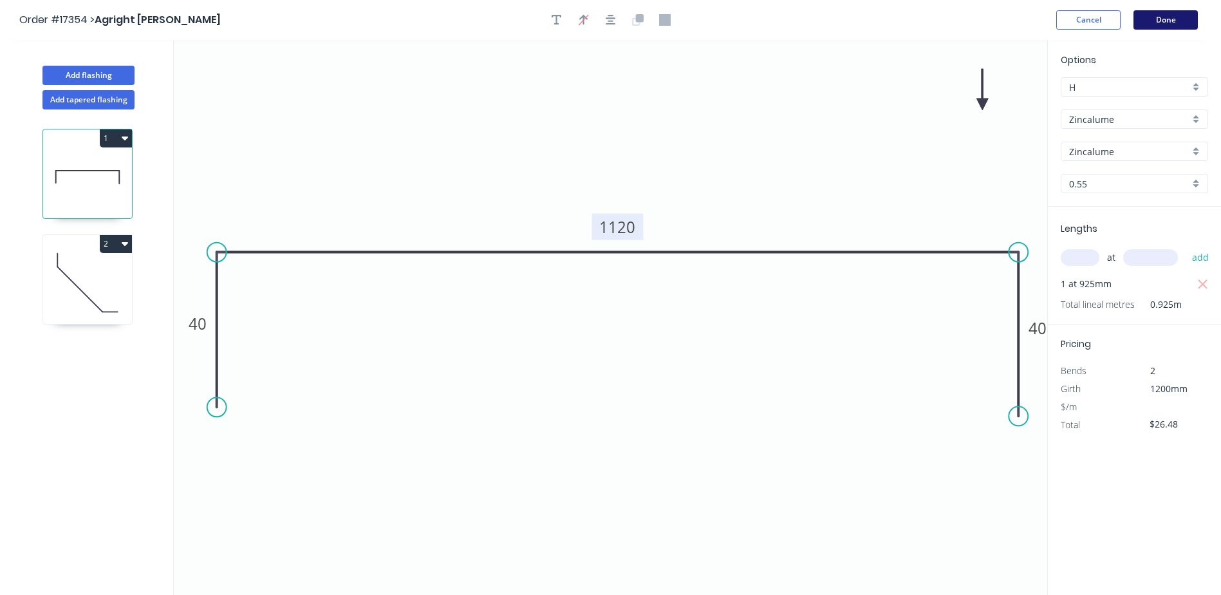
click at [1173, 13] on button "Done" at bounding box center [1165, 19] width 64 height 19
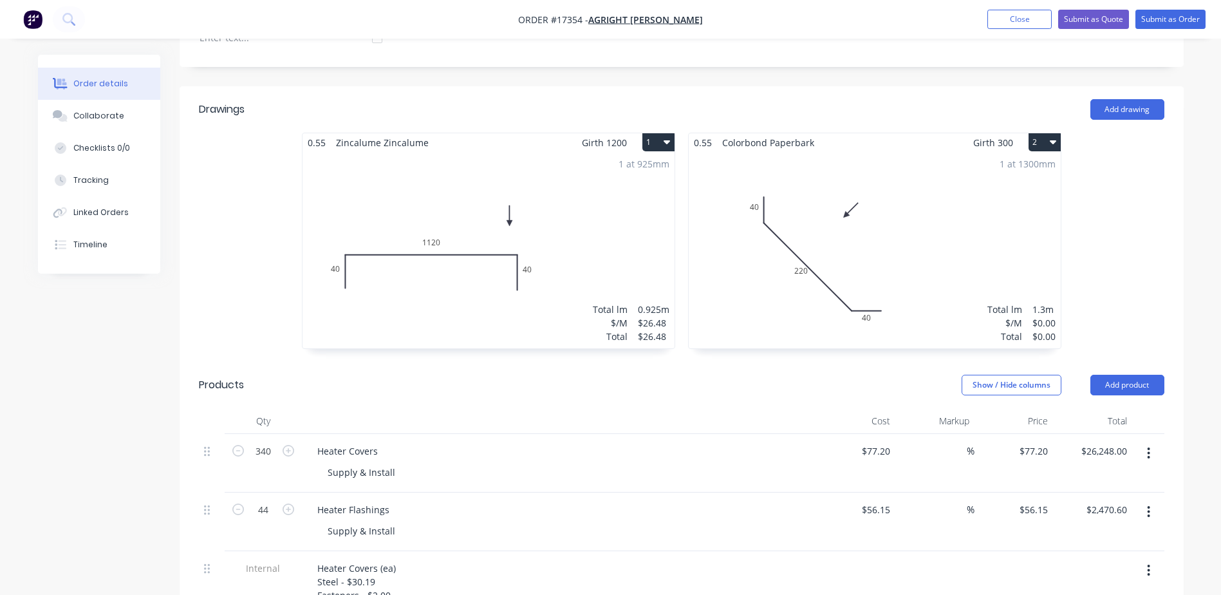
scroll to position [451, 0]
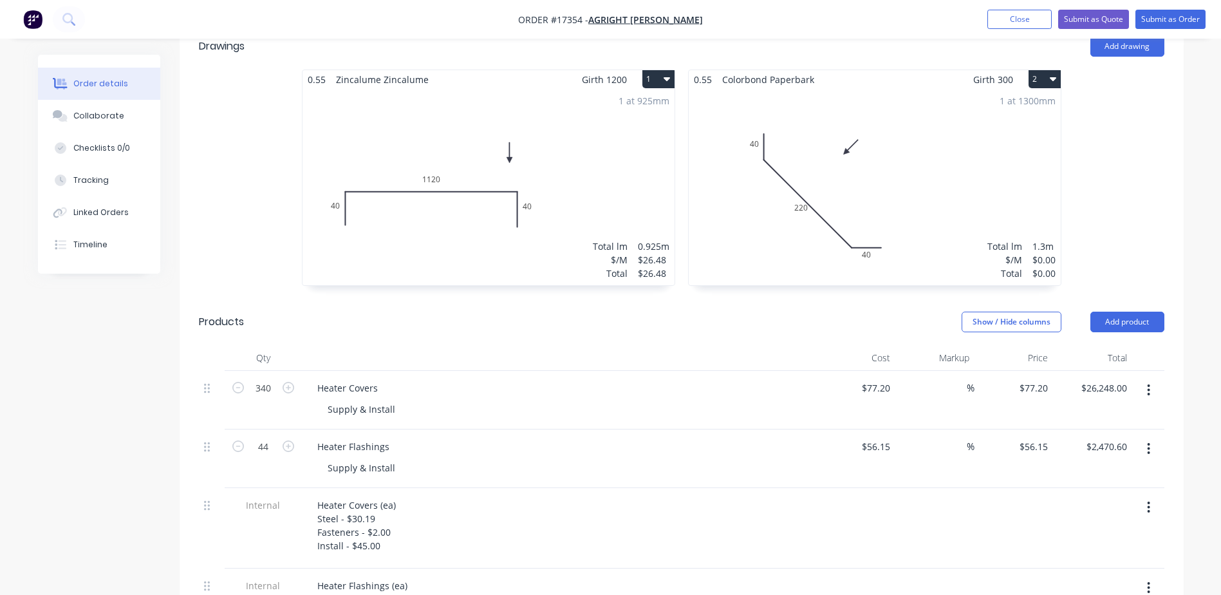
click at [664, 253] on div "$26.48" at bounding box center [654, 260] width 32 height 14
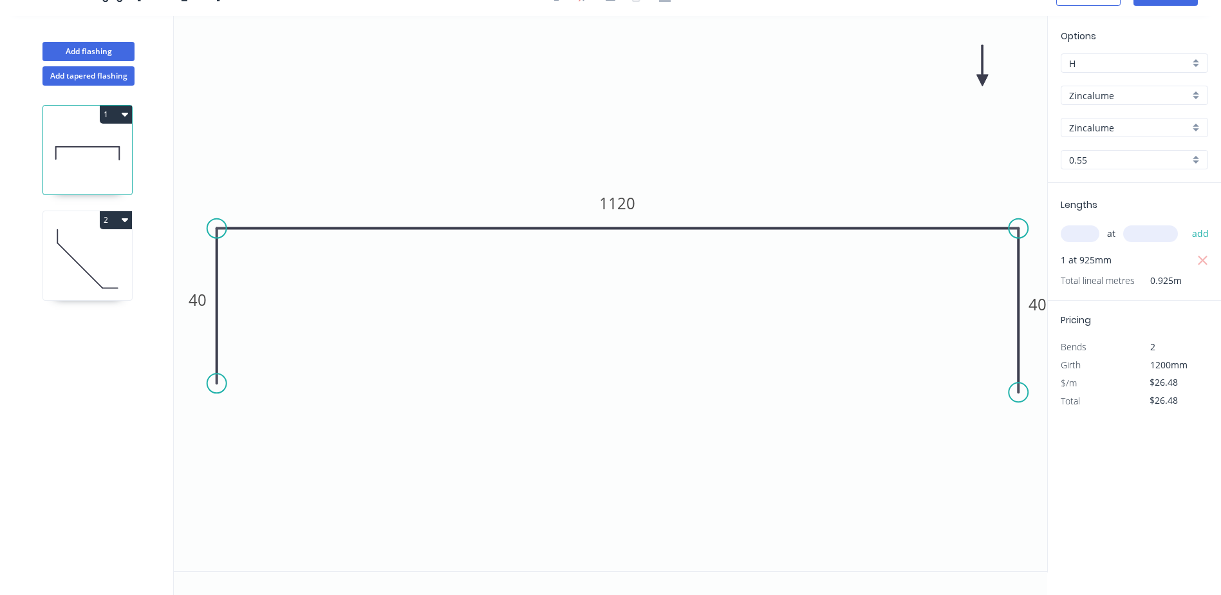
drag, startPoint x: 1183, startPoint y: 383, endPoint x: 1120, endPoint y: 383, distance: 63.1
click at [1120, 383] on div "$/m $26.48" at bounding box center [1134, 383] width 167 height 18
click at [1182, 396] on input "$26.48" at bounding box center [1171, 400] width 44 height 18
drag, startPoint x: 1188, startPoint y: 400, endPoint x: 1134, endPoint y: 401, distance: 54.1
click at [1120, 401] on div "Total $26.48" at bounding box center [1134, 401] width 167 height 18
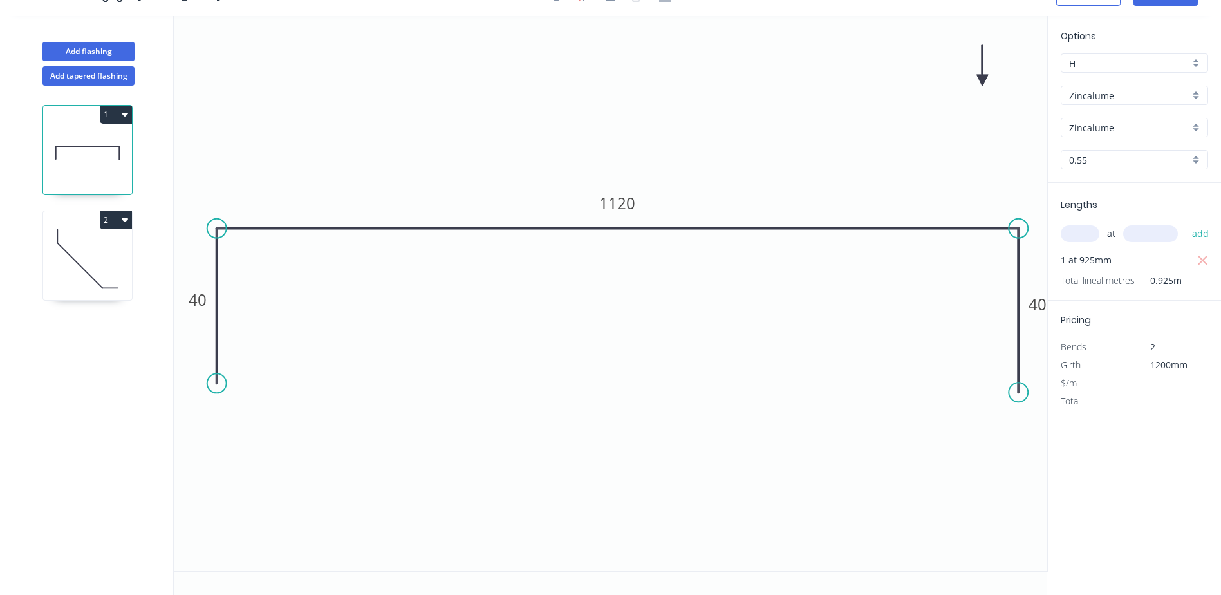
click at [1171, 425] on div "Options H H Zincalume Zincalume Zincalume Zincalume 0.55 0.55 Lengths at add 1 …" at bounding box center [1134, 294] width 174 height 556
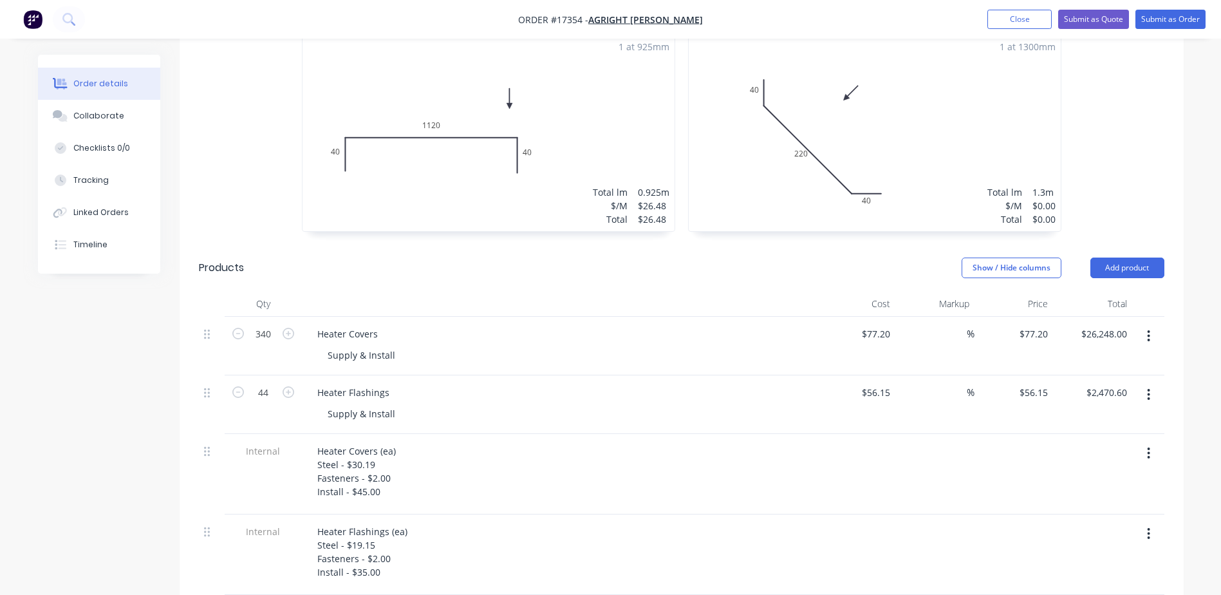
scroll to position [515, 0]
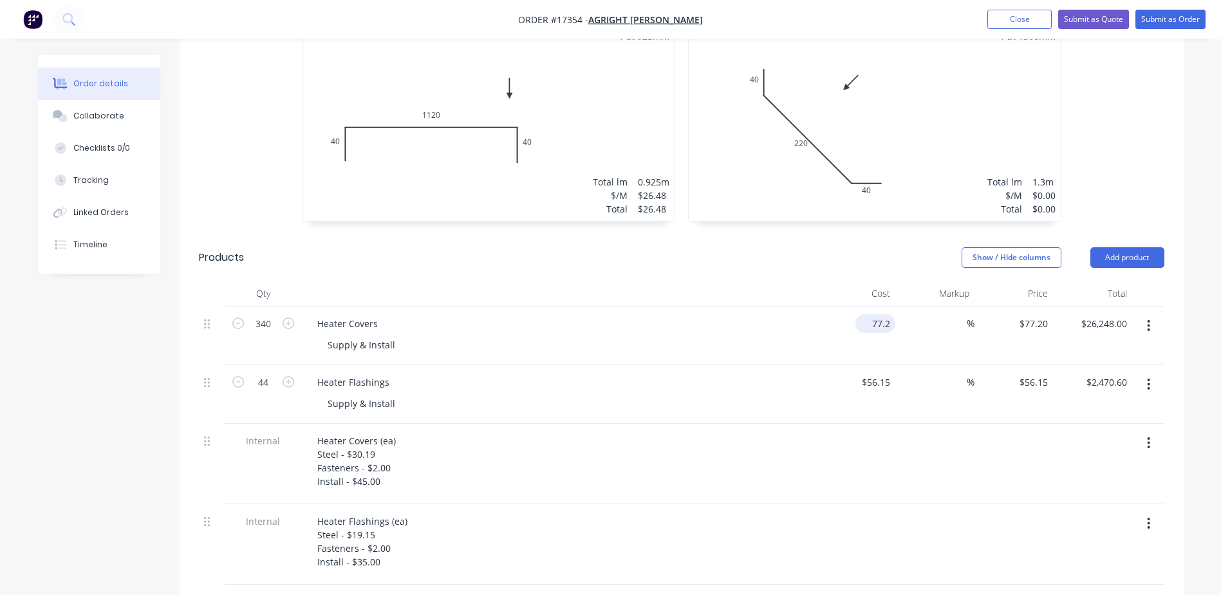
click at [887, 314] on input "77.2" at bounding box center [877, 323] width 35 height 19
type input "$78.50"
type input "$26,690.00"
click at [702, 335] on div "Supply & Install" at bounding box center [564, 344] width 494 height 19
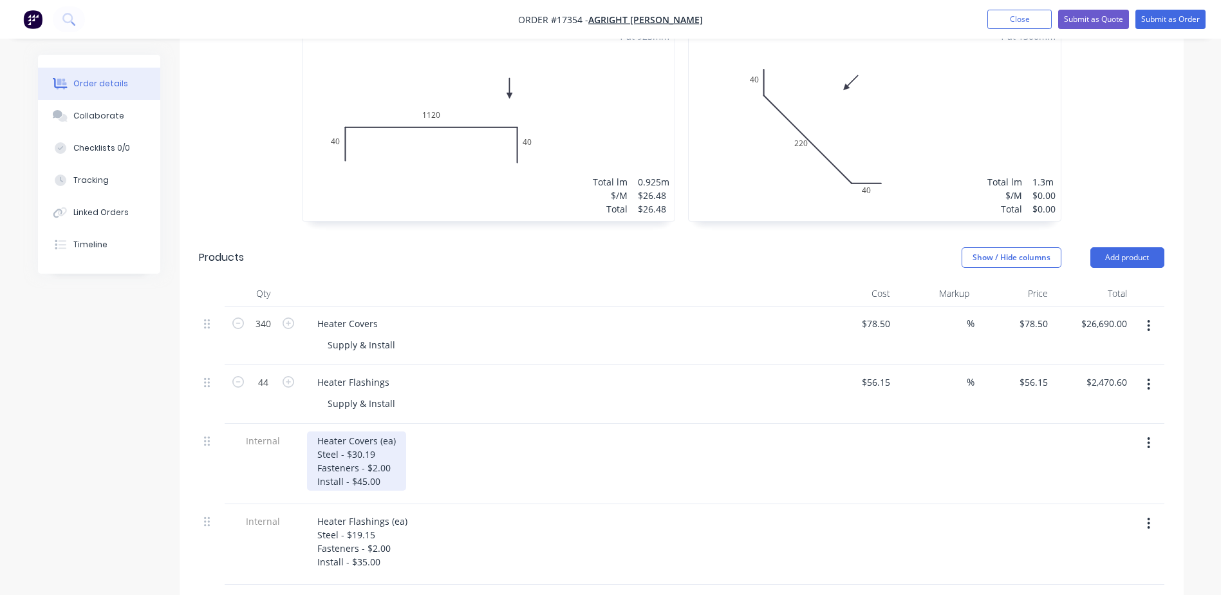
click at [381, 440] on div "Heater Covers (ea) Steel - $30.19 Fasteners - $2.00 Install - $45.00" at bounding box center [356, 460] width 99 height 59
click at [330, 450] on div "Heater Covers (ea) Steel - $30.19 N7TF Fasteners - $2.00 Install - $45.00" at bounding box center [356, 467] width 99 height 73
click at [346, 451] on div "Heater Covers (ea) Steel - $30.19 N&TF Fasteners - $2.00 Install - $45.00" at bounding box center [356, 467] width 99 height 73
click at [392, 477] on div "Heater Covers (ea) Steel - $30.19 N&TF - $5.00 Fasteners - $2.00 Install - $45.…" at bounding box center [356, 467] width 99 height 73
drag, startPoint x: 351, startPoint y: 435, endPoint x: 377, endPoint y: 435, distance: 25.7
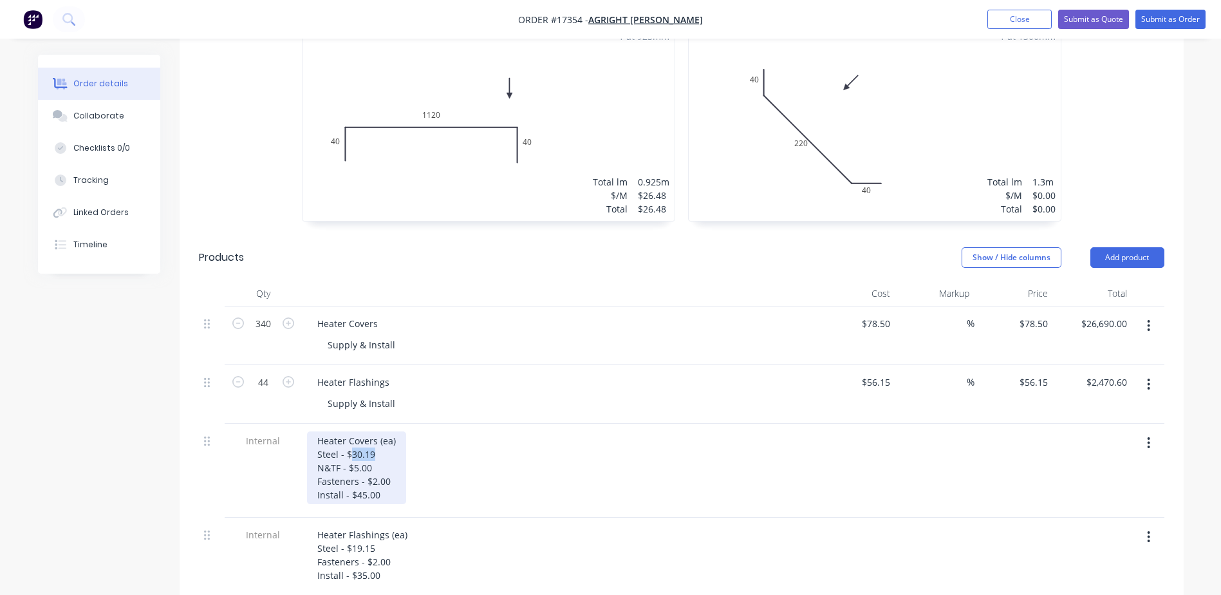
click at [377, 435] on div "Heater Covers (ea) Steel - $30.19 N&TF - $5.00 Fasteners - $2.00 Install - $45.…" at bounding box center [356, 467] width 99 height 73
click at [375, 434] on div "Heater Covers (ea) Steel - $30.19 N&TF - $5.00 Fasteners - $2.00 Install - $45.…" at bounding box center [356, 467] width 99 height 73
click at [442, 446] on div "Heater Covers (ea) Steel - $26.50 N&TF - $5.00 Fasteners - $2.00 Install - $45.…" at bounding box center [559, 467] width 505 height 73
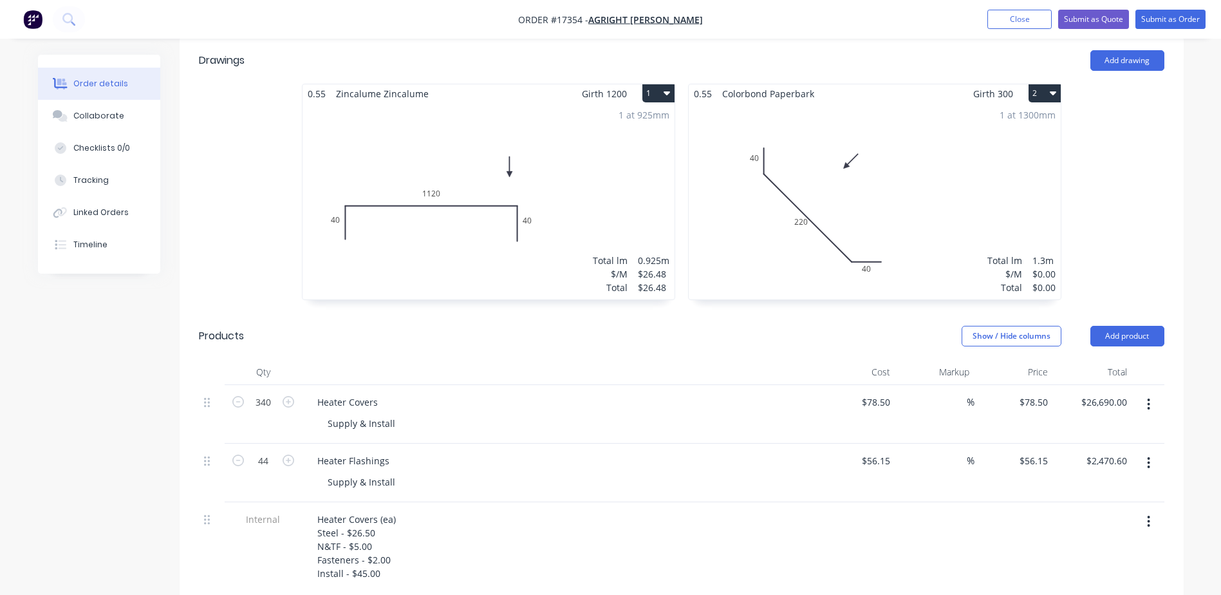
scroll to position [451, 0]
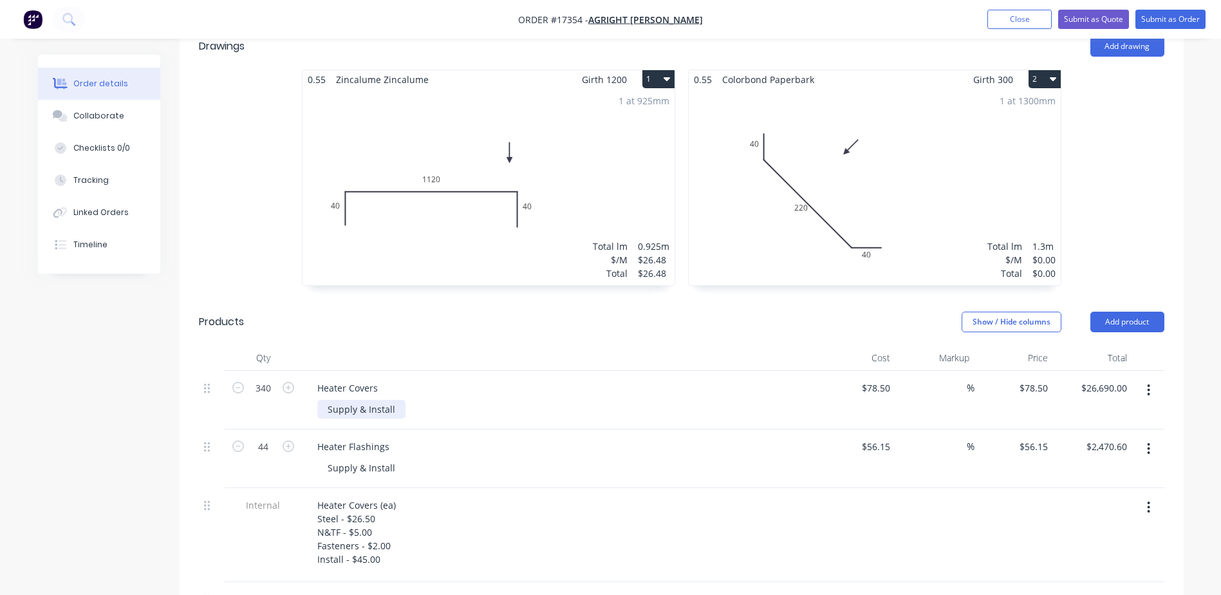
click at [398, 400] on div "Supply & Install" at bounding box center [361, 409] width 88 height 19
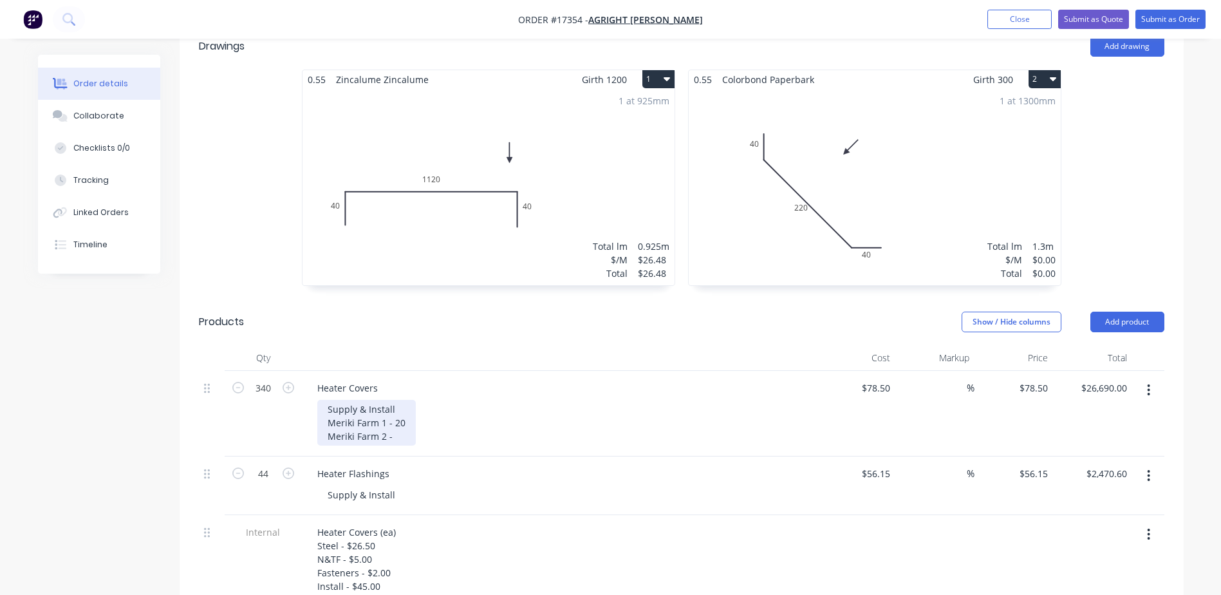
click at [404, 405] on div "Supply & Install Meriki Farm 1 - 20 Meriki Farm 2 -" at bounding box center [366, 423] width 98 height 46
click at [400, 413] on div "Supply & Install Meriki Farm 1 - 100 Meriki Farm 2 -" at bounding box center [369, 423] width 104 height 46
click at [414, 464] on div "Heater Flashings" at bounding box center [559, 473] width 505 height 19
click at [413, 418] on div "Supply & Install Meriki Farm 1 - 100 Meriki Farm 2 - 100" at bounding box center [387, 423] width 141 height 46
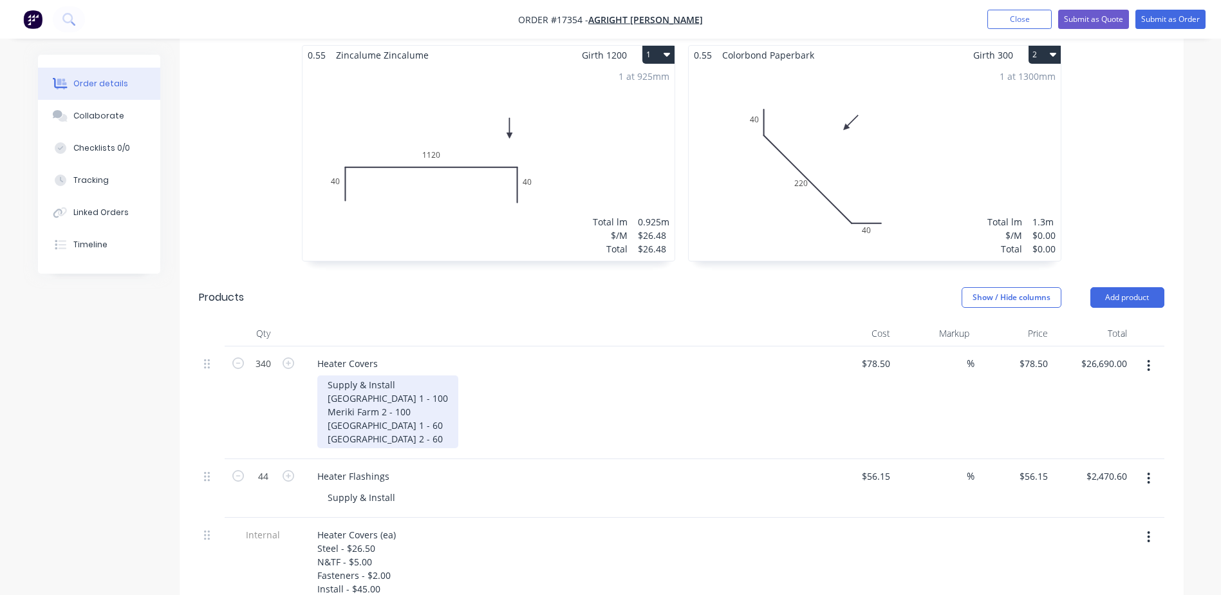
scroll to position [515, 0]
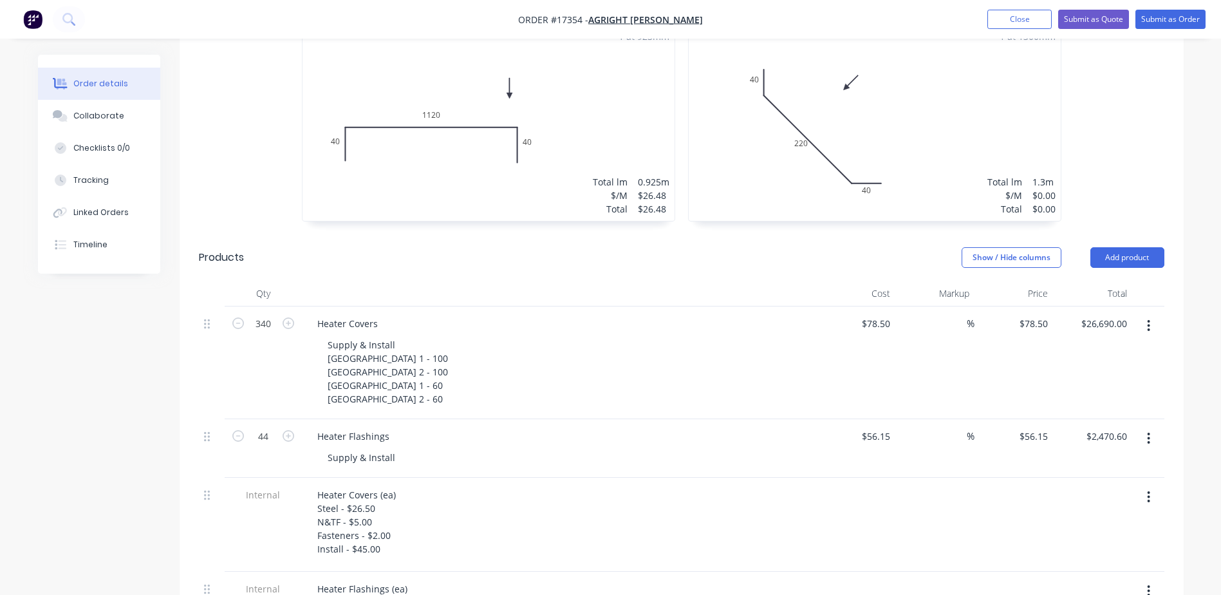
click at [402, 427] on div "Heater Flashings" at bounding box center [559, 436] width 505 height 19
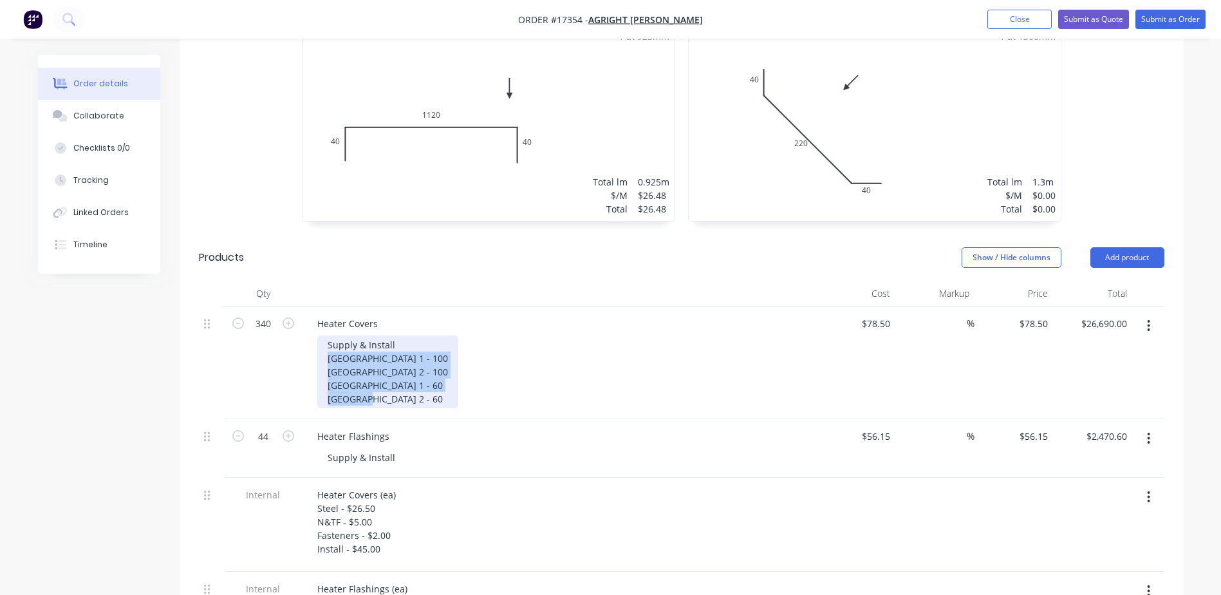
drag, startPoint x: 427, startPoint y: 381, endPoint x: 323, endPoint y: 337, distance: 112.7
click at [323, 337] on div "Supply & Install Meriki Farm 1 - 100 Meriki Farm 2 - 100 Springdale Farm 1 - 60…" at bounding box center [387, 371] width 141 height 73
copy div "Meriki Farm 1 - 100 Meriki Farm 2 - 100 Springdale Farm 1 - 60 Springdale Farm …"
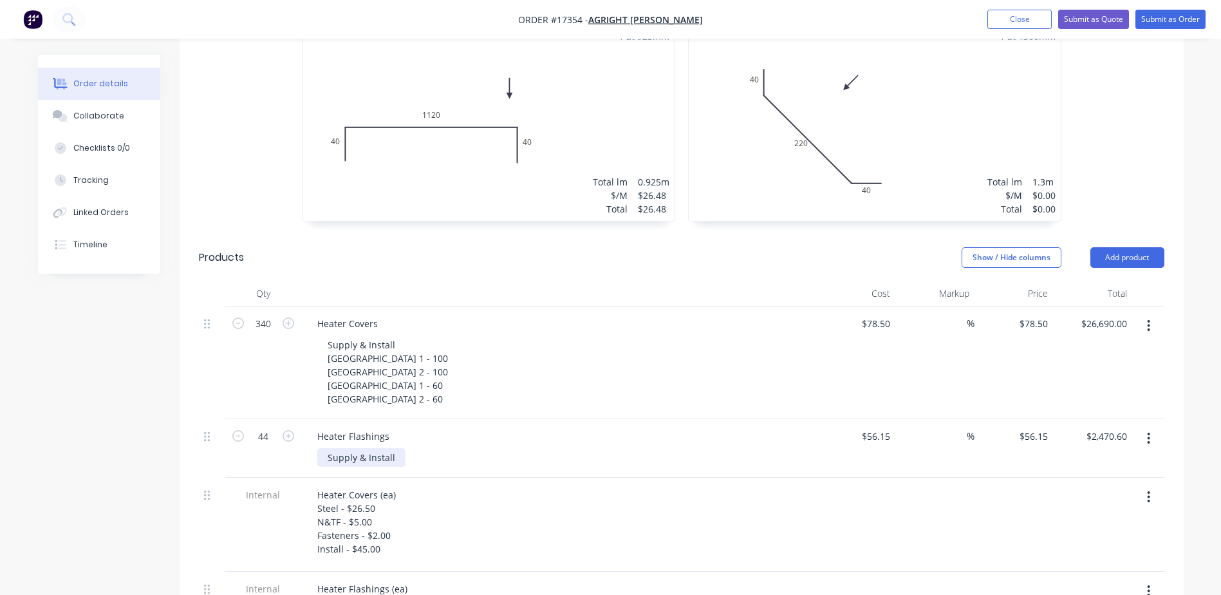
click at [400, 448] on div "Supply & Install" at bounding box center [361, 457] width 88 height 19
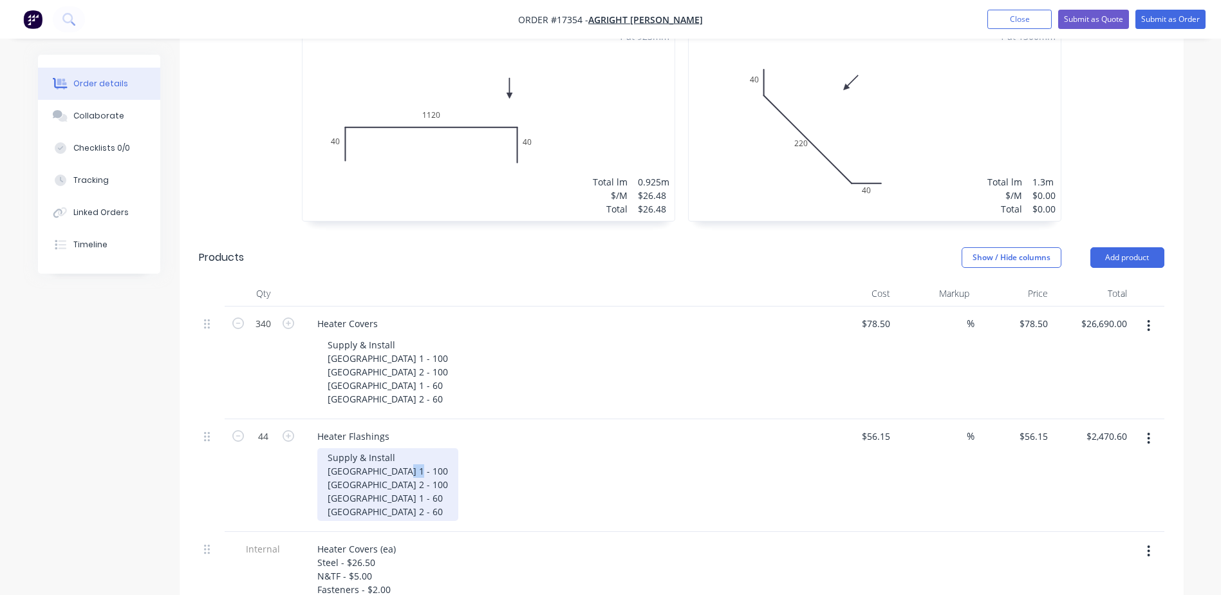
drag, startPoint x: 409, startPoint y: 453, endPoint x: 393, endPoint y: 452, distance: 16.1
click at [393, 452] on div "Supply & Install Meriki Farm 1 - 100 Meriki Farm 2 - 100 Springdale Farm 1 - 60…" at bounding box center [387, 484] width 141 height 73
drag, startPoint x: 410, startPoint y: 466, endPoint x: 392, endPoint y: 467, distance: 18.1
click at [392, 467] on div "Supply & Install Meriki Farm 1 - 20 Meriki Farm 2 - 100 Springdale Farm 1 - 60 …" at bounding box center [387, 484] width 141 height 73
drag, startPoint x: 423, startPoint y: 483, endPoint x: 411, endPoint y: 483, distance: 12.9
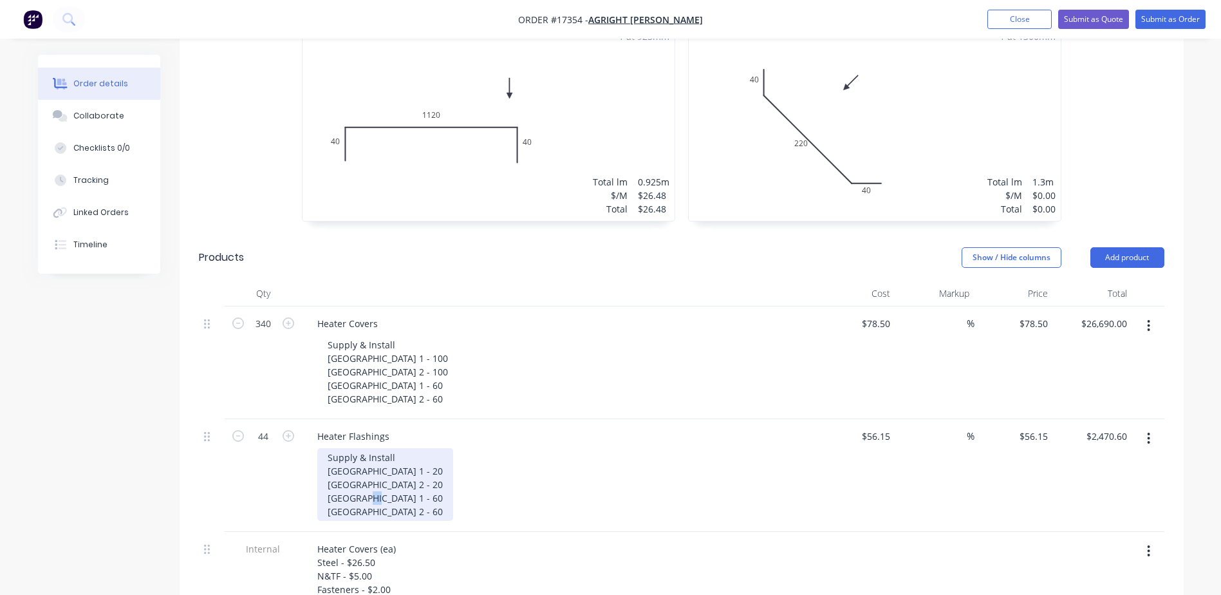
click at [411, 483] on div "Supply & Install Meriki Farm 1 - 20 Meriki Farm 2 - 20 Springdale Farm 1 - 60 S…" at bounding box center [385, 484] width 136 height 73
drag, startPoint x: 426, startPoint y: 492, endPoint x: 413, endPoint y: 494, distance: 13.7
click at [413, 494] on div "Supply & Install Meriki Farm 1 - 20 Meriki Farm 2 - 20 Springdale Farm 1 - 12 S…" at bounding box center [385, 484] width 136 height 73
click at [485, 481] on div "Supply & Install Meriki Farm 1 - 20 Meriki Farm 2 - 20 Springdale Farm 1 - 12 S…" at bounding box center [564, 484] width 494 height 73
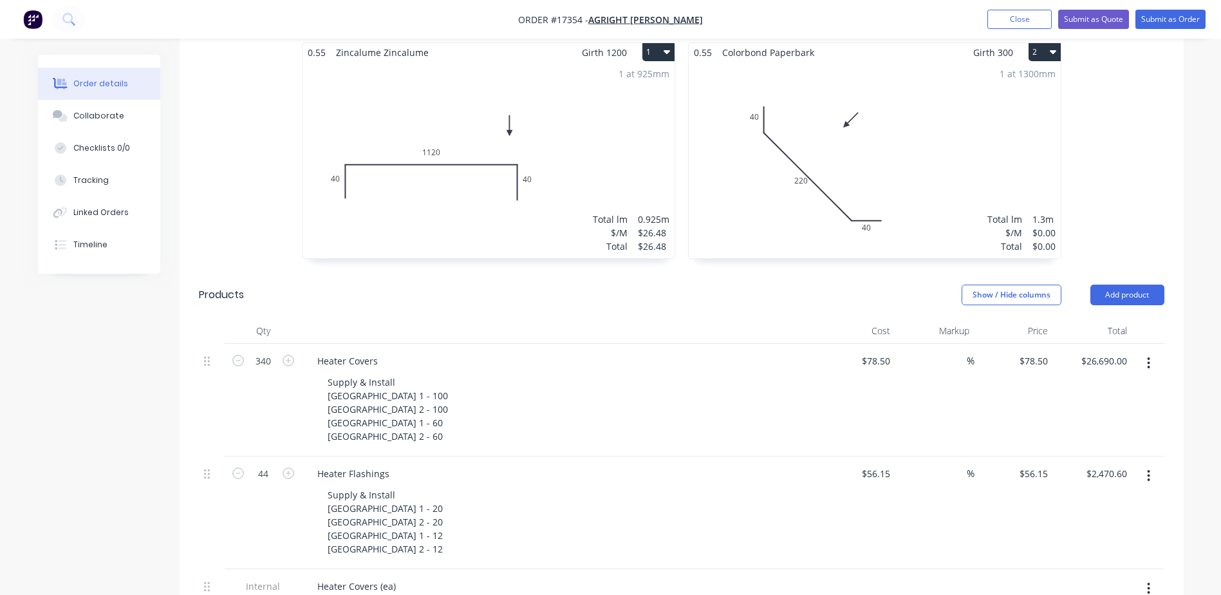
scroll to position [451, 0]
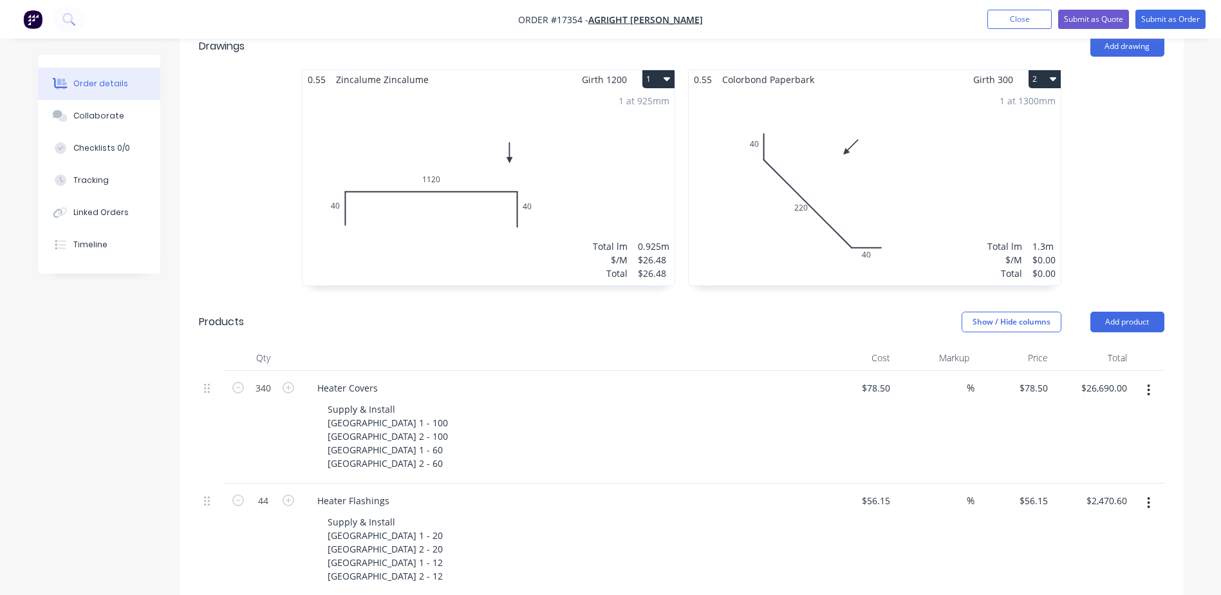
click at [642, 266] on div "$26.48" at bounding box center [654, 273] width 32 height 14
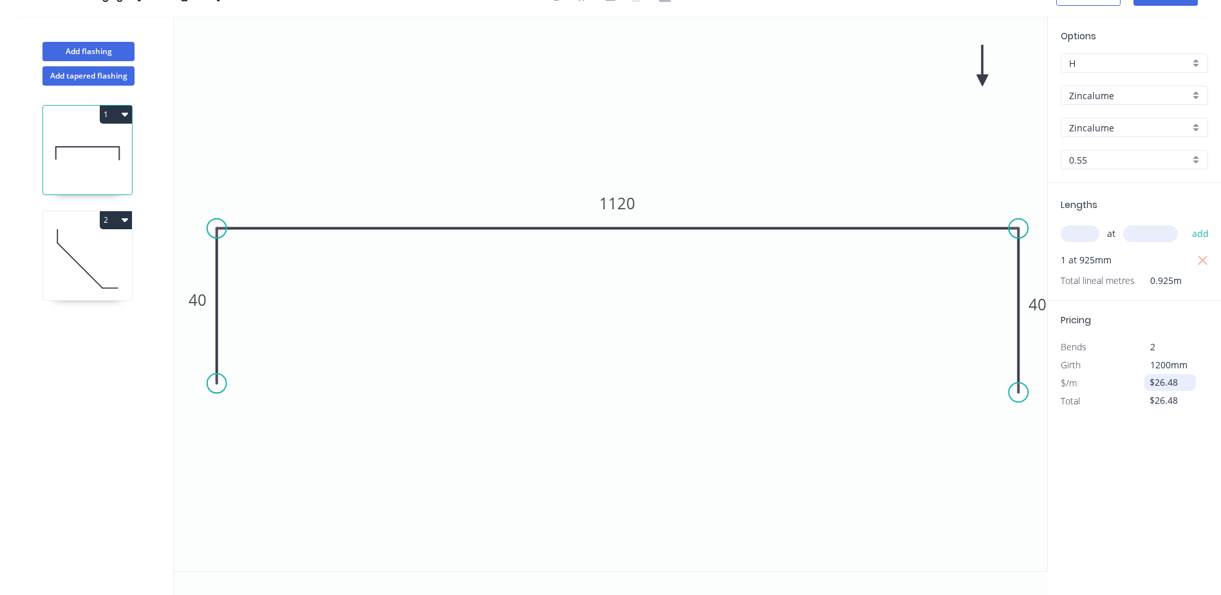
click at [1165, 386] on input "$26.48" at bounding box center [1171, 382] width 44 height 18
drag, startPoint x: 1178, startPoint y: 384, endPoint x: 1082, endPoint y: 383, distance: 95.9
click at [1082, 383] on div "$/m $26.48" at bounding box center [1134, 383] width 167 height 18
type input "$0.00"
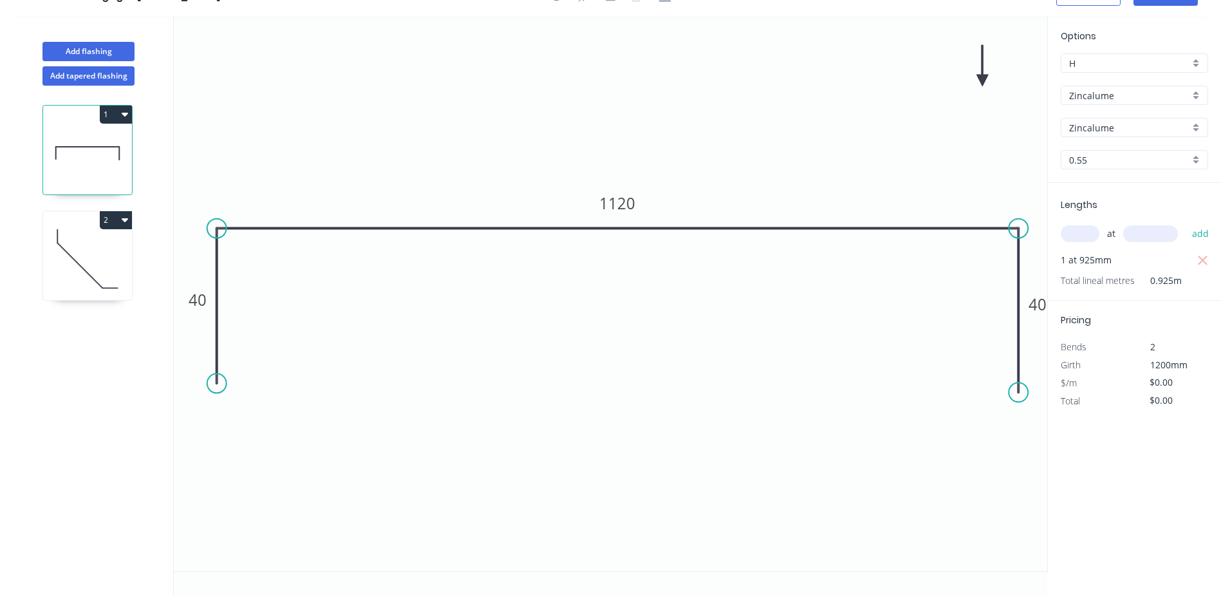
click at [1122, 425] on div "Options H H Zincalume Zincalume Zincalume Zincalume 0.55 0.55 Lengths at add 1 …" at bounding box center [1134, 294] width 174 height 556
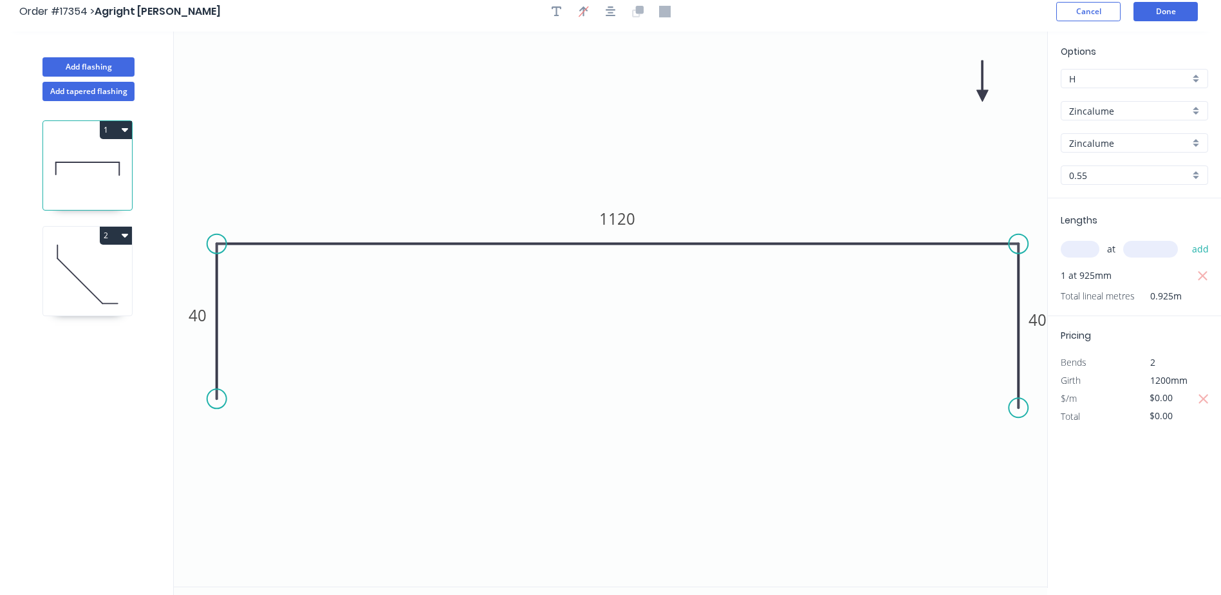
scroll to position [0, 0]
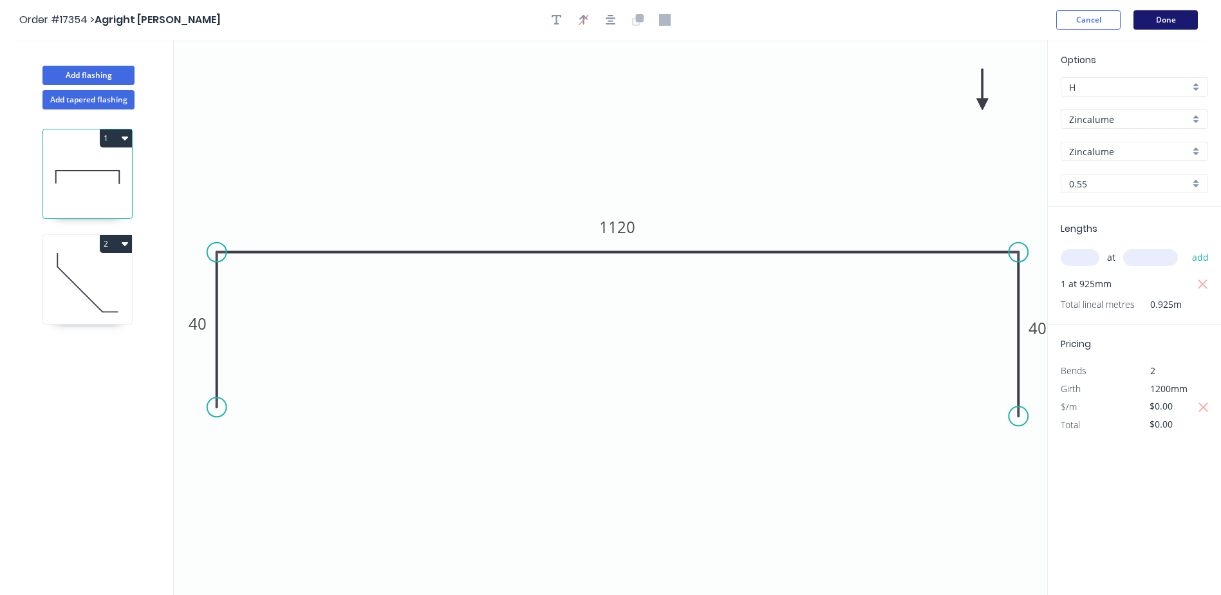
click at [1179, 19] on button "Done" at bounding box center [1165, 19] width 64 height 19
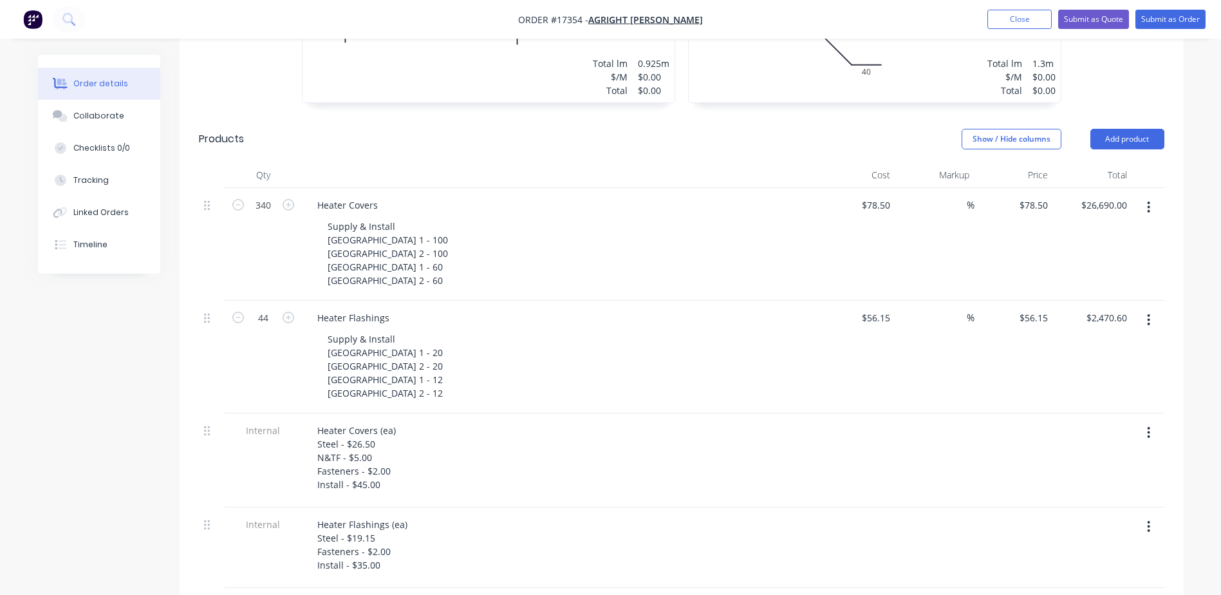
scroll to position [463, 0]
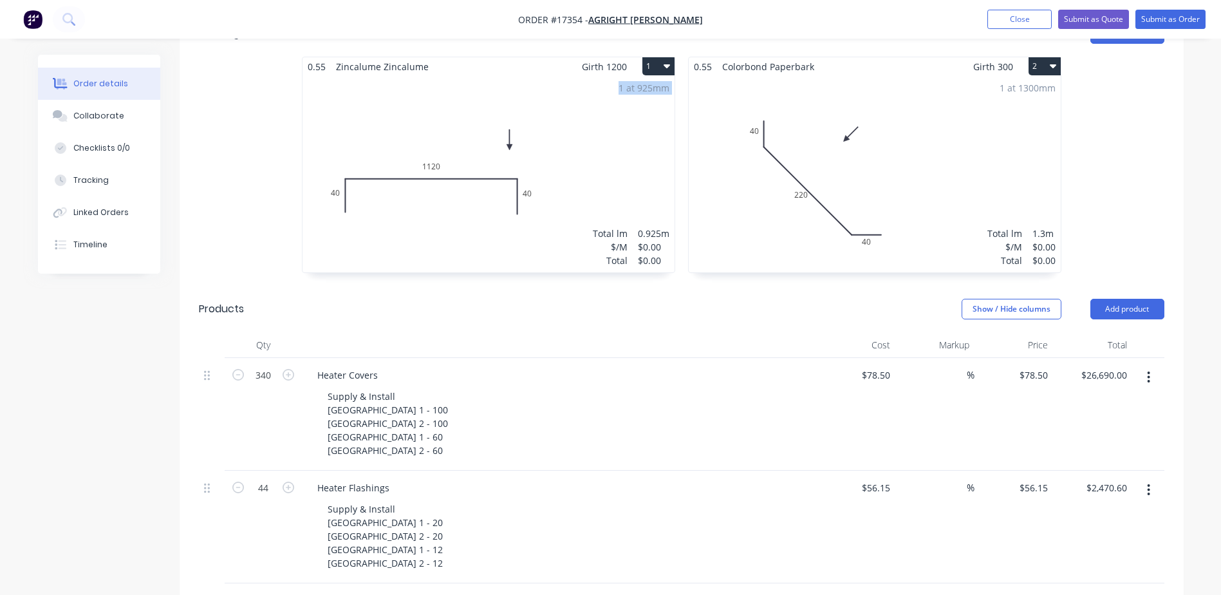
click at [411, 106] on div "1 at 925mm Total lm $/M Total 0.925m $0.00 $0.00" at bounding box center [488, 174] width 372 height 196
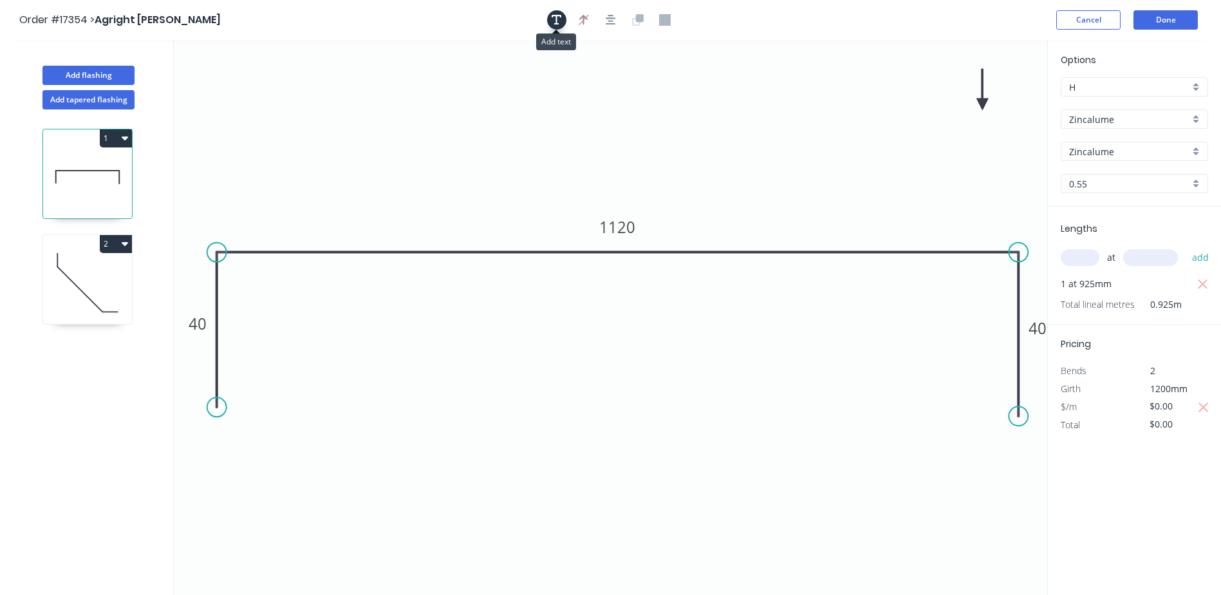
click at [563, 22] on button "button" at bounding box center [556, 19] width 19 height 19
click at [210, 88] on textarea at bounding box center [257, 91] width 104 height 48
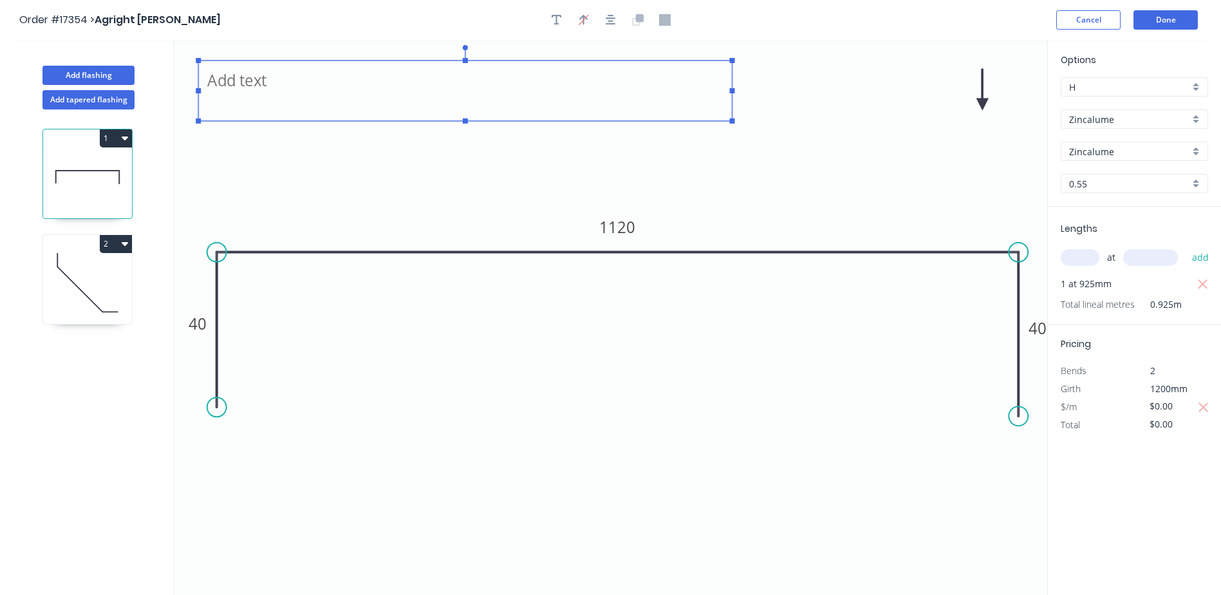
drag, startPoint x: 317, startPoint y: 91, endPoint x: 734, endPoint y: 125, distance: 417.8
click at [734, 125] on icon "40 1120 40" at bounding box center [610, 317] width 873 height 555
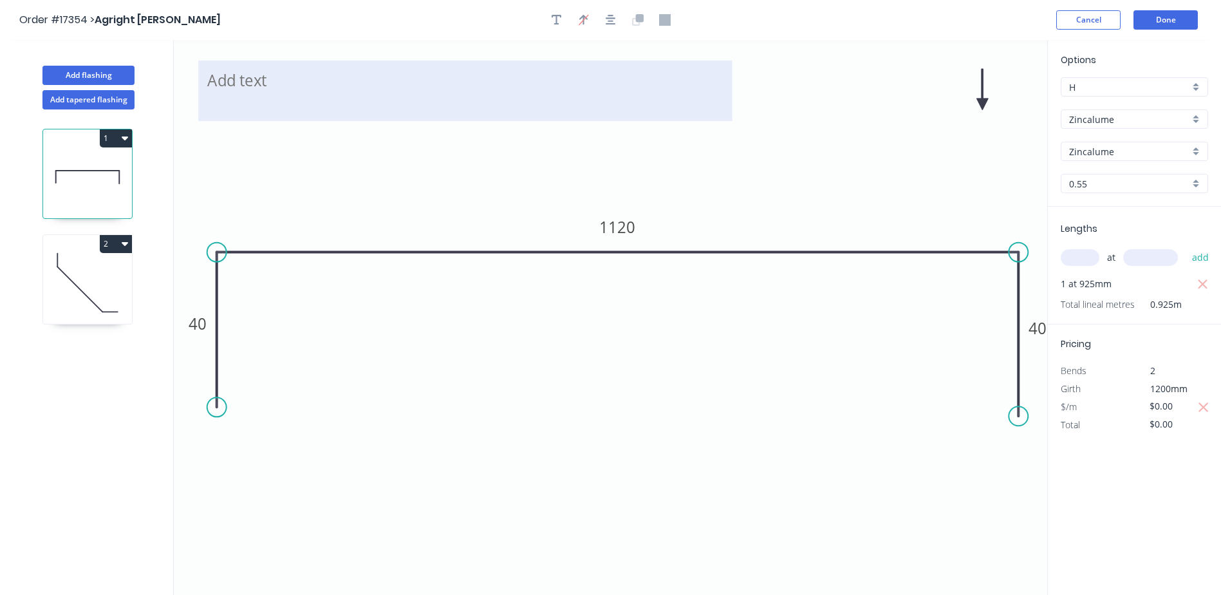
click at [428, 95] on textarea at bounding box center [465, 91] width 521 height 48
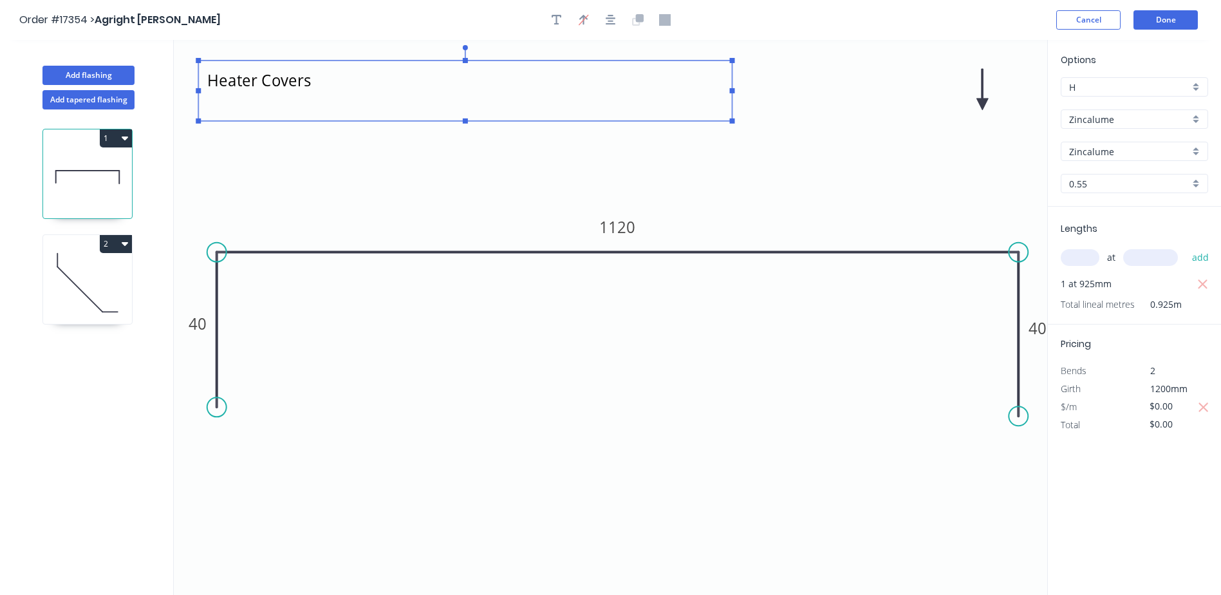
click at [896, 165] on icon "Heater Covers 40 1120 40" at bounding box center [610, 317] width 873 height 555
type textarea "Heater Covers"
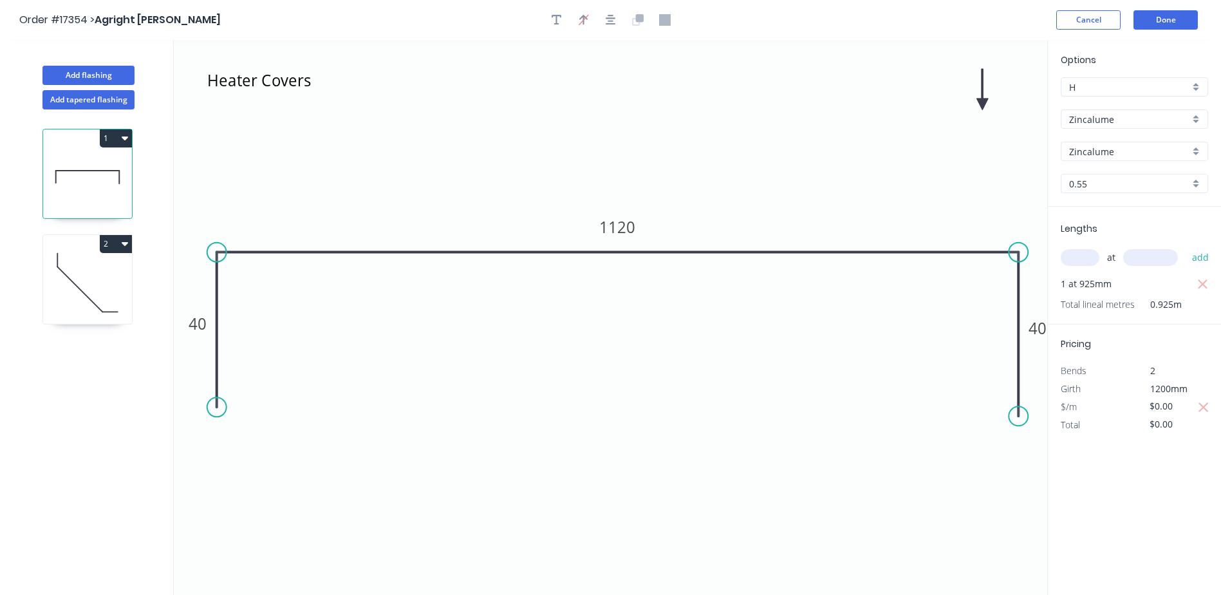
click at [102, 269] on icon at bounding box center [87, 282] width 89 height 82
type input "Colorbond"
type input "Paperbark"
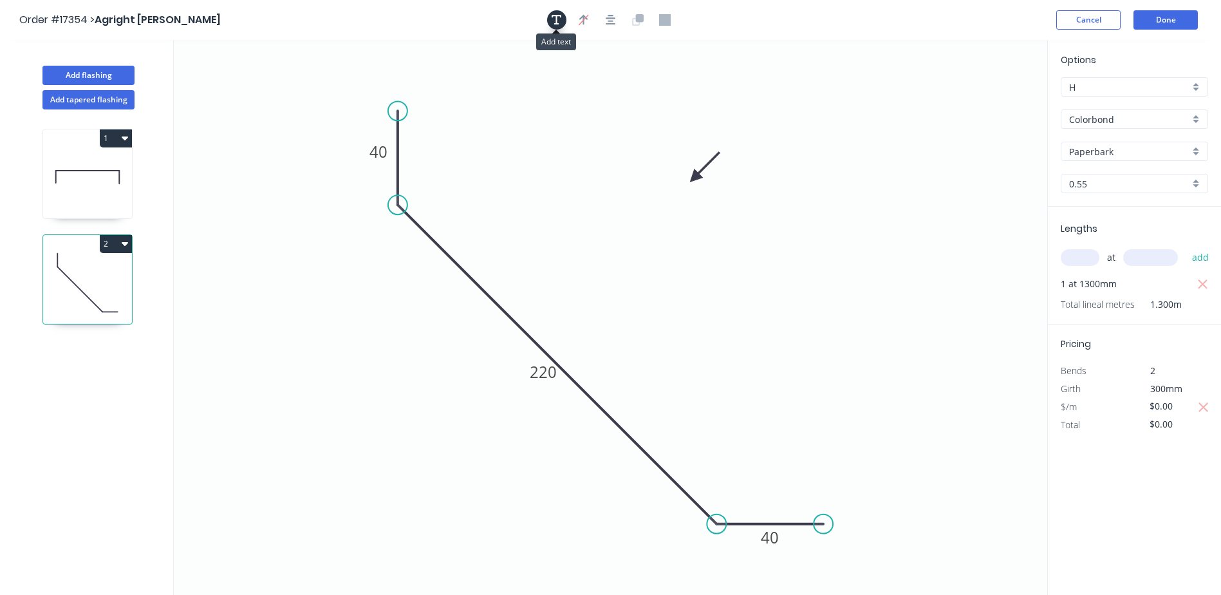
click at [559, 17] on icon "button" at bounding box center [557, 20] width 10 height 12
click at [227, 82] on textarea at bounding box center [257, 91] width 104 height 48
drag, startPoint x: 278, startPoint y: 118, endPoint x: 612, endPoint y: 110, distance: 334.1
click at [612, 111] on rect at bounding box center [590, 83] width 117 height 60
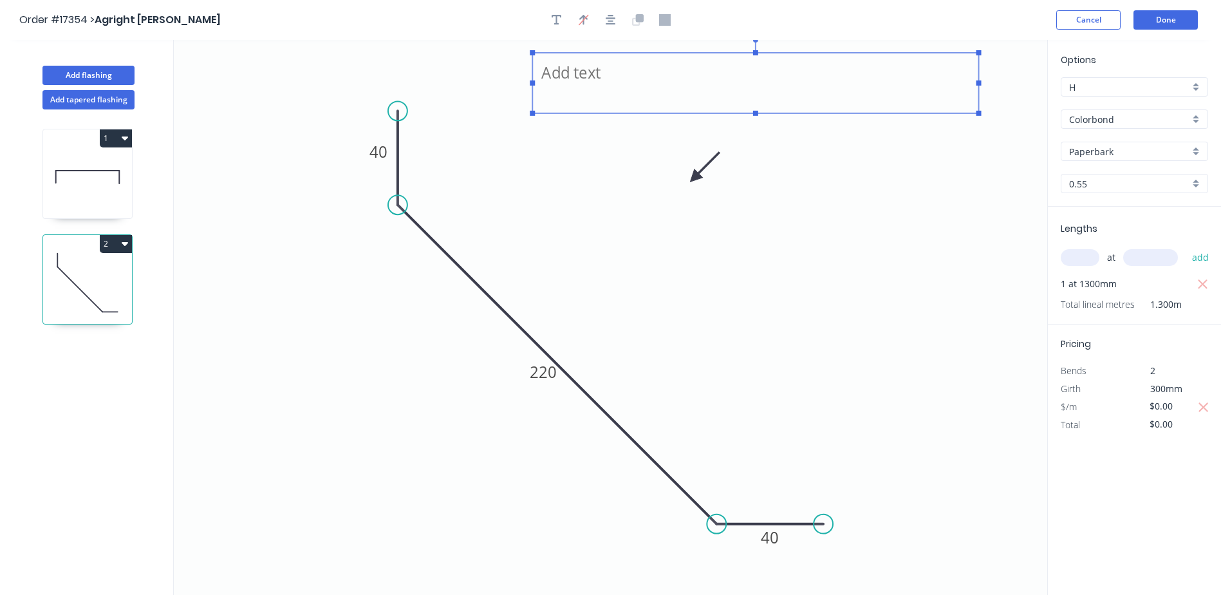
drag, startPoint x: 650, startPoint y: 84, endPoint x: 979, endPoint y: 88, distance: 328.9
click at [979, 88] on g at bounding box center [755, 76] width 451 height 79
click at [608, 76] on textarea at bounding box center [755, 83] width 433 height 48
drag, startPoint x: 884, startPoint y: 245, endPoint x: 896, endPoint y: 238, distance: 14.1
click at [885, 243] on icon "Heater Flashings 40 220 40" at bounding box center [610, 317] width 873 height 555
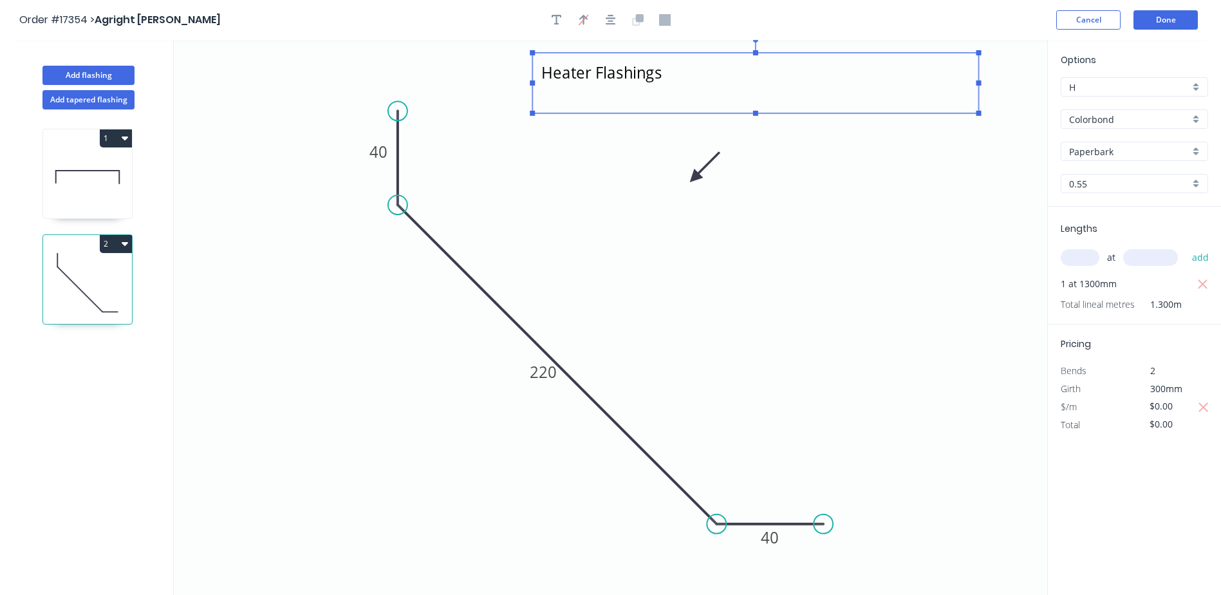
type textarea "Heater Flashings"
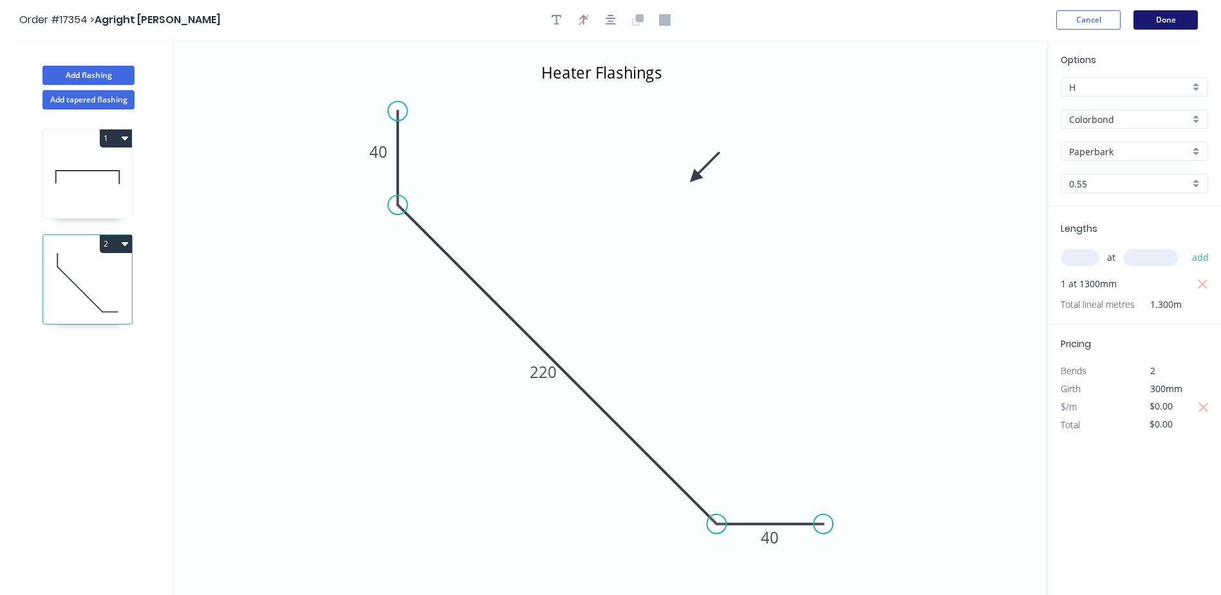
click at [1182, 18] on button "Done" at bounding box center [1165, 19] width 64 height 19
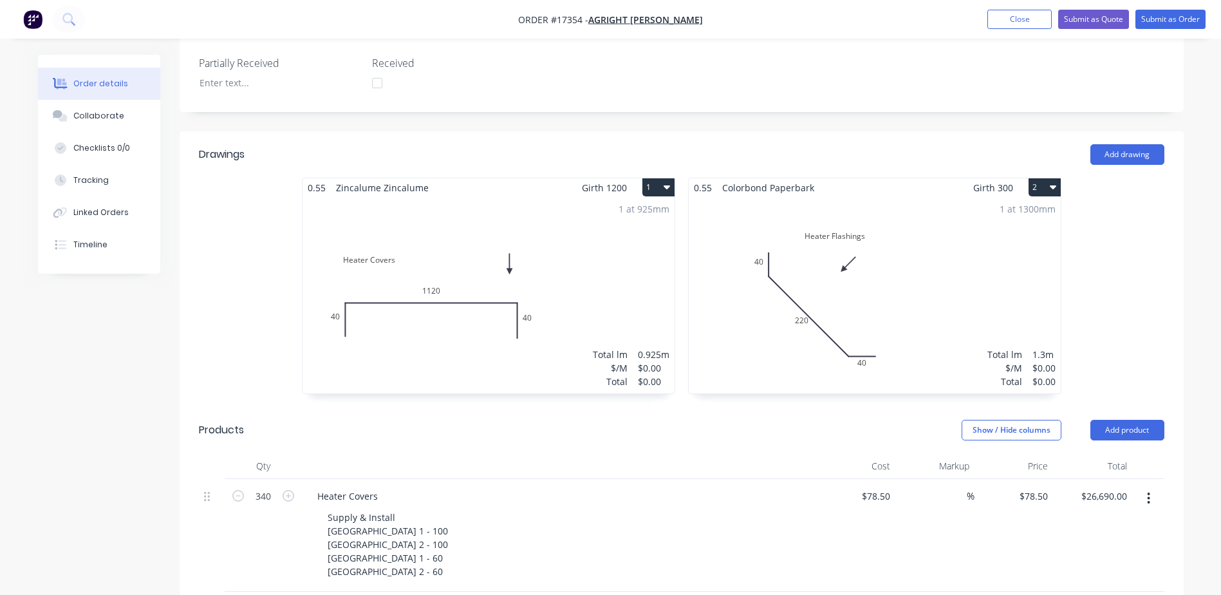
scroll to position [386, 0]
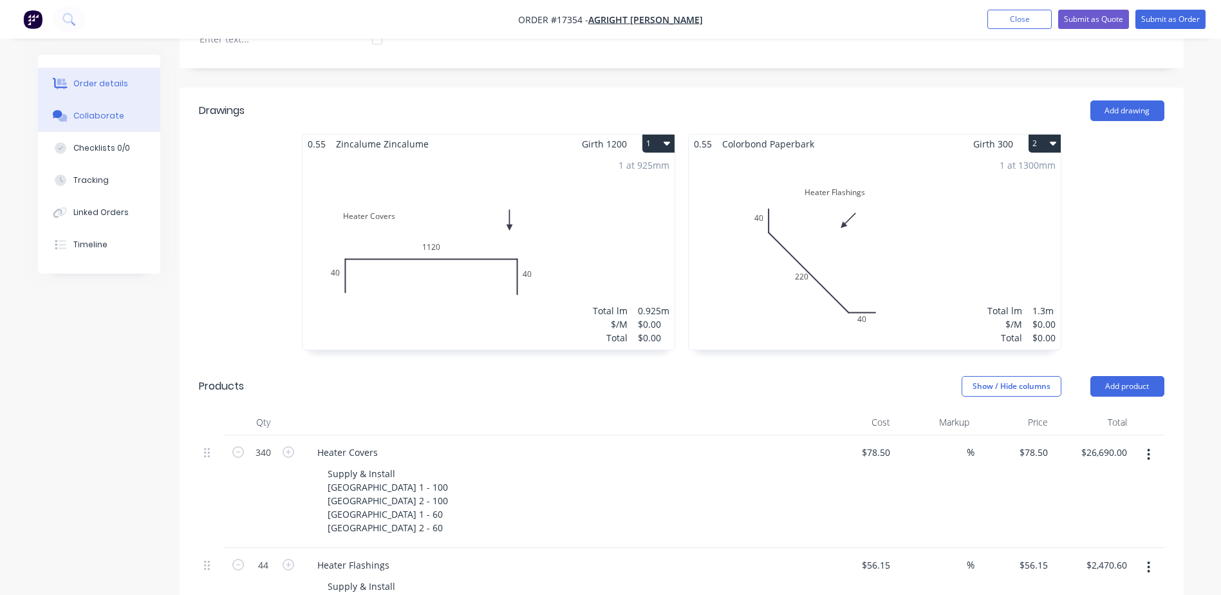
click at [93, 121] on div "Collaborate" at bounding box center [98, 116] width 51 height 12
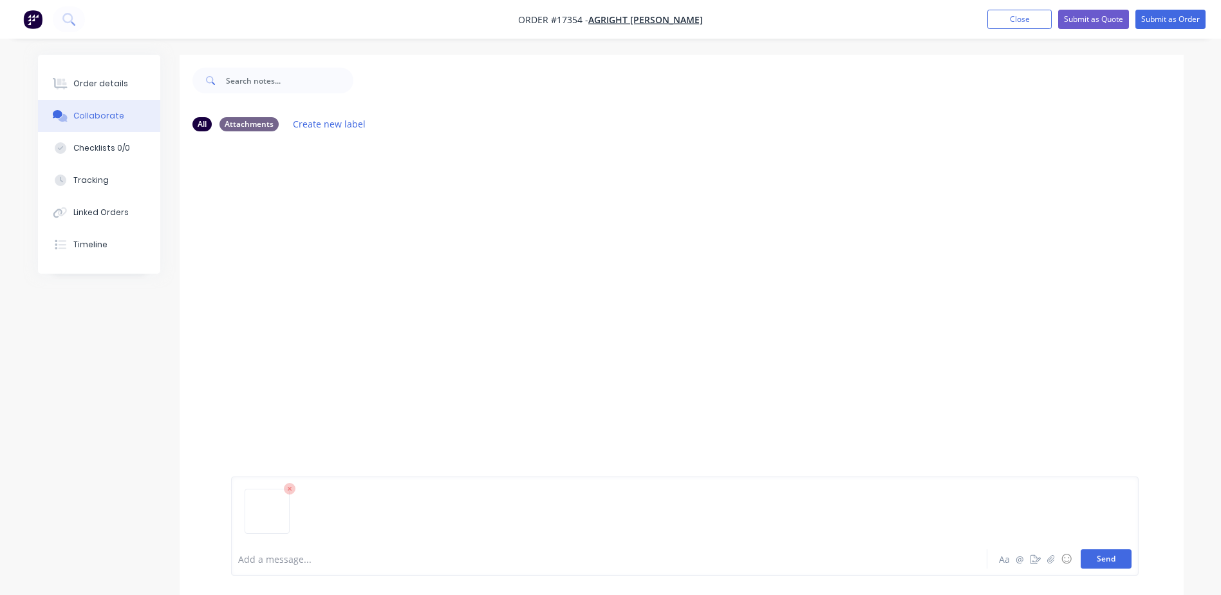
click at [1098, 567] on button "Send" at bounding box center [1106, 558] width 51 height 19
click at [1114, 556] on button "Send" at bounding box center [1106, 558] width 51 height 19
click at [1093, 552] on button "Send" at bounding box center [1106, 558] width 51 height 19
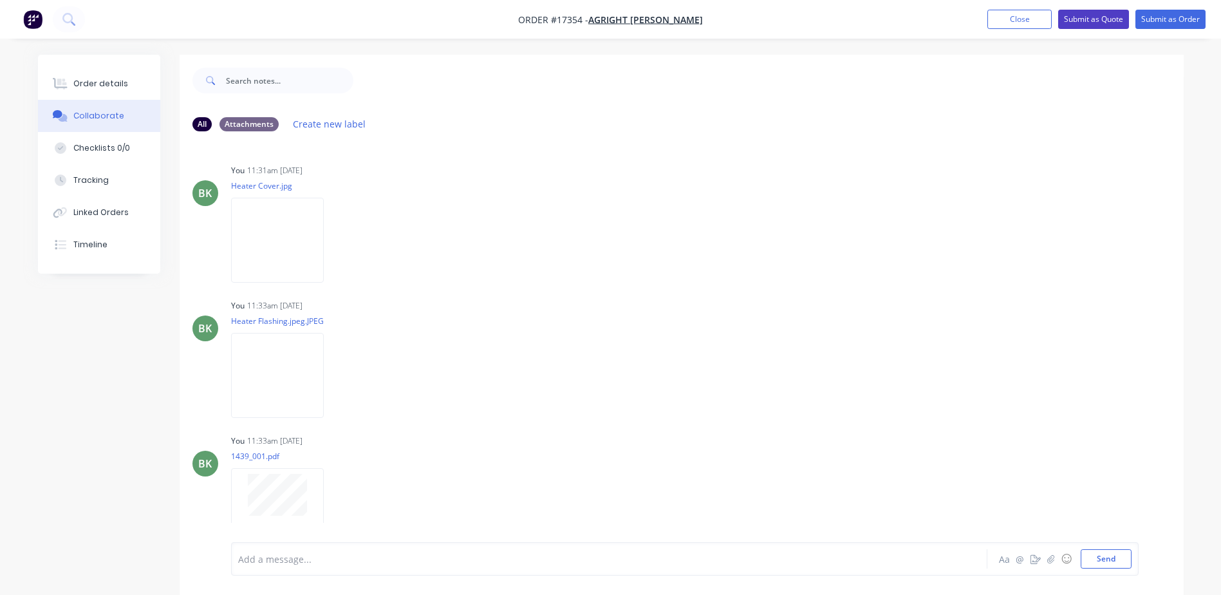
click at [1101, 21] on button "Submit as Quote" at bounding box center [1093, 19] width 71 height 19
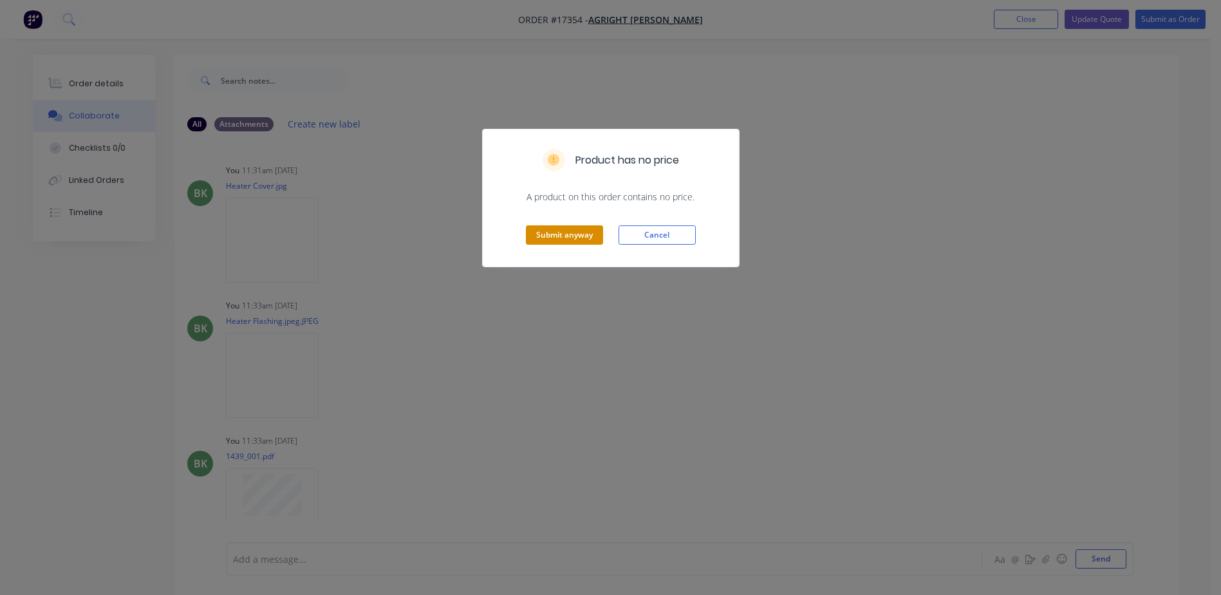
click at [577, 232] on button "Submit anyway" at bounding box center [564, 234] width 77 height 19
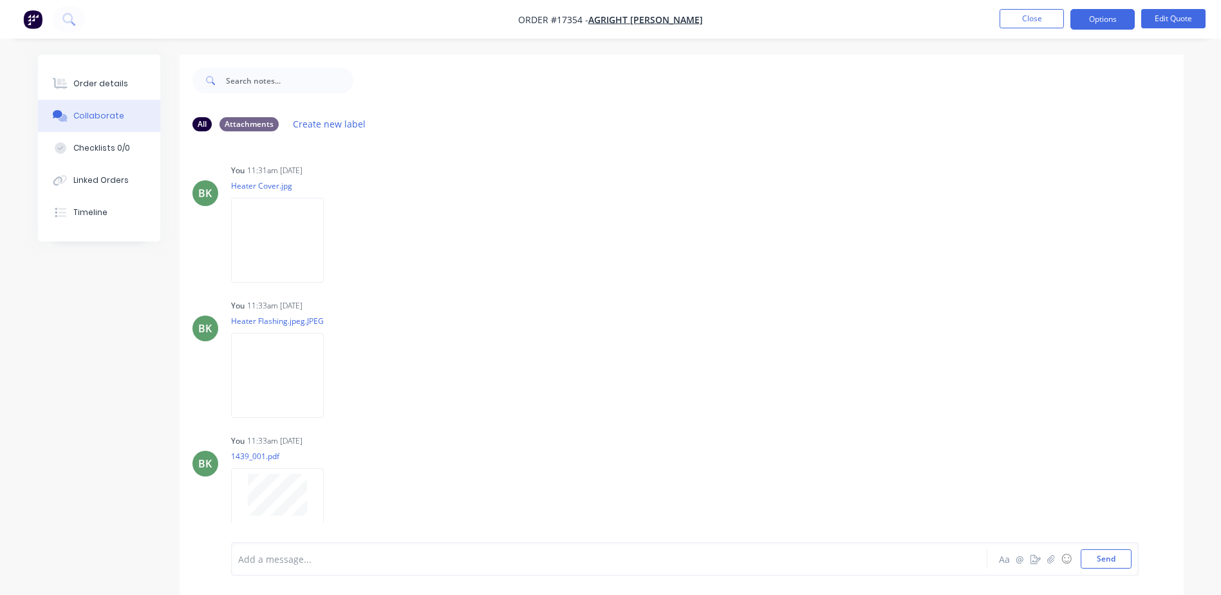
click at [1113, 31] on nav "Order #17354 - Agright Griffith Close Options Edit Quote" at bounding box center [610, 19] width 1221 height 39
click at [1110, 23] on button "Options" at bounding box center [1102, 19] width 64 height 21
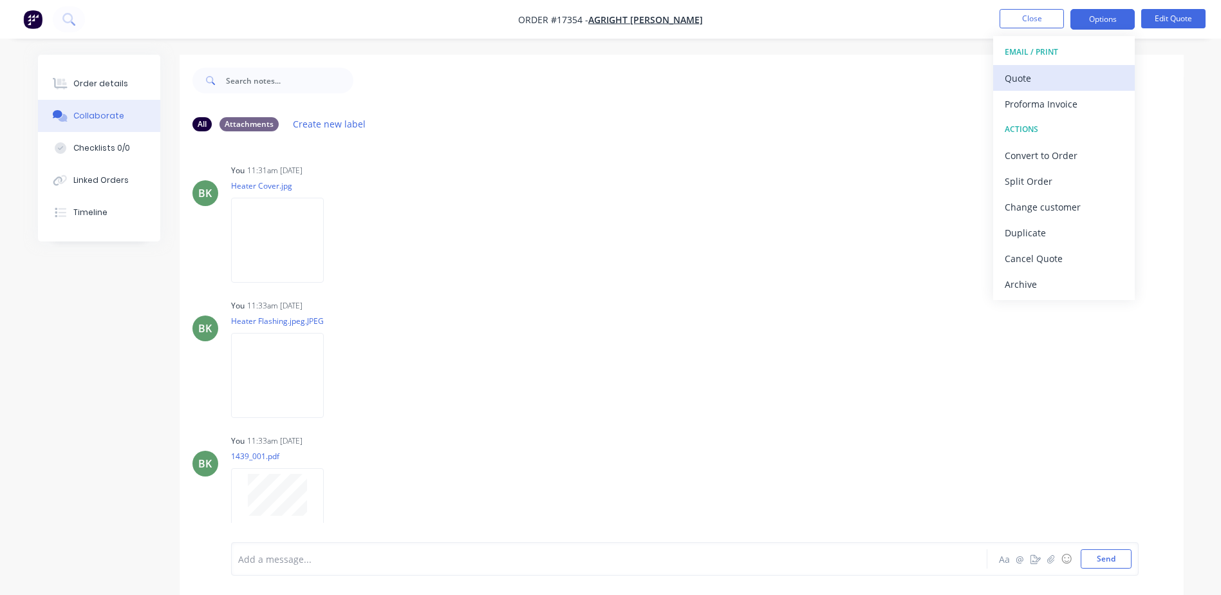
click at [1039, 81] on div "Quote" at bounding box center [1064, 78] width 118 height 19
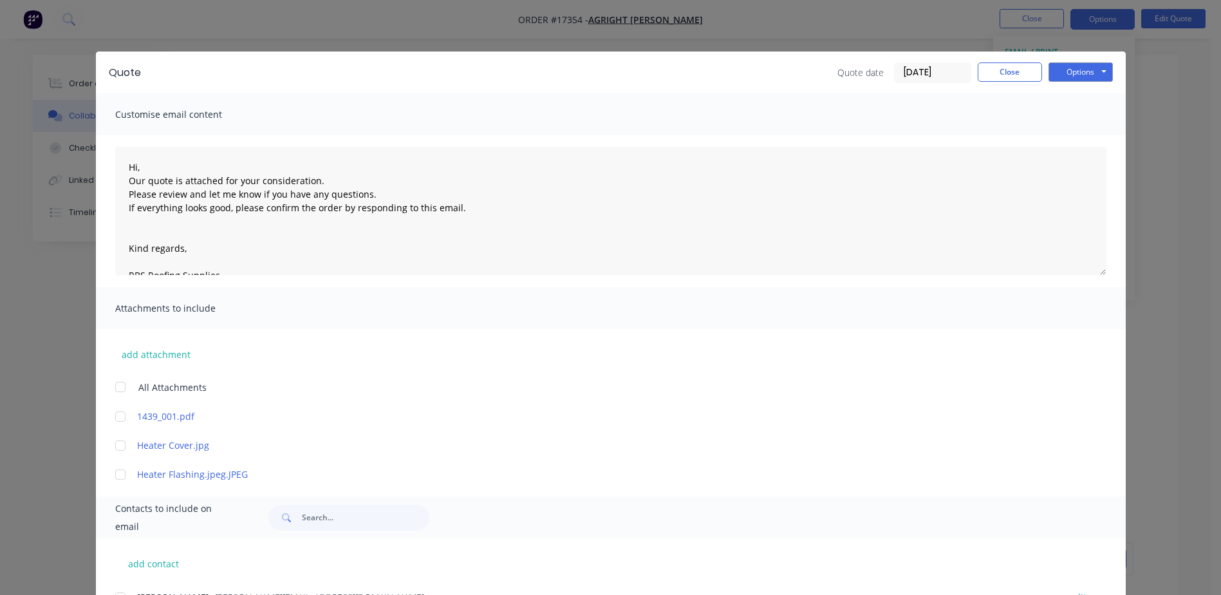
click at [111, 442] on div at bounding box center [120, 445] width 26 height 26
click at [116, 478] on div at bounding box center [120, 474] width 26 height 26
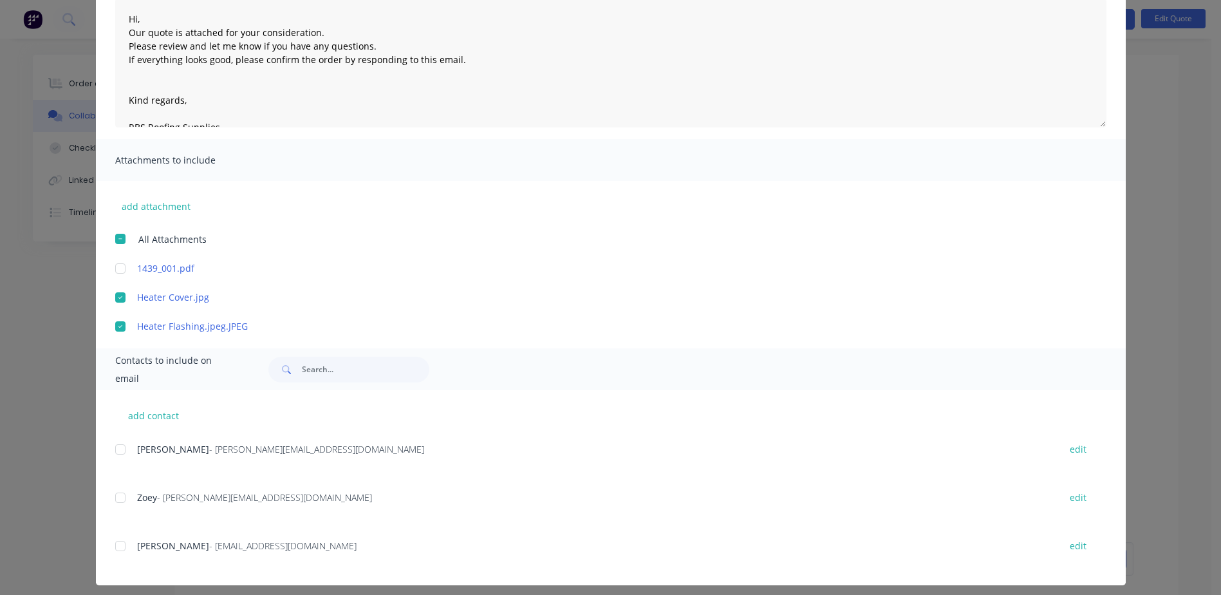
scroll to position [156, 0]
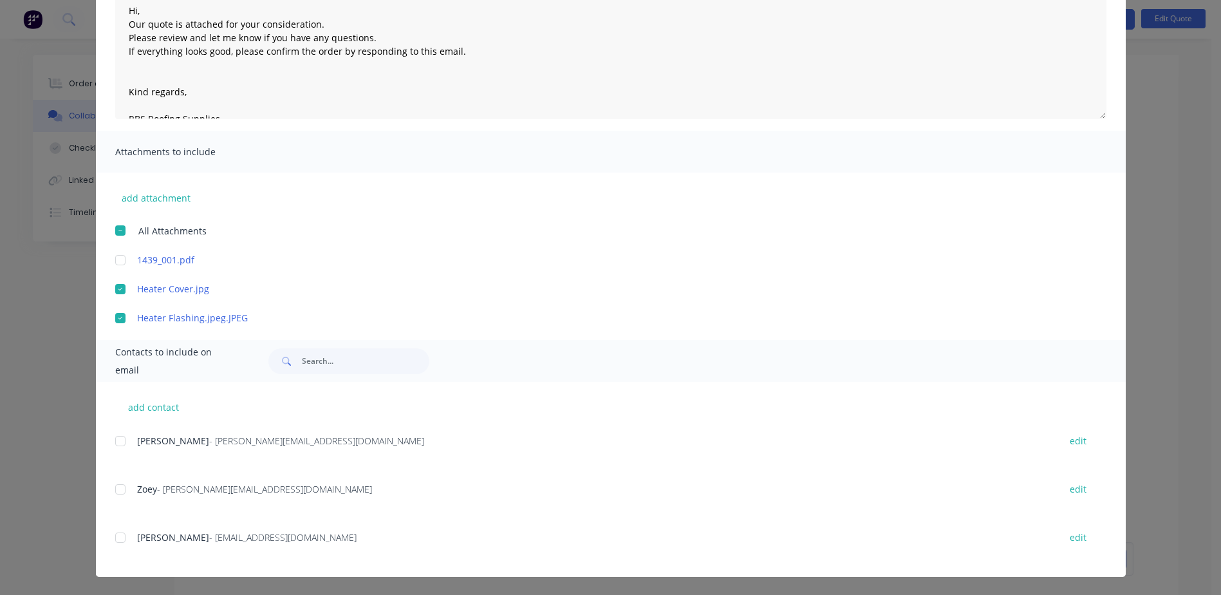
click at [124, 541] on div at bounding box center [120, 538] width 26 height 26
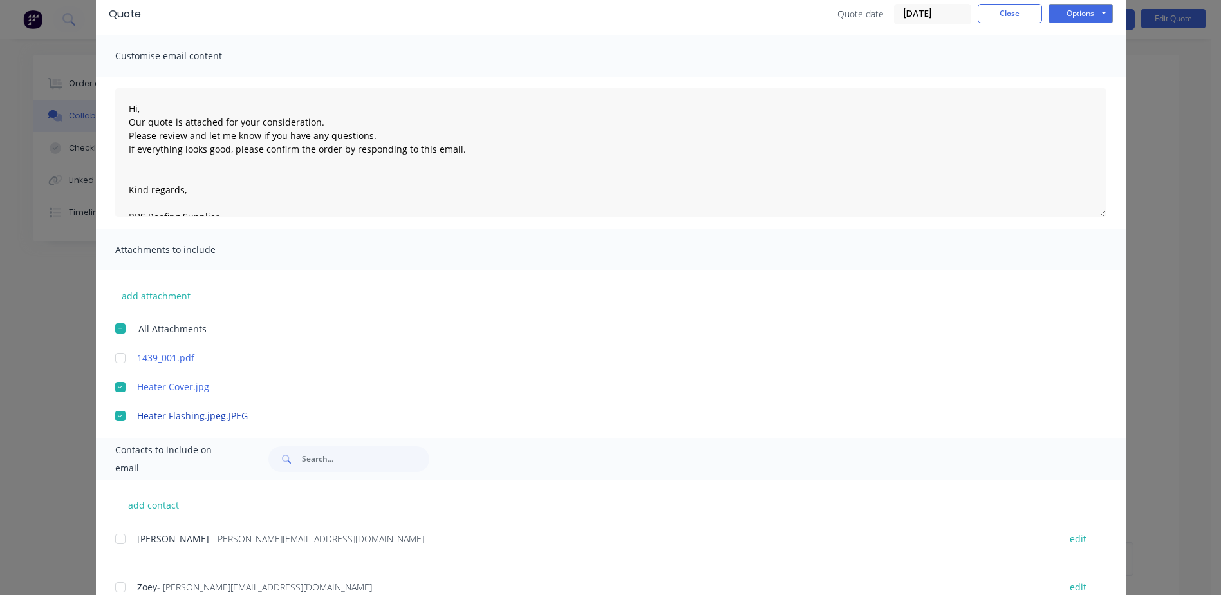
scroll to position [0, 0]
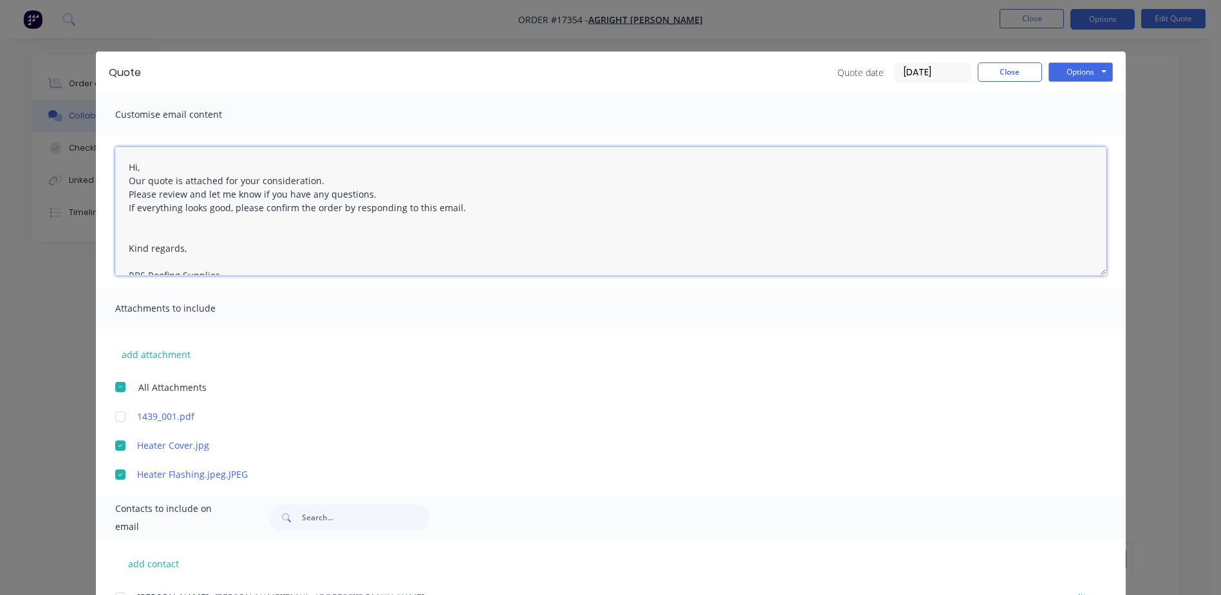
click at [163, 163] on textarea "Hi, Our quote is attached for your consideration. Please review and let me know…" at bounding box center [610, 211] width 991 height 129
click at [344, 181] on textarea "Hi Bill, Our quote is attached for your consideration. Please review and let me…" at bounding box center [610, 211] width 991 height 129
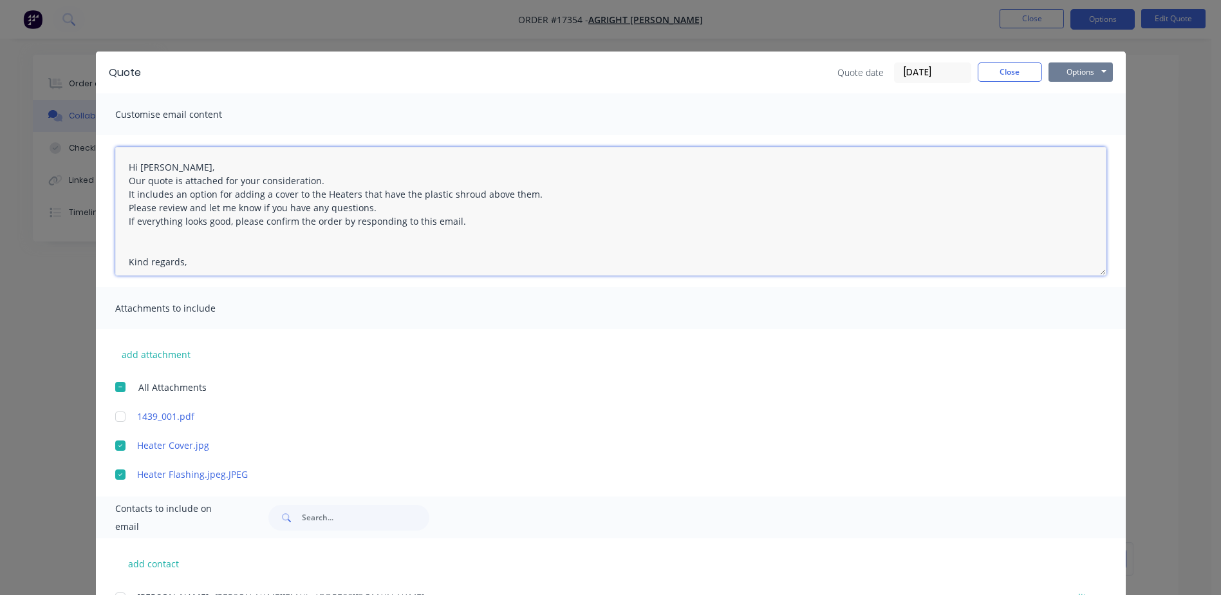
type textarea "Hi Bill, Our quote is attached for your consideration. It includes an option fo…"
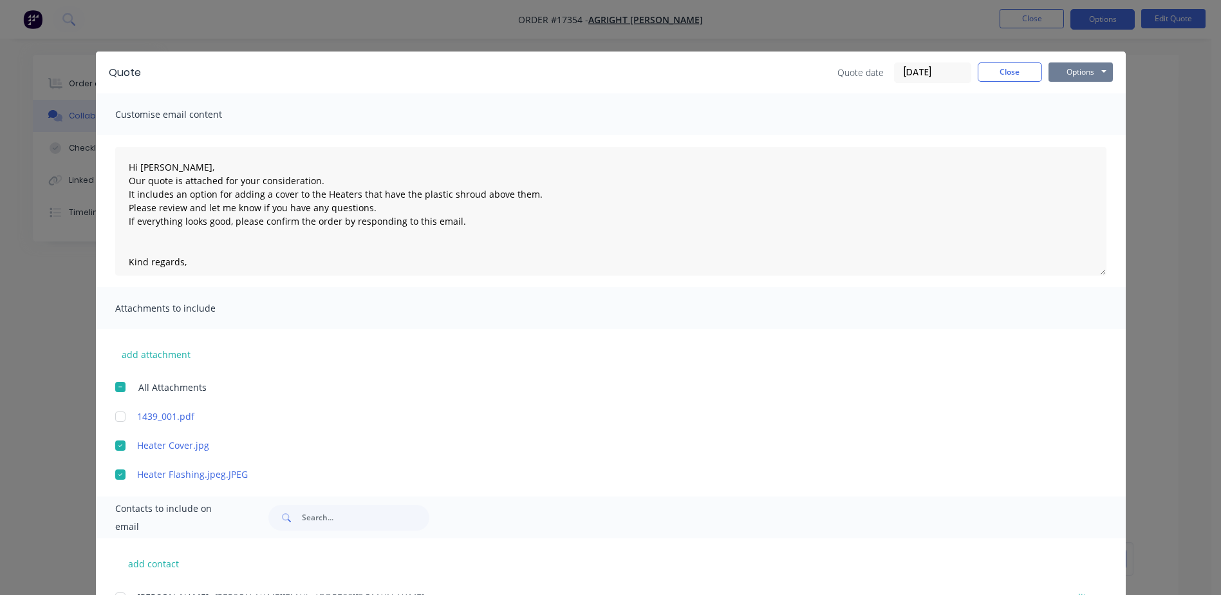
click at [1079, 72] on button "Options" at bounding box center [1080, 71] width 64 height 19
click at [1086, 136] on button "Email" at bounding box center [1089, 137] width 82 height 21
